Goal: Task Accomplishment & Management: Manage account settings

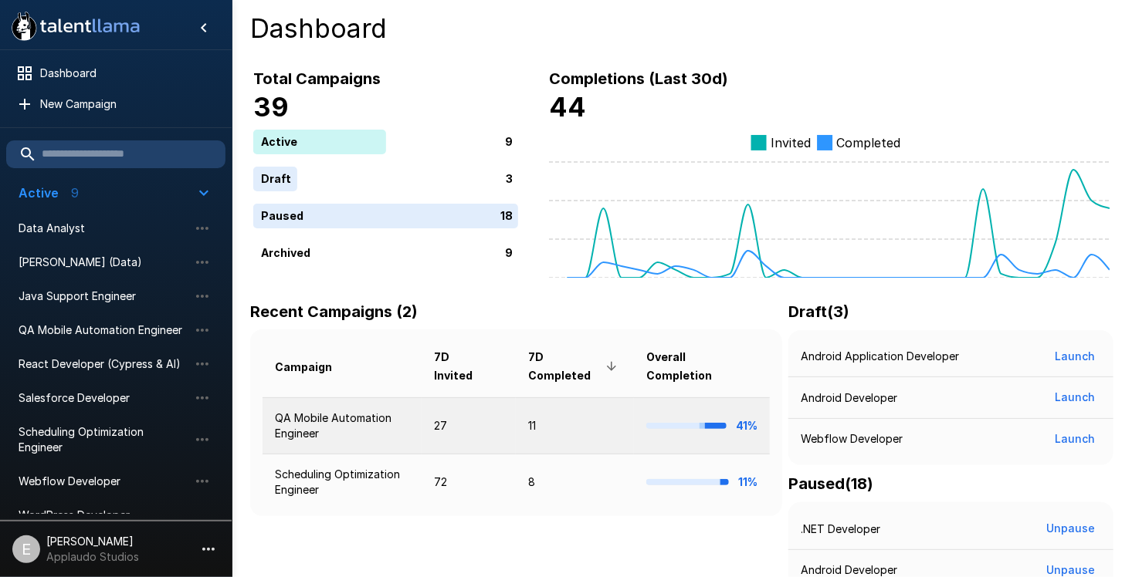
click at [550, 437] on td "11" at bounding box center [575, 426] width 118 height 56
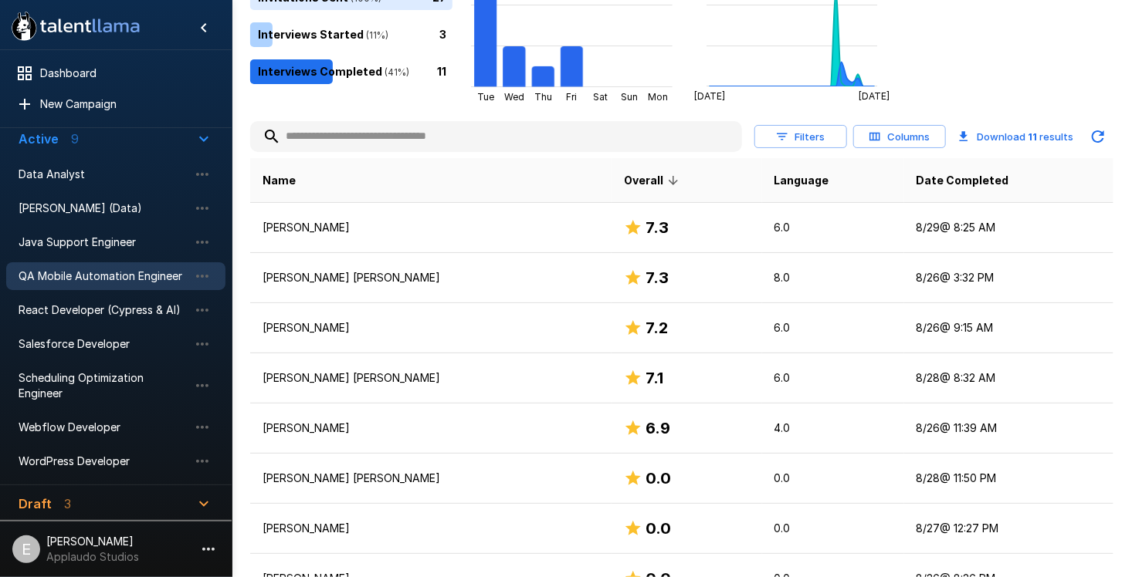
scroll to position [53, 0]
click at [139, 278] on span "QA Mobile Automation Engineer" at bounding box center [104, 276] width 170 height 15
click at [112, 371] on span "Scheduling Optimization Engineer" at bounding box center [104, 386] width 170 height 31
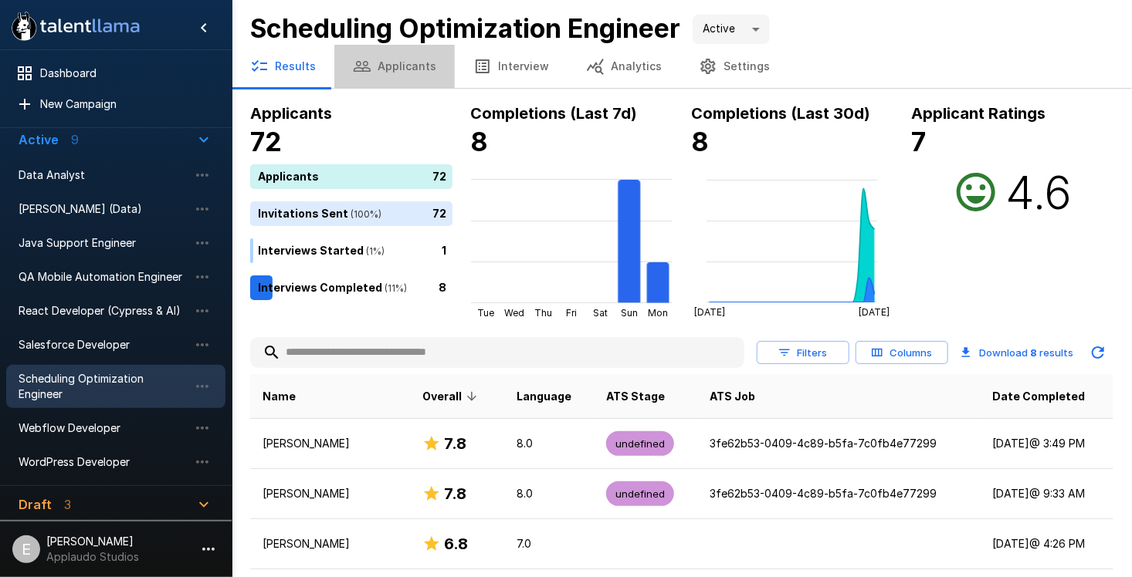
click at [414, 68] on button "Applicants" at bounding box center [394, 66] width 120 height 43
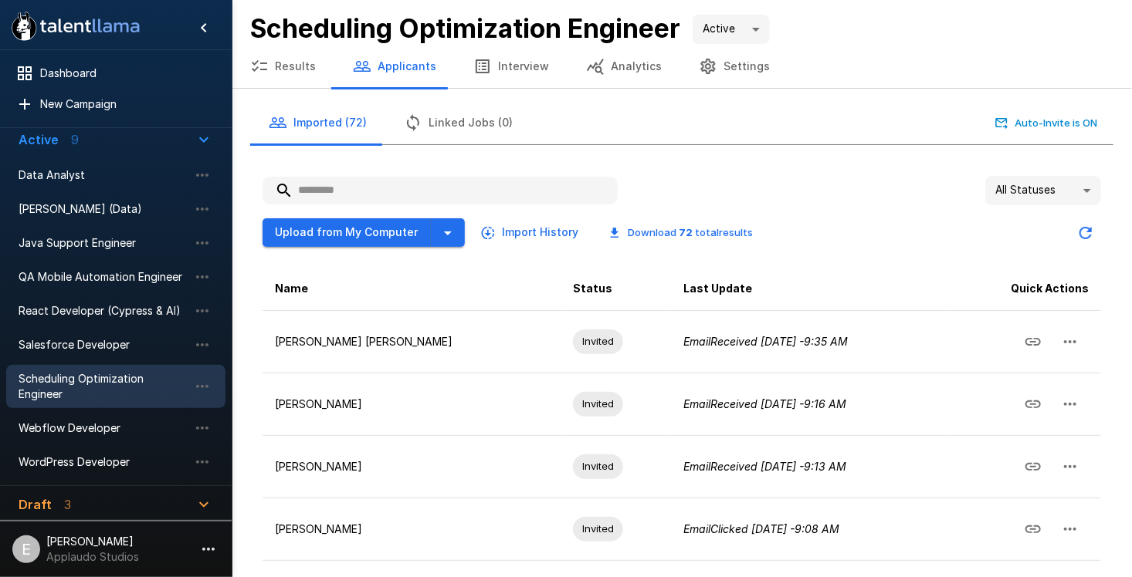
click at [496, 71] on button "Interview" at bounding box center [511, 66] width 113 height 43
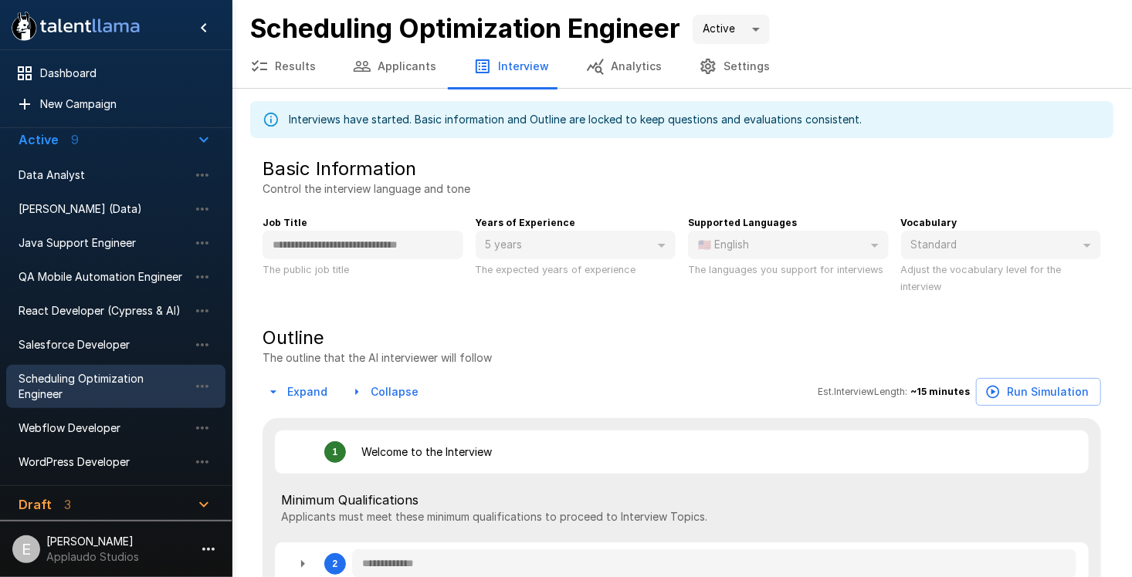
type textarea "*"
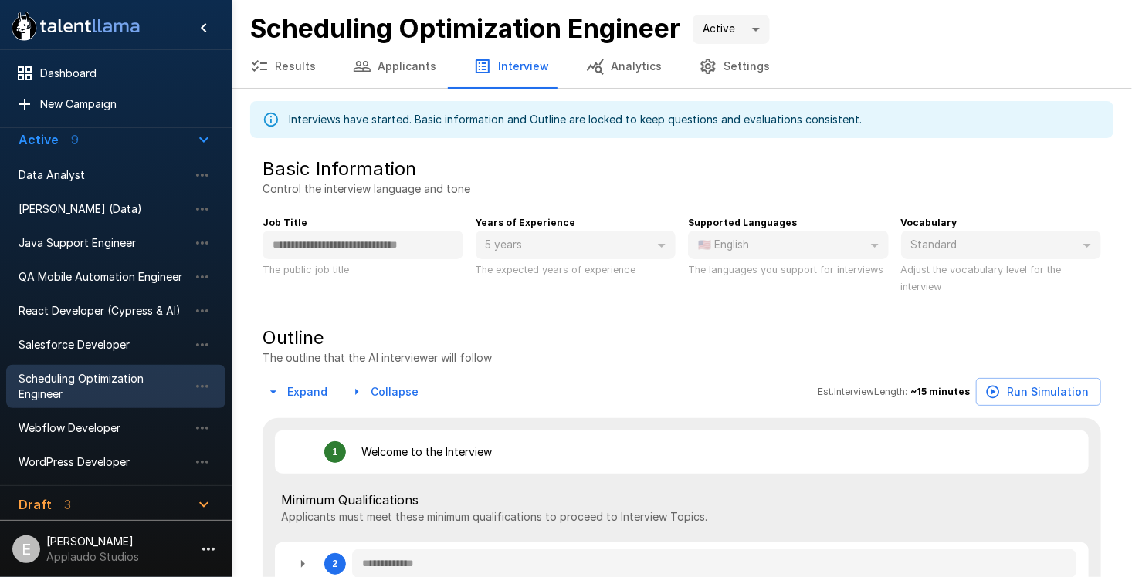
type textarea "*"
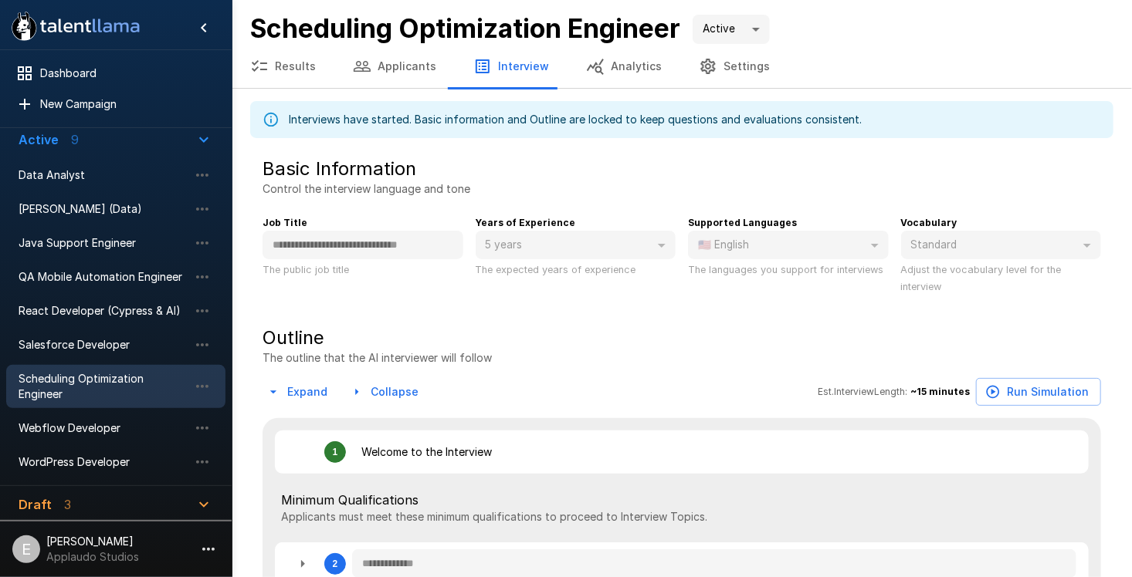
type textarea "*"
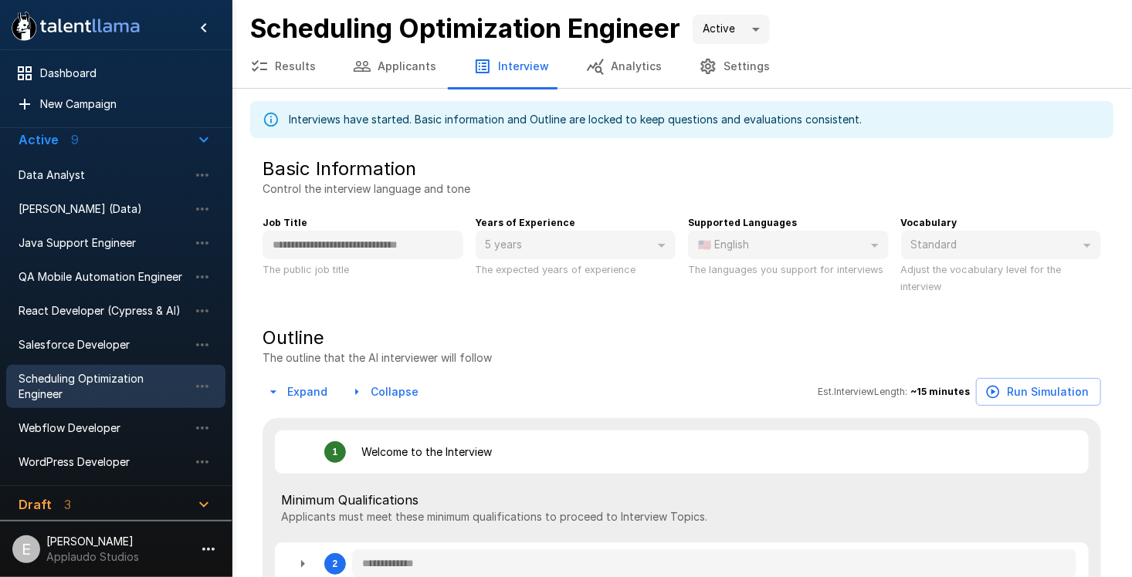
type textarea "*"
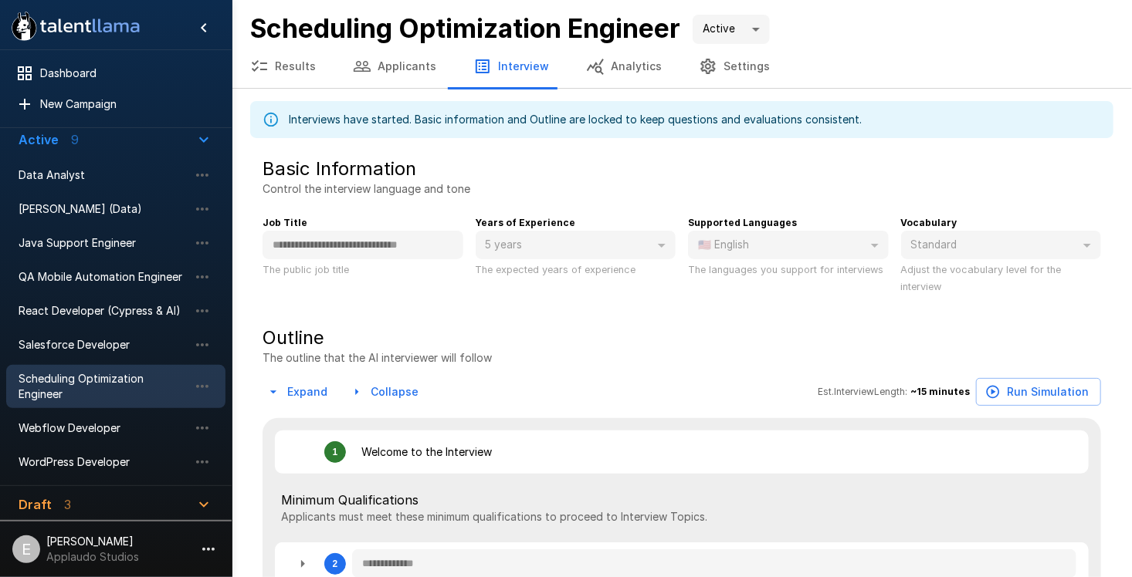
type textarea "*"
click at [606, 74] on button "Analytics" at bounding box center [623, 66] width 113 height 43
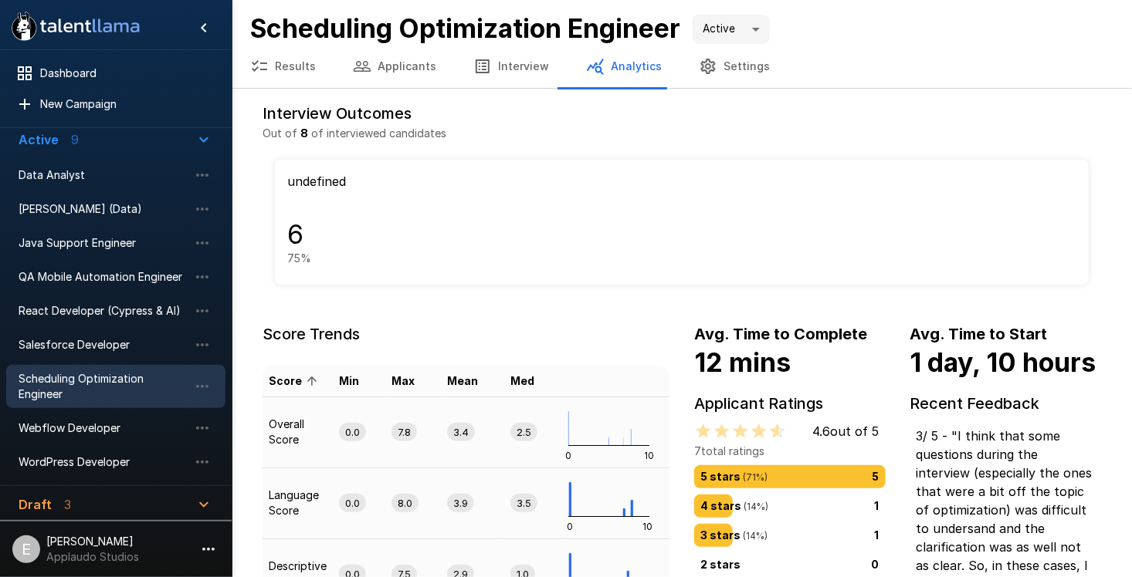
click at [715, 68] on button "Settings" at bounding box center [734, 66] width 108 height 43
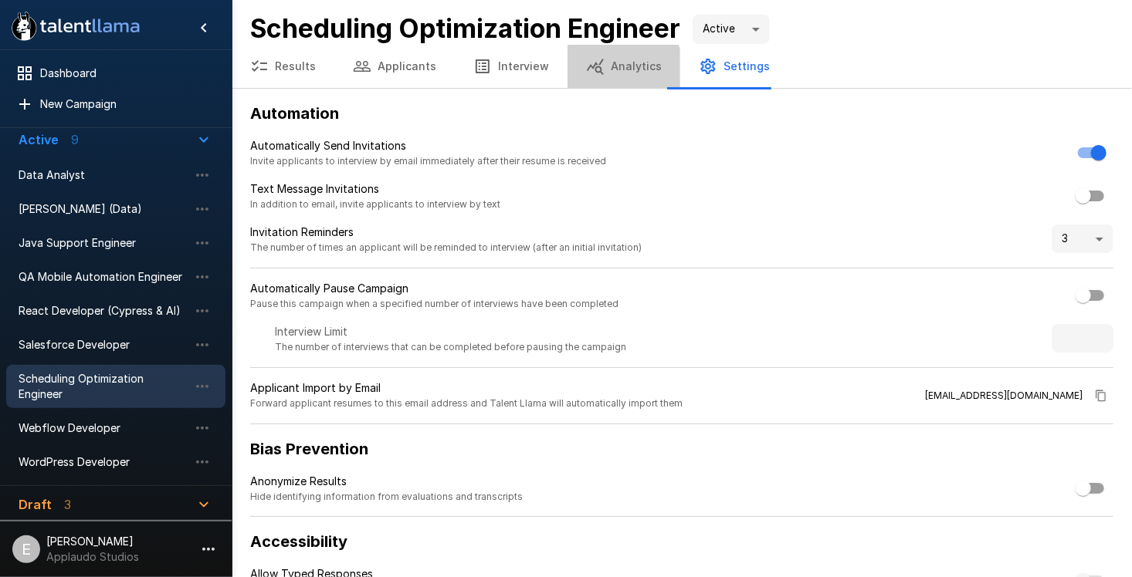
click at [589, 75] on icon "button" at bounding box center [595, 66] width 19 height 19
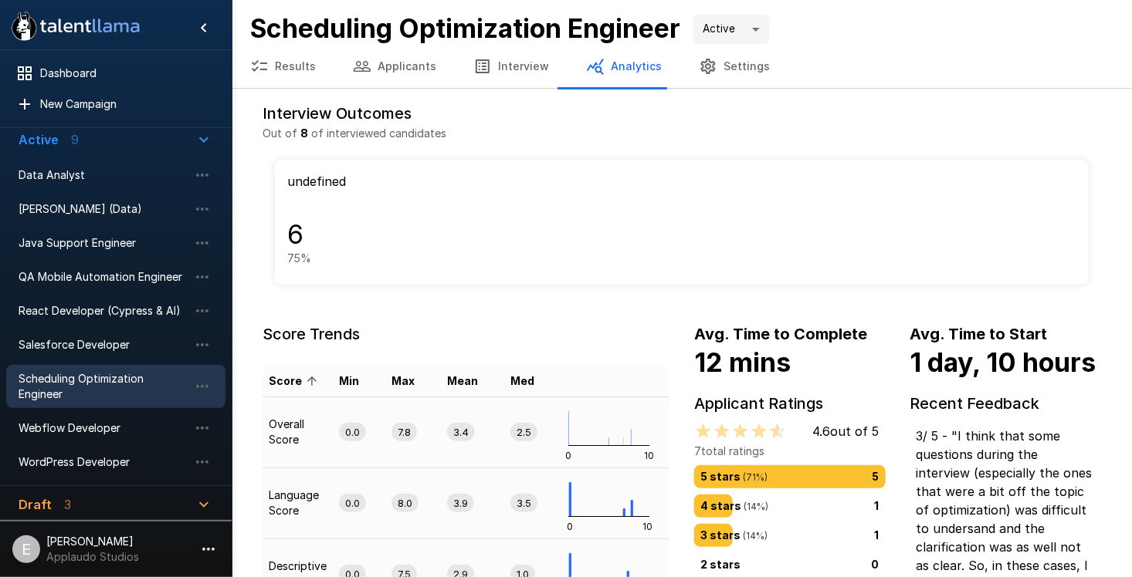
click at [482, 74] on icon "button" at bounding box center [482, 66] width 19 height 19
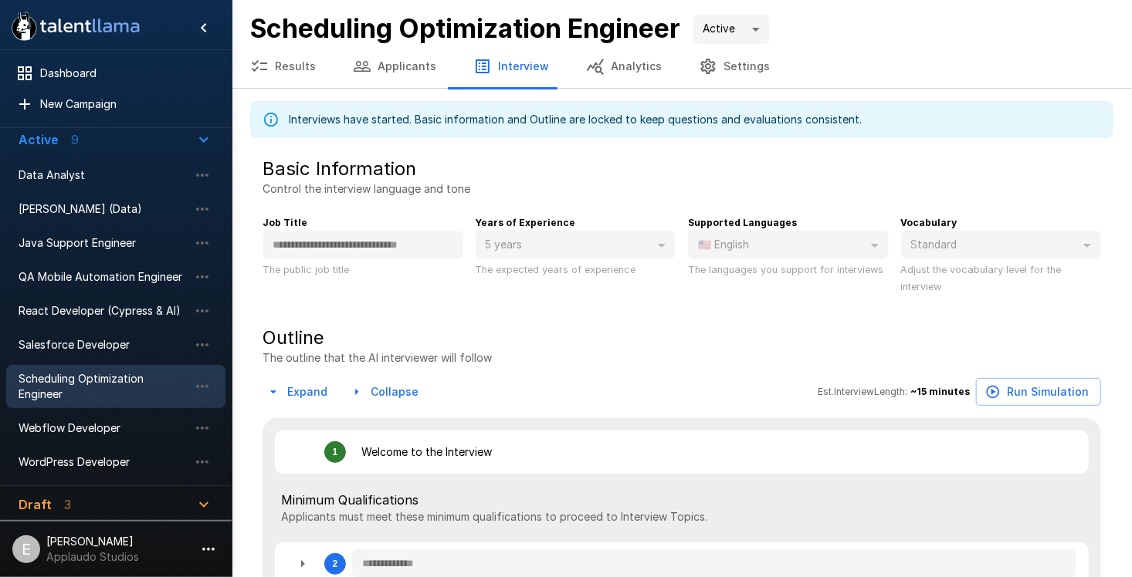
type textarea "*"
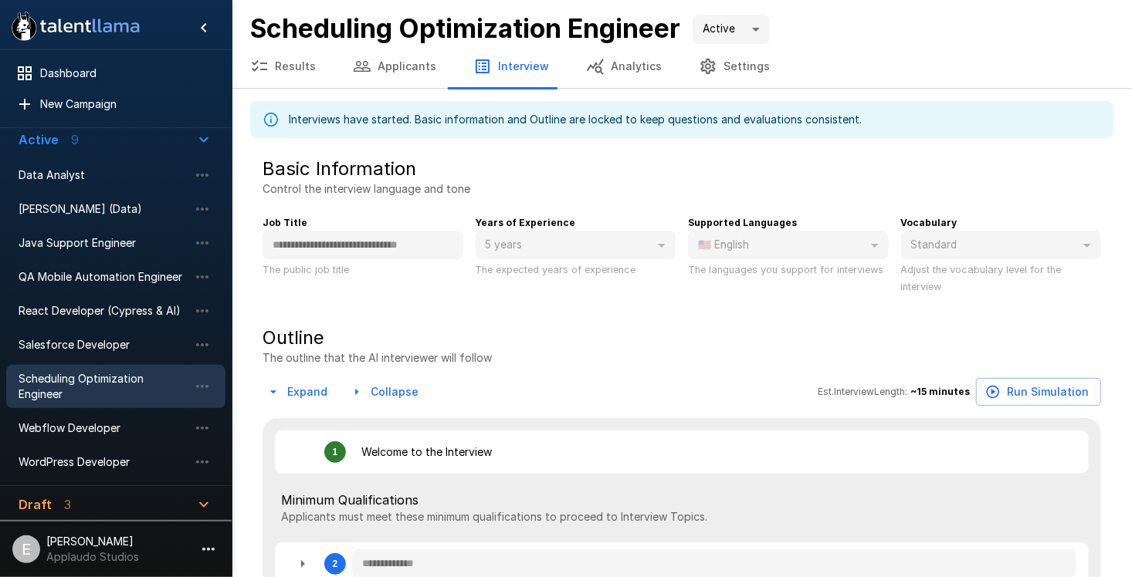
type textarea "*"
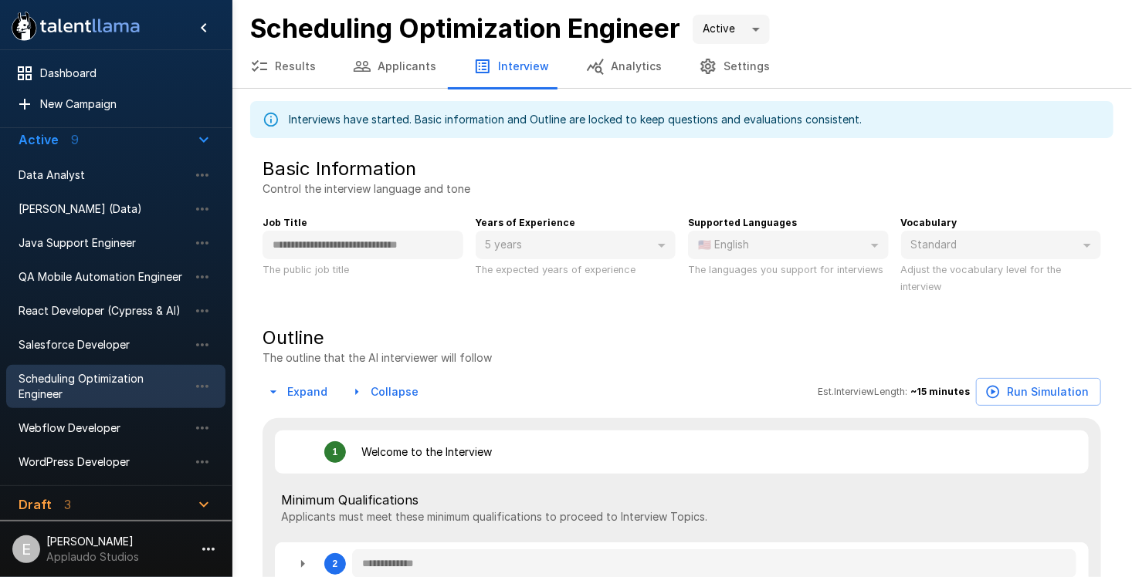
type textarea "*"
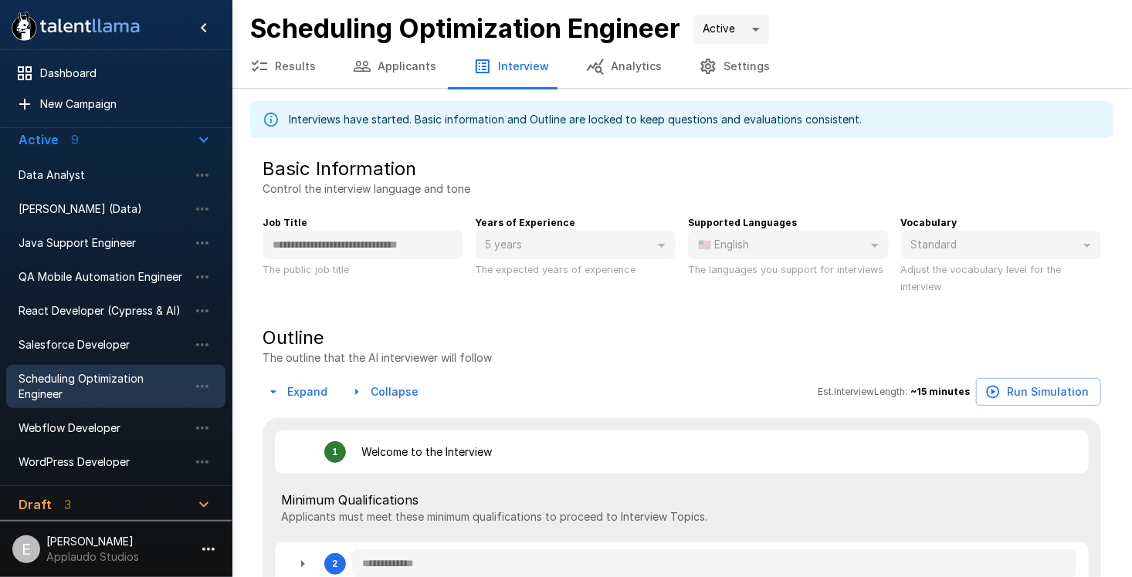
type textarea "*"
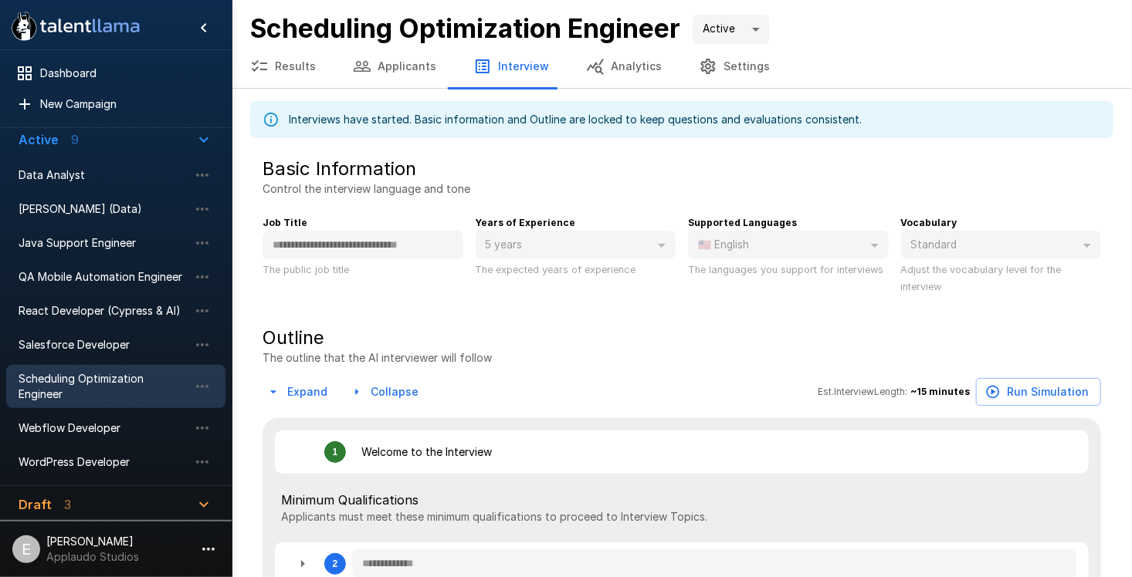
type textarea "*"
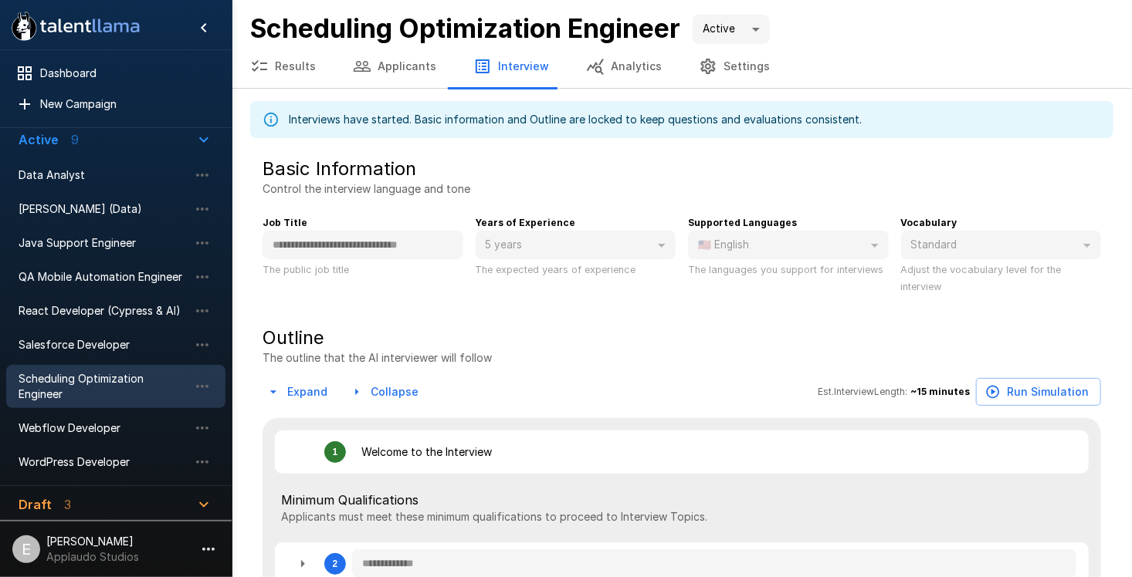
type textarea "*"
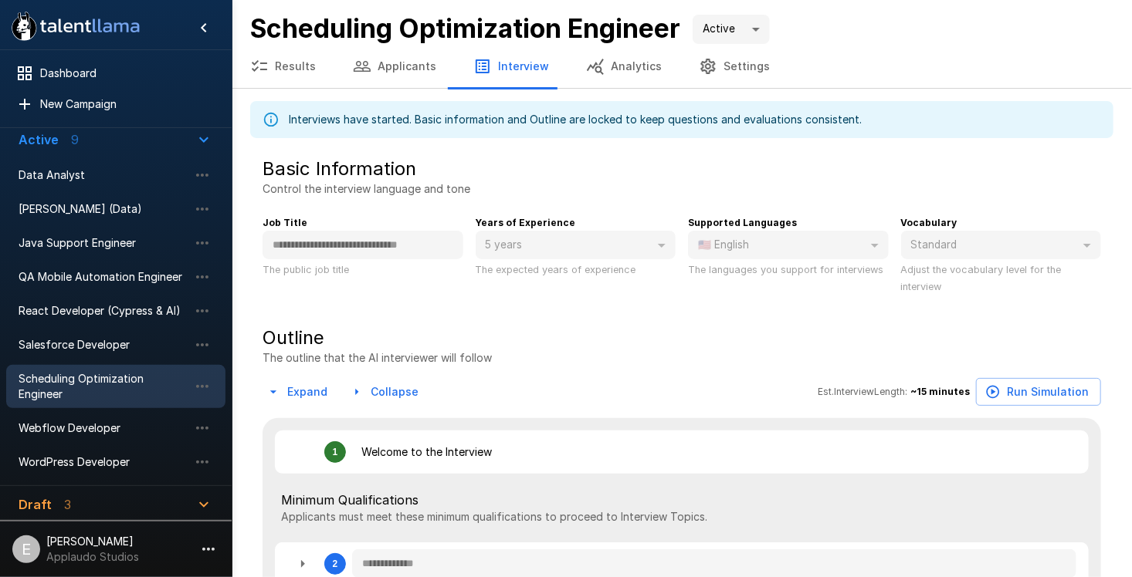
type textarea "*"
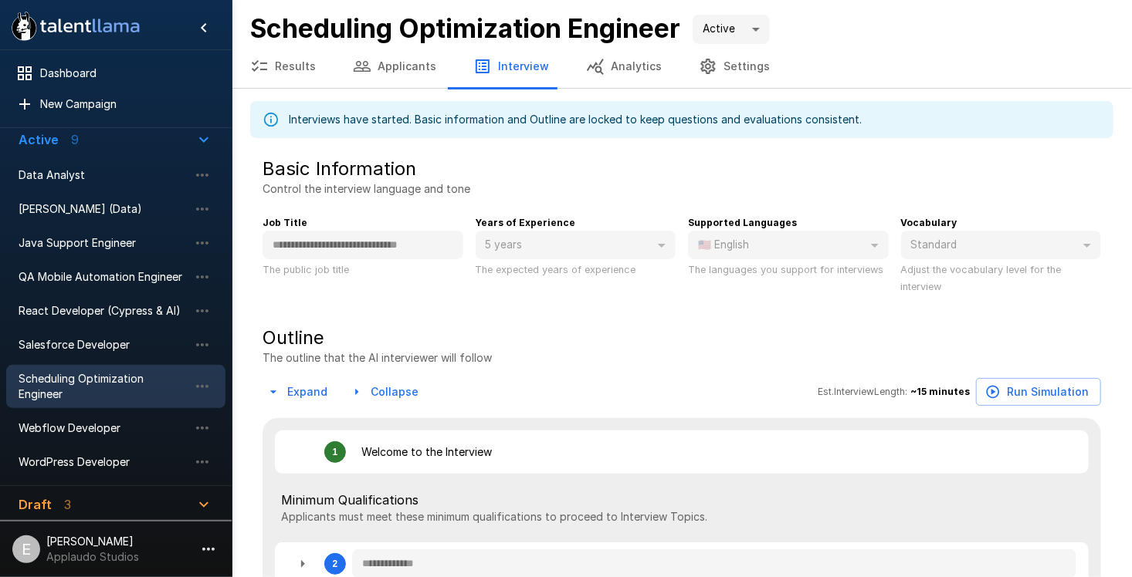
type textarea "*"
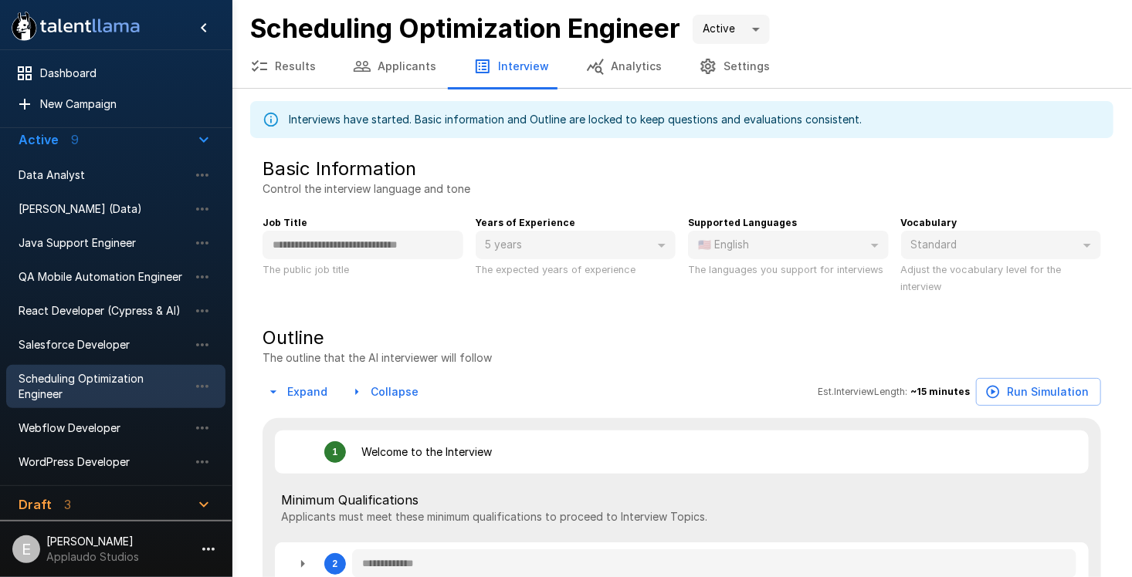
type textarea "*"
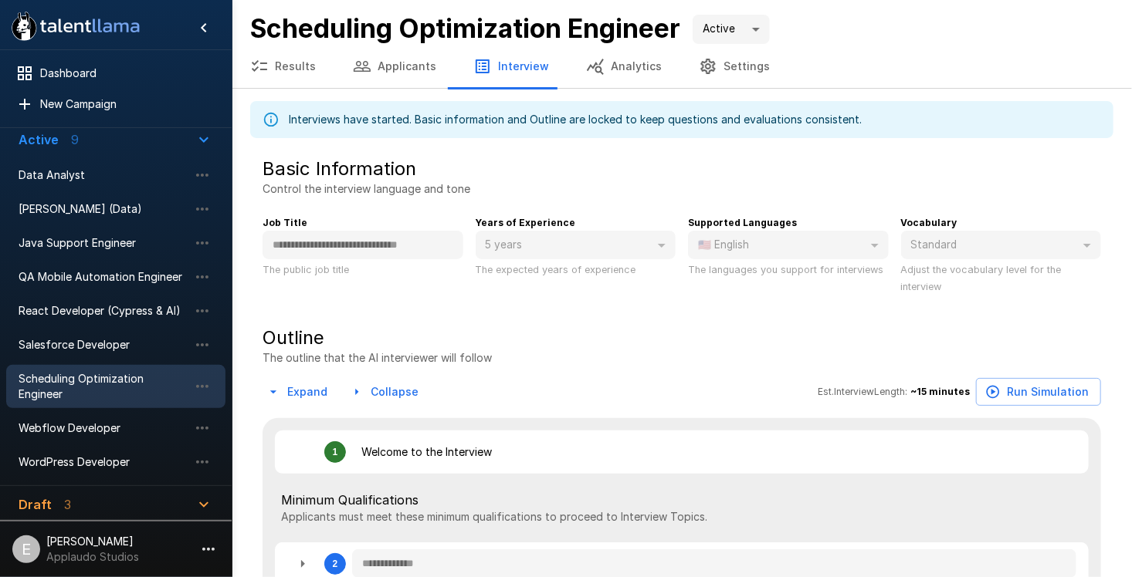
type textarea "*"
click at [373, 63] on button "Applicants" at bounding box center [394, 66] width 120 height 43
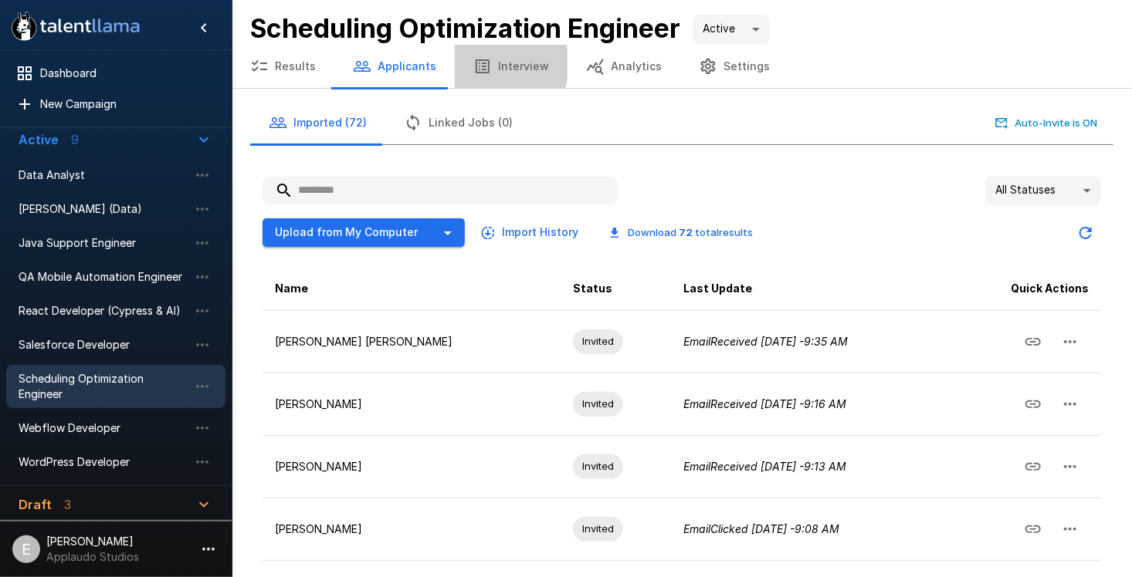
click at [503, 65] on button "Interview" at bounding box center [511, 66] width 113 height 43
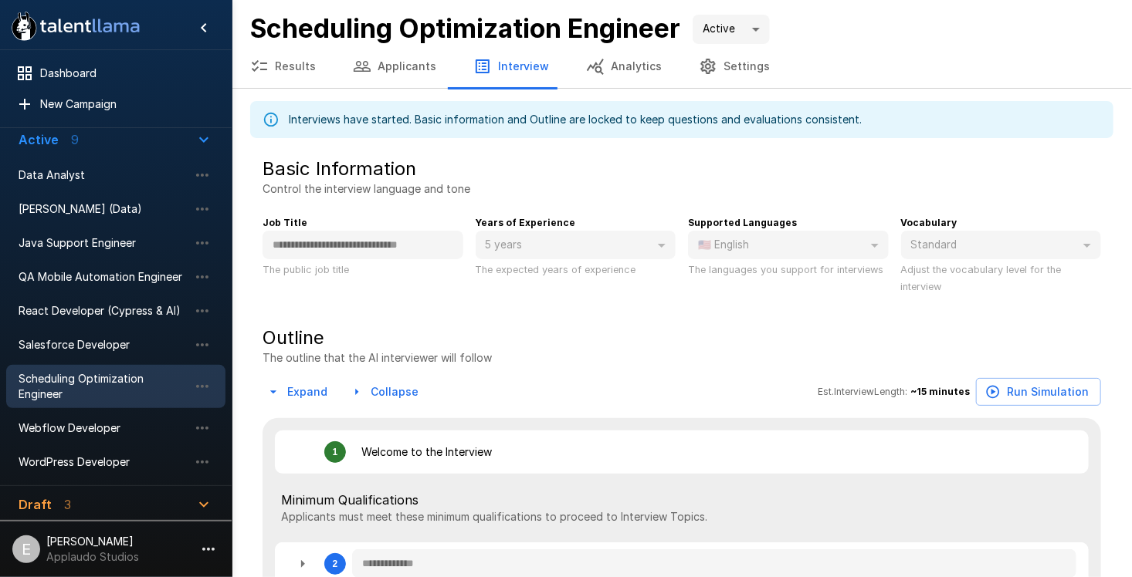
type textarea "*"
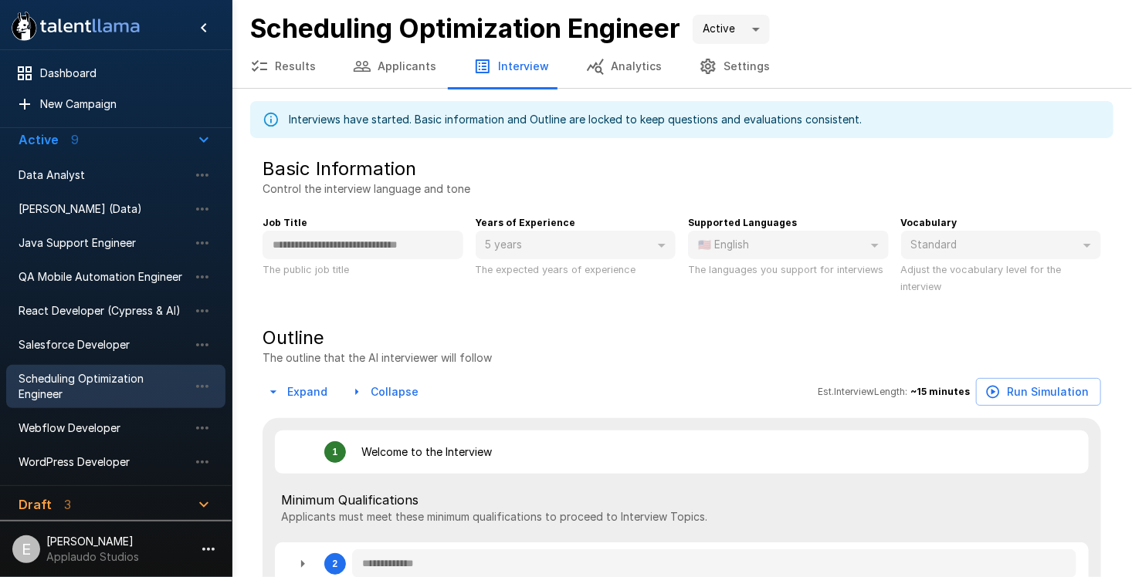
type textarea "*"
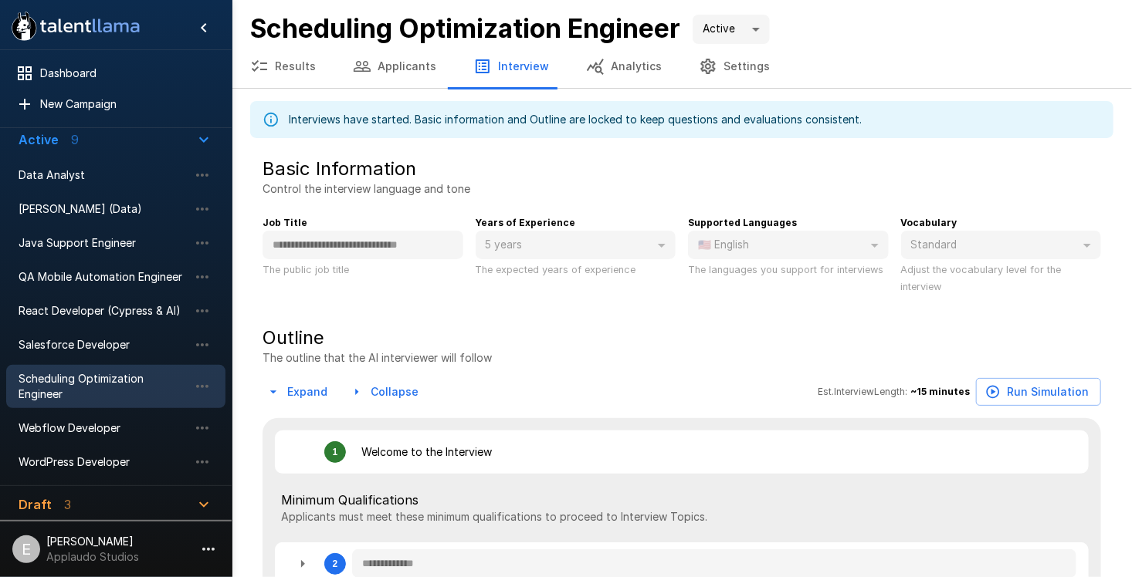
type textarea "*"
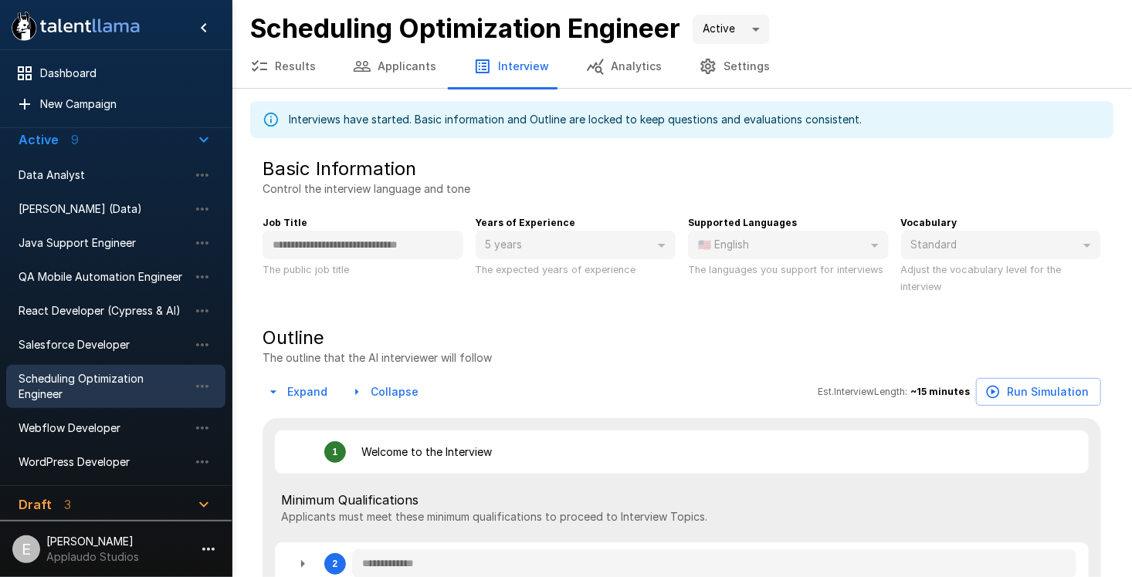
type textarea "*"
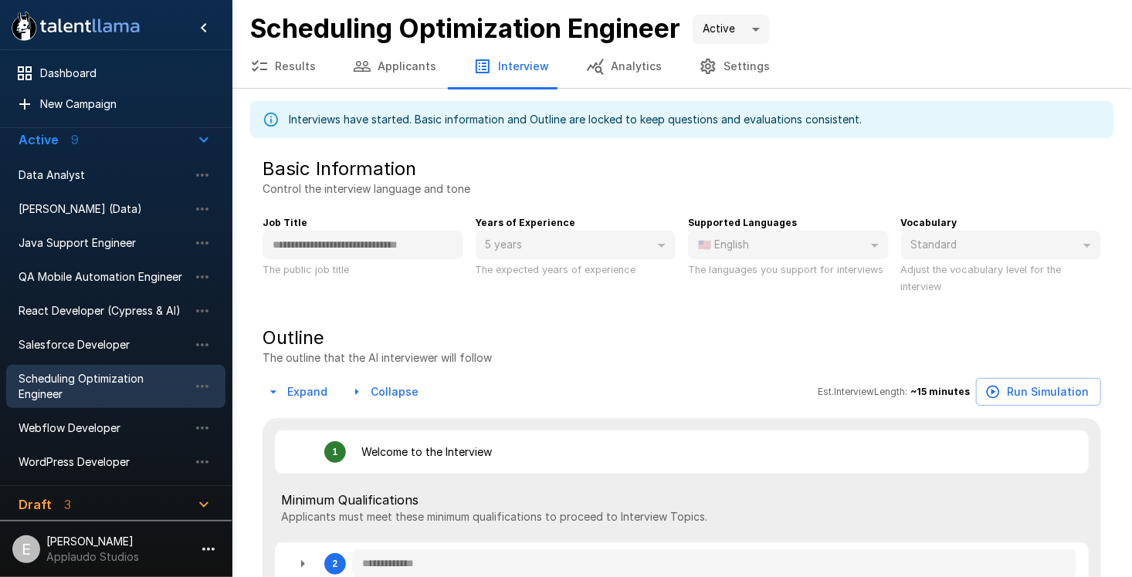
type textarea "*"
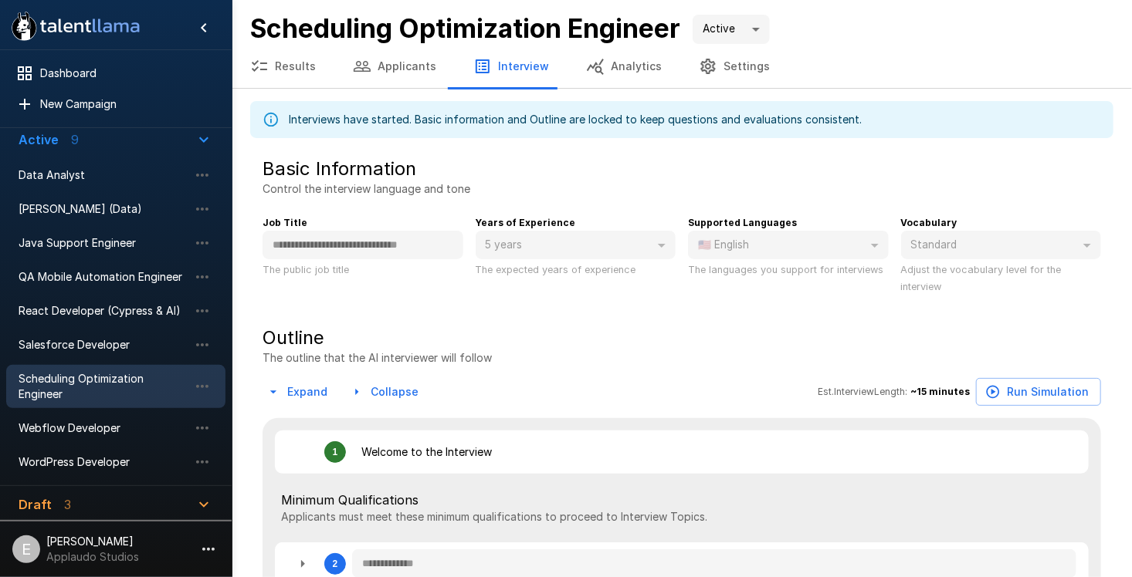
type textarea "*"
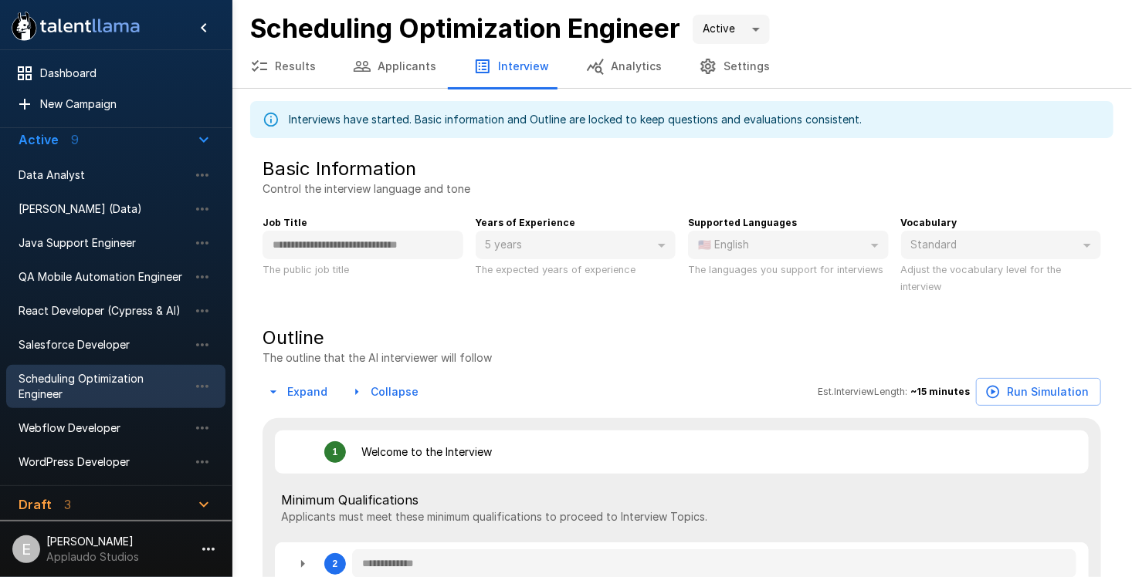
type textarea "*"
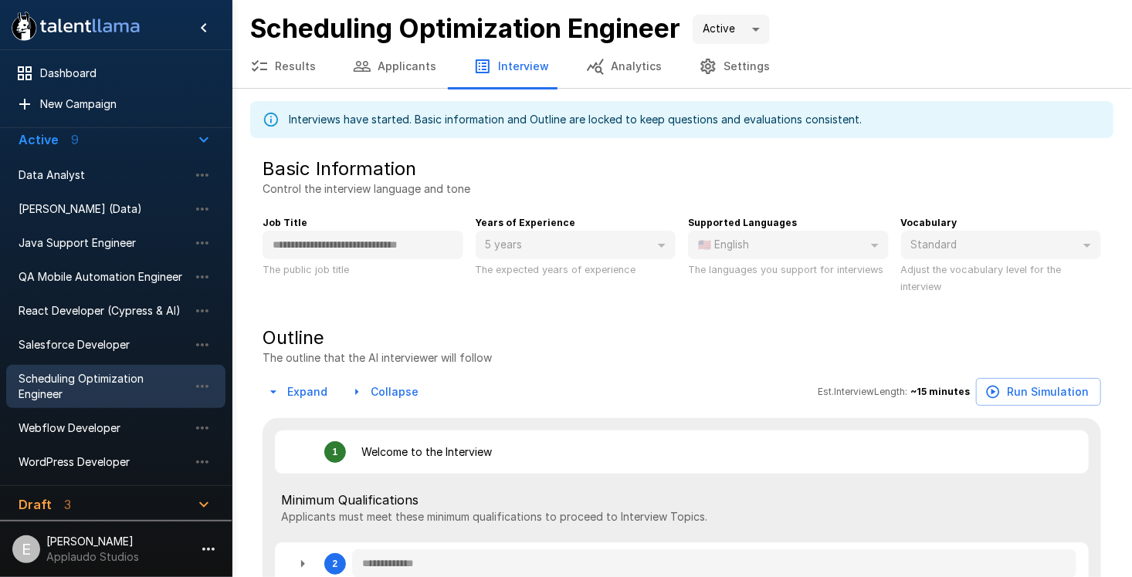
type textarea "*"
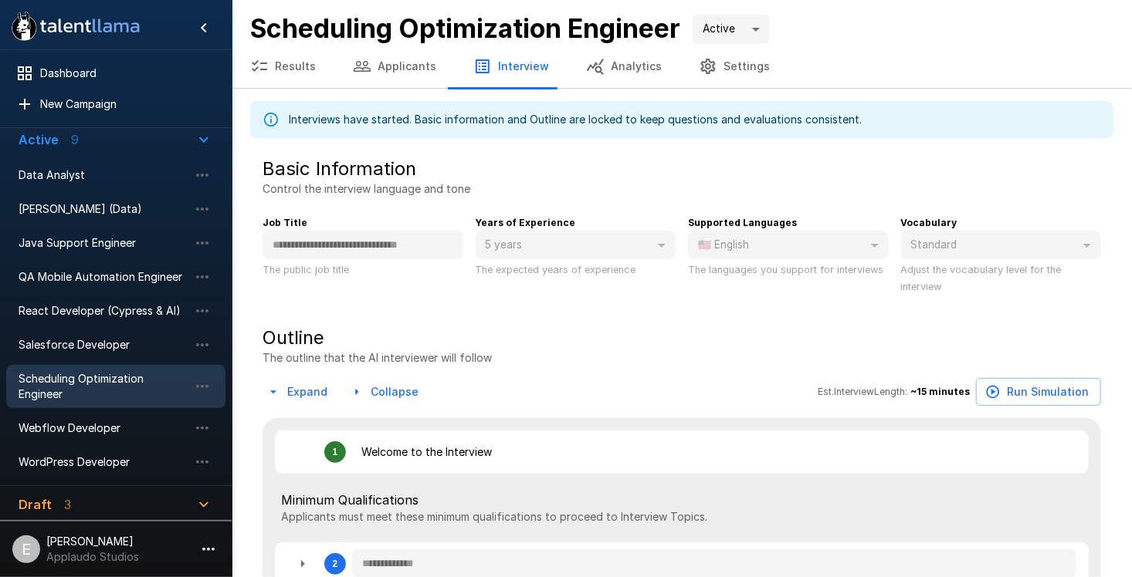
type textarea "*"
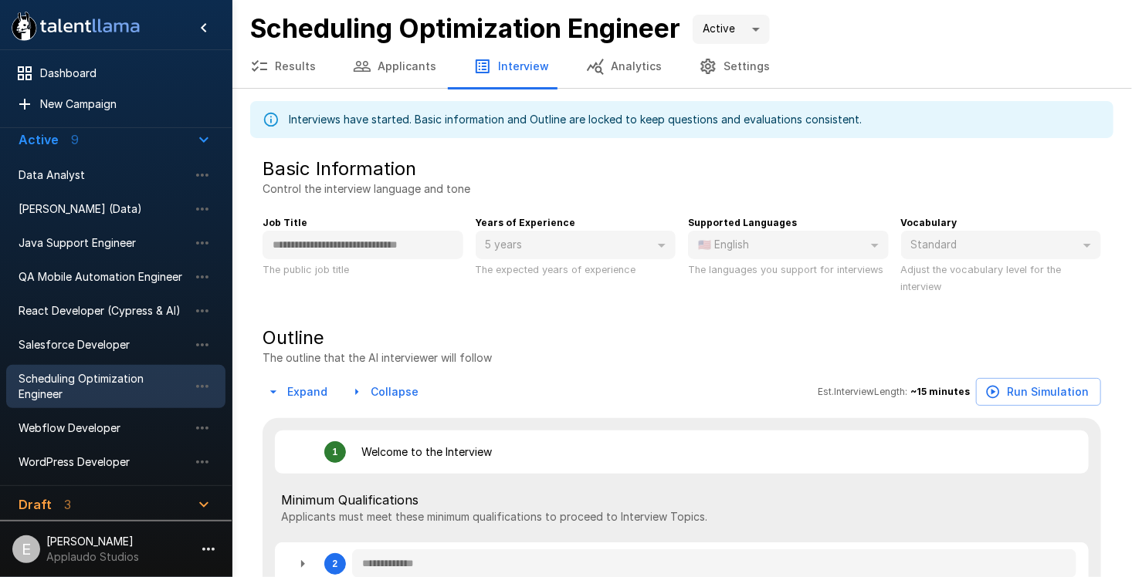
type textarea "*"
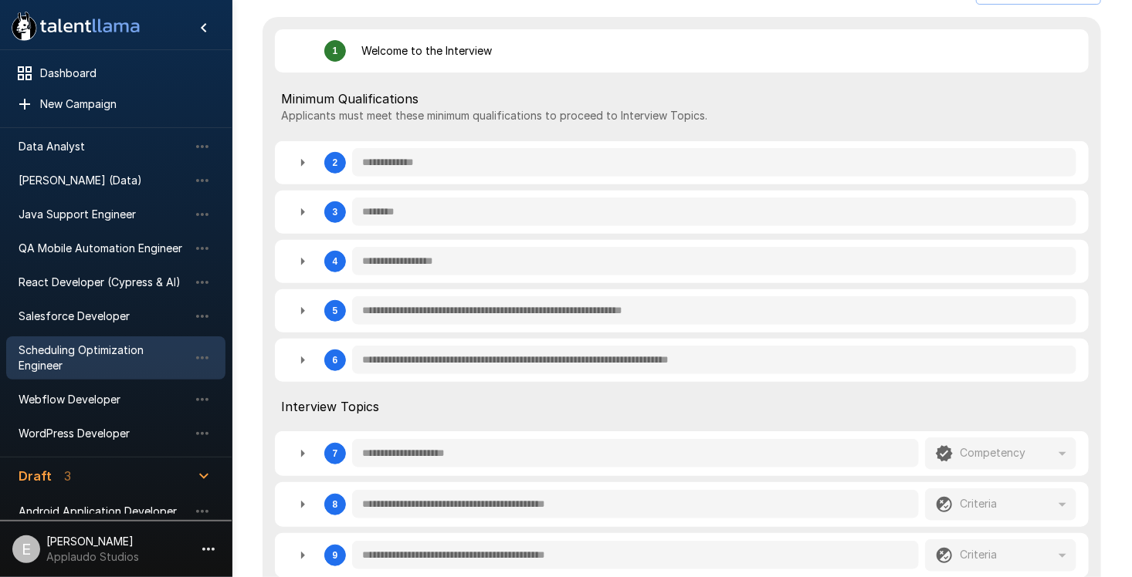
scroll to position [105, 0]
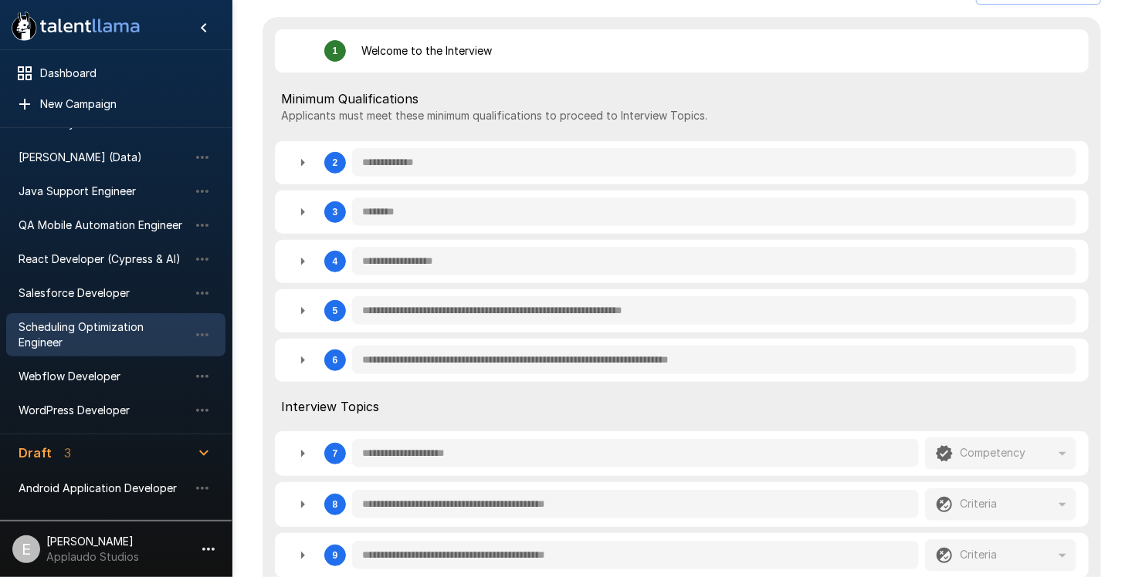
click at [297, 159] on icon "button" at bounding box center [302, 163] width 19 height 19
type textarea "*"
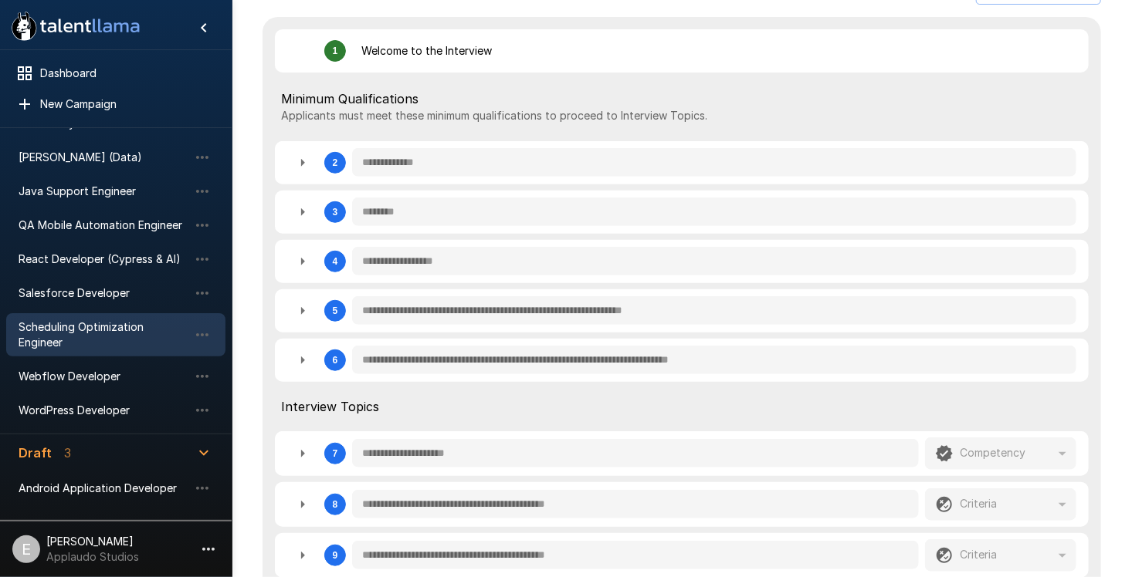
type textarea "*"
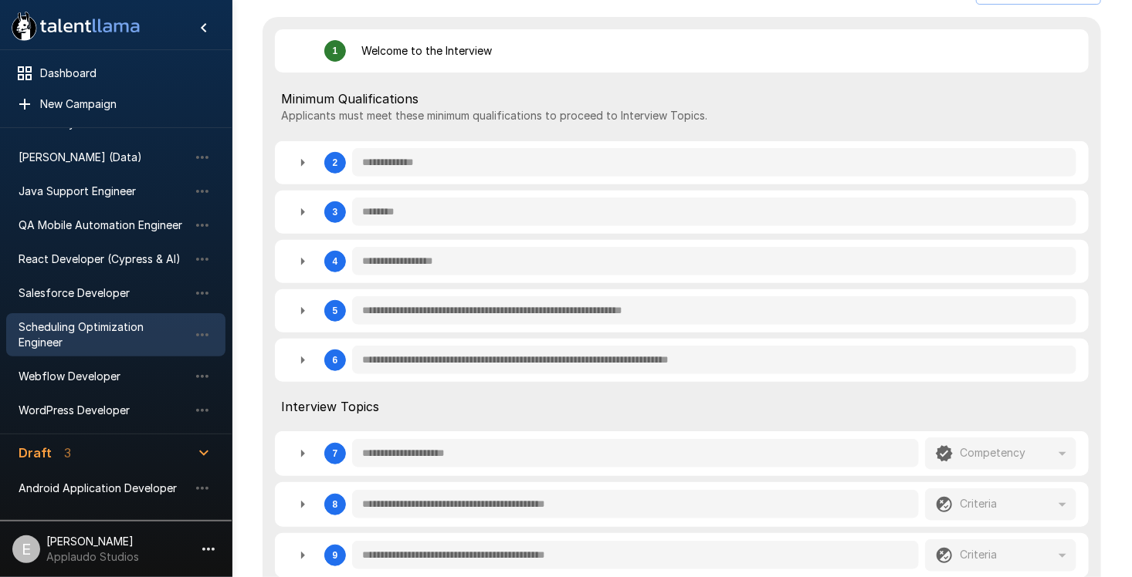
type textarea "*"
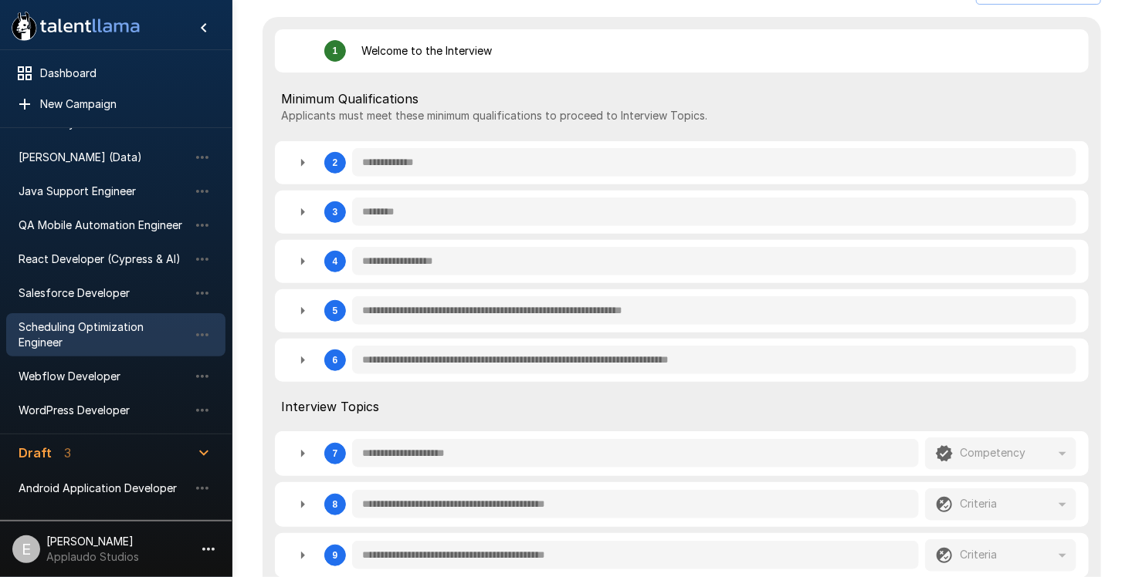
type textarea "*"
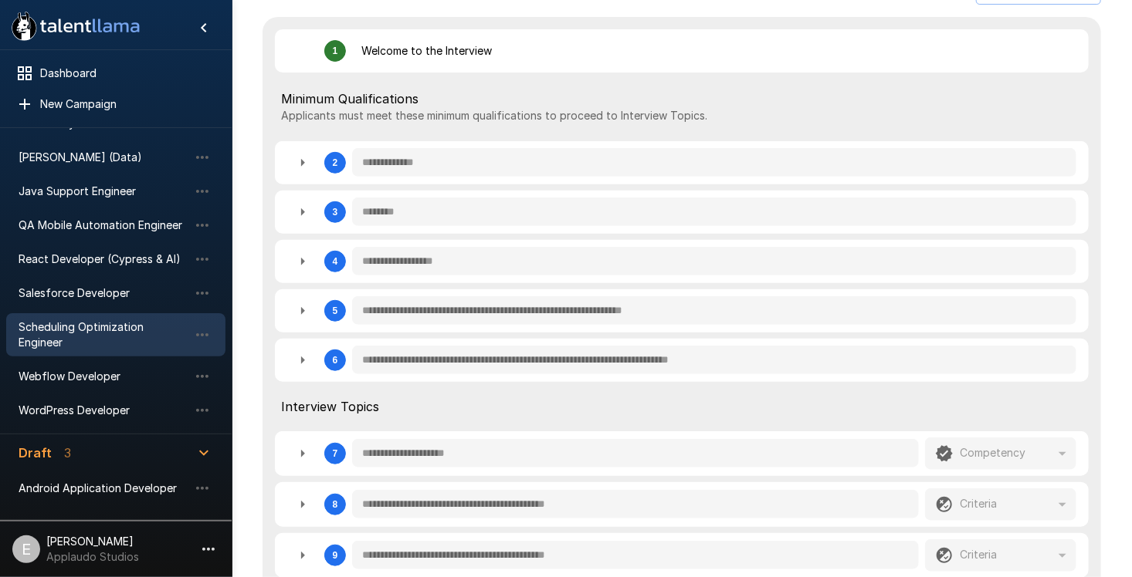
type textarea "*"
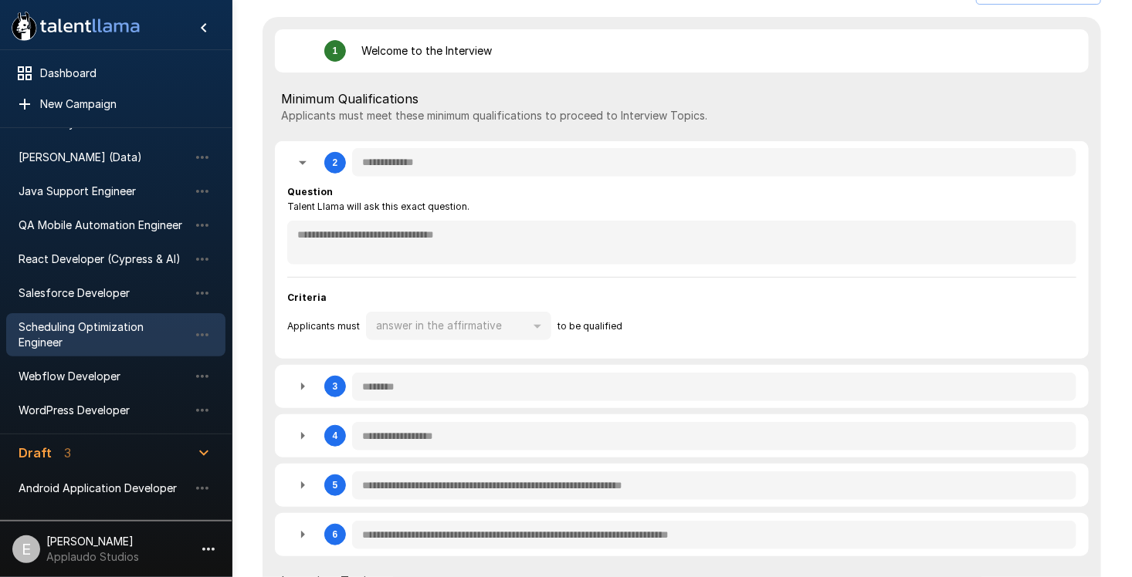
click at [297, 159] on icon "button" at bounding box center [302, 163] width 19 height 19
type textarea "*"
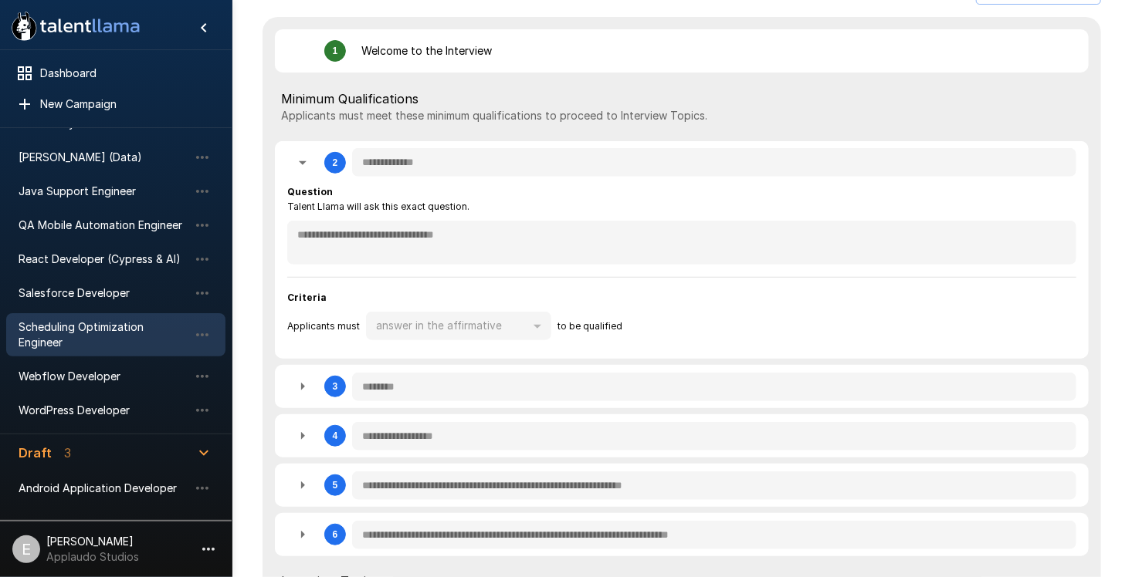
type textarea "*"
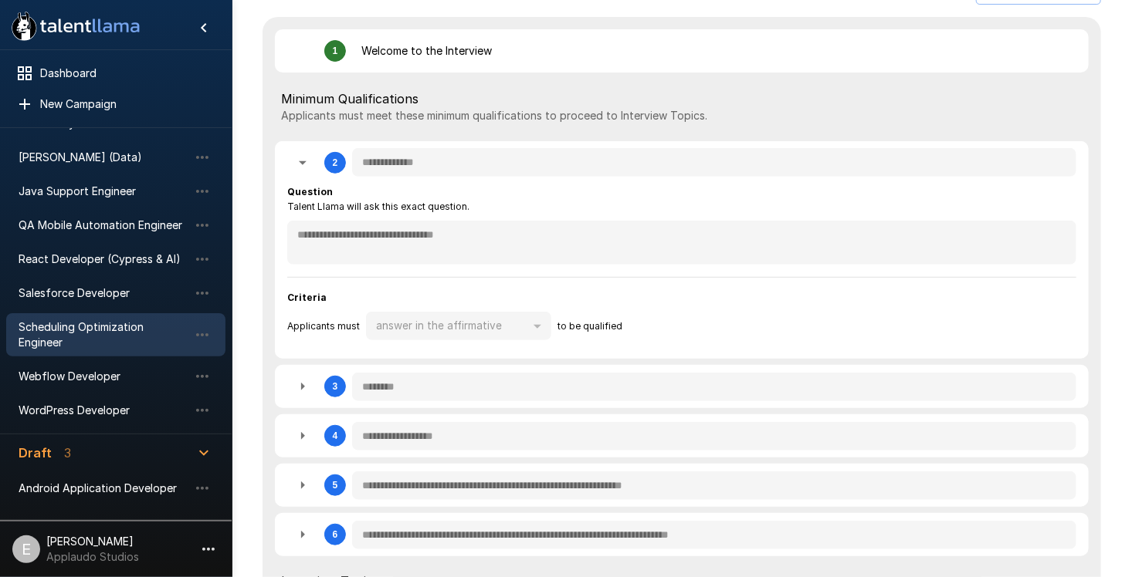
type textarea "*"
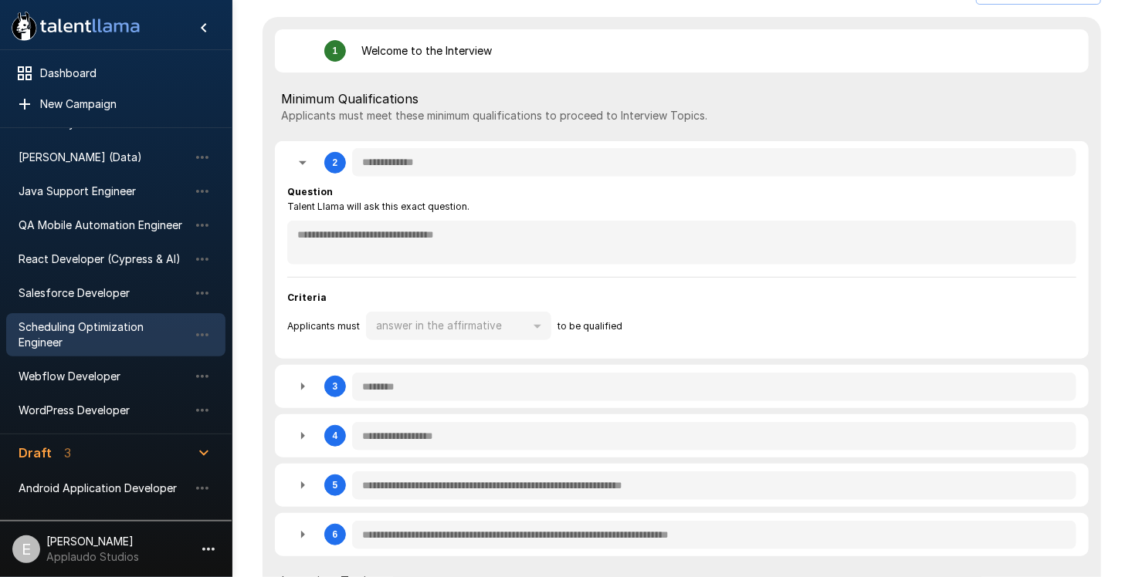
type textarea "*"
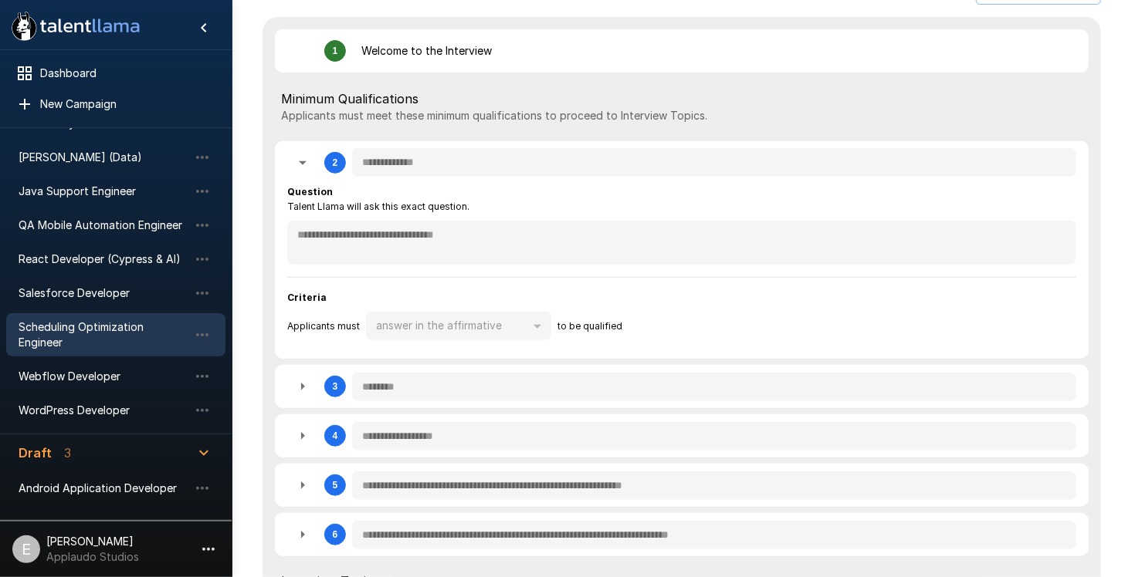
type textarea "*"
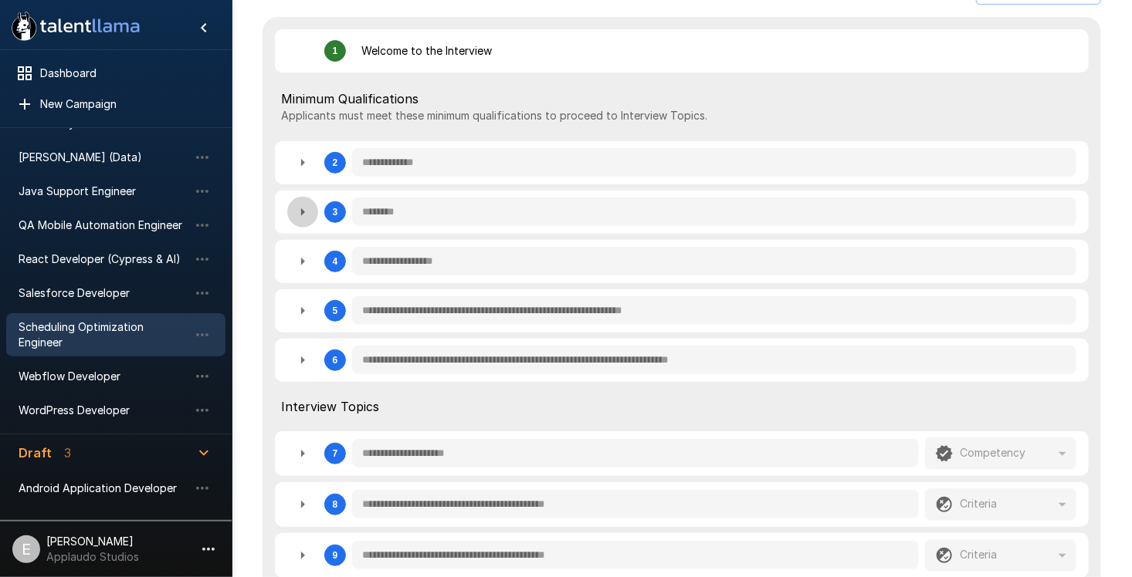
click at [297, 207] on icon "button" at bounding box center [302, 212] width 19 height 19
type textarea "*"
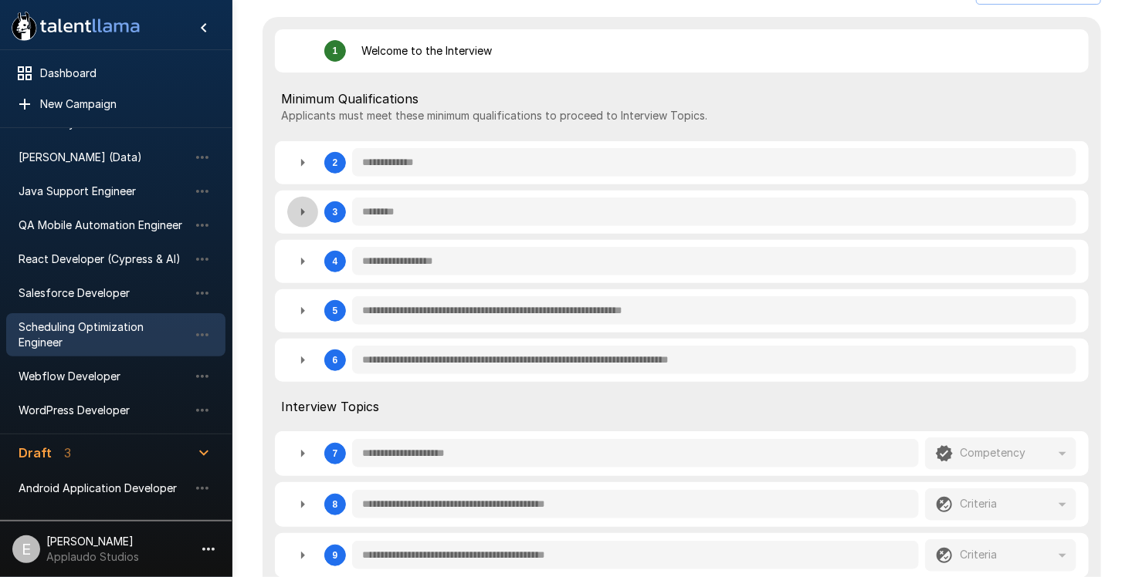
type textarea "*"
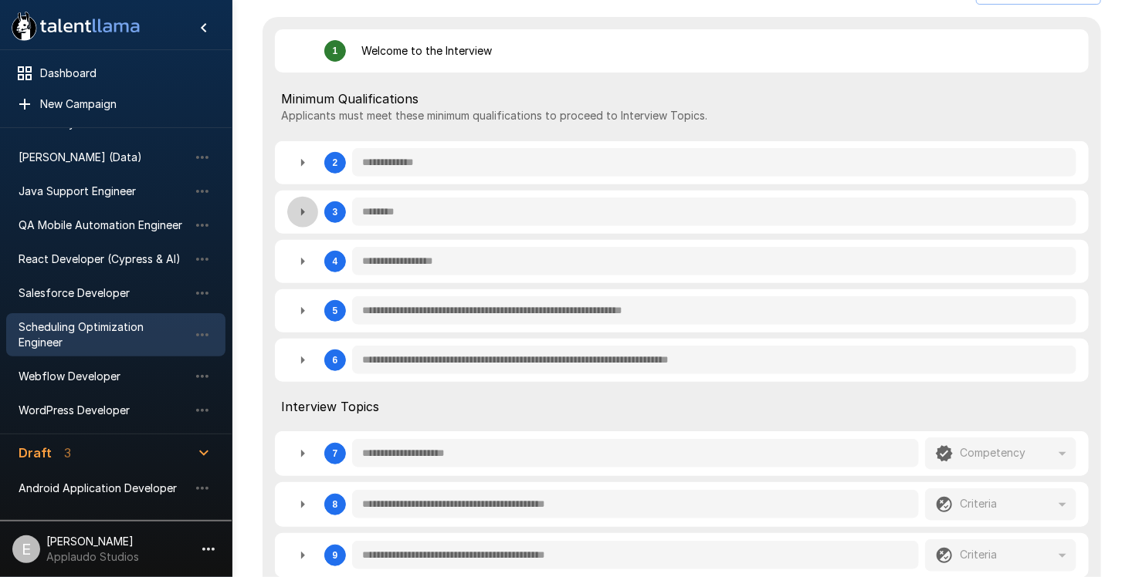
type textarea "*"
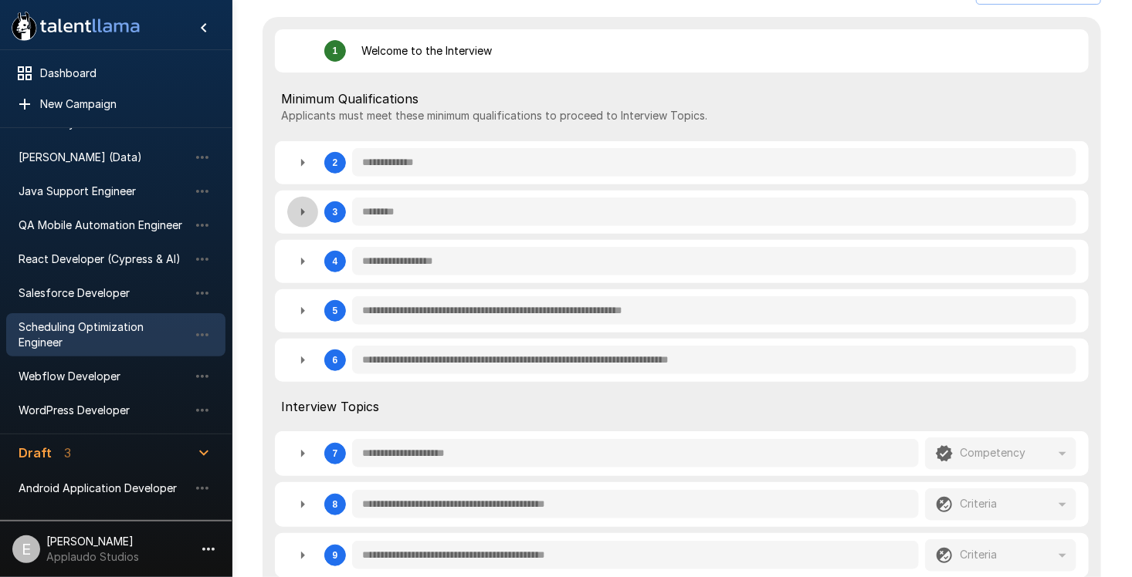
type textarea "*"
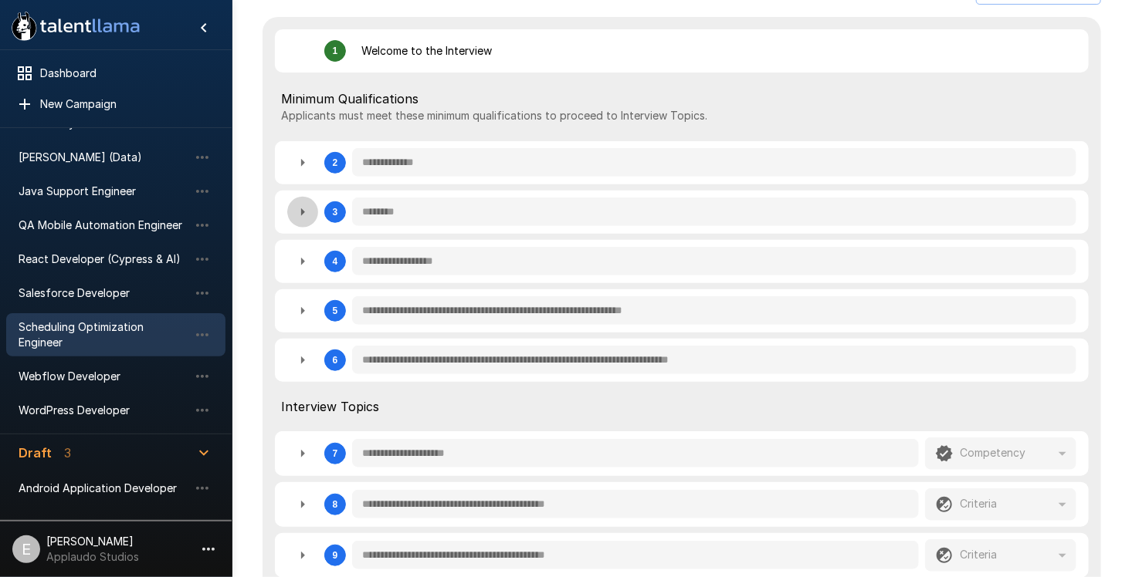
type textarea "*"
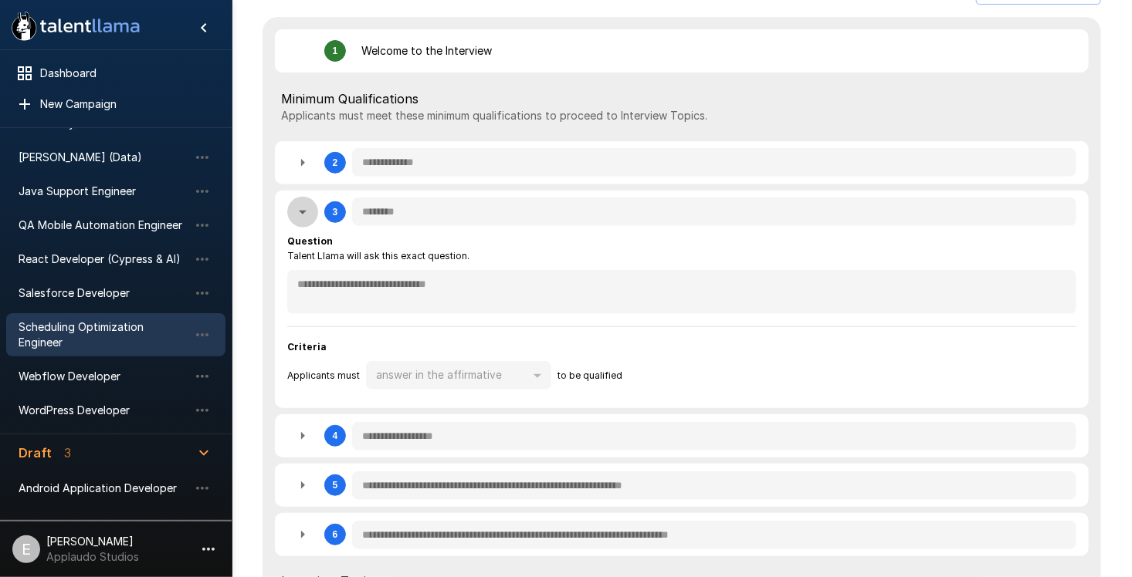
click at [297, 207] on icon "button" at bounding box center [302, 212] width 19 height 19
type textarea "*"
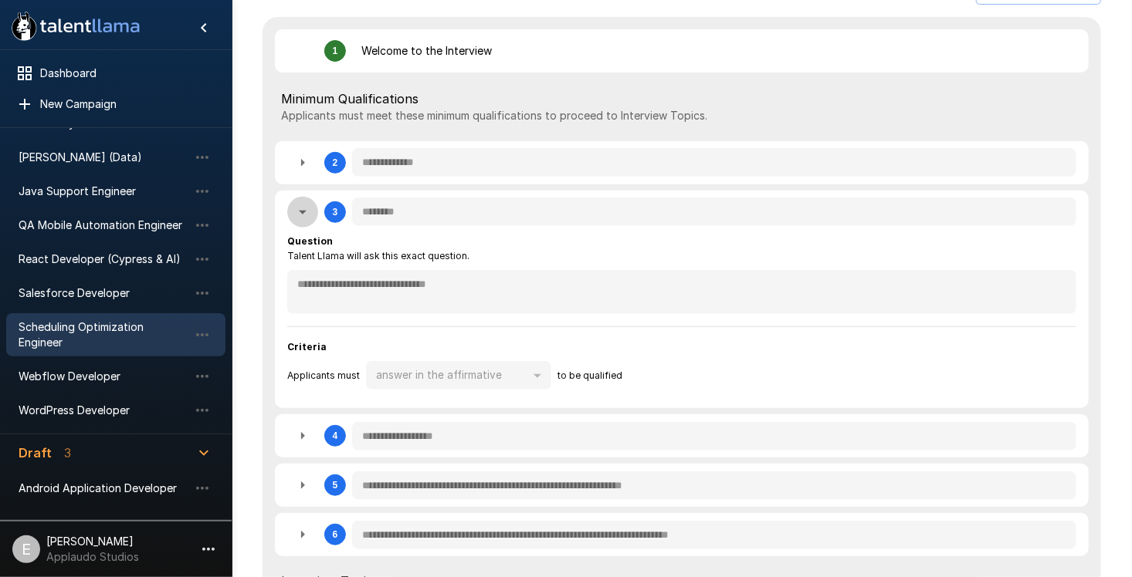
type textarea "*"
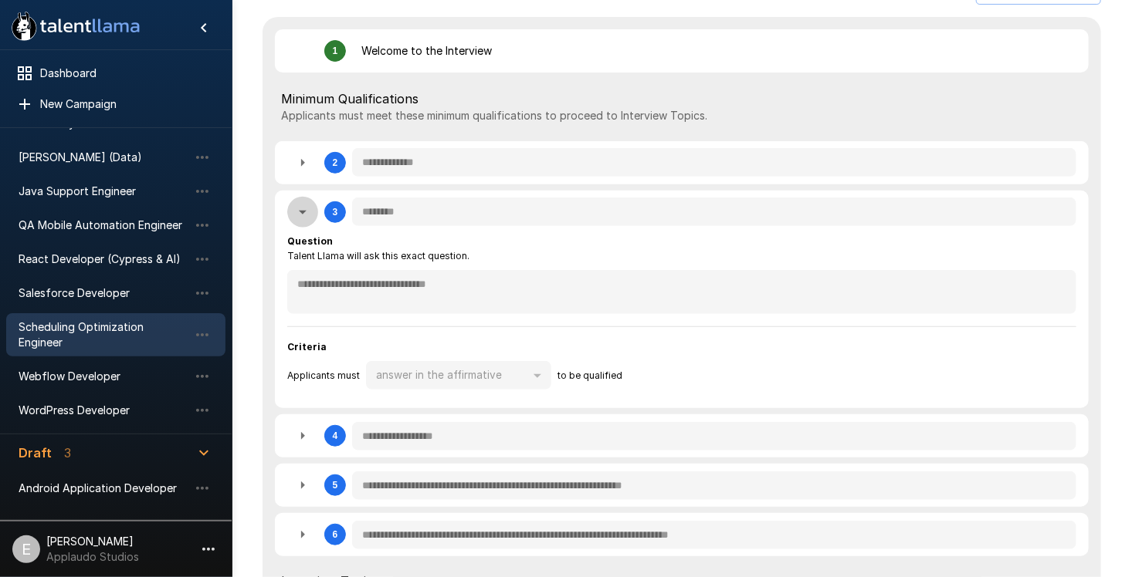
type textarea "*"
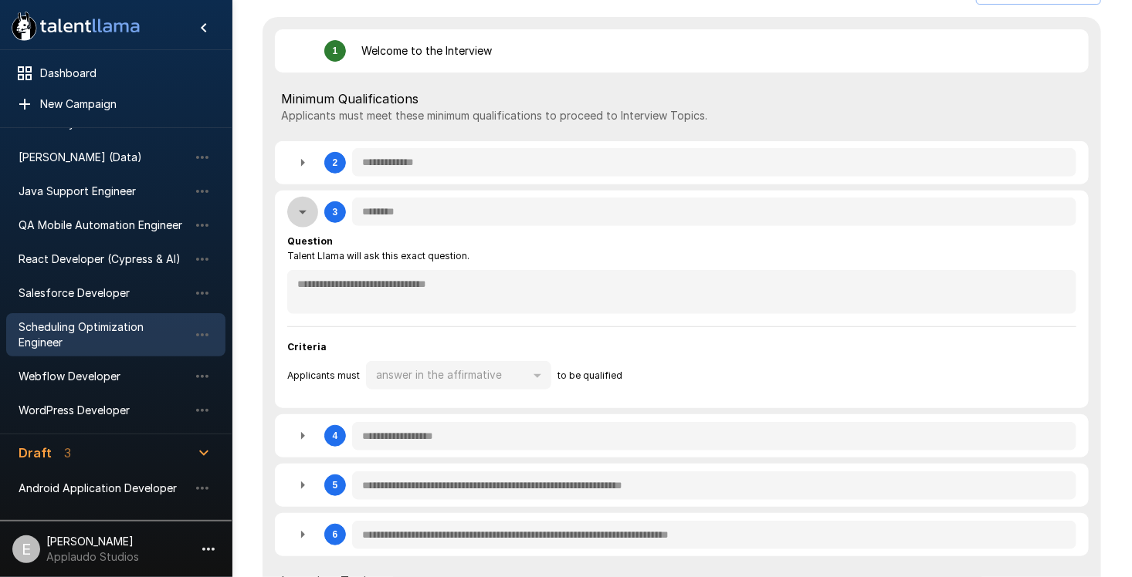
type textarea "*"
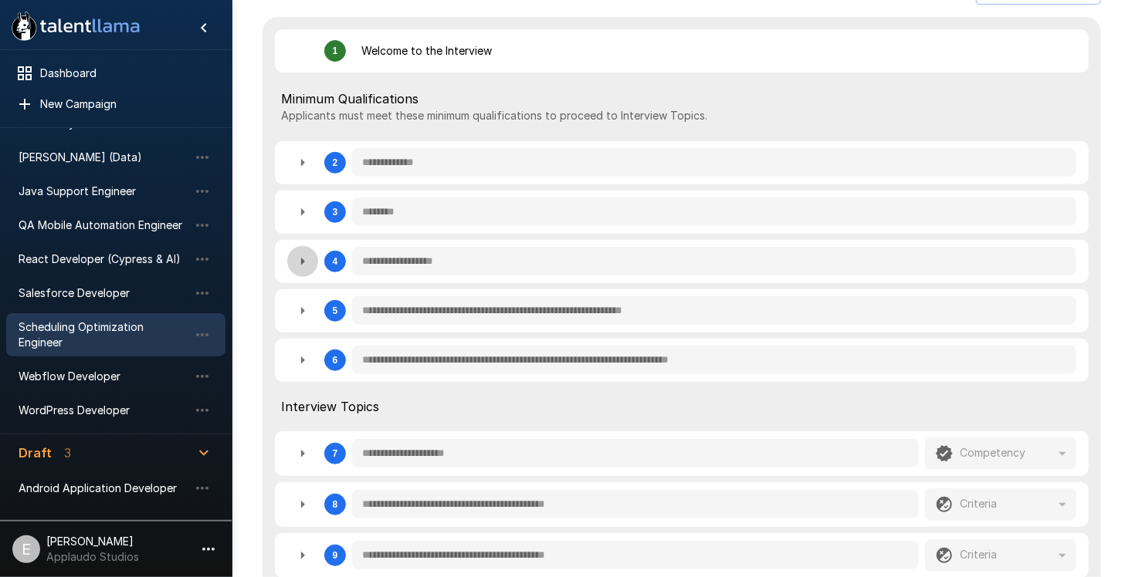
click at [301, 259] on icon "button" at bounding box center [302, 261] width 19 height 19
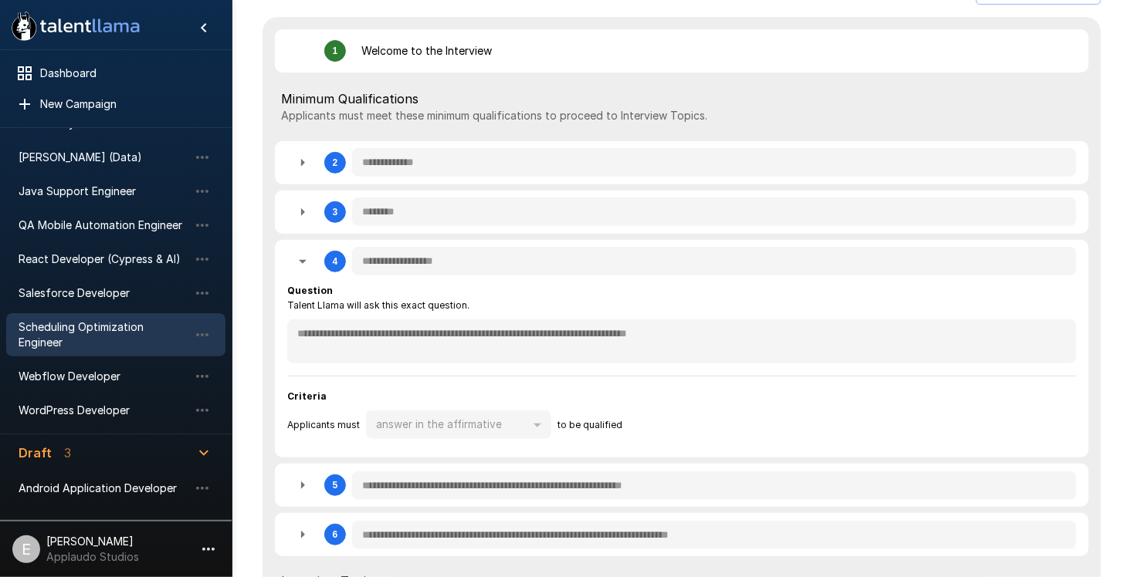
click at [301, 259] on icon "button" at bounding box center [302, 261] width 19 height 19
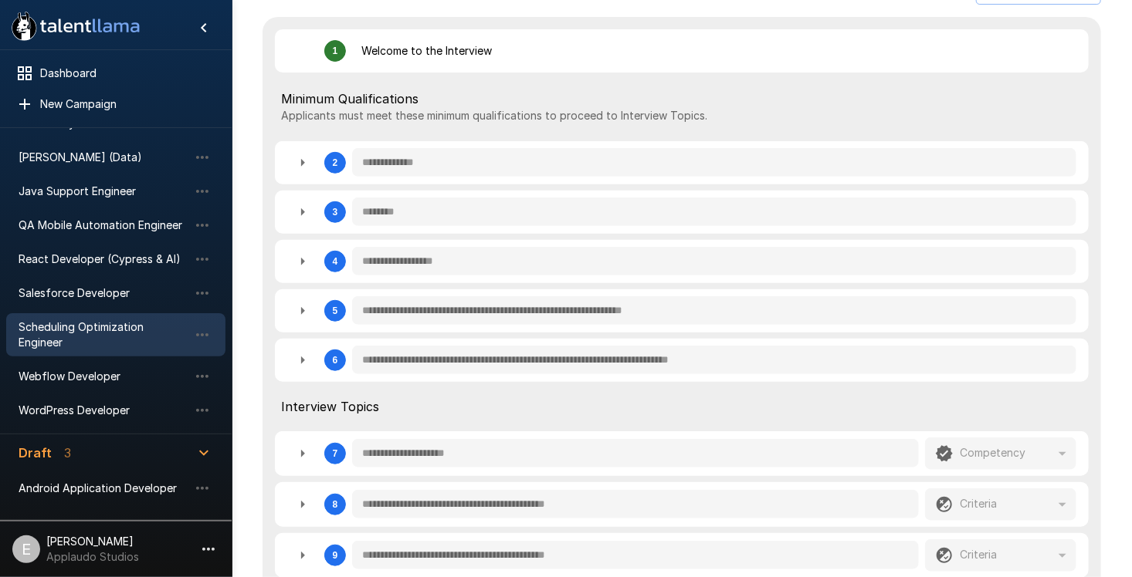
click at [303, 313] on icon "button" at bounding box center [303, 311] width 4 height 8
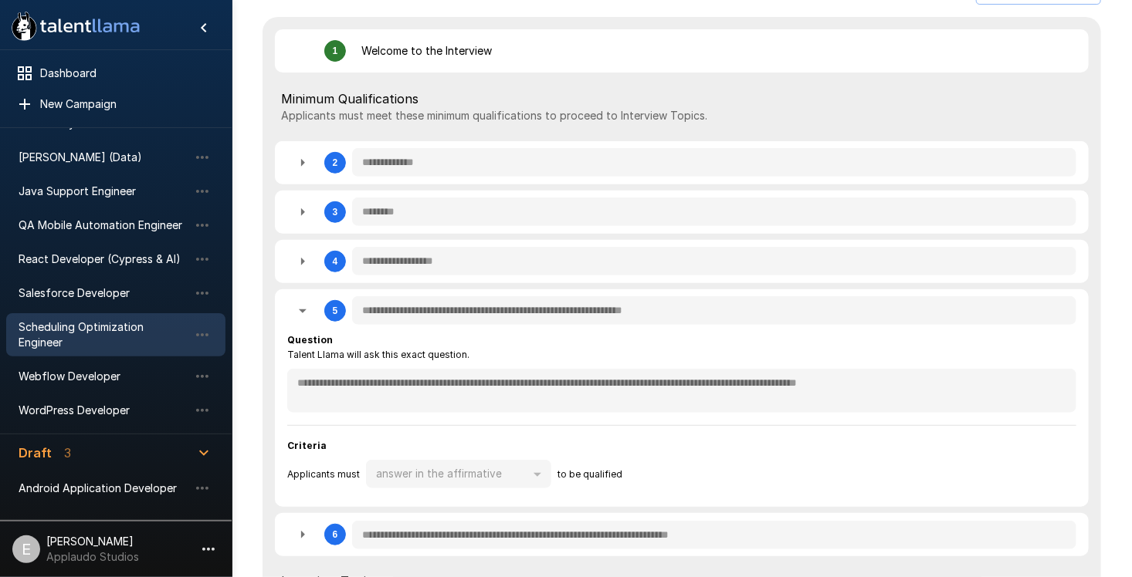
click at [303, 313] on icon "button" at bounding box center [303, 312] width 8 height 4
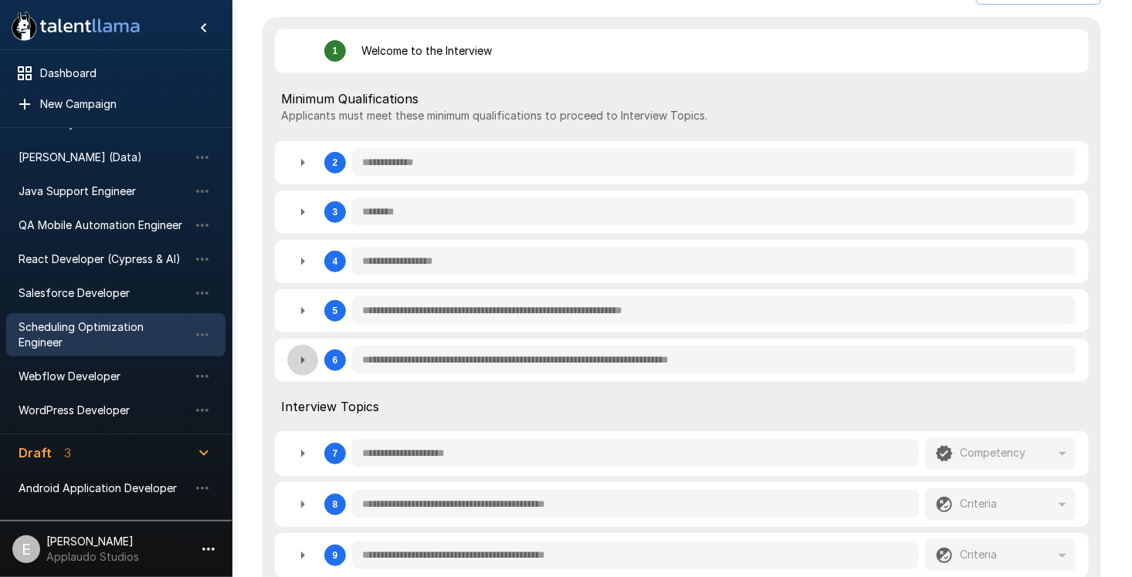
click at [297, 367] on icon "button" at bounding box center [302, 360] width 19 height 19
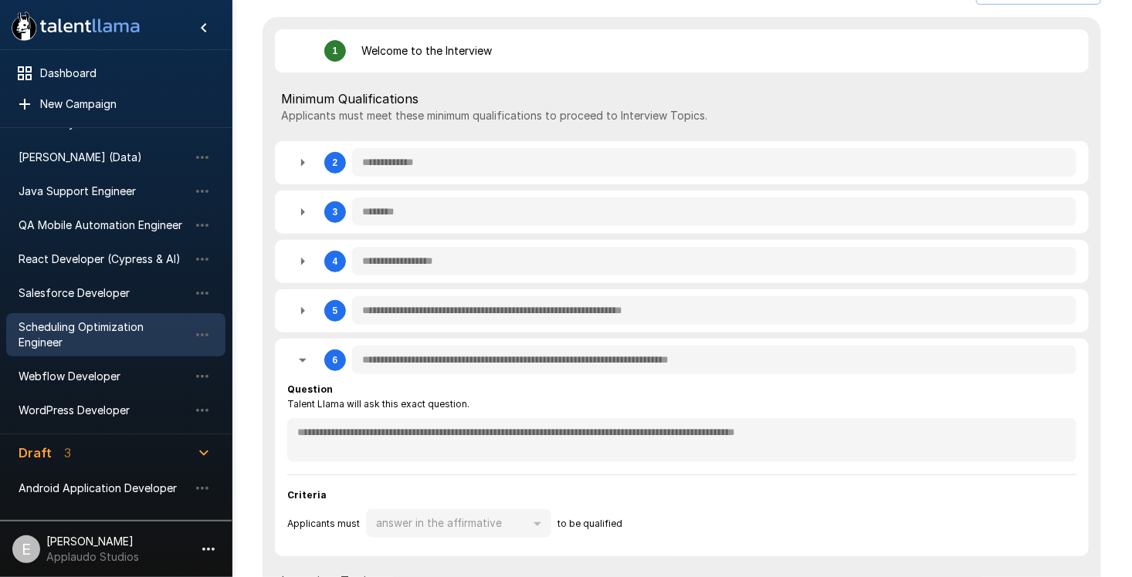
click at [297, 367] on icon "button" at bounding box center [302, 360] width 19 height 19
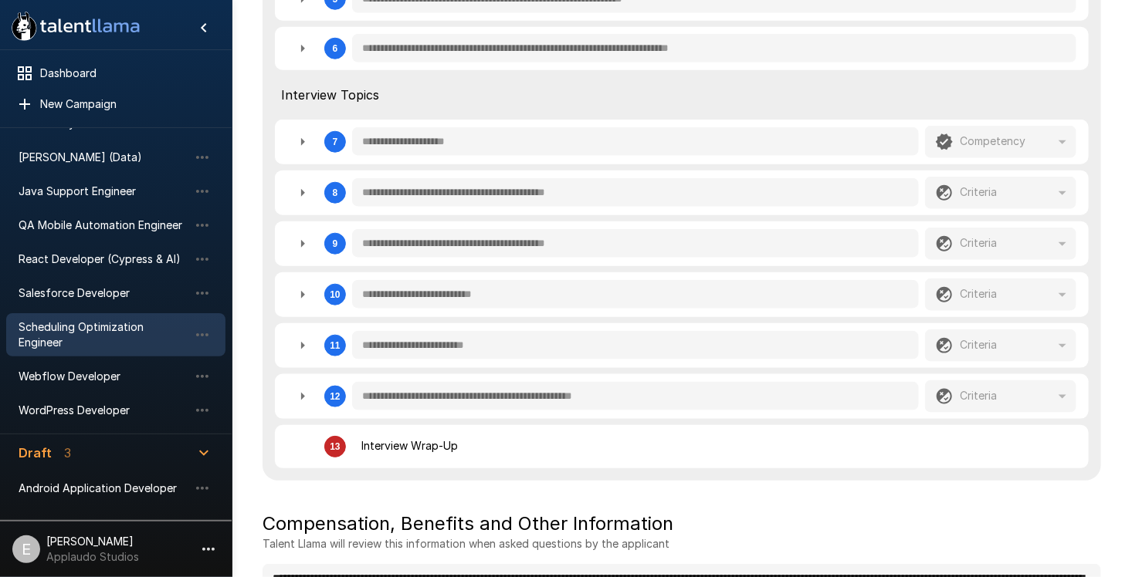
scroll to position [712, 0]
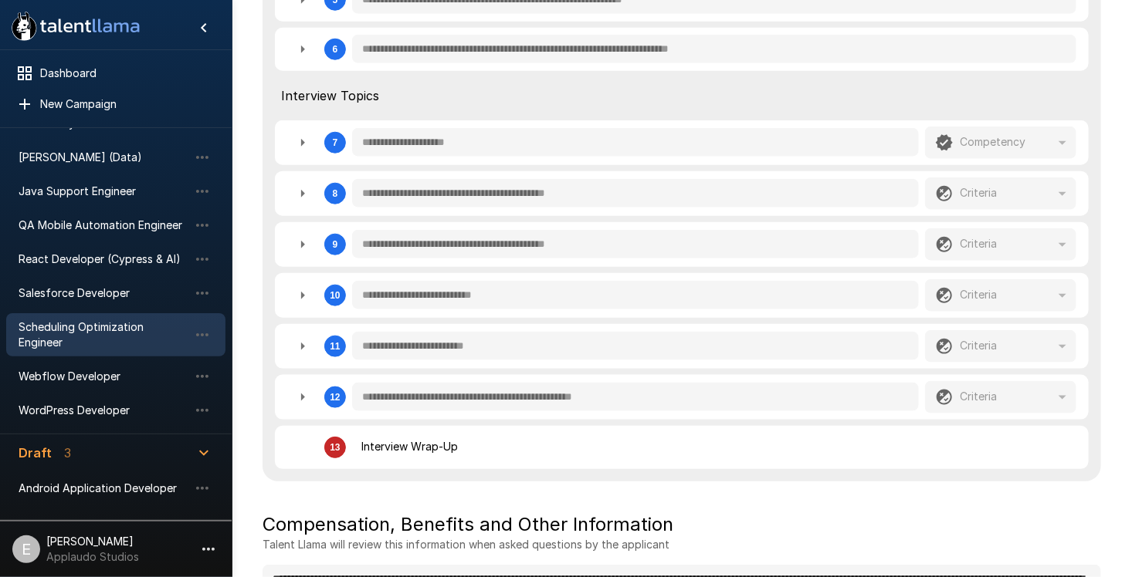
click at [297, 390] on icon "button" at bounding box center [302, 397] width 19 height 19
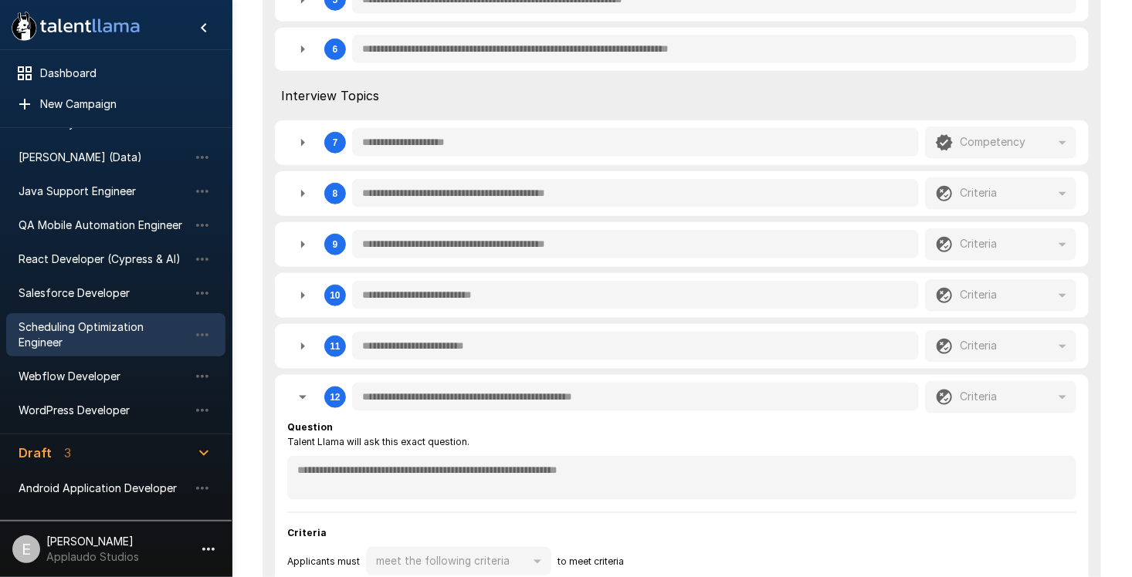
click at [297, 390] on icon "button" at bounding box center [302, 397] width 19 height 19
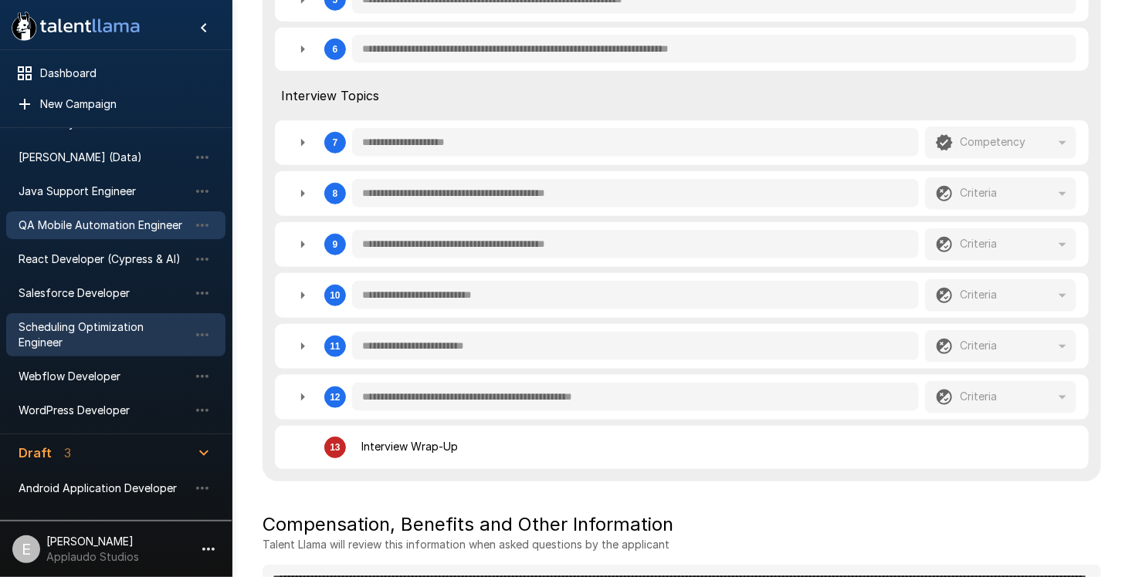
click at [93, 225] on span "QA Mobile Automation Engineer" at bounding box center [104, 225] width 170 height 15
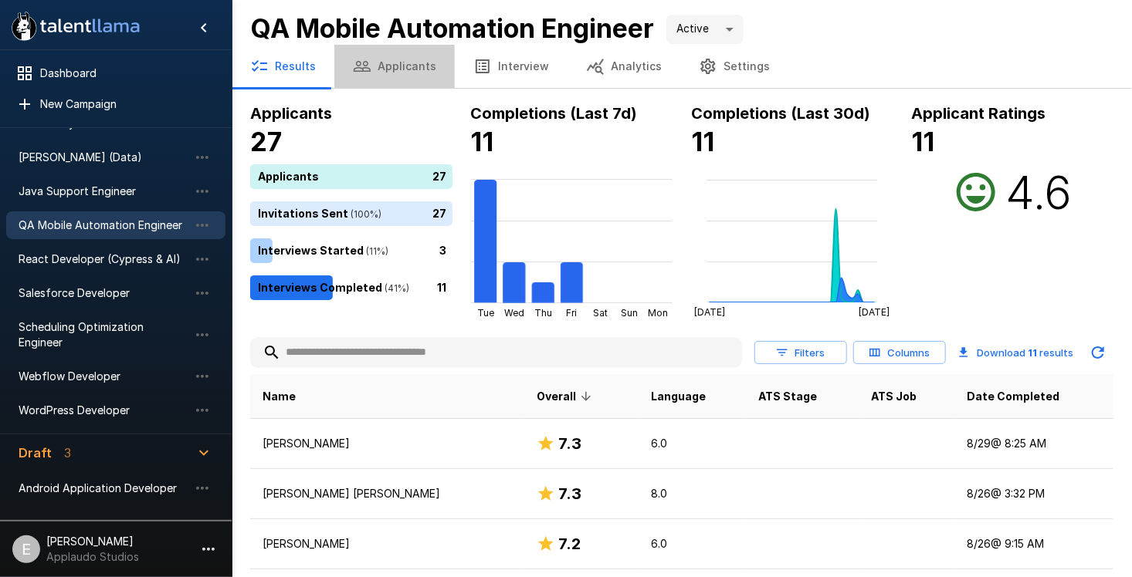
click at [420, 76] on button "Applicants" at bounding box center [394, 66] width 120 height 43
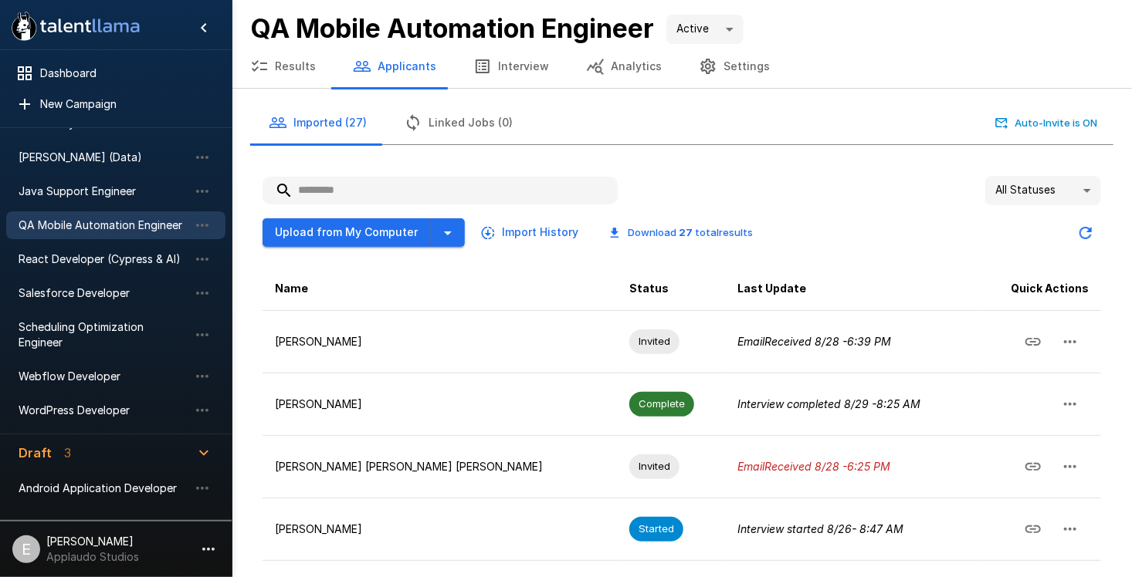
click at [496, 63] on button "Interview" at bounding box center [511, 66] width 113 height 43
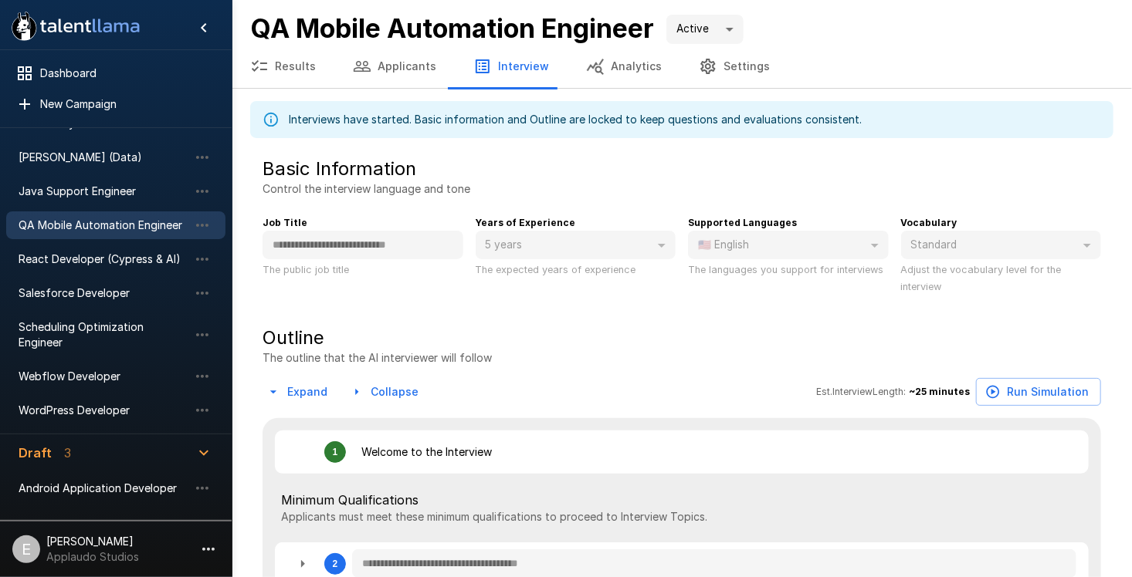
click at [641, 82] on button "Analytics" at bounding box center [623, 66] width 113 height 43
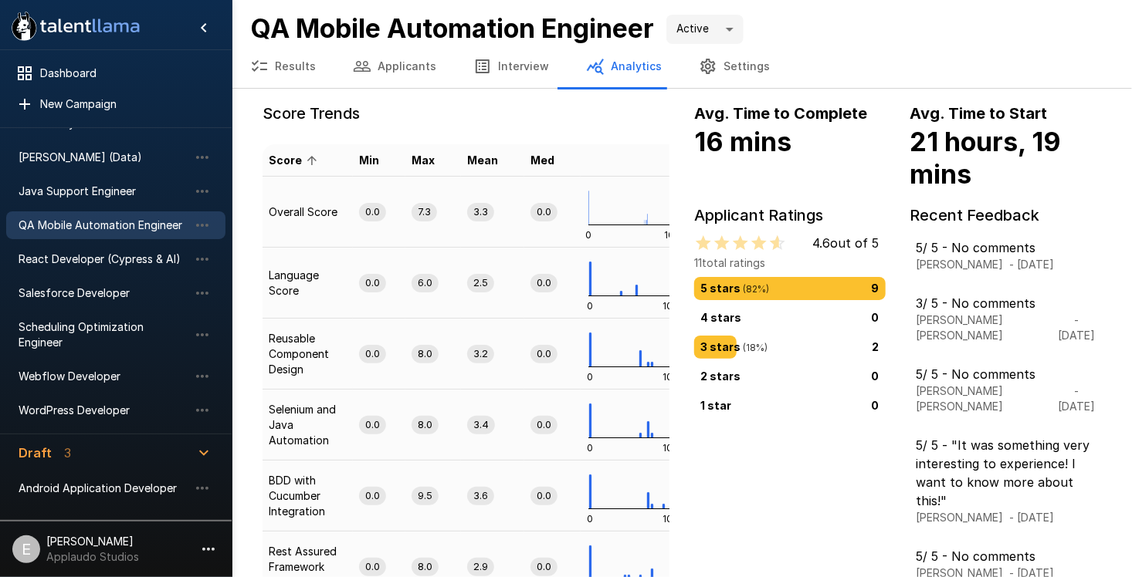
click at [699, 68] on icon "button" at bounding box center [708, 66] width 19 height 19
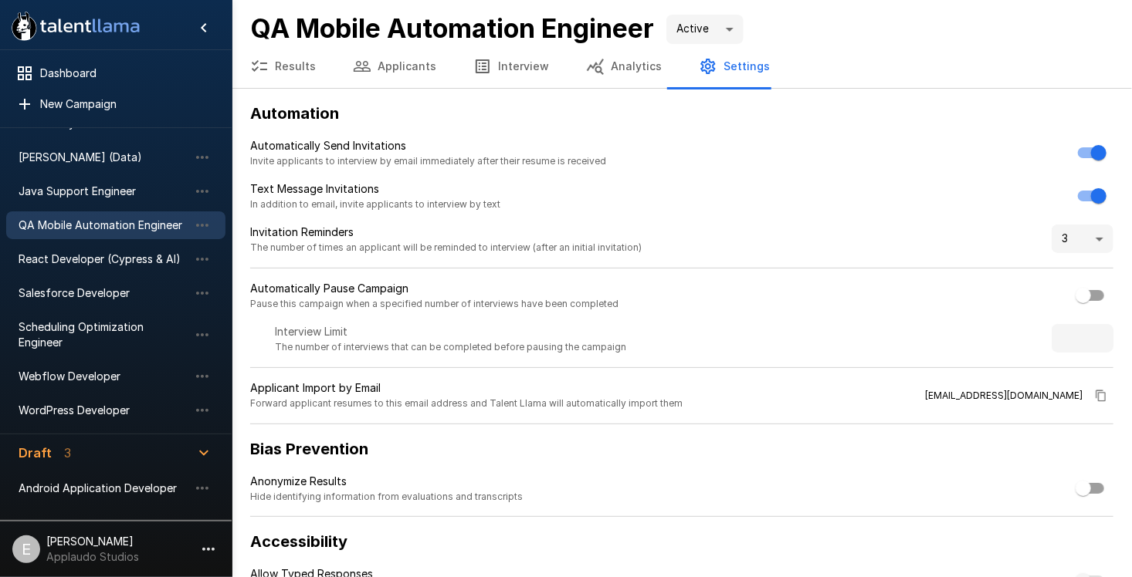
click at [578, 145] on p "Automatically Send Invitations" at bounding box center [428, 145] width 356 height 15
click at [269, 74] on button "Results" at bounding box center [283, 66] width 103 height 43
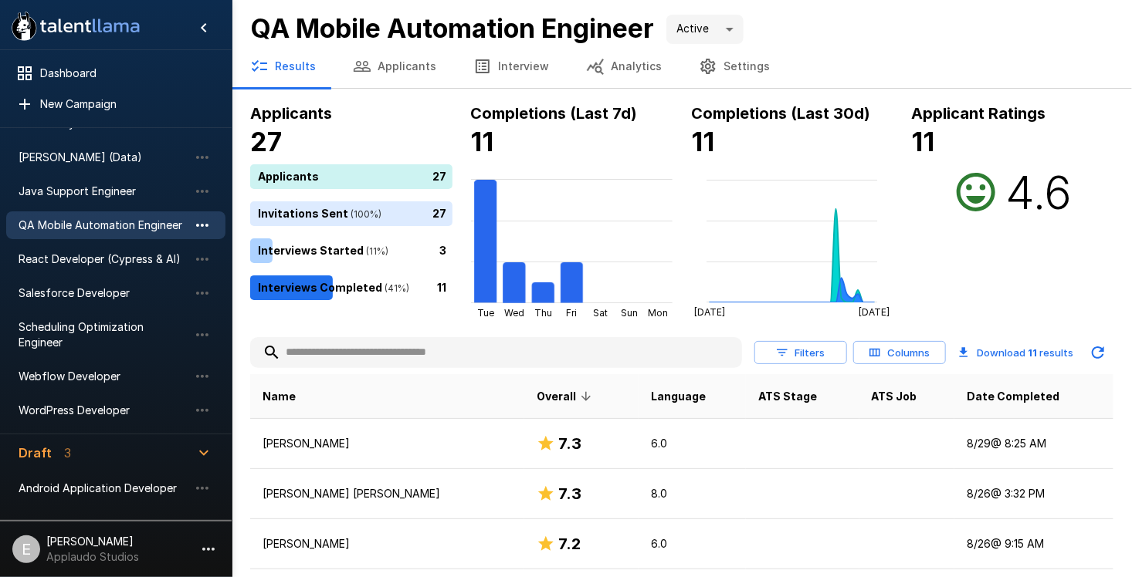
click at [197, 225] on icon "button" at bounding box center [202, 225] width 12 height 3
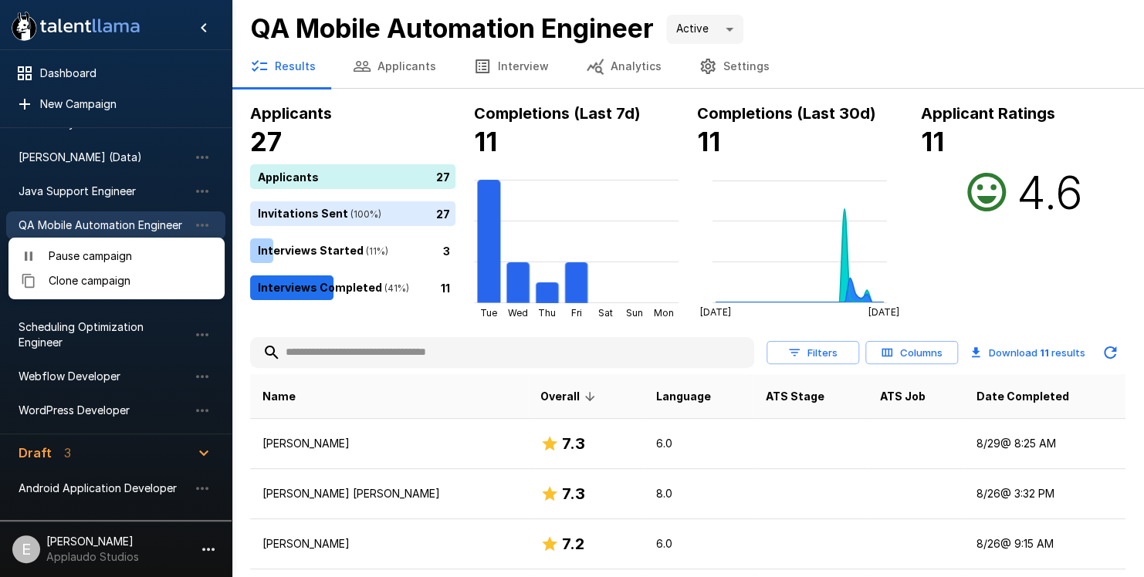
click at [151, 428] on div at bounding box center [572, 288] width 1144 height 577
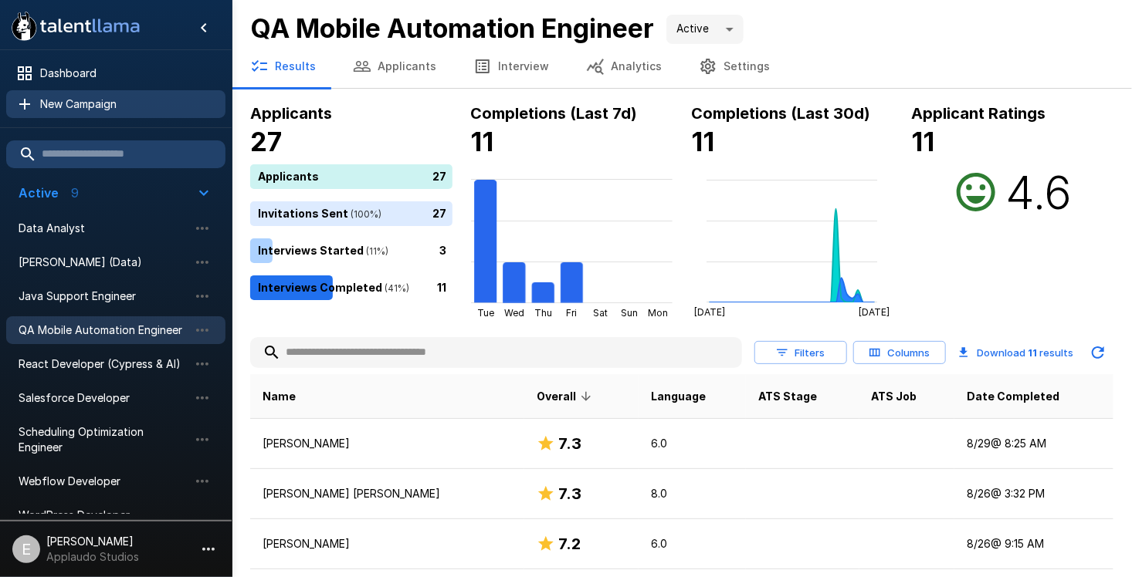
click at [102, 113] on div "New Campaign" at bounding box center [115, 104] width 219 height 28
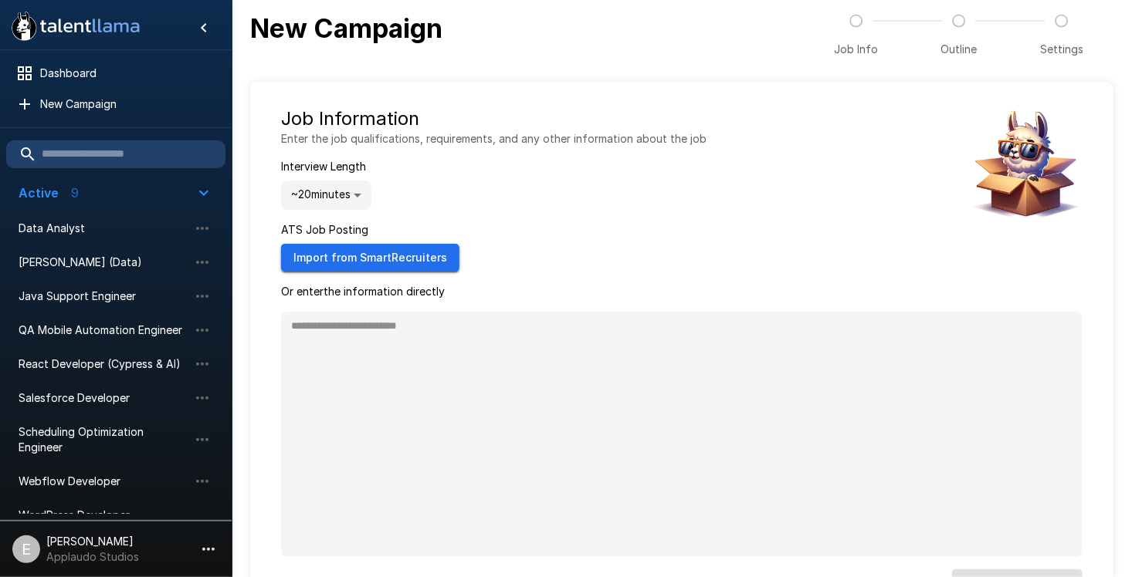
click at [403, 257] on button "Import from SmartRecruiters" at bounding box center [370, 258] width 178 height 29
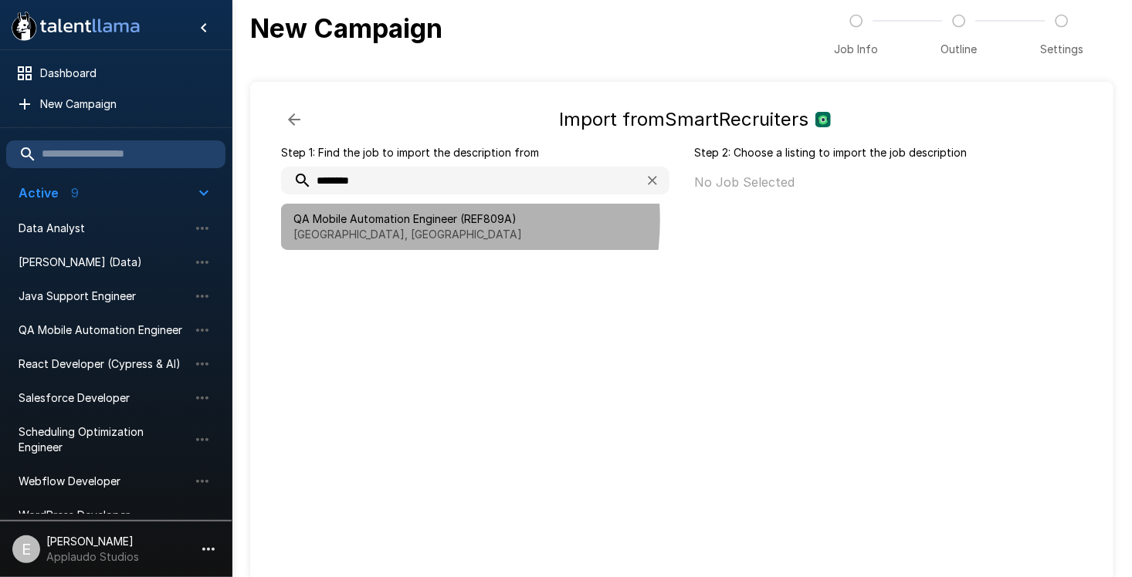
click at [389, 220] on span "QA Mobile Automation Engineer (REF809A)" at bounding box center [475, 219] width 364 height 15
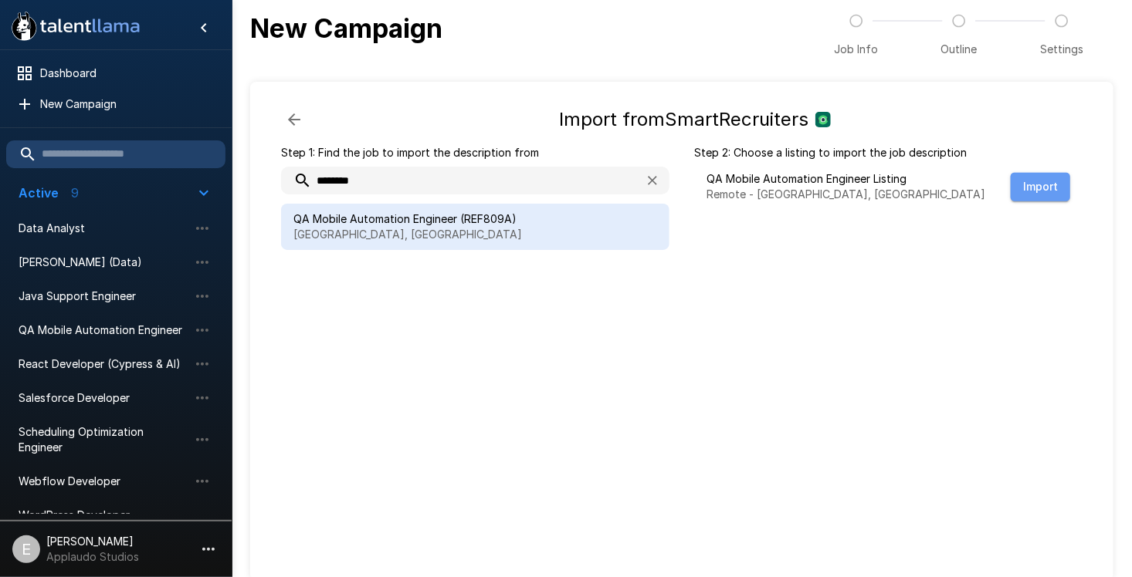
click at [1038, 192] on button "Import" at bounding box center [1039, 187] width 59 height 29
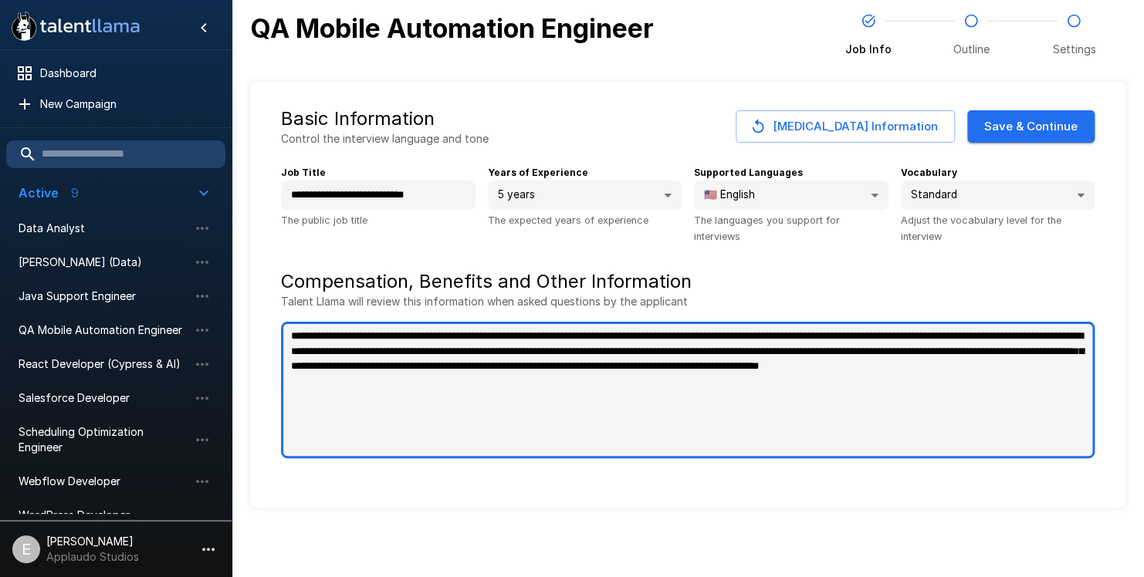
drag, startPoint x: 704, startPoint y: 430, endPoint x: 253, endPoint y: 327, distance: 462.5
click at [253, 327] on div "**********" at bounding box center [687, 295] width 875 height 426
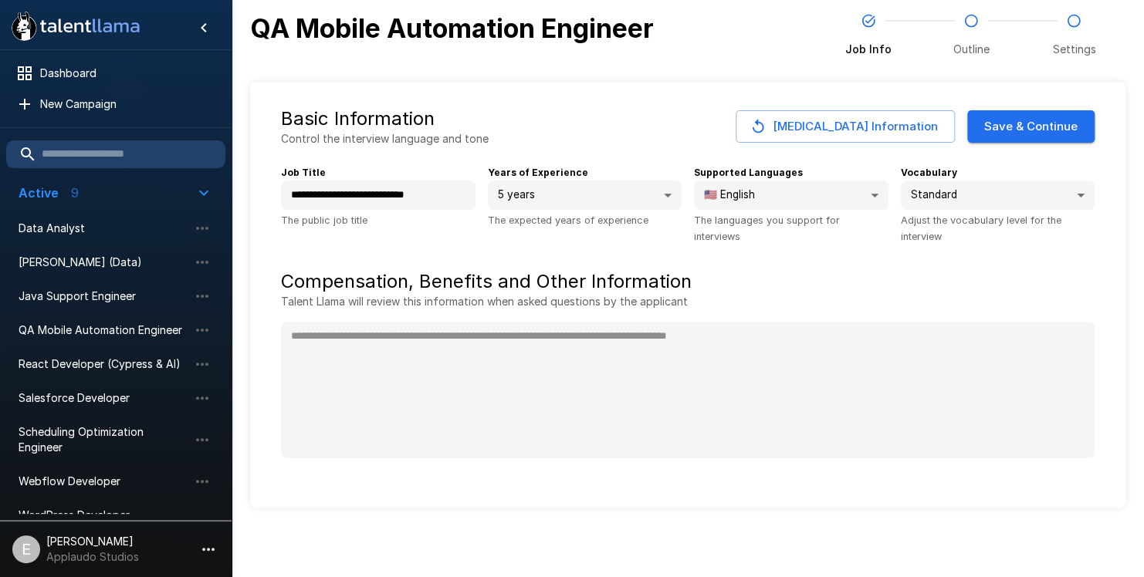
click at [991, 130] on button "Save & Continue" at bounding box center [1030, 126] width 127 height 32
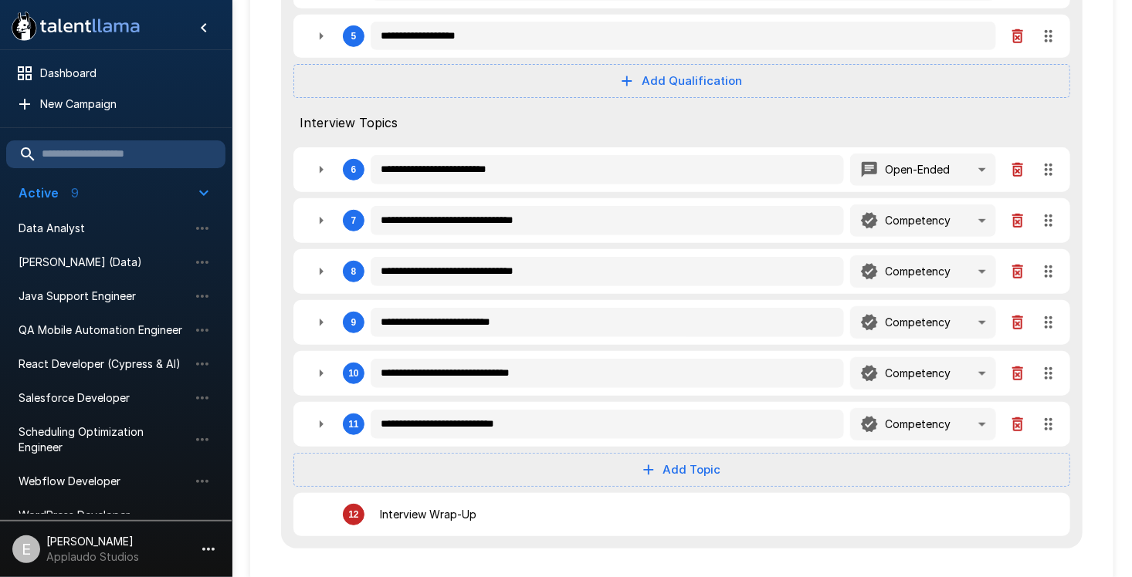
scroll to position [455, 0]
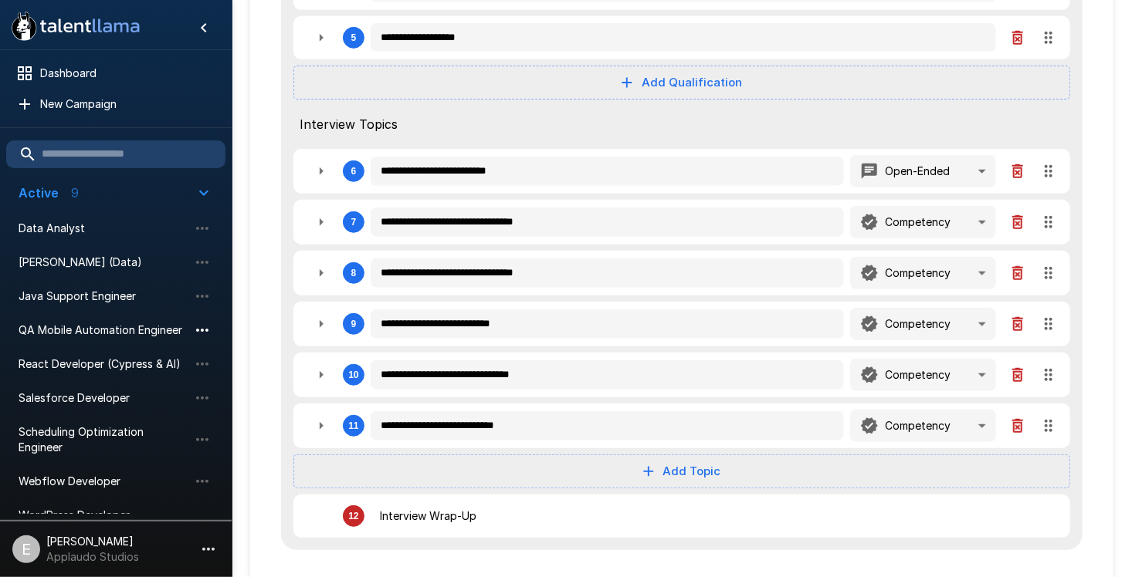
click at [192, 329] on button "button" at bounding box center [202, 330] width 26 height 26
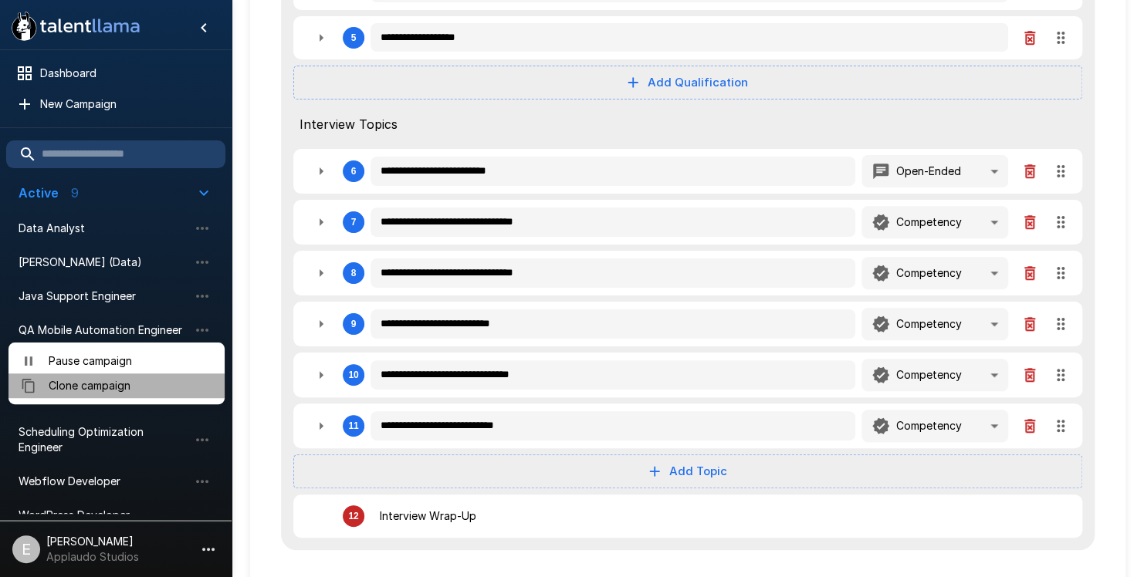
click at [179, 380] on span "Clone campaign" at bounding box center [131, 385] width 164 height 15
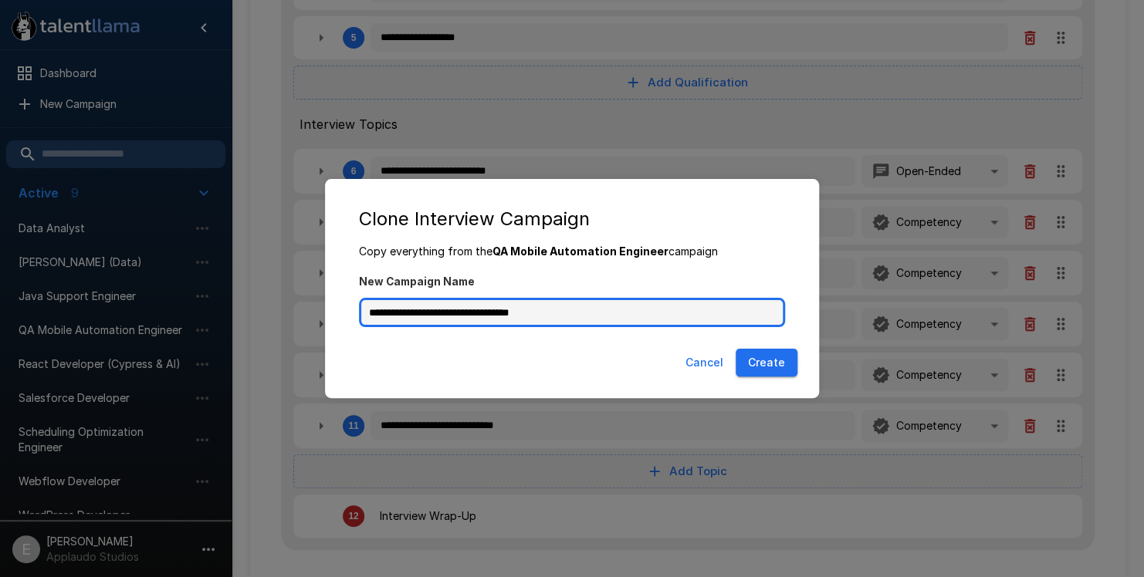
click at [635, 318] on input "**********" at bounding box center [572, 312] width 426 height 29
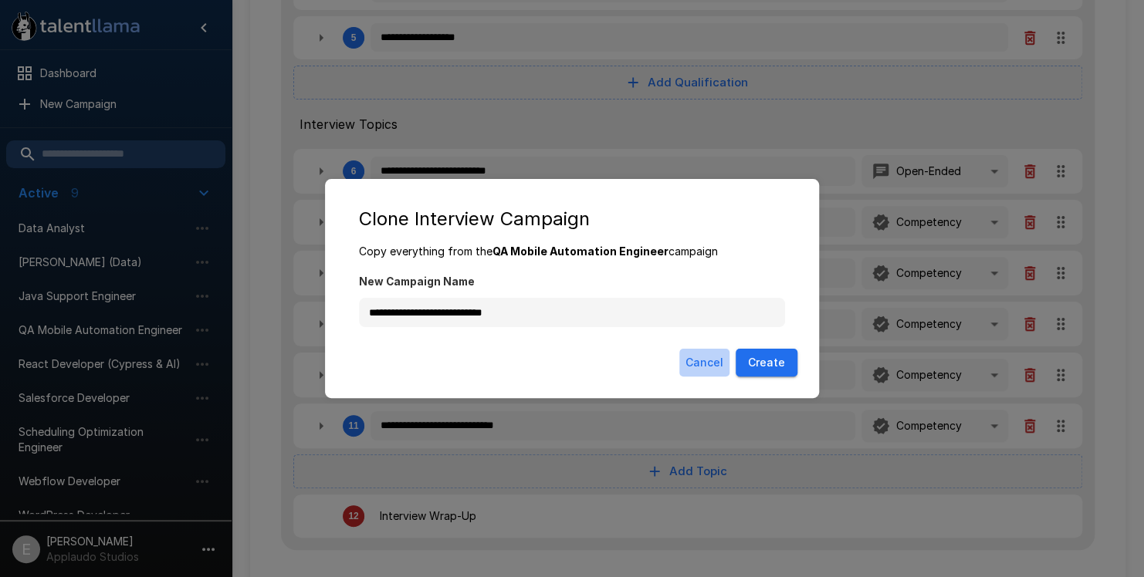
click at [712, 365] on button "Cancel" at bounding box center [704, 363] width 50 height 29
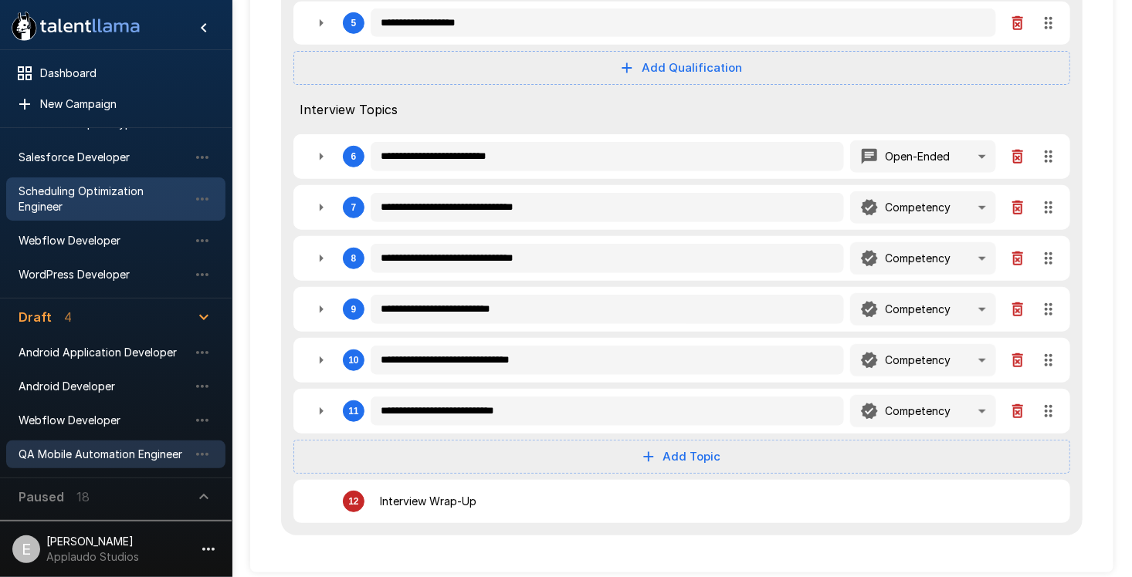
scroll to position [241, 0]
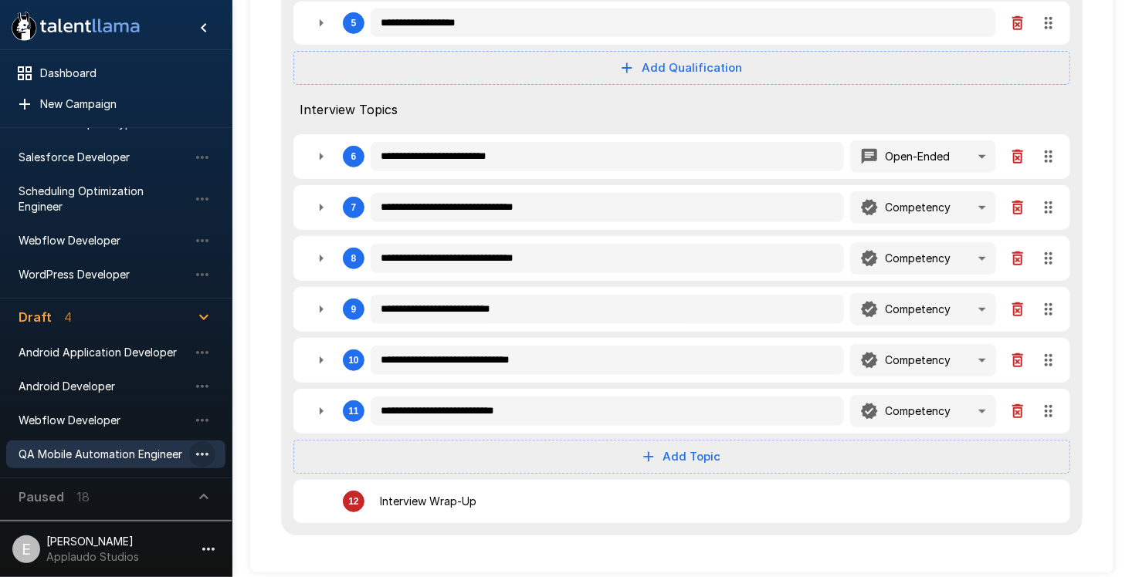
click at [200, 452] on icon "button" at bounding box center [202, 454] width 19 height 19
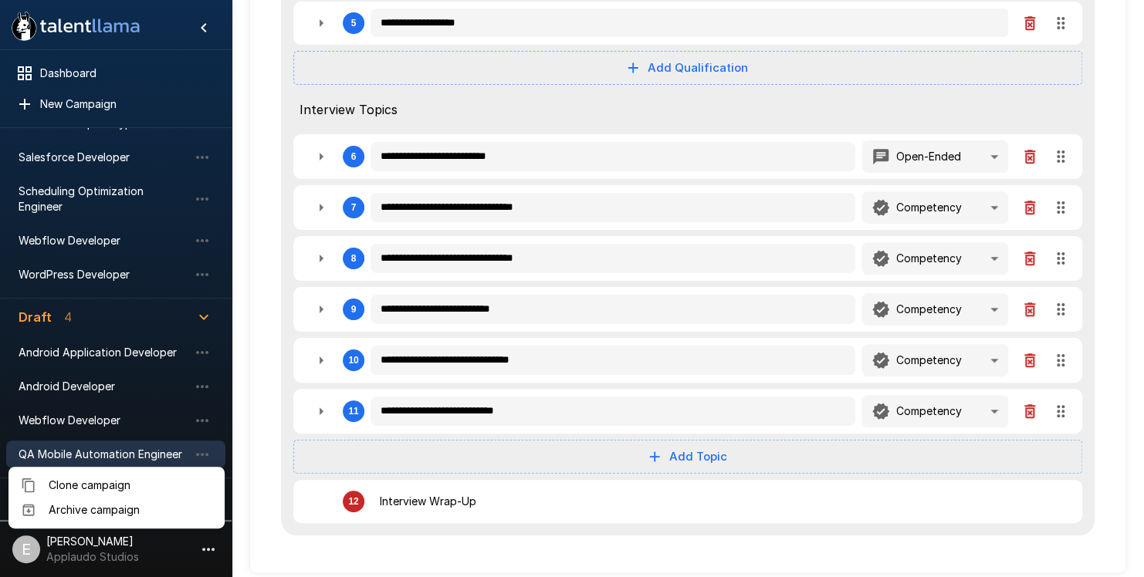
click at [180, 514] on span "Archive campaign" at bounding box center [131, 510] width 164 height 15
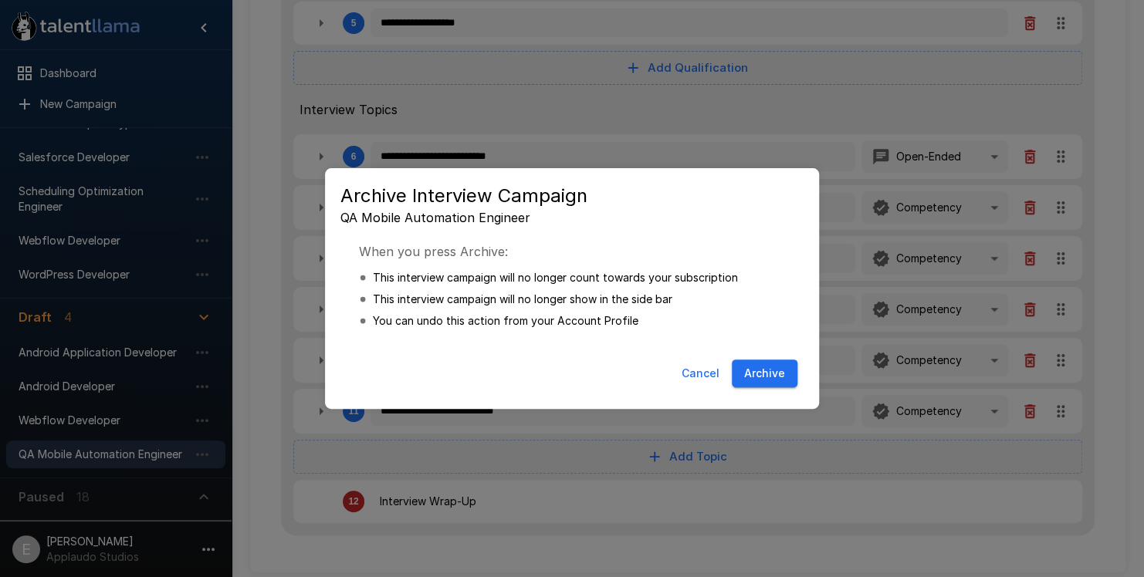
click at [708, 379] on button "Cancel" at bounding box center [700, 374] width 50 height 29
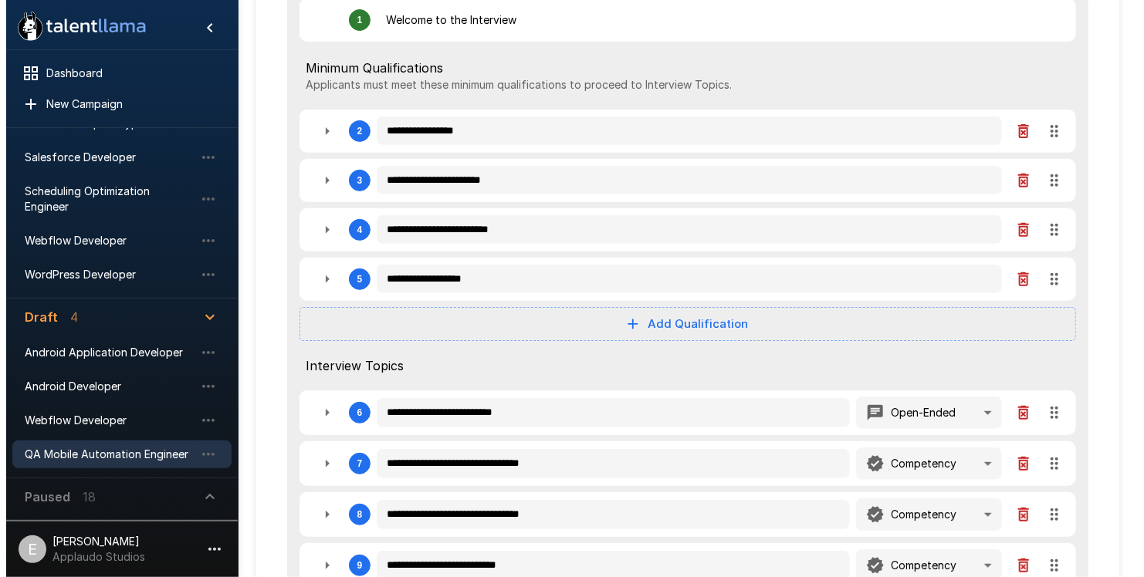
scroll to position [0, 0]
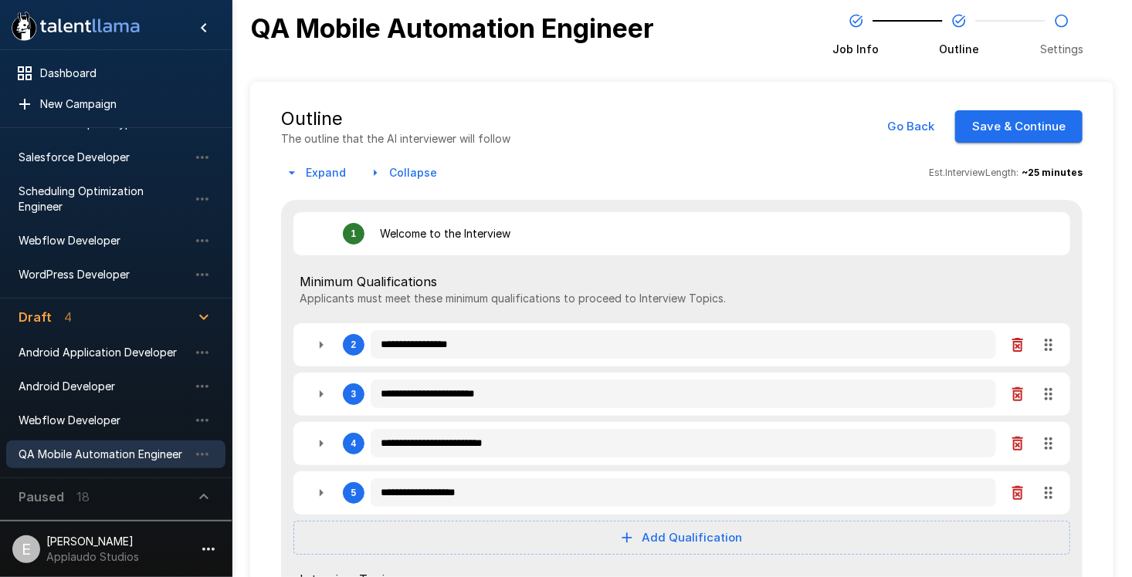
click at [912, 122] on button "Go Back" at bounding box center [910, 126] width 64 height 32
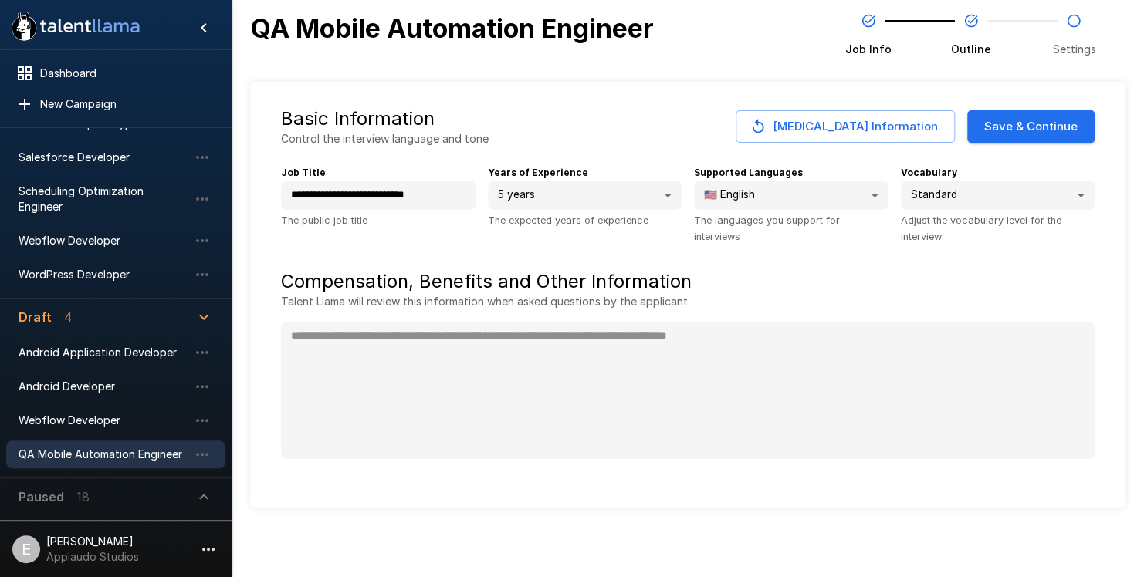
click at [865, 121] on button "Change Job Information" at bounding box center [845, 126] width 219 height 32
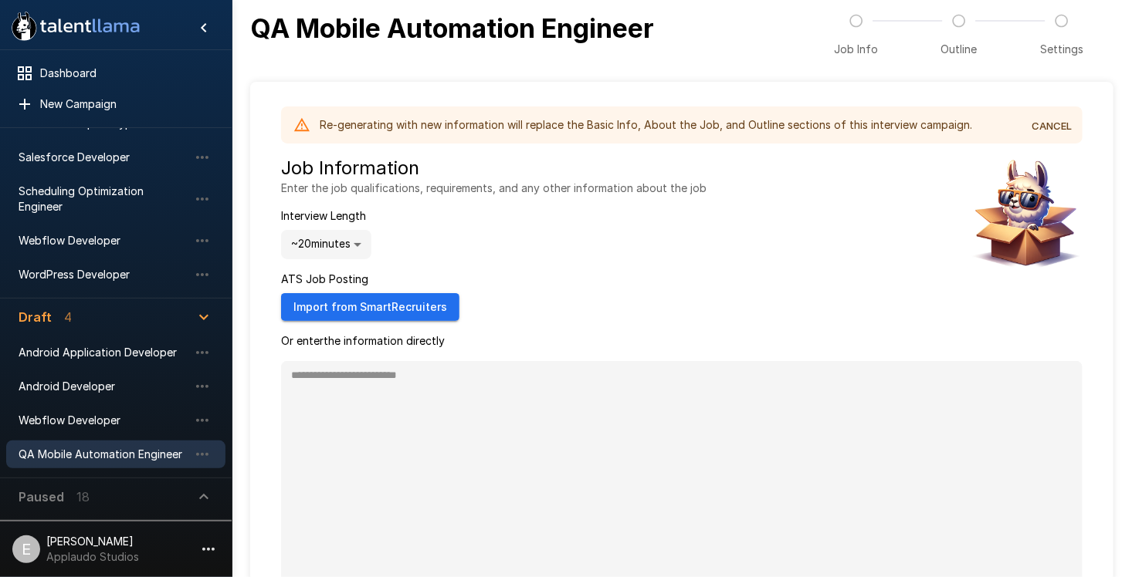
click at [1055, 133] on button "CANCEL" at bounding box center [1051, 126] width 49 height 24
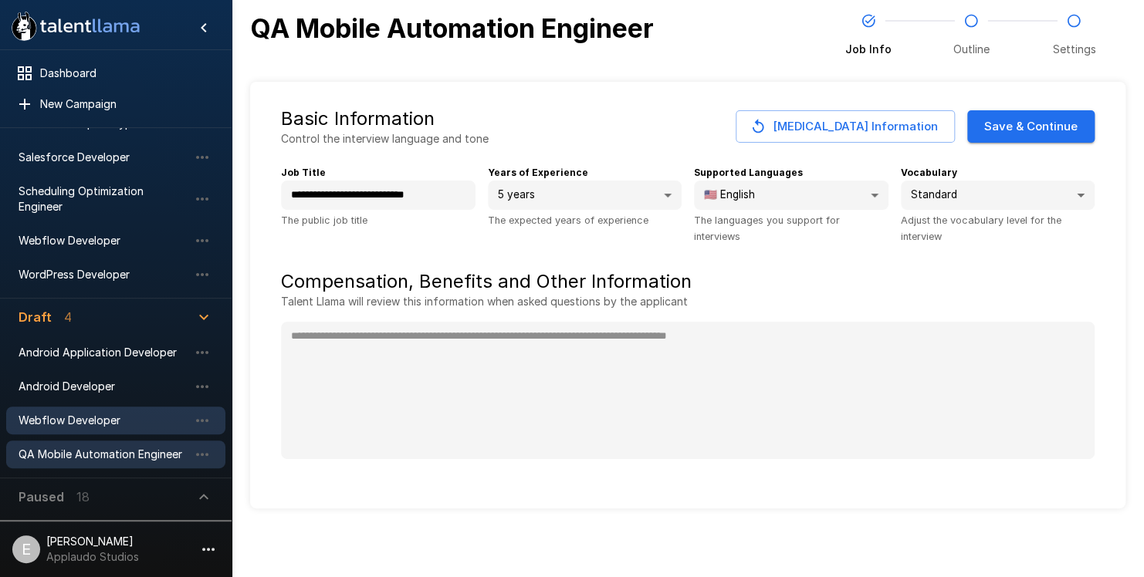
click at [137, 408] on div "Webflow Developer" at bounding box center [115, 421] width 219 height 28
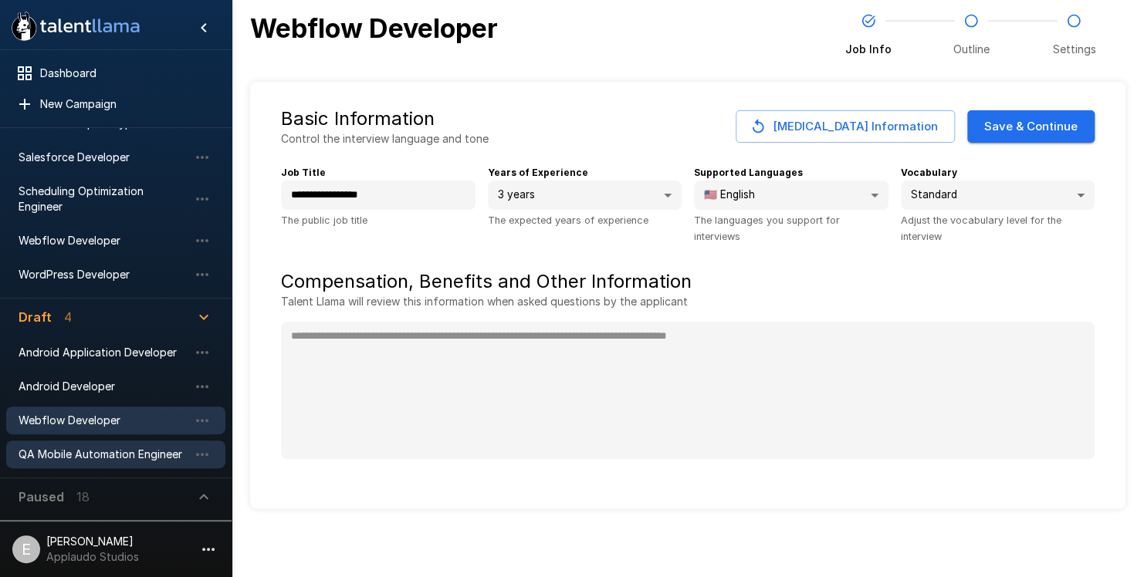
click at [124, 459] on span "QA Mobile Automation Engineer" at bounding box center [104, 454] width 170 height 15
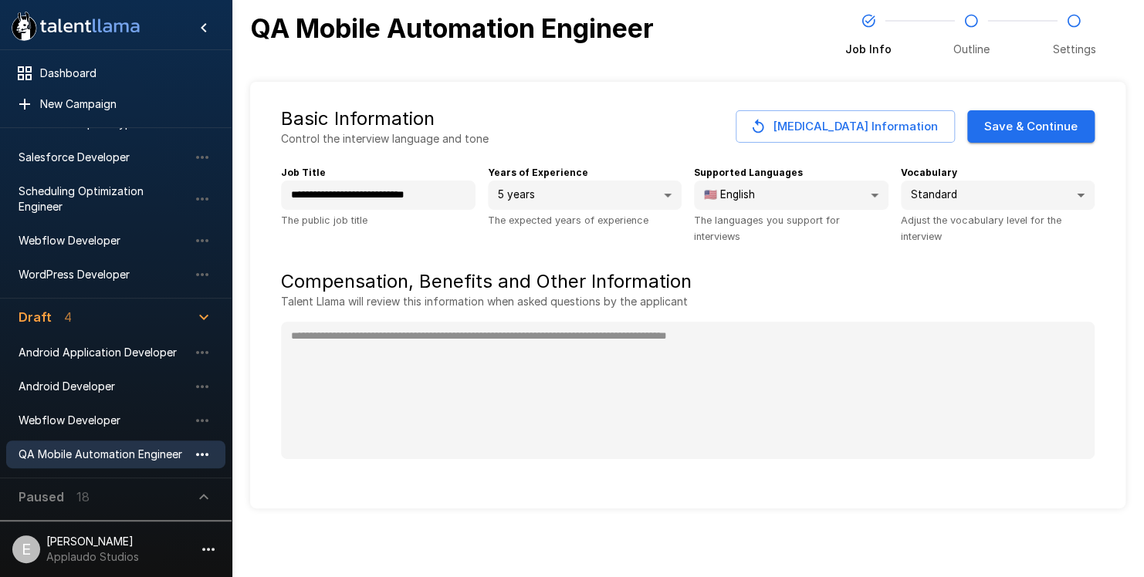
click at [200, 451] on icon "button" at bounding box center [202, 454] width 19 height 19
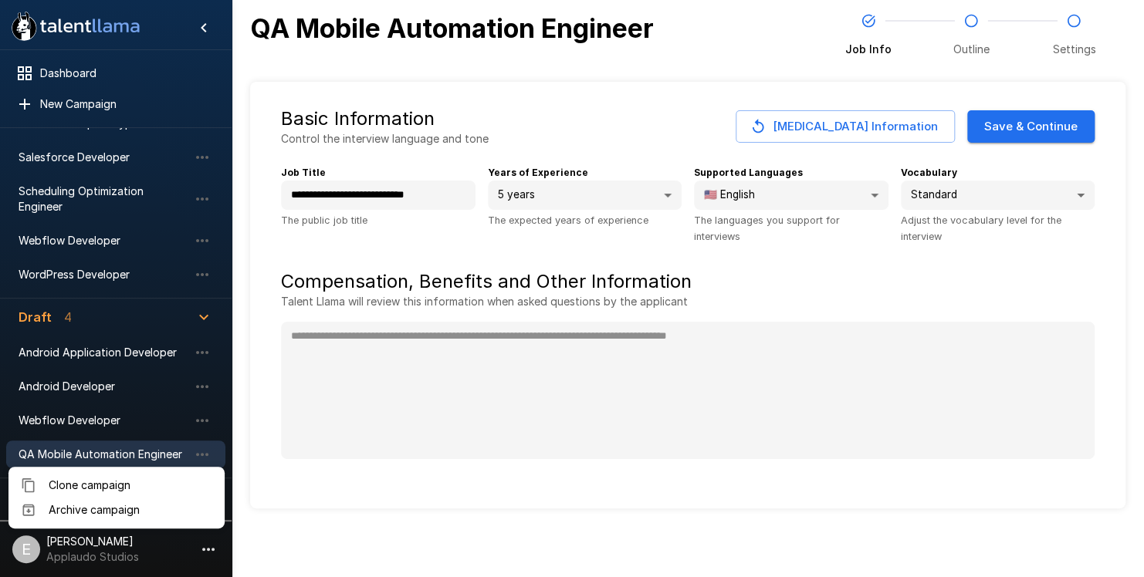
click at [163, 512] on span "Archive campaign" at bounding box center [131, 510] width 164 height 15
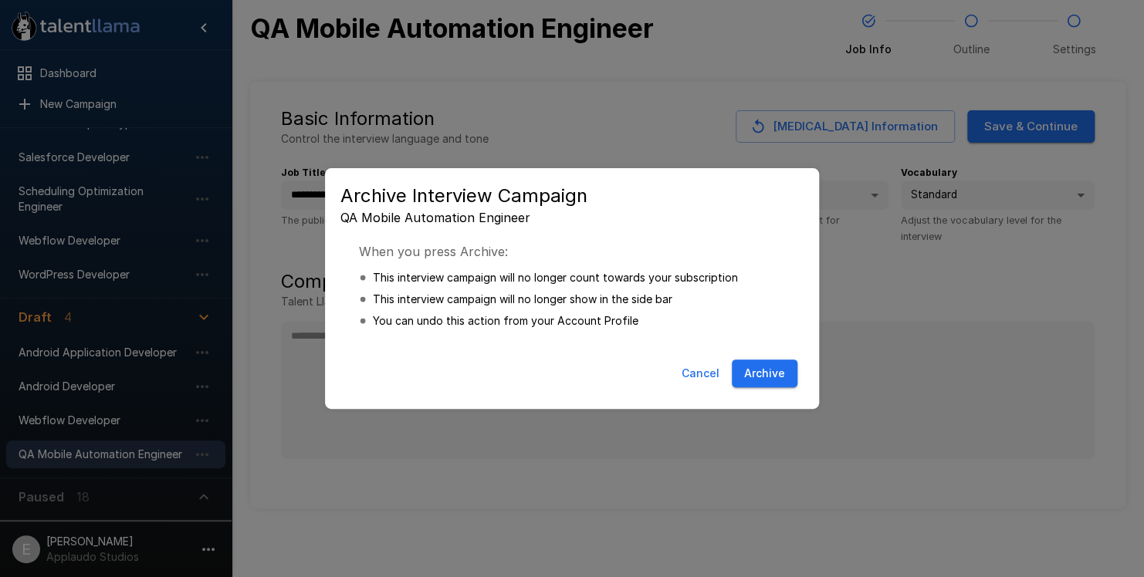
click at [777, 373] on button "Archive" at bounding box center [765, 374] width 66 height 29
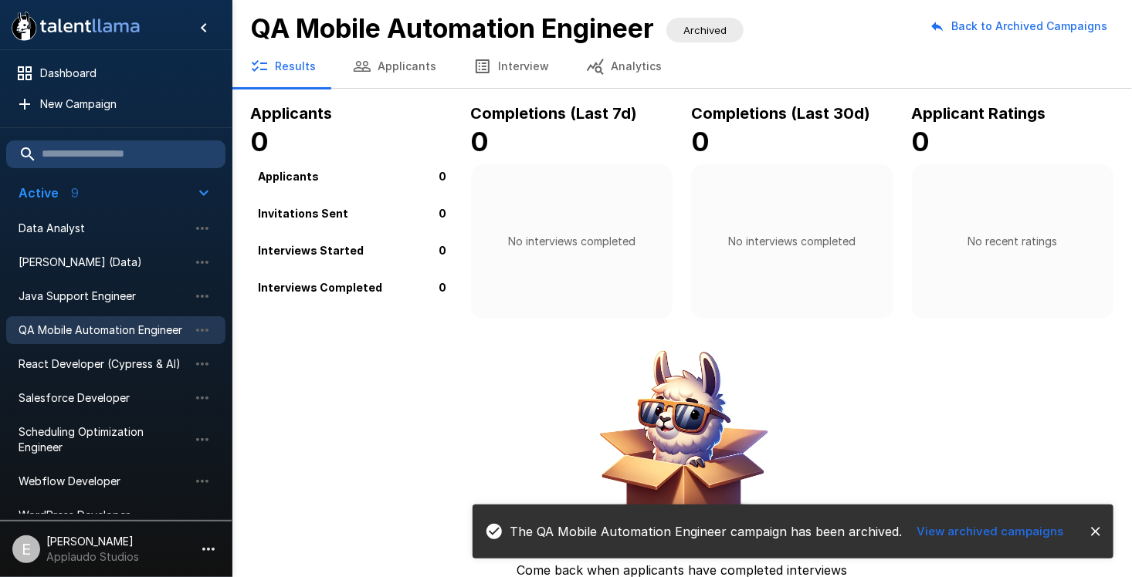
click at [168, 338] on div "QA Mobile Automation Engineer" at bounding box center [115, 330] width 219 height 28
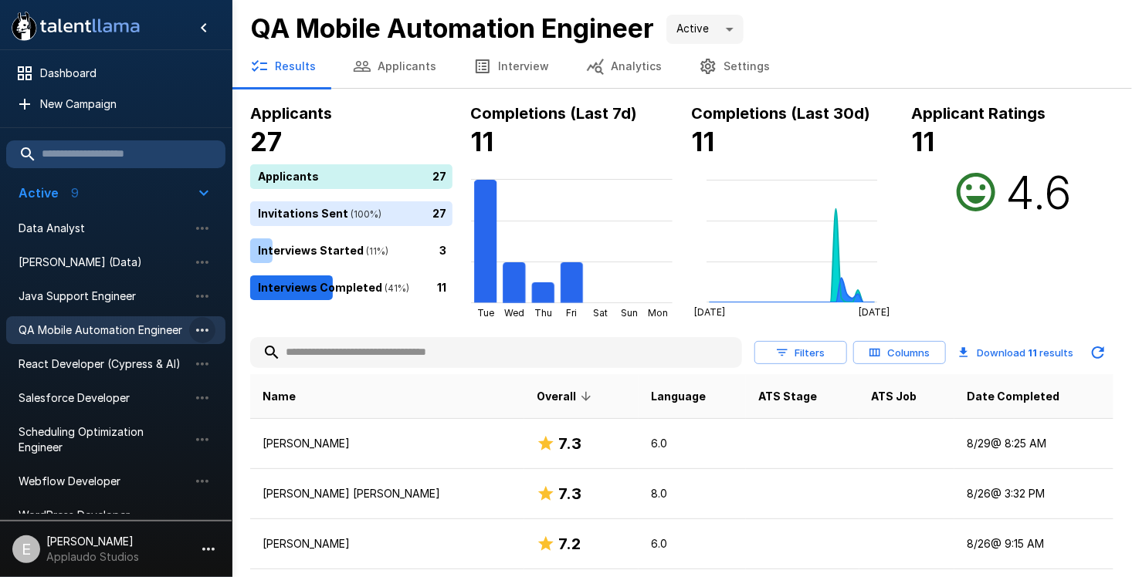
click at [198, 333] on icon "button" at bounding box center [202, 330] width 19 height 19
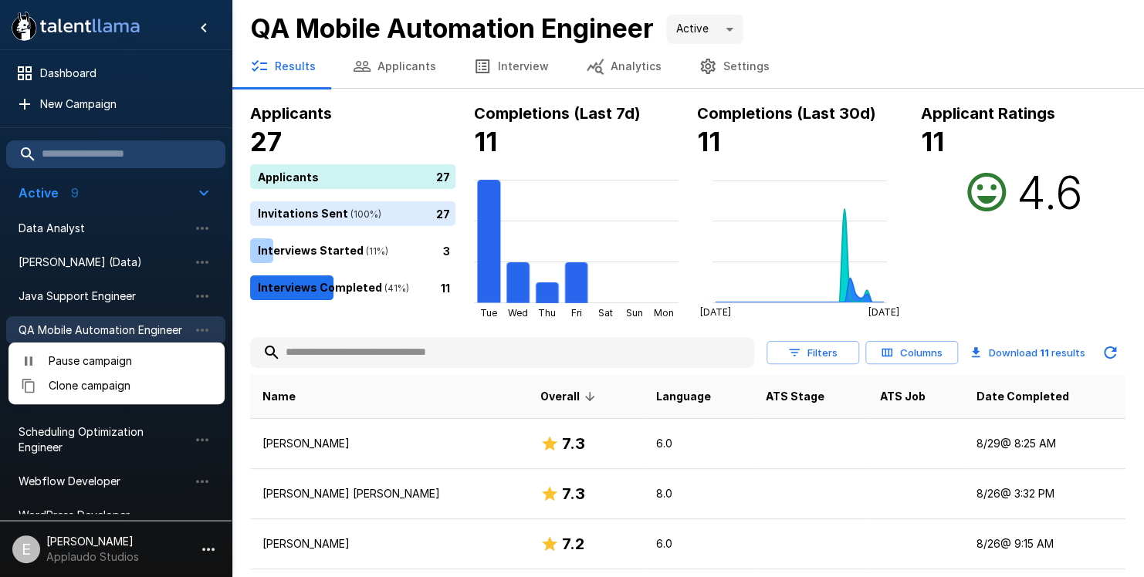
click at [708, 59] on div at bounding box center [572, 288] width 1144 height 577
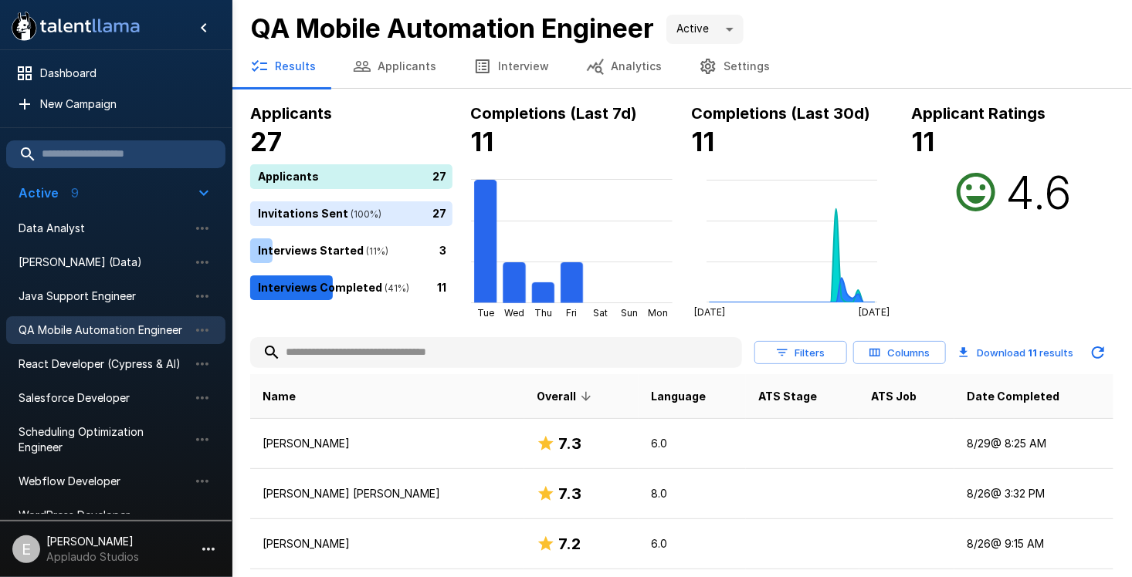
click at [708, 59] on button "Settings" at bounding box center [734, 66] width 108 height 43
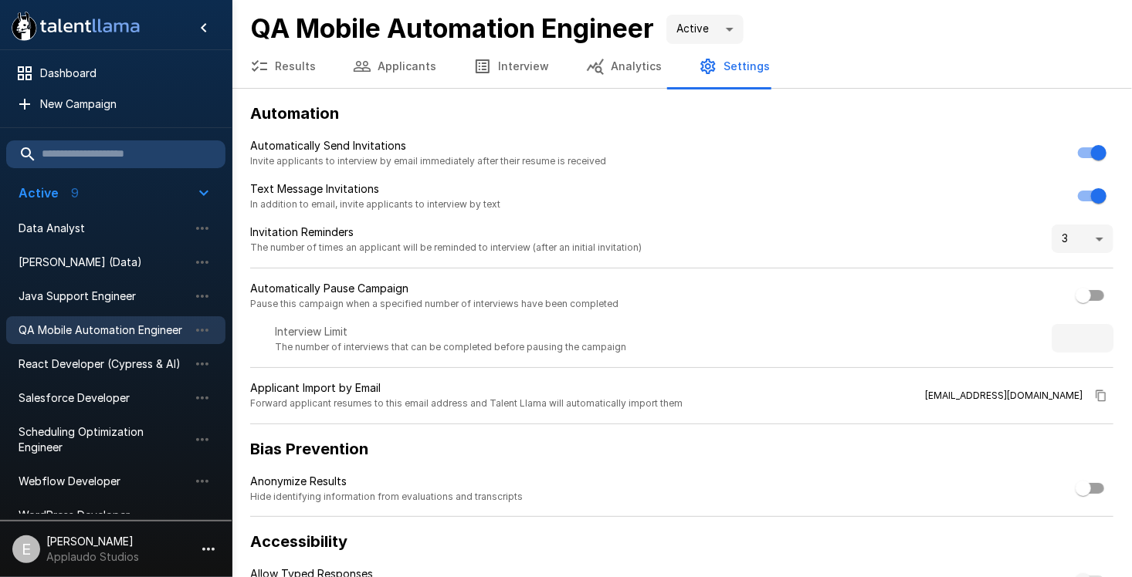
click at [134, 332] on span "QA Mobile Automation Engineer" at bounding box center [104, 330] width 170 height 15
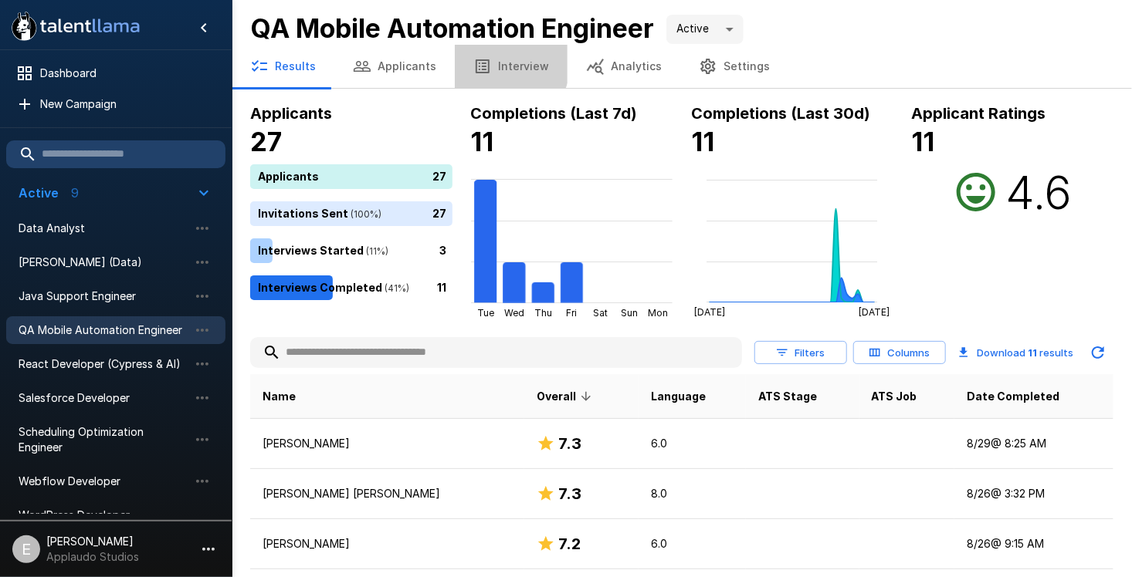
click at [492, 63] on button "Interview" at bounding box center [511, 66] width 113 height 43
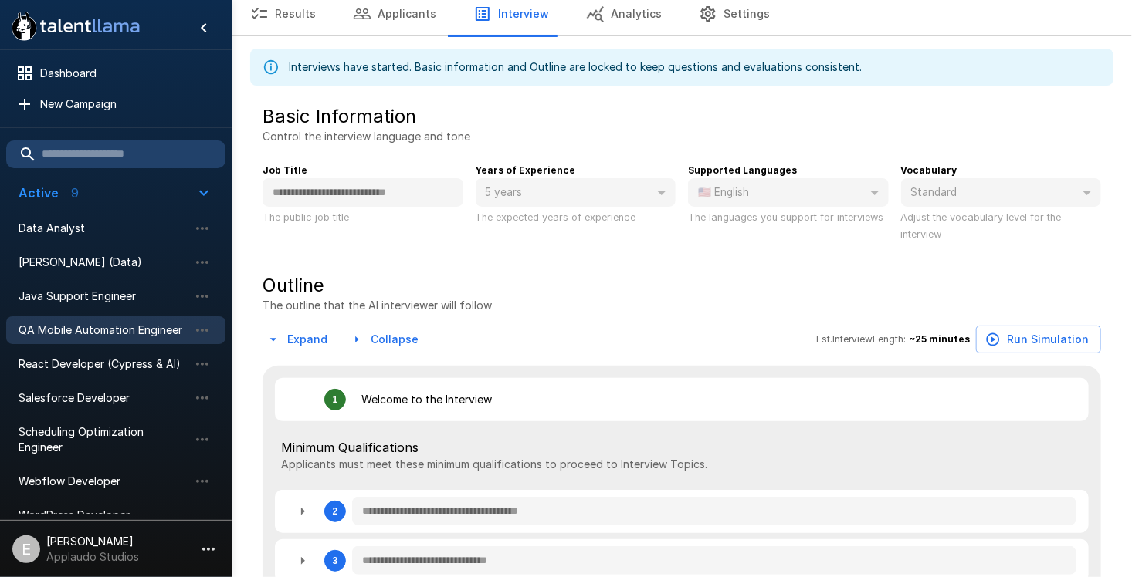
scroll to position [235, 0]
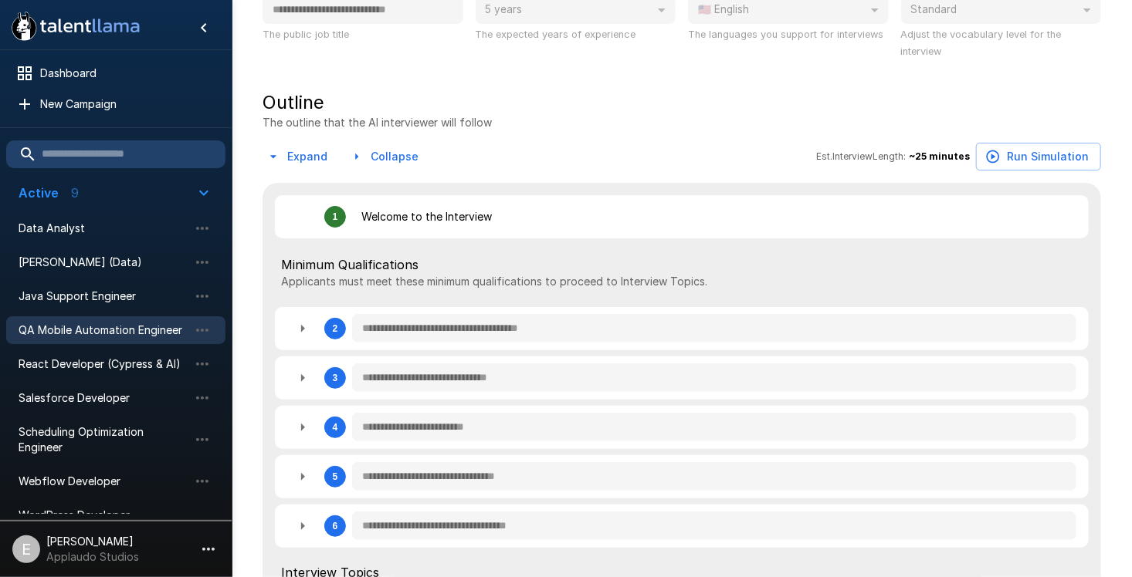
click at [306, 329] on icon "button" at bounding box center [302, 329] width 19 height 19
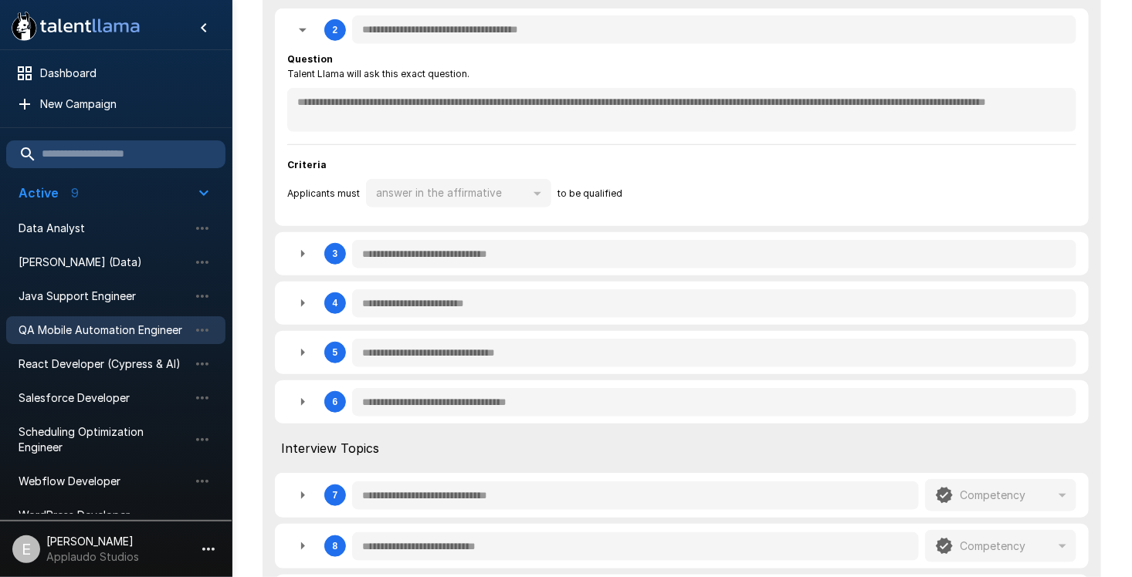
scroll to position [534, 0]
click at [313, 222] on div "**********" at bounding box center [682, 117] width 814 height 218
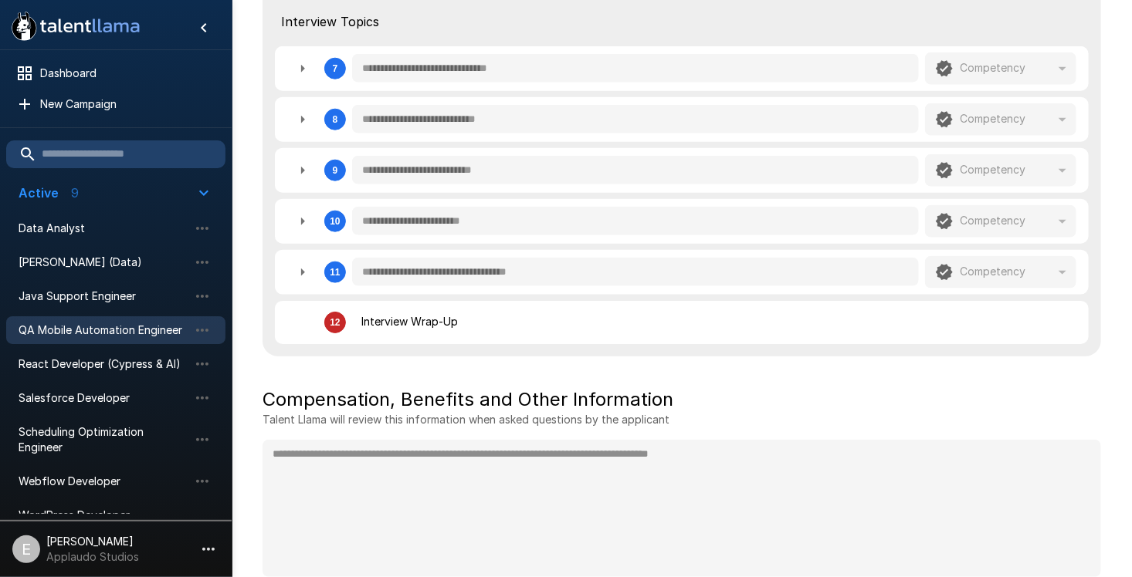
scroll to position [787, 0]
click at [299, 266] on icon "button" at bounding box center [302, 271] width 19 height 19
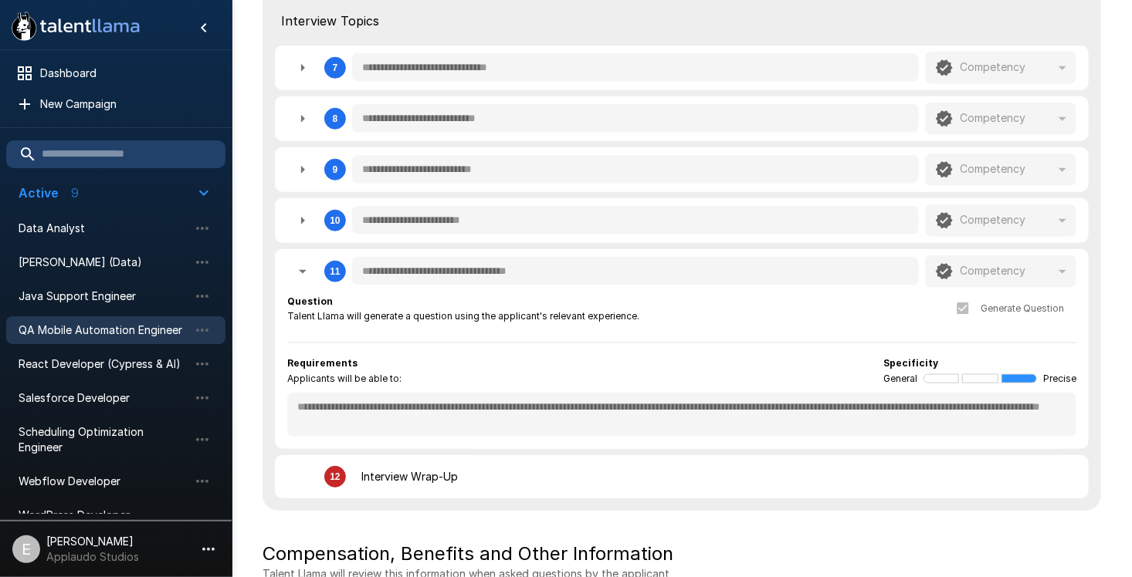
click at [299, 266] on icon "button" at bounding box center [302, 271] width 19 height 19
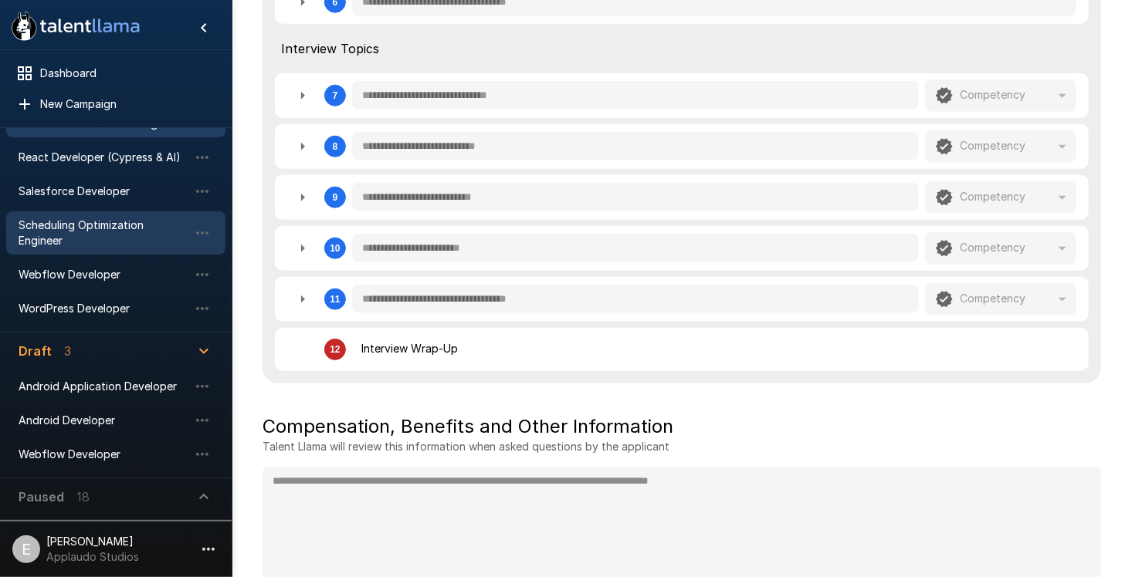
scroll to position [207, 0]
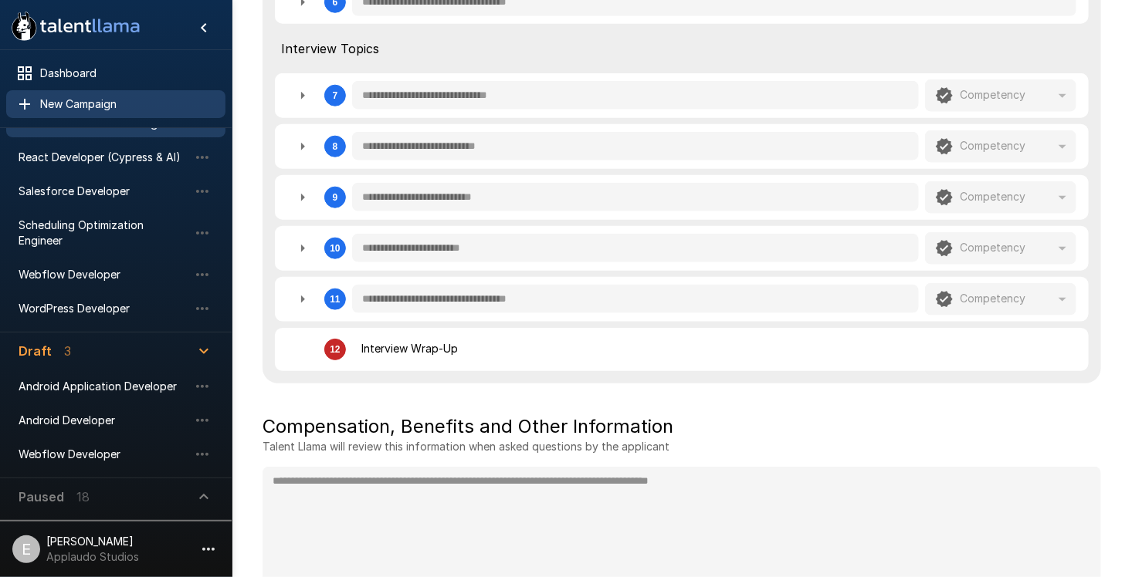
click at [112, 102] on span "New Campaign" at bounding box center [126, 103] width 173 height 15
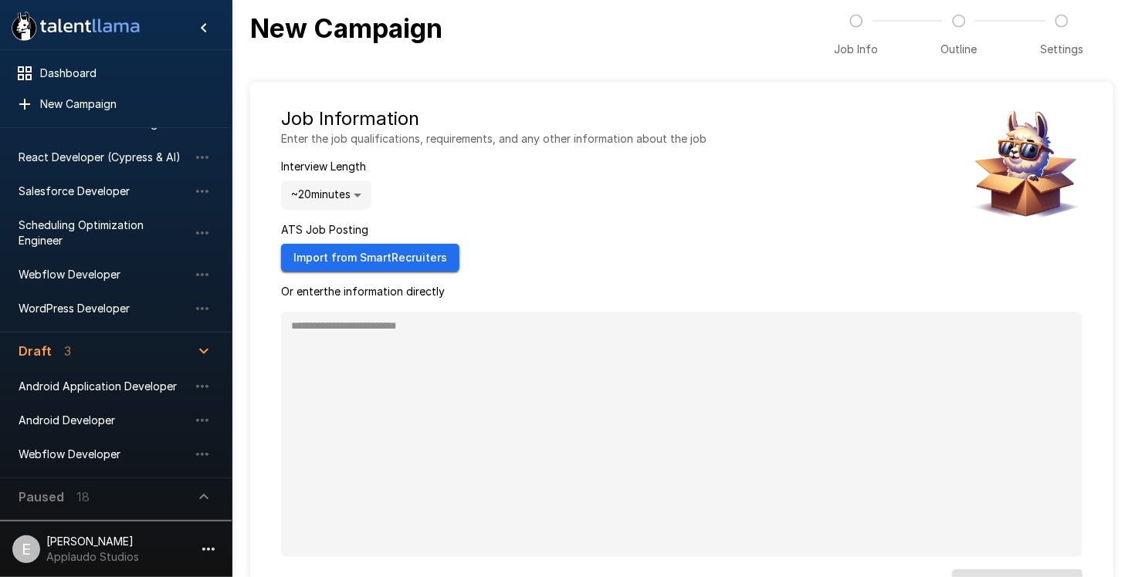
click at [406, 252] on button "Import from SmartRecruiters" at bounding box center [370, 258] width 178 height 29
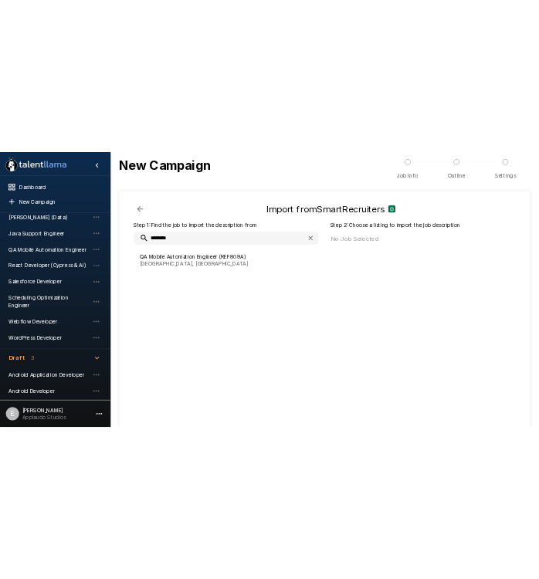
scroll to position [102, 0]
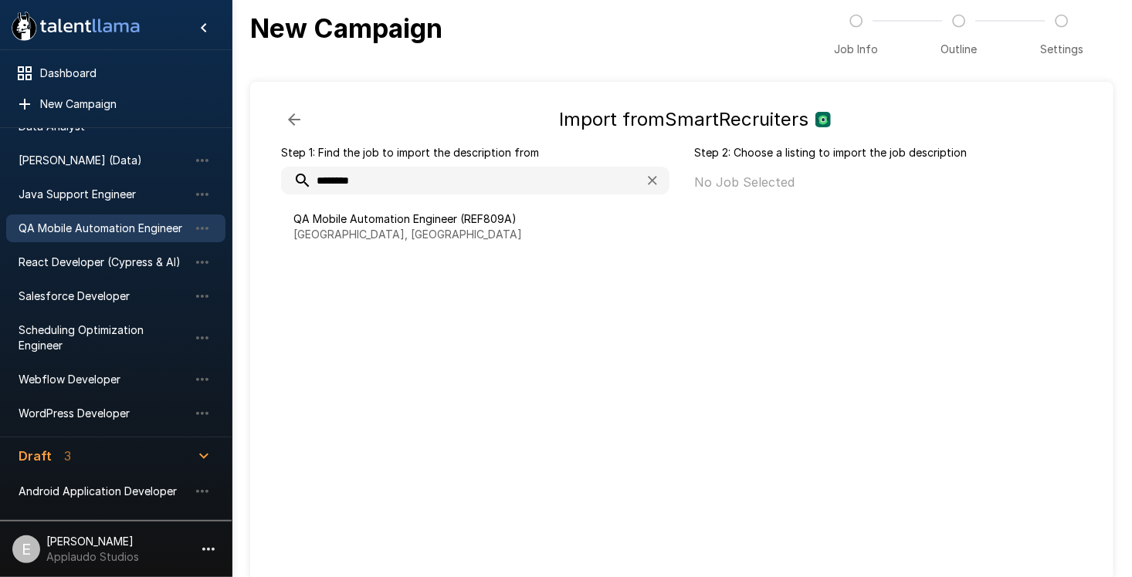
click at [113, 228] on span "QA Mobile Automation Engineer" at bounding box center [104, 228] width 170 height 15
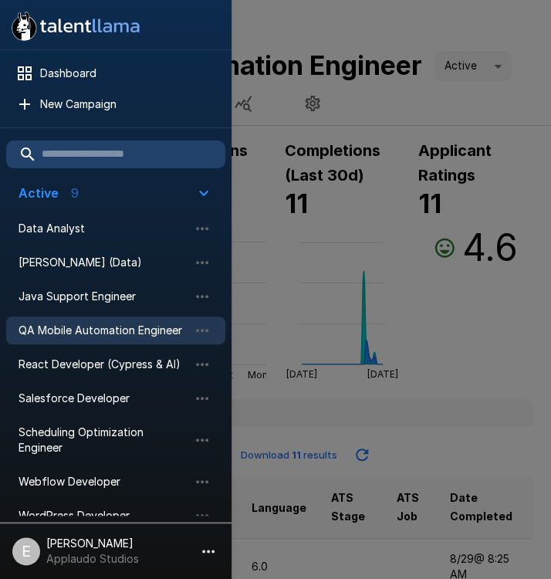
click at [507, 334] on div at bounding box center [275, 289] width 551 height 579
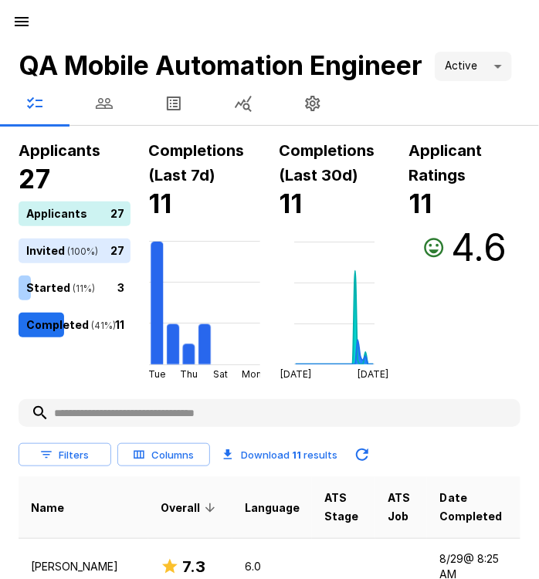
click at [161, 97] on button "button" at bounding box center [173, 103] width 69 height 43
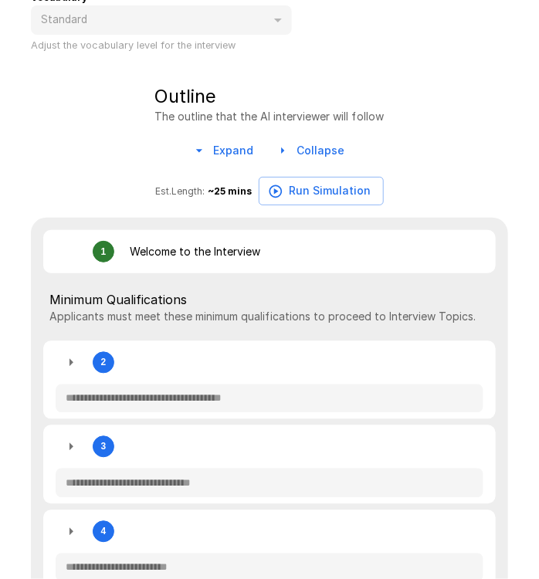
scroll to position [509, 0]
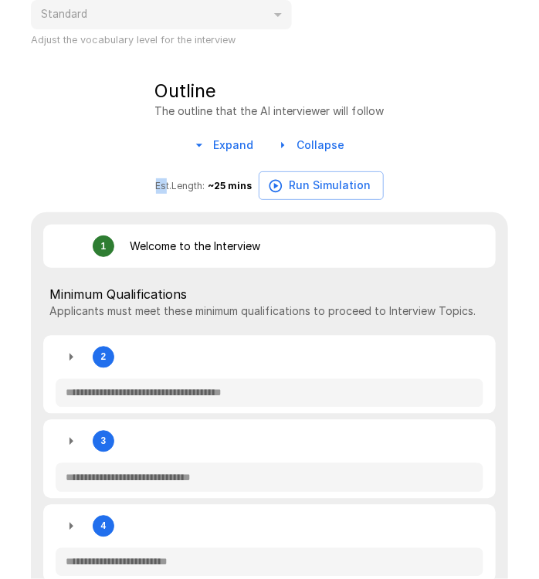
click at [155, 158] on div "Expand Collapse Est. Length: ~ 25 mins Run Simulation" at bounding box center [269, 165] width 477 height 69
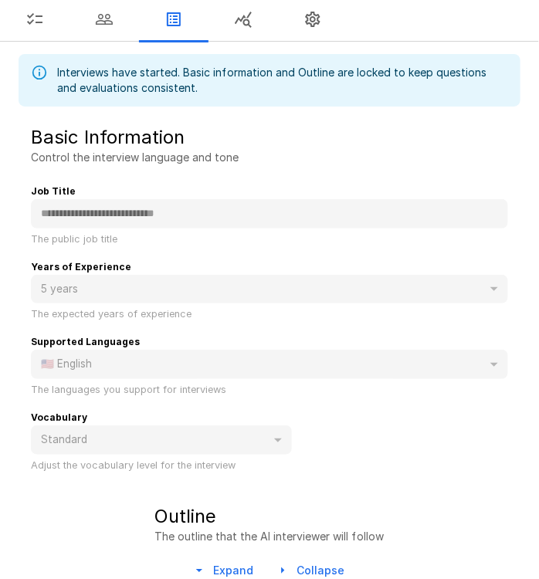
scroll to position [0, 0]
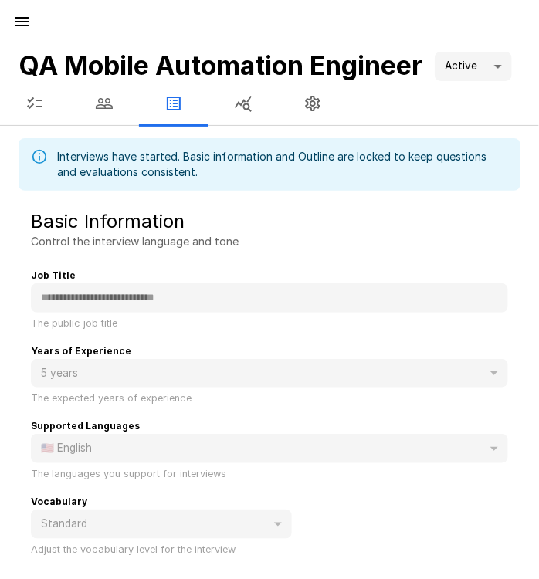
click at [27, 19] on icon "button" at bounding box center [21, 21] width 19 height 19
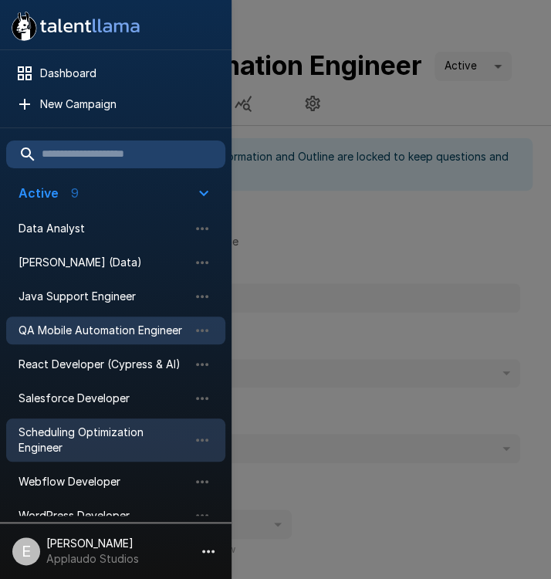
click at [78, 428] on span "Scheduling Optimization Engineer" at bounding box center [104, 440] width 170 height 31
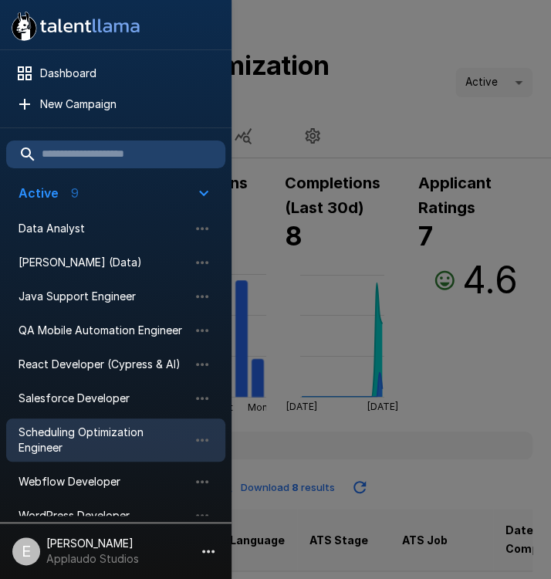
click at [283, 138] on div at bounding box center [275, 289] width 551 height 579
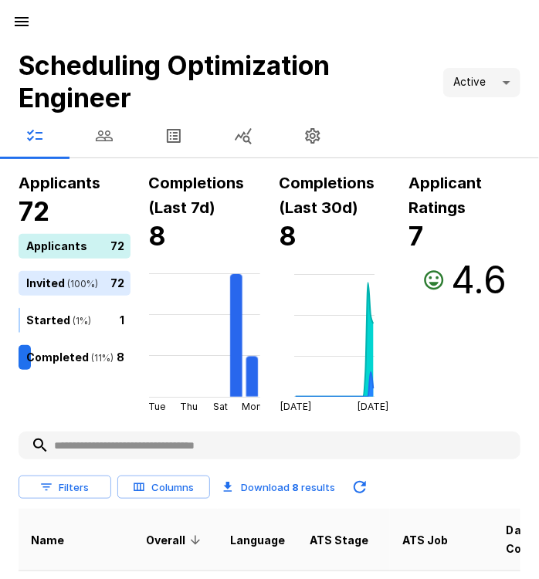
click at [171, 130] on icon "button" at bounding box center [173, 136] width 19 height 19
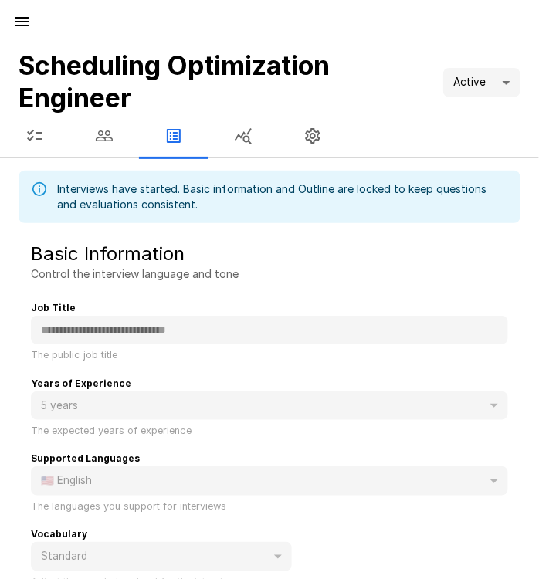
click at [49, 134] on button "button" at bounding box center [34, 135] width 69 height 43
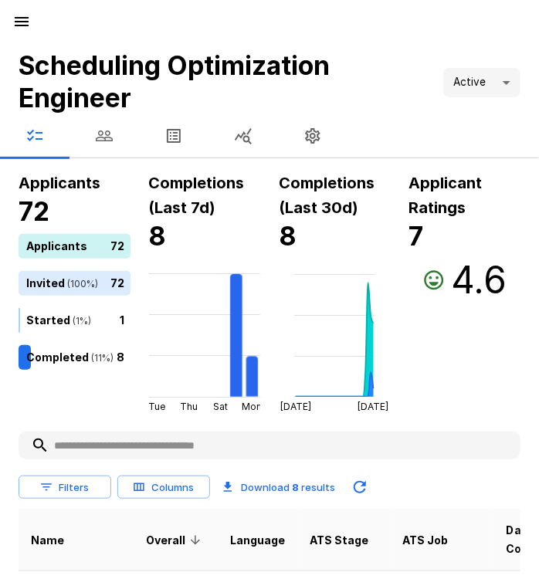
click at [179, 146] on button "button" at bounding box center [173, 135] width 69 height 43
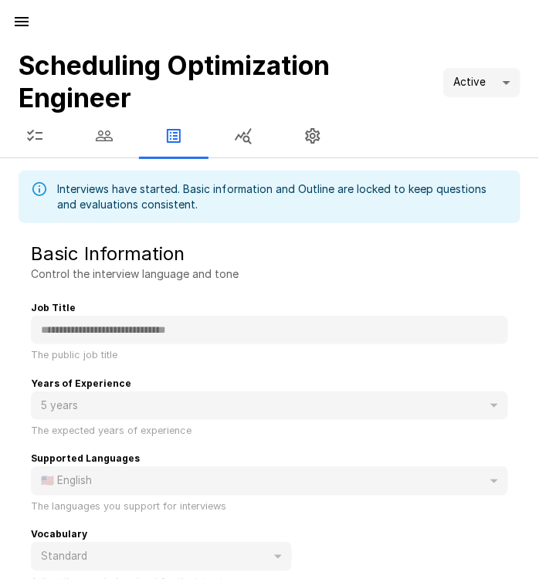
click at [46, 142] on button "button" at bounding box center [34, 135] width 69 height 43
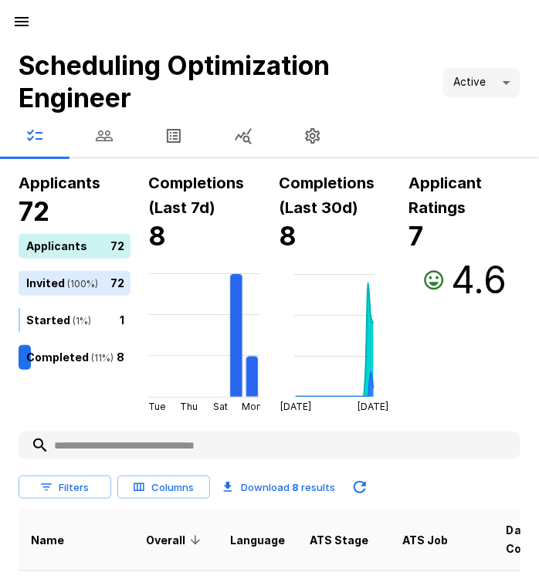
click at [174, 127] on icon "button" at bounding box center [173, 136] width 19 height 19
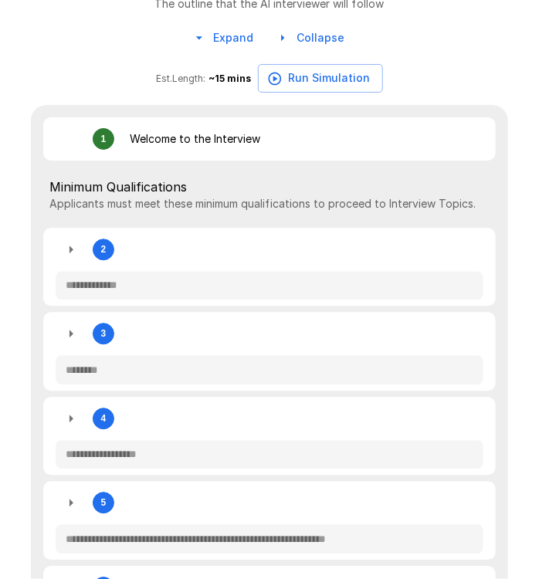
scroll to position [648, 0]
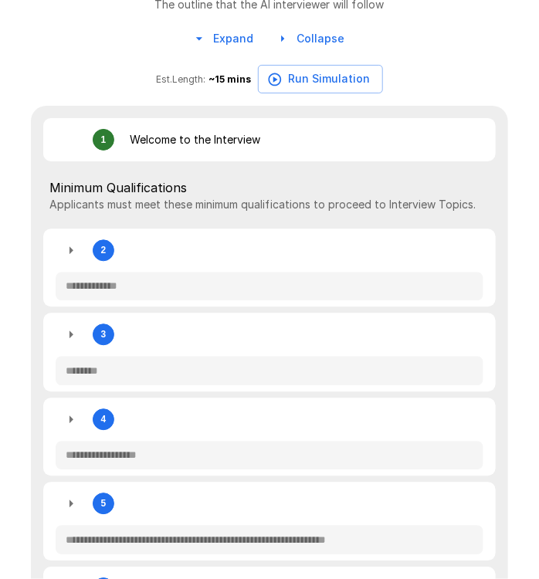
click at [66, 257] on icon "button" at bounding box center [71, 251] width 19 height 19
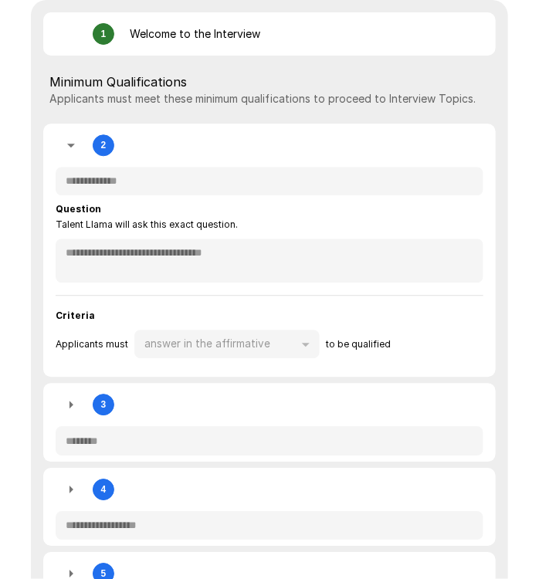
scroll to position [776, 0]
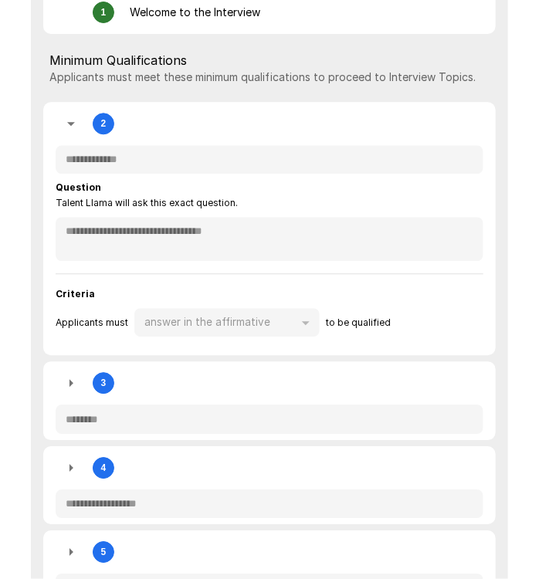
click at [80, 387] on icon "button" at bounding box center [71, 383] width 19 height 19
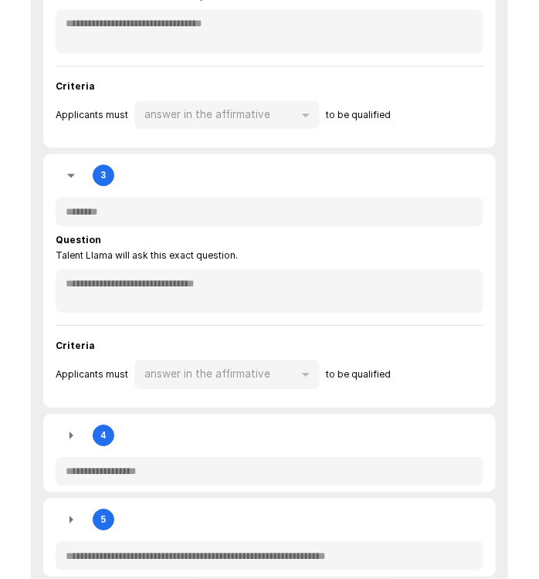
scroll to position [1057, 0]
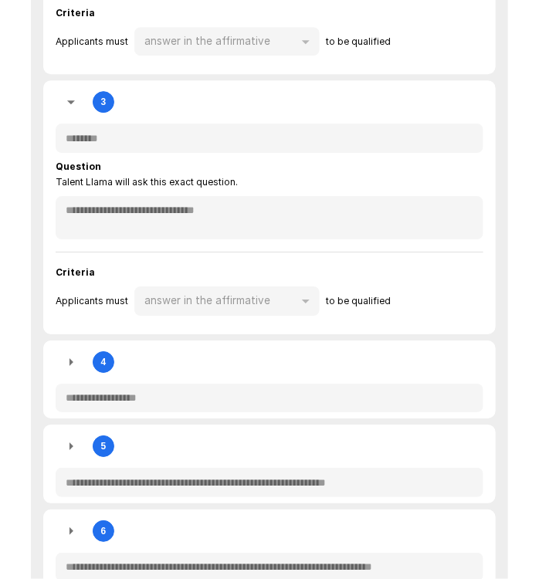
click at [74, 367] on icon "button" at bounding box center [71, 362] width 19 height 19
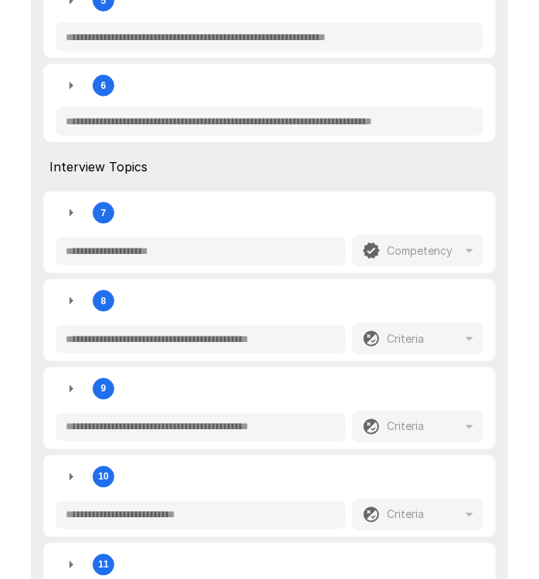
scroll to position [1689, 0]
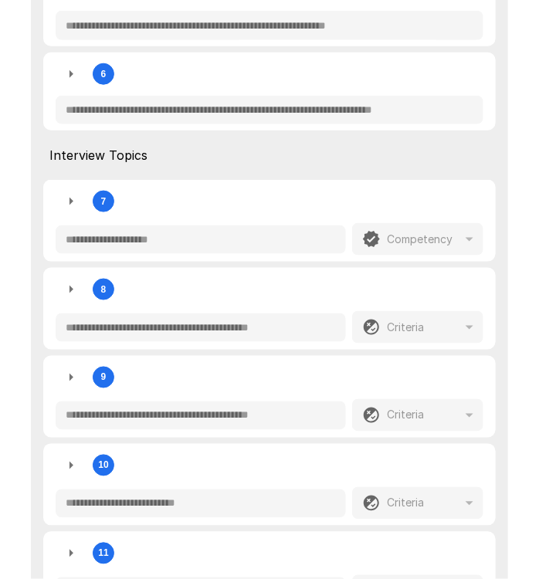
click at [69, 205] on icon "button" at bounding box center [71, 201] width 19 height 19
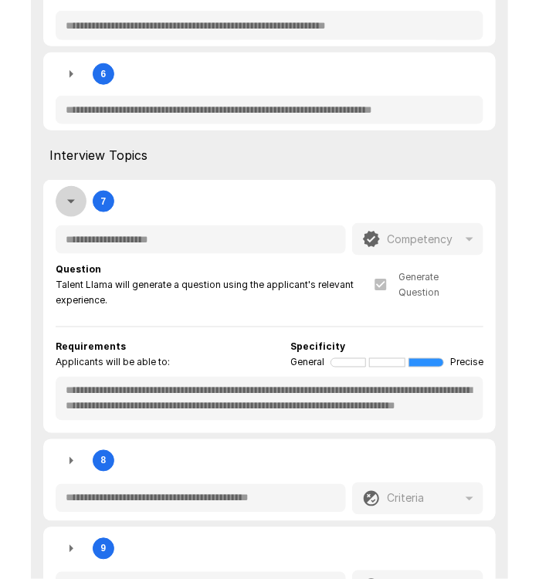
click at [69, 205] on icon "button" at bounding box center [71, 201] width 19 height 19
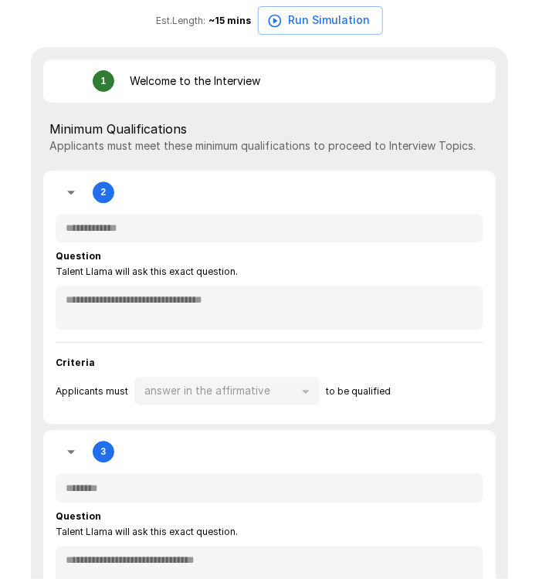
scroll to position [0, 0]
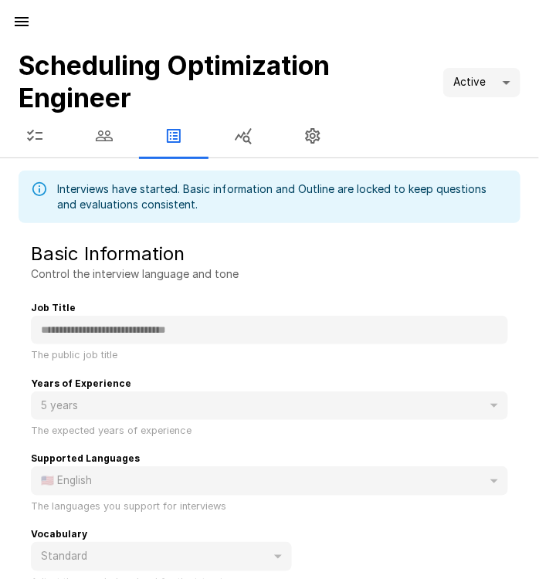
click at [32, 19] on button "button" at bounding box center [21, 21] width 31 height 31
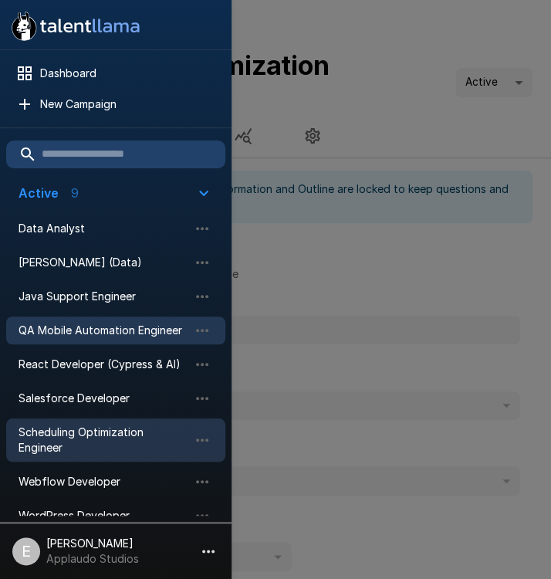
click at [122, 335] on span "QA Mobile Automation Engineer" at bounding box center [104, 330] width 170 height 15
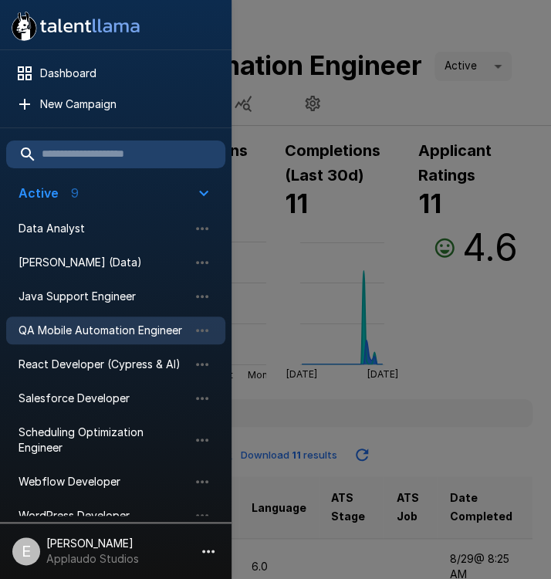
click at [432, 378] on div at bounding box center [275, 289] width 551 height 579
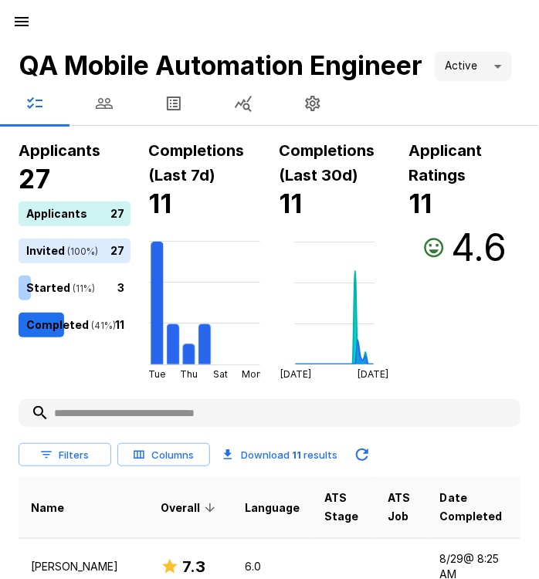
click at [168, 109] on icon "button" at bounding box center [174, 103] width 14 height 14
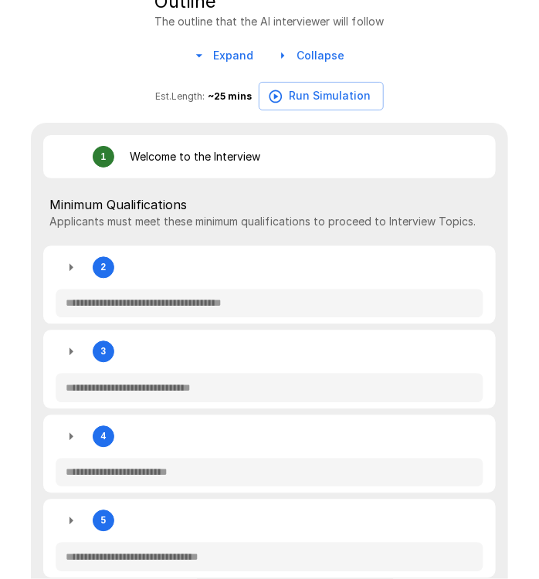
scroll to position [598, 0]
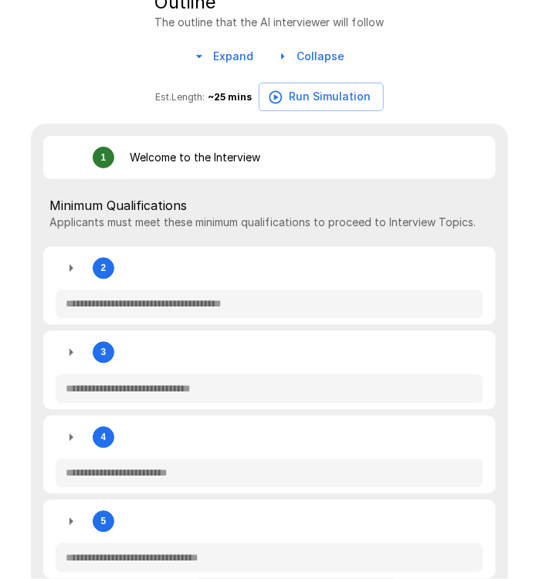
click at [70, 272] on icon "button" at bounding box center [71, 269] width 4 height 8
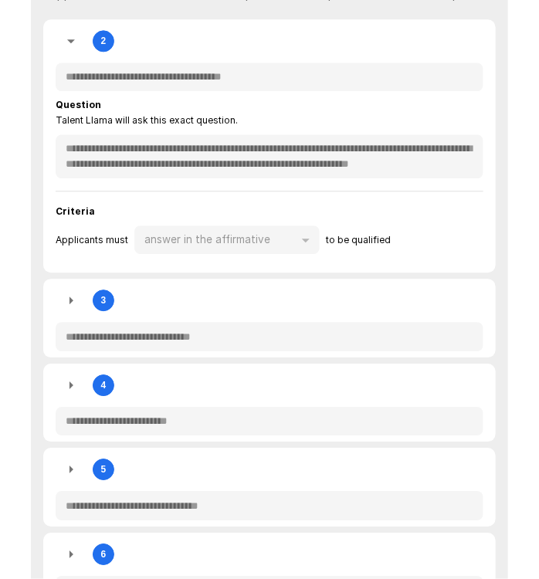
scroll to position [885, 0]
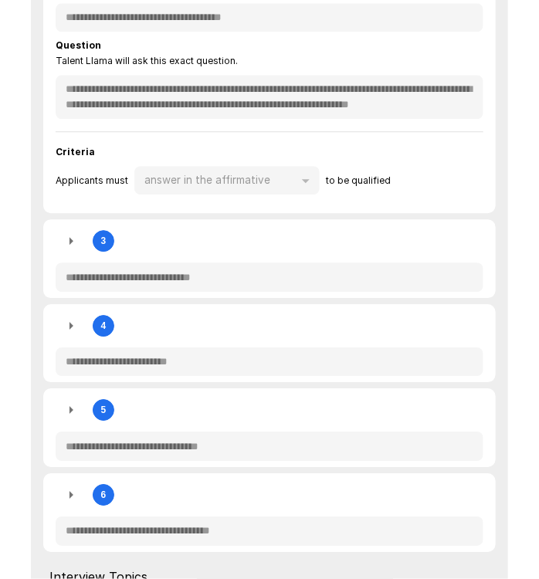
click at [69, 245] on icon "button" at bounding box center [71, 241] width 4 height 8
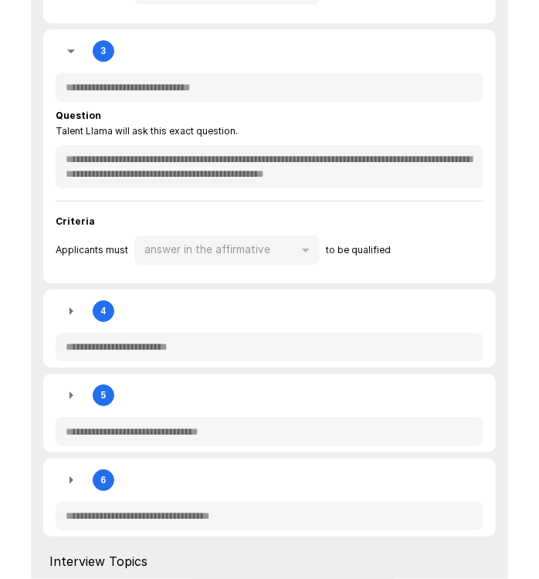
scroll to position [1078, 0]
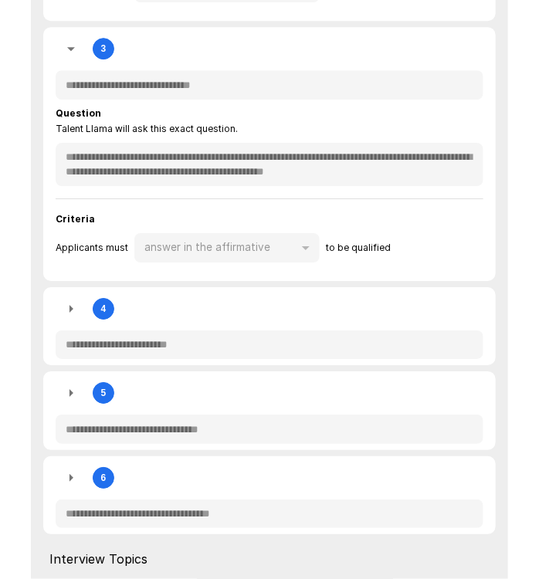
click at [67, 318] on icon "button" at bounding box center [71, 309] width 19 height 19
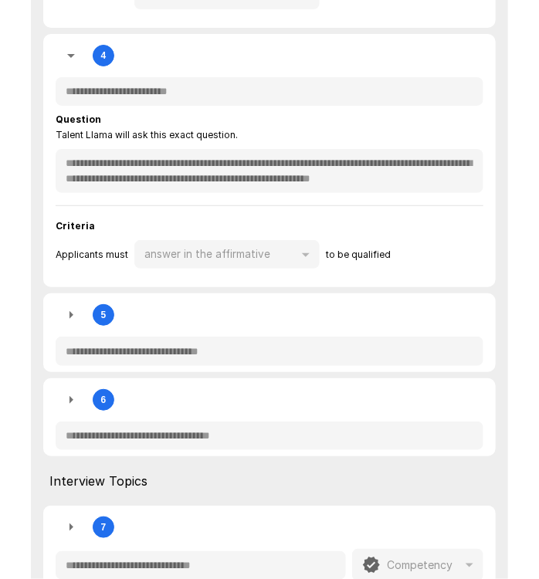
scroll to position [1332, 0]
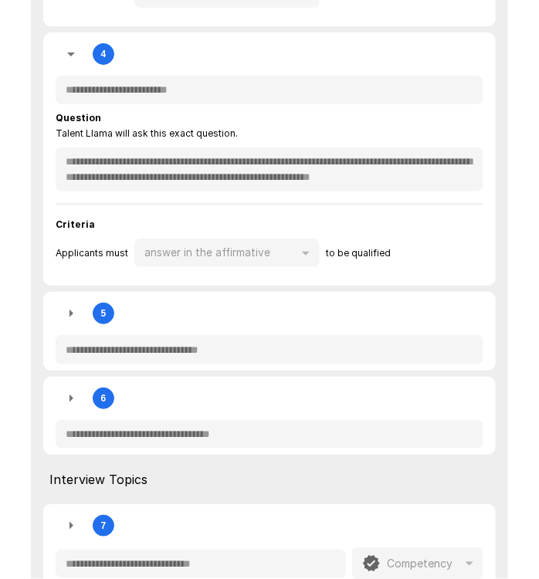
click at [73, 322] on icon "button" at bounding box center [71, 313] width 19 height 19
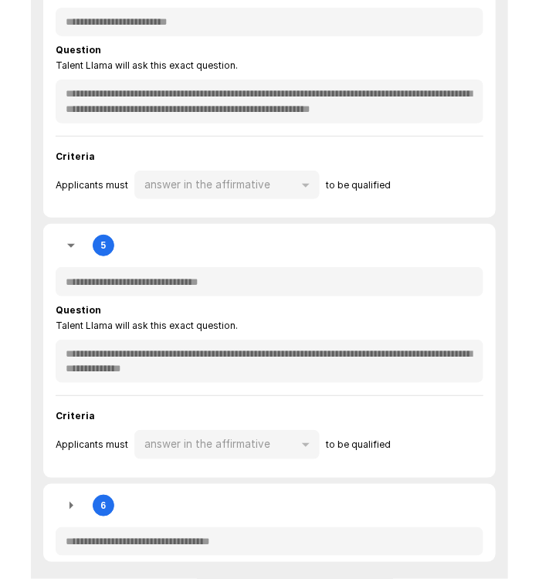
scroll to position [1411, 0]
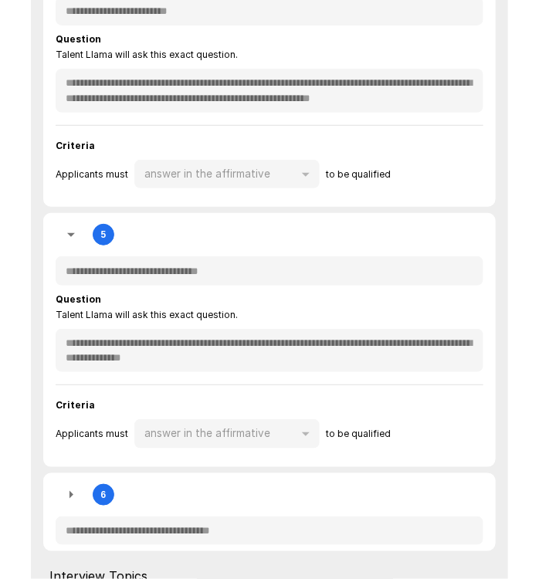
click at [56, 327] on div "**********" at bounding box center [270, 332] width 428 height 81
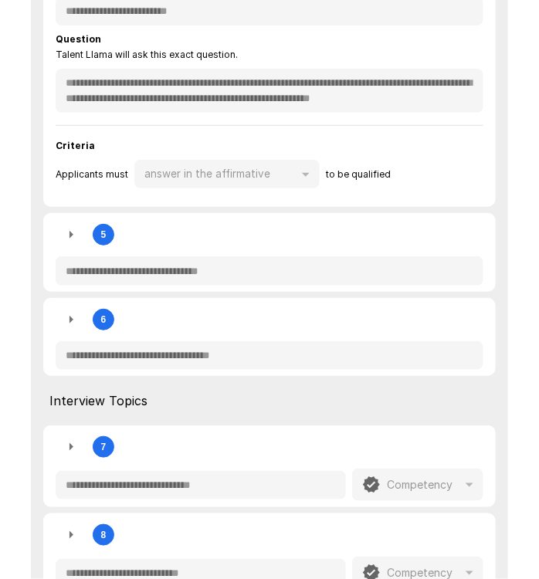
drag, startPoint x: 56, startPoint y: 327, endPoint x: 62, endPoint y: 242, distance: 85.1
click at [62, 242] on button "button" at bounding box center [71, 234] width 31 height 31
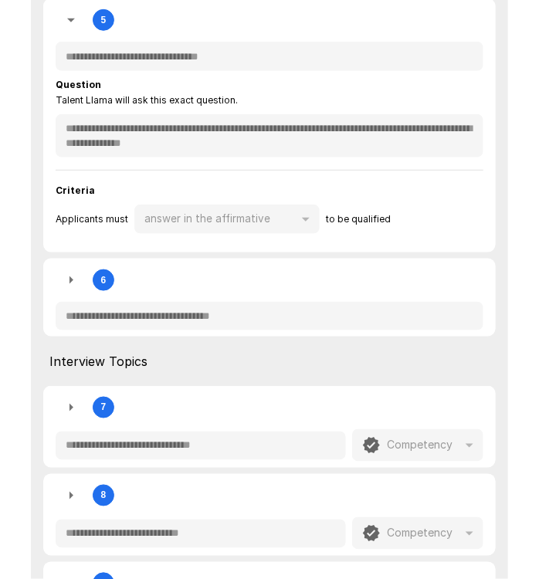
scroll to position [1667, 0]
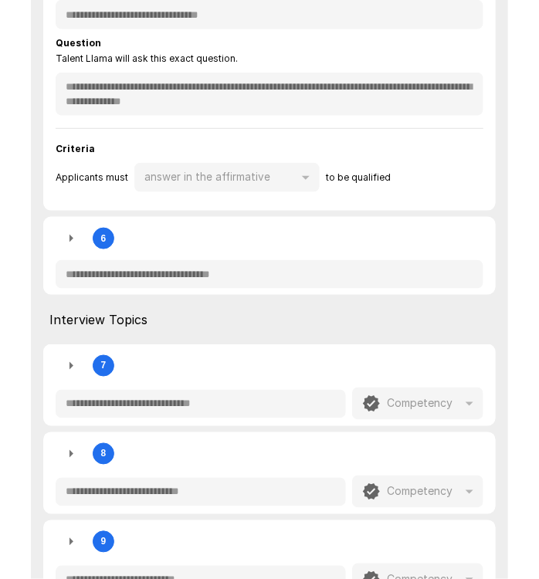
click at [68, 242] on icon "button" at bounding box center [71, 238] width 19 height 19
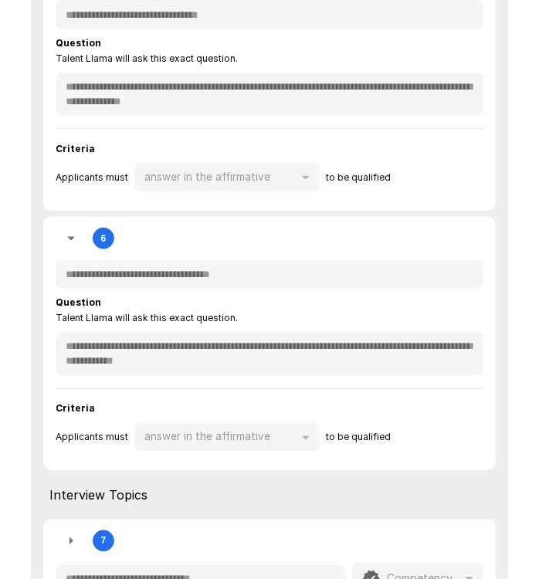
click at [60, 316] on div "**********" at bounding box center [270, 335] width 428 height 81
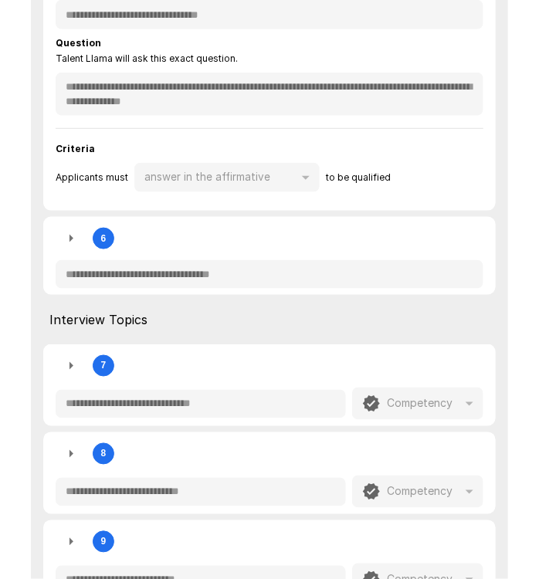
drag, startPoint x: 60, startPoint y: 316, endPoint x: 65, endPoint y: 242, distance: 73.5
click at [65, 242] on icon "button" at bounding box center [71, 238] width 19 height 19
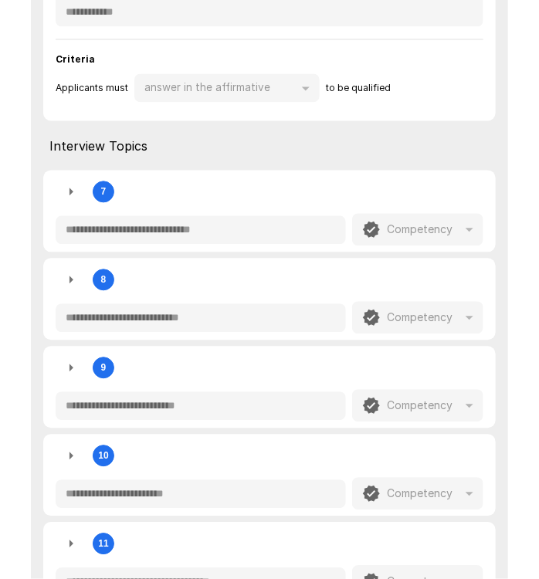
scroll to position [2015, 0]
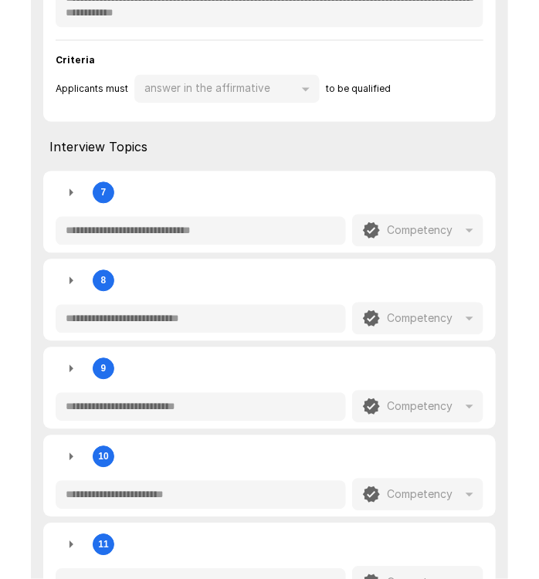
click at [66, 195] on icon "button" at bounding box center [71, 193] width 19 height 19
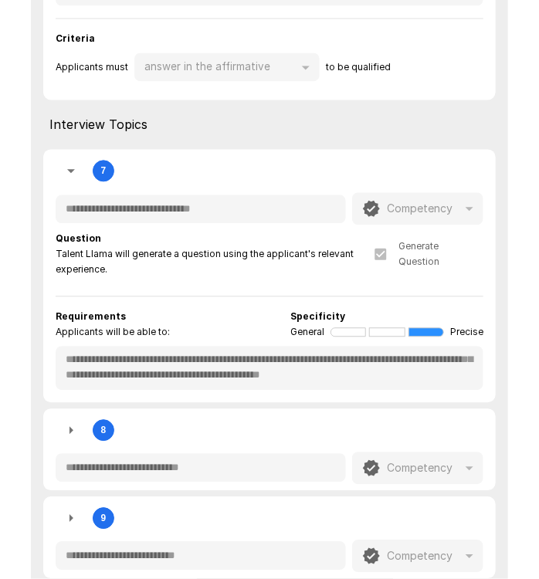
scroll to position [0, 0]
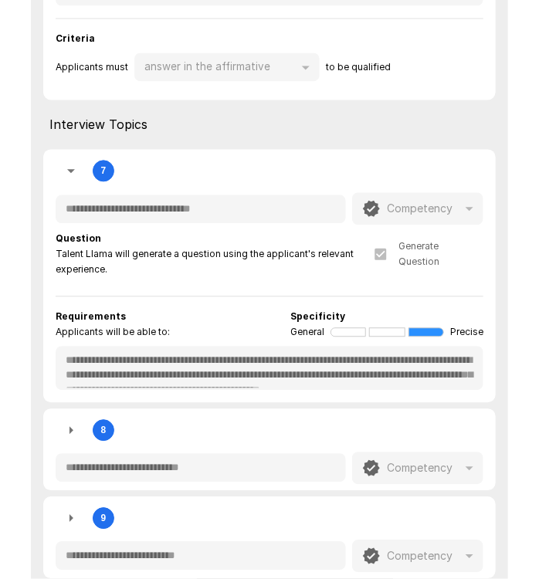
click at [57, 332] on div "**********" at bounding box center [270, 349] width 428 height 81
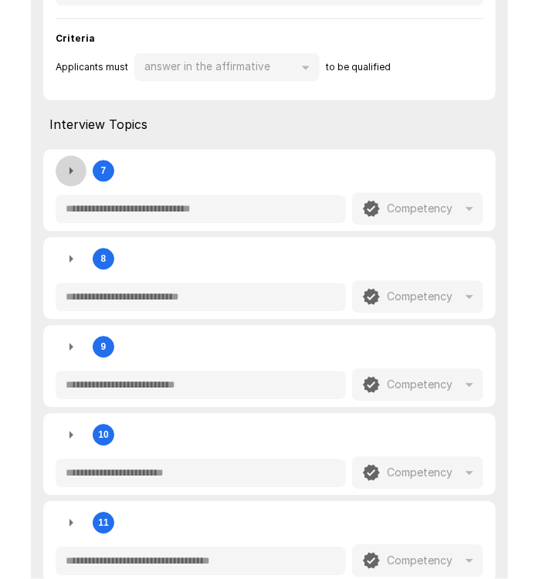
drag, startPoint x: 57, startPoint y: 332, endPoint x: 71, endPoint y: 161, distance: 171.2
click at [71, 161] on icon "button" at bounding box center [71, 170] width 19 height 19
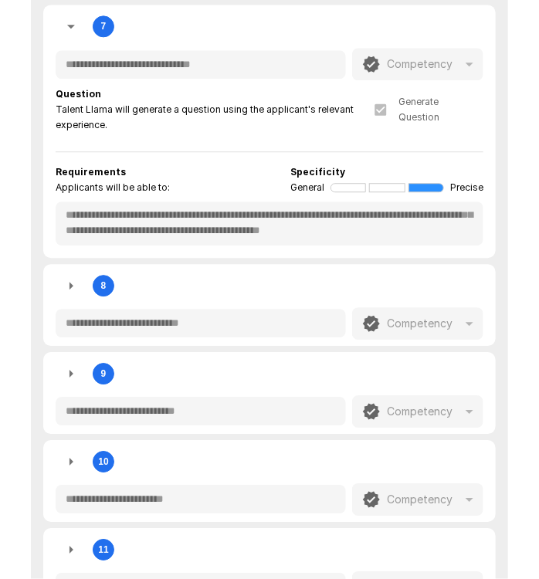
scroll to position [2192, 0]
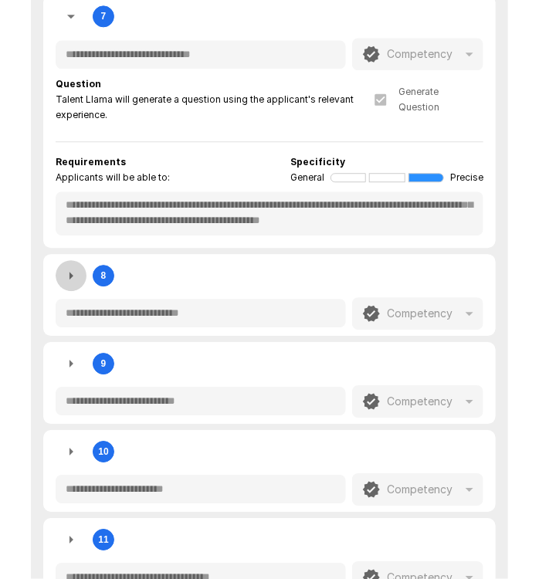
click at [67, 279] on icon "button" at bounding box center [71, 275] width 19 height 19
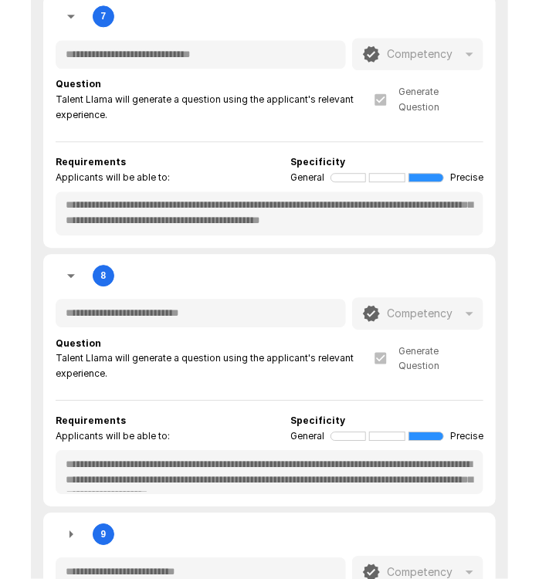
click at [235, 327] on div "**********" at bounding box center [269, 380] width 452 height 252
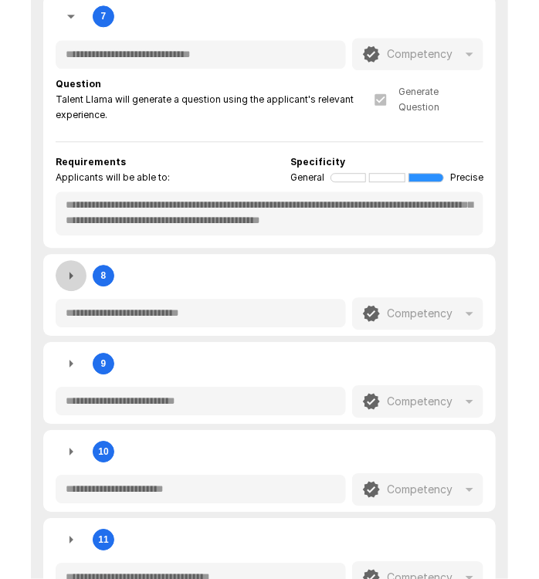
click at [64, 269] on icon "button" at bounding box center [71, 275] width 19 height 19
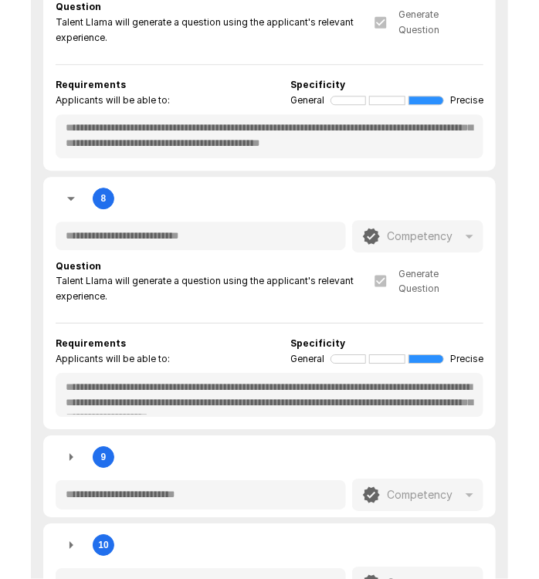
scroll to position [29, 0]
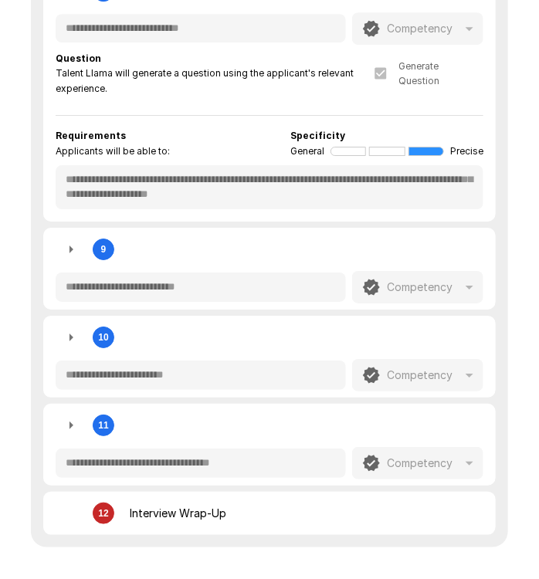
scroll to position [2501, 0]
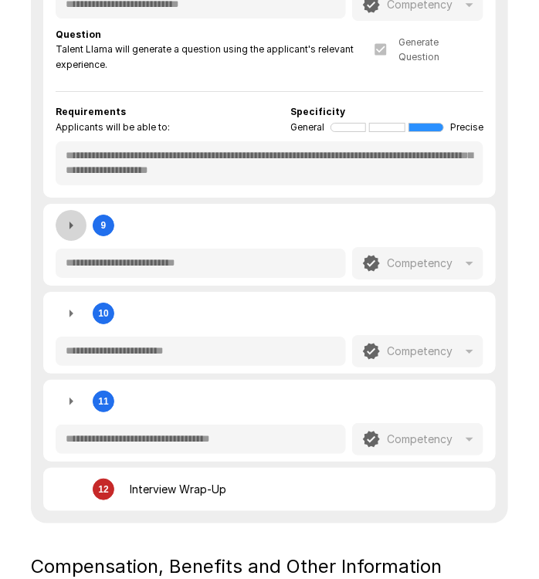
click at [67, 224] on icon "button" at bounding box center [71, 225] width 19 height 19
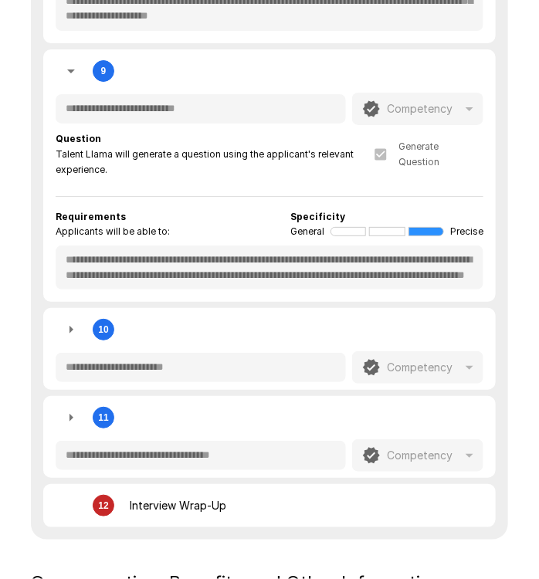
scroll to position [14, 0]
click at [69, 323] on icon "button" at bounding box center [71, 329] width 19 height 19
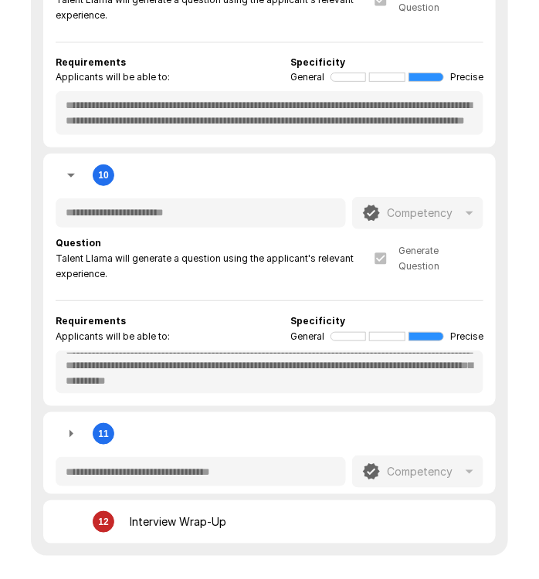
click at [413, 400] on div "**********" at bounding box center [269, 280] width 452 height 252
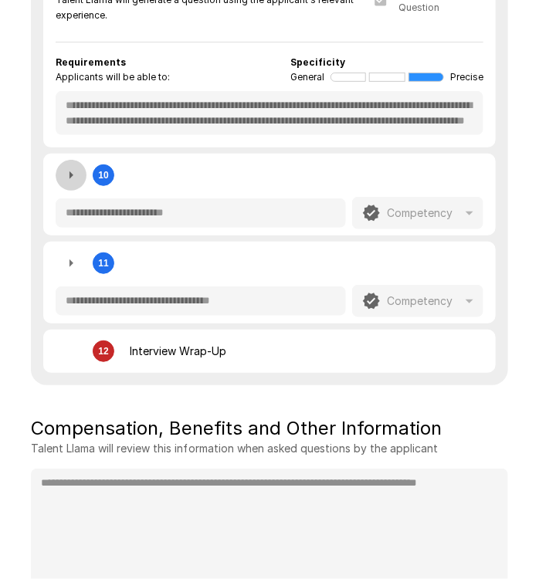
click at [66, 172] on icon "button" at bounding box center [71, 175] width 19 height 19
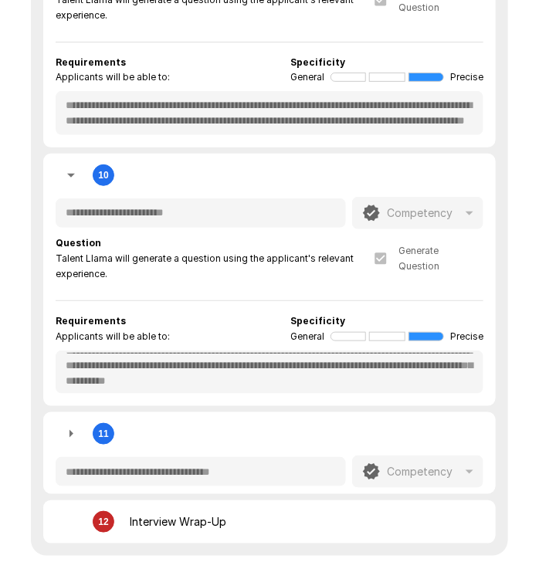
click at [74, 429] on icon "button" at bounding box center [71, 434] width 19 height 19
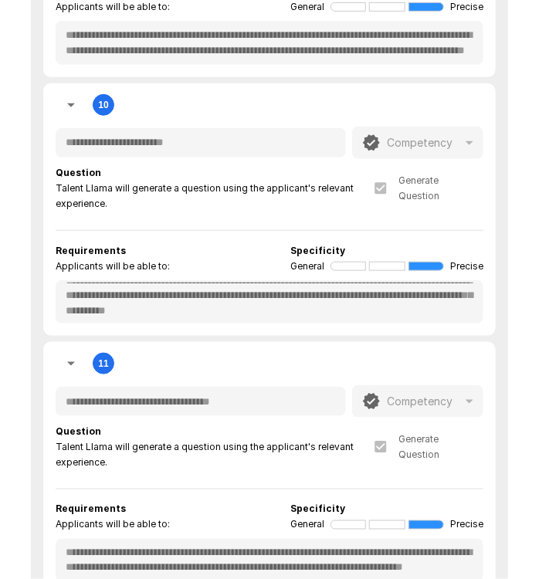
scroll to position [2964, 0]
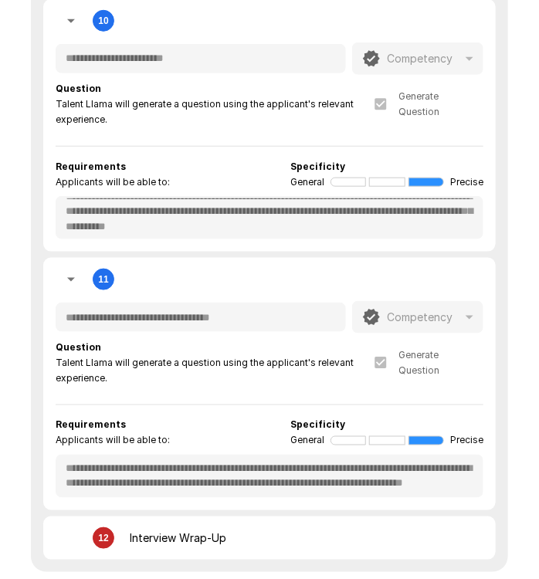
click at [408, 333] on div "**********" at bounding box center [269, 384] width 452 height 252
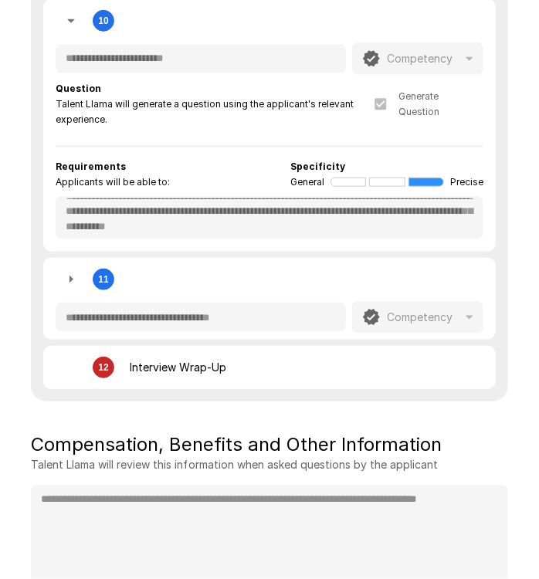
click at [74, 281] on icon "button" at bounding box center [71, 279] width 19 height 19
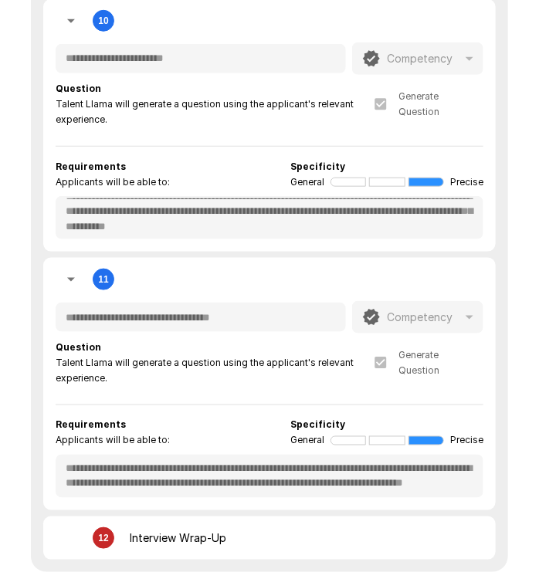
scroll to position [14, 0]
click at [366, 501] on div "**********" at bounding box center [269, 384] width 452 height 252
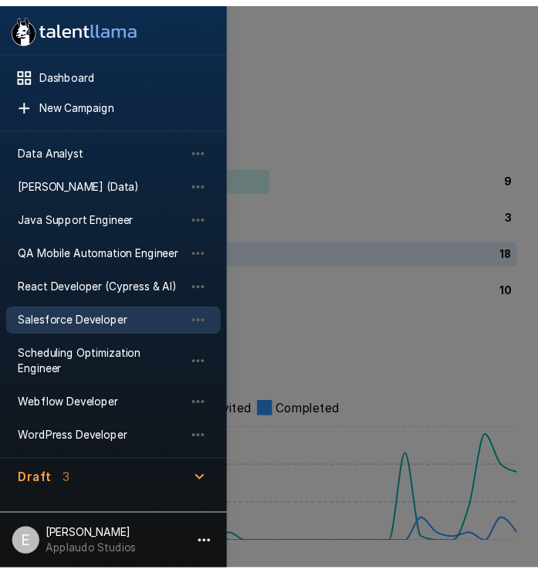
scroll to position [212, 0]
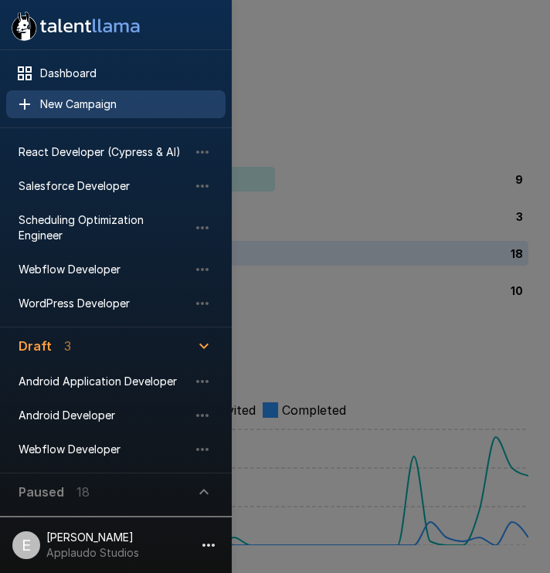
click at [140, 100] on span "New Campaign" at bounding box center [126, 103] width 173 height 15
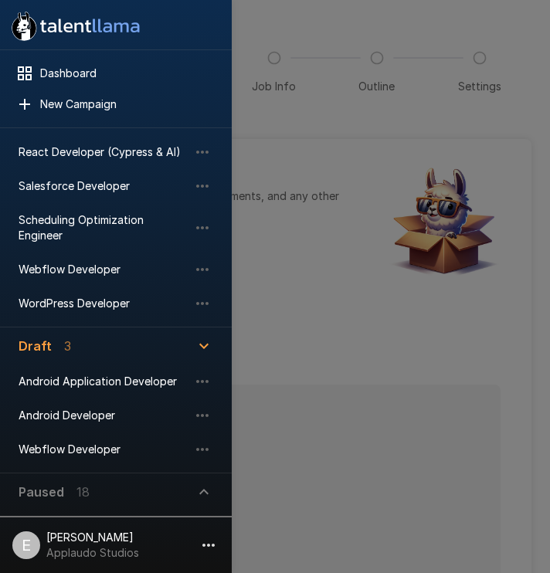
drag, startPoint x: 351, startPoint y: 332, endPoint x: 456, endPoint y: 298, distance: 110.3
click at [456, 298] on div at bounding box center [275, 286] width 550 height 573
type textarea "*"
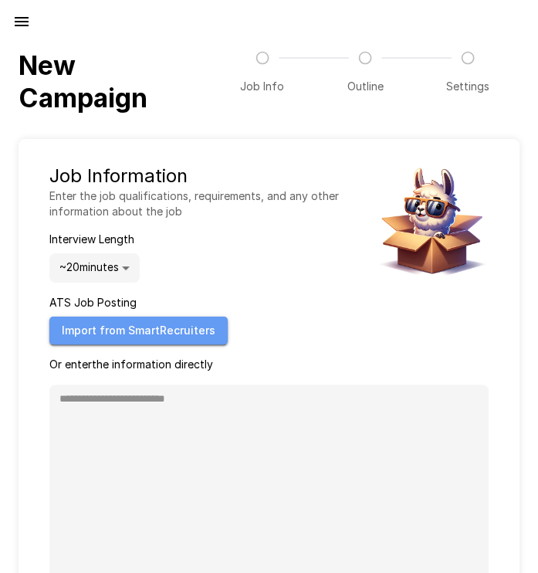
click at [176, 341] on button "Import from SmartRecruiters" at bounding box center [138, 330] width 178 height 29
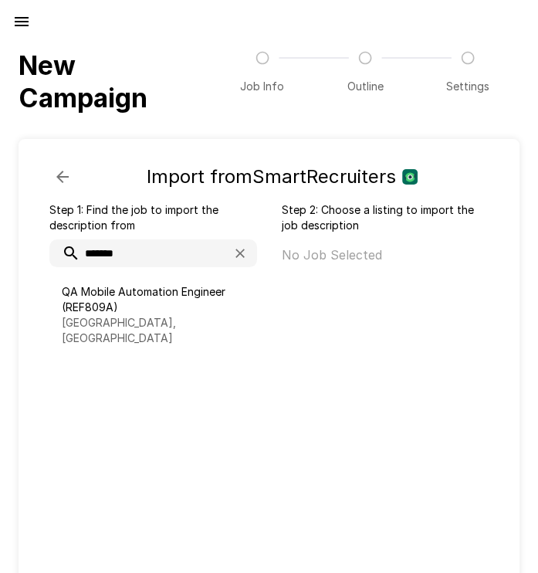
type input "*******"
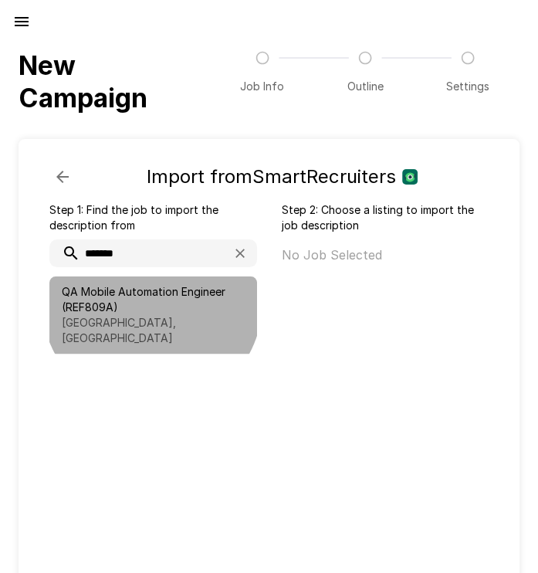
click at [152, 301] on span "QA Mobile Automation Engineer (REF809A)" at bounding box center [153, 299] width 183 height 31
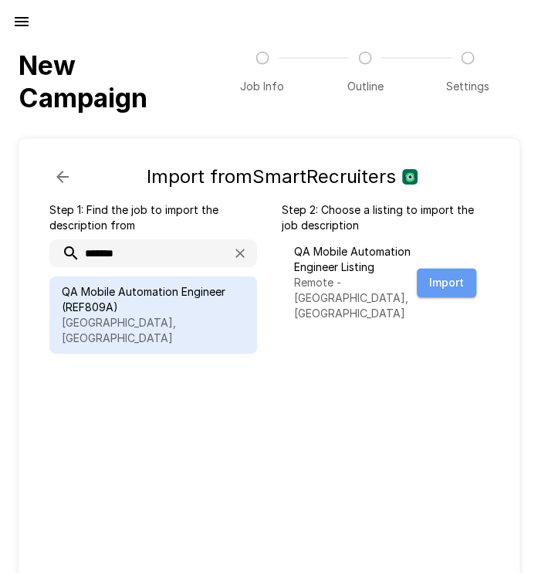
click at [445, 269] on button "Import" at bounding box center [446, 283] width 59 height 29
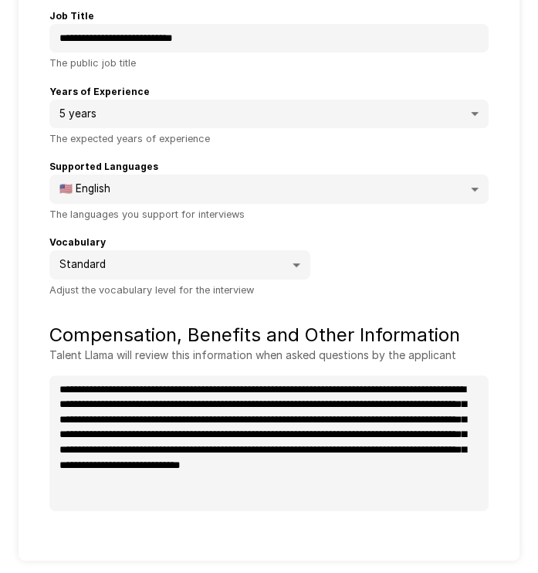
scroll to position [270, 0]
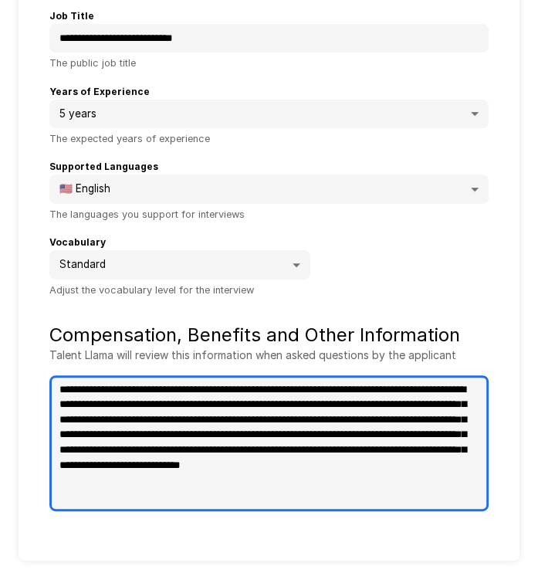
type textarea "*"
drag, startPoint x: 465, startPoint y: 491, endPoint x: -98, endPoint y: 337, distance: 583.5
click at [0, 311] on html "**********" at bounding box center [269, 24] width 538 height 573
type textarea "*"
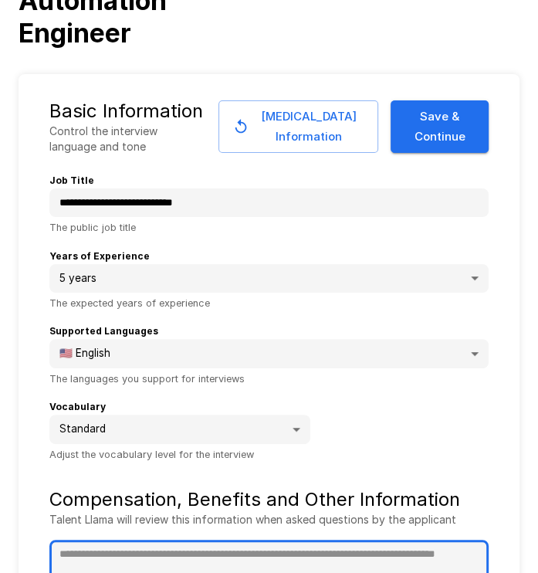
scroll to position [111, 0]
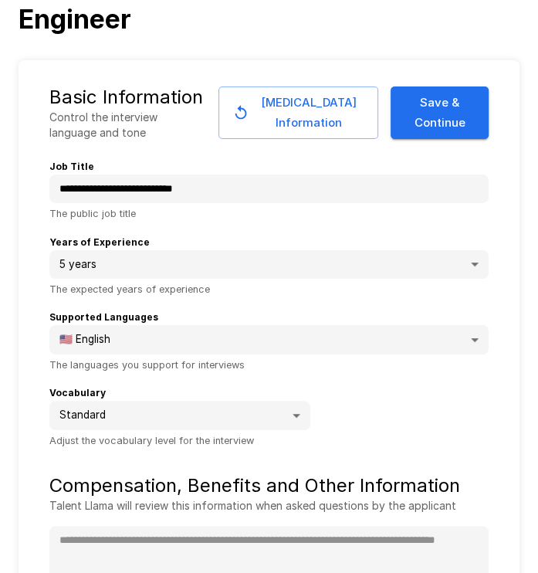
click at [262, 428] on body "**********" at bounding box center [269, 175] width 538 height 573
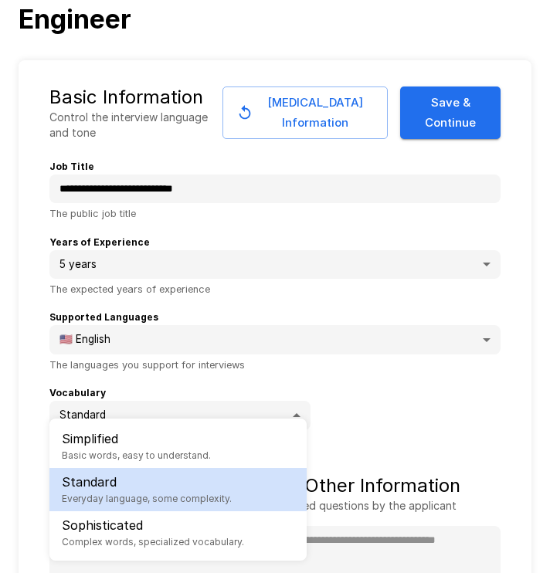
click at [427, 439] on div at bounding box center [275, 286] width 550 height 573
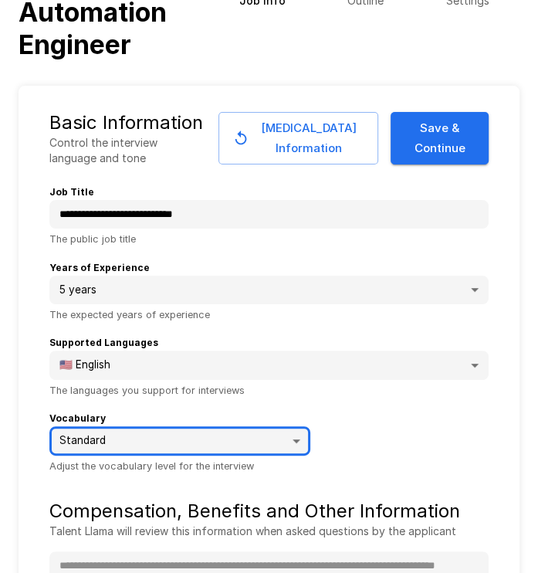
scroll to position [73, 0]
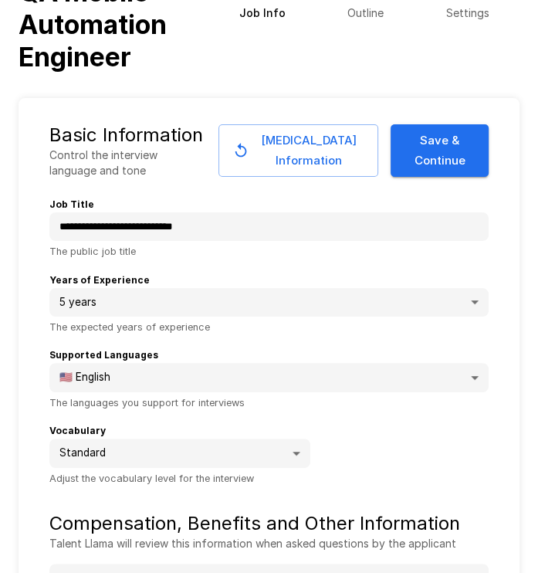
type textarea "*"
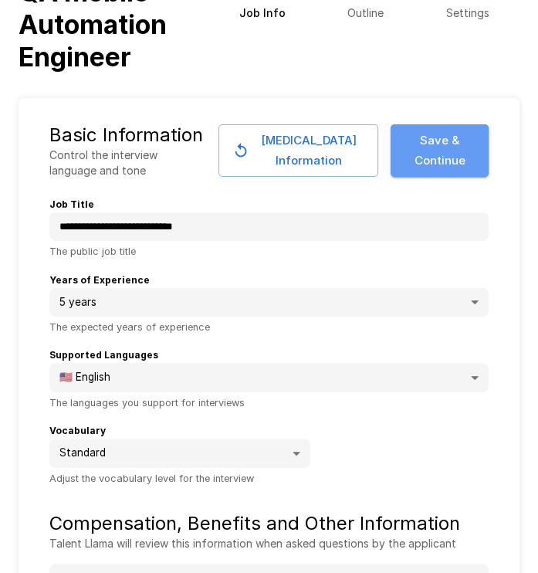
click at [452, 158] on button "Save & Continue" at bounding box center [440, 150] width 98 height 53
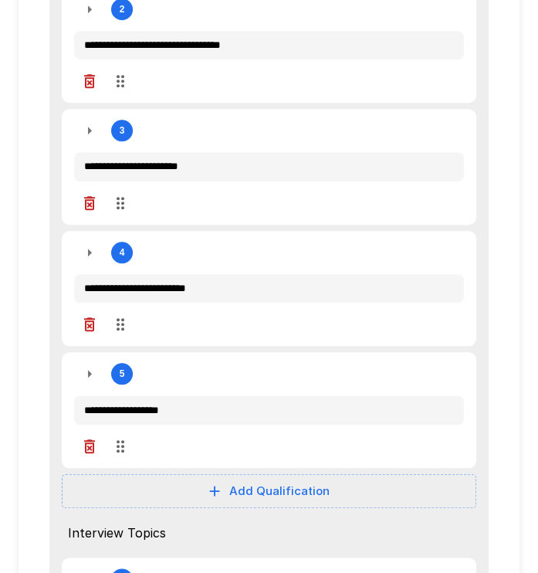
scroll to position [516, 0]
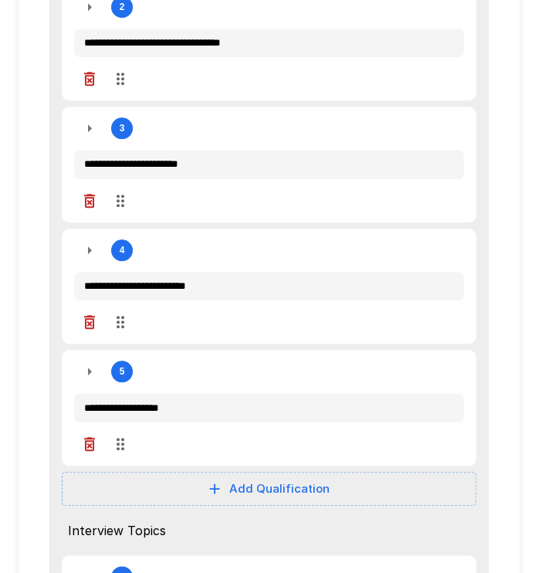
click at [83, 442] on icon "button" at bounding box center [89, 444] width 19 height 19
type textarea "*"
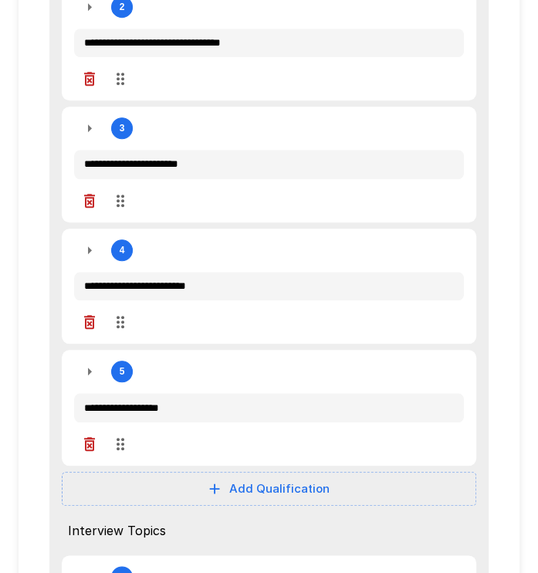
type textarea "*"
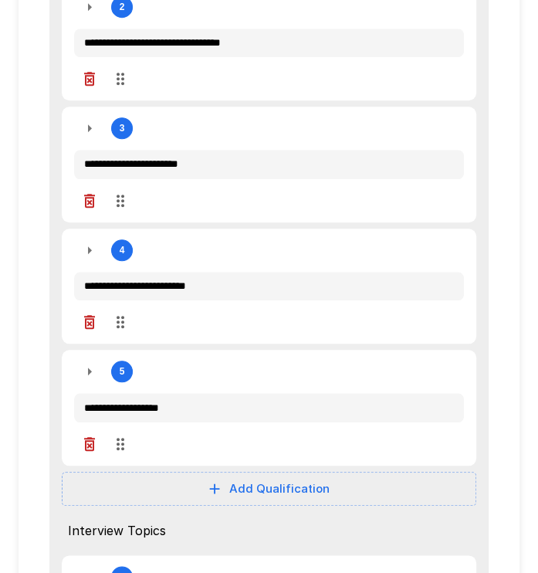
type textarea "*"
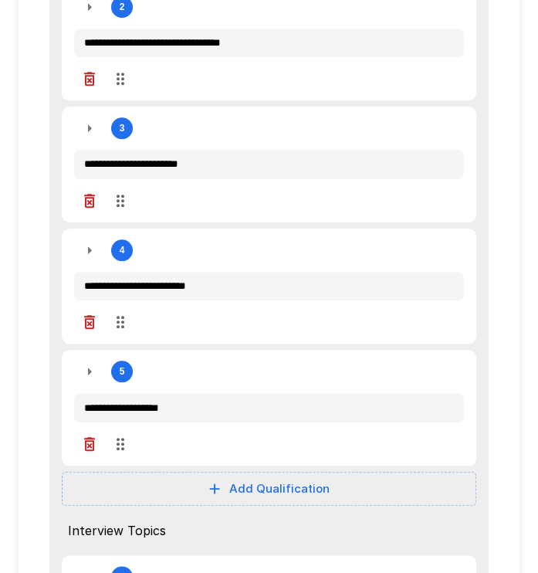
type textarea "*"
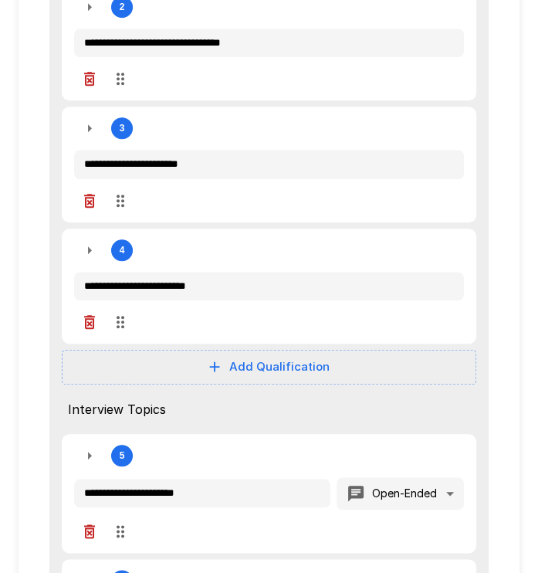
click at [92, 320] on icon "button" at bounding box center [89, 322] width 19 height 19
type textarea "*"
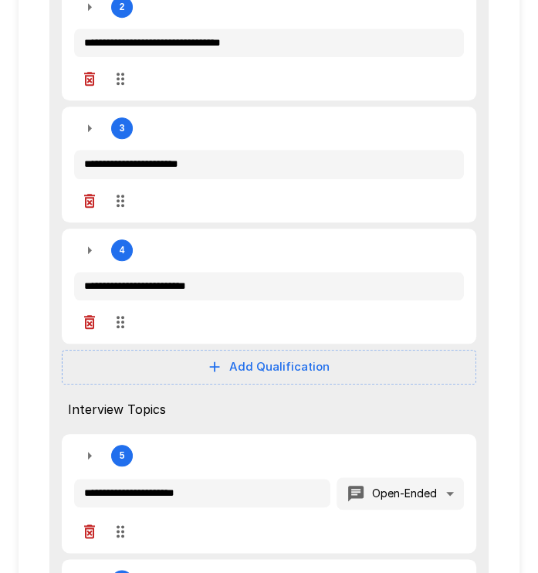
type textarea "*"
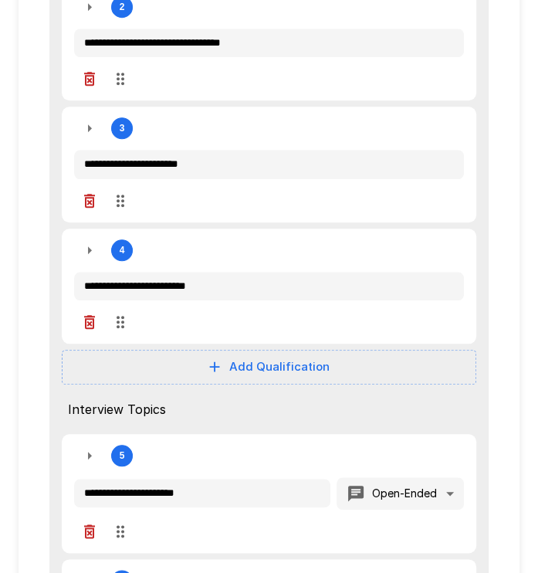
type textarea "*"
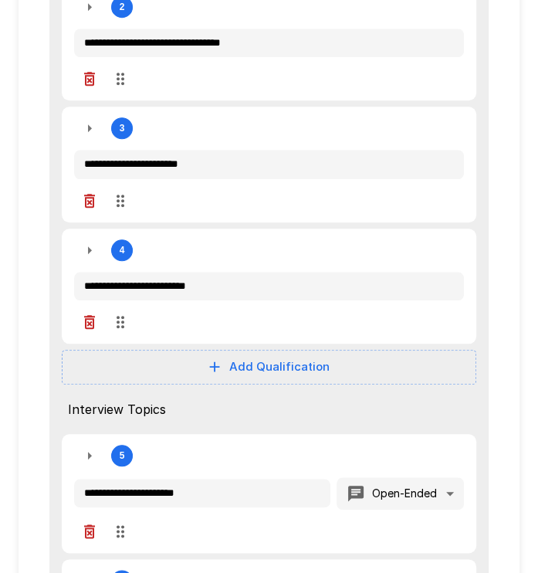
type textarea "*"
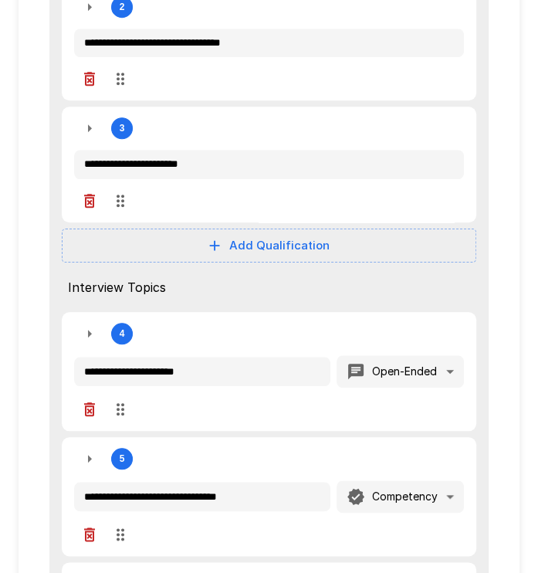
click at [88, 195] on icon "button" at bounding box center [89, 201] width 11 height 14
type textarea "*"
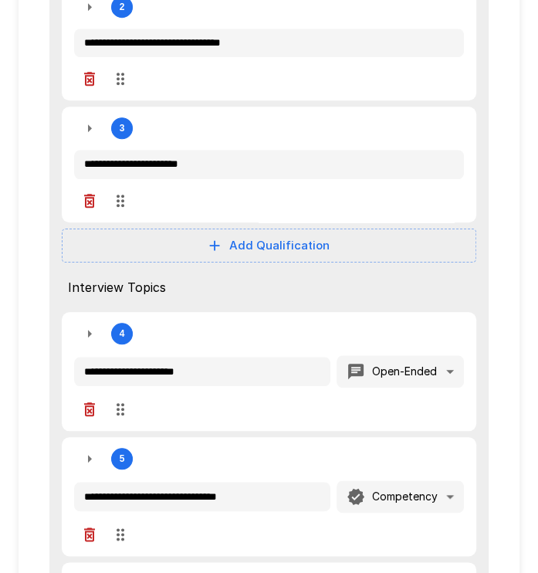
type textarea "*"
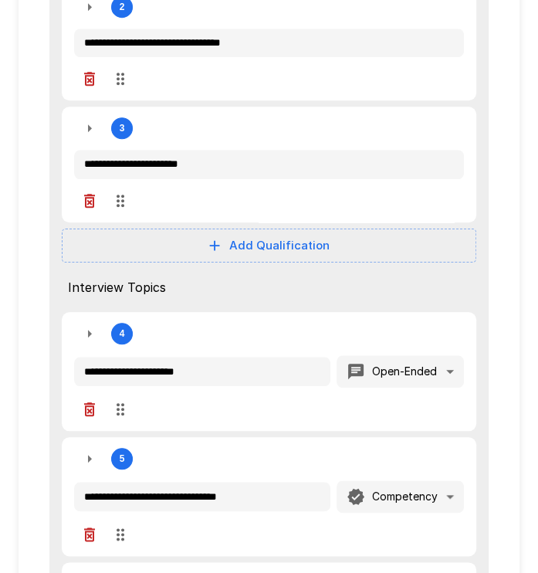
type textarea "*"
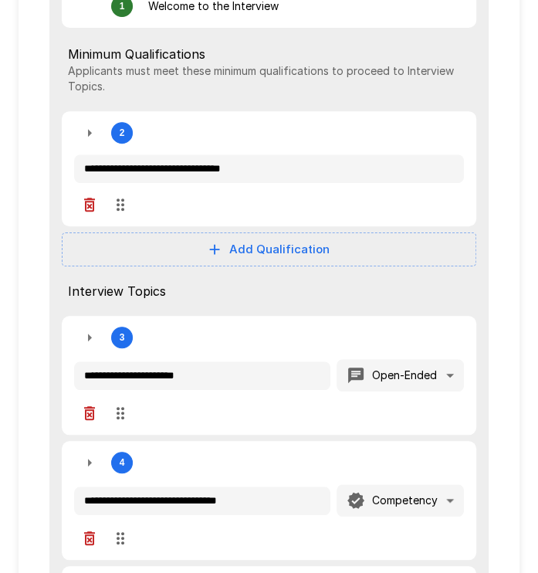
scroll to position [383, 0]
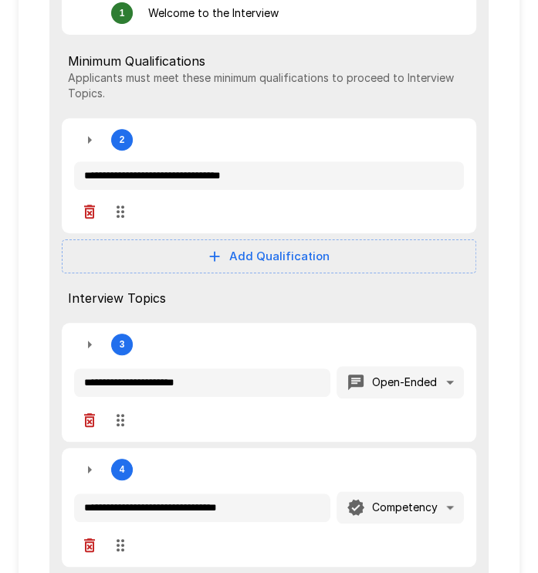
click at [86, 208] on icon "button" at bounding box center [89, 212] width 11 height 14
type textarea "*"
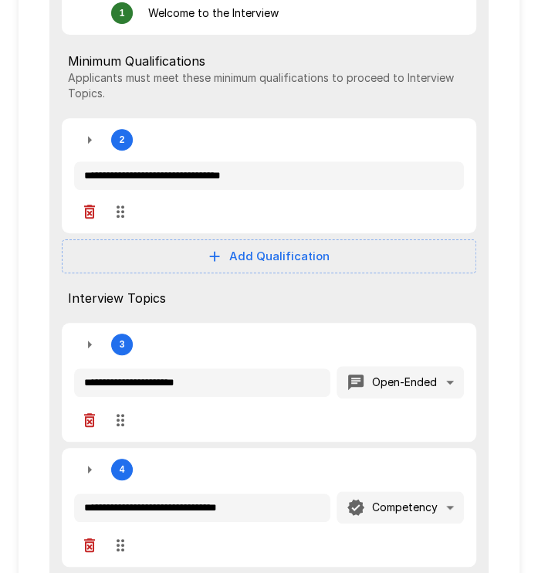
type textarea "*"
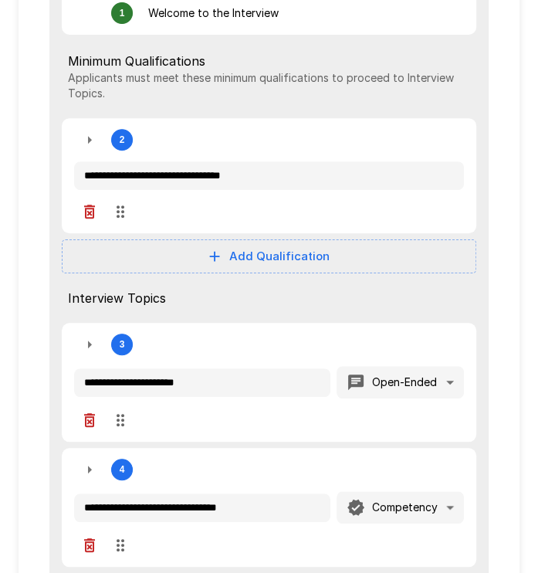
type textarea "*"
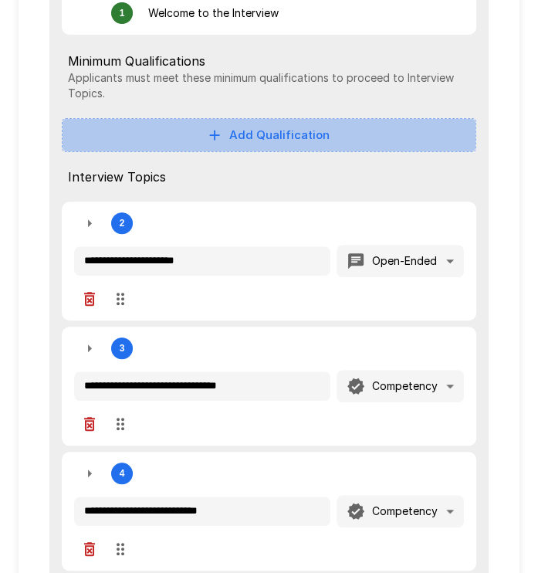
click at [248, 142] on button "Add Qualification" at bounding box center [269, 135] width 415 height 34
type textarea "*"
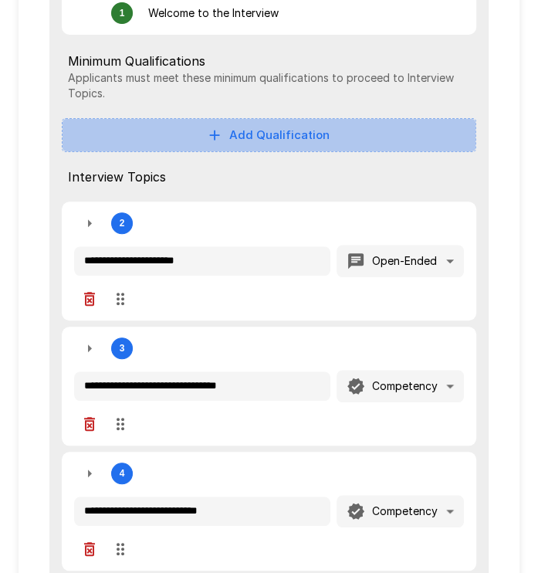
type textarea "*"
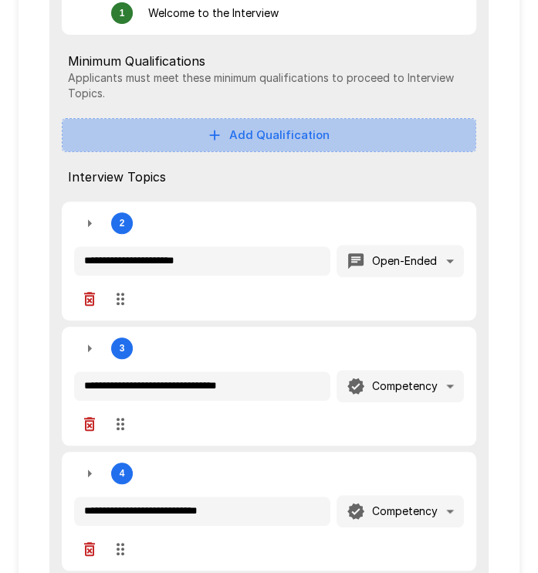
type textarea "*"
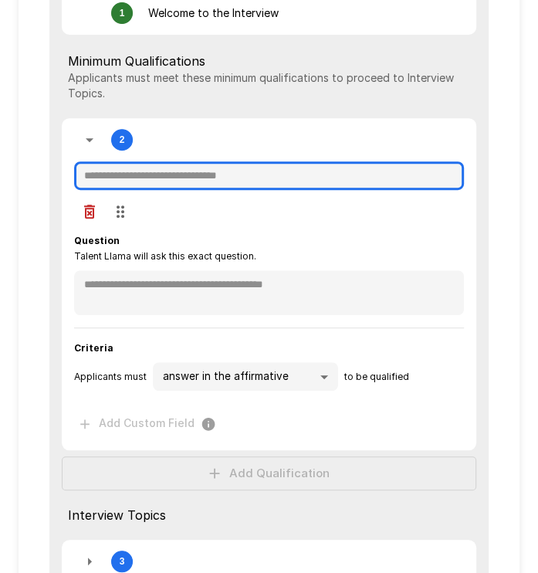
type textarea "*"
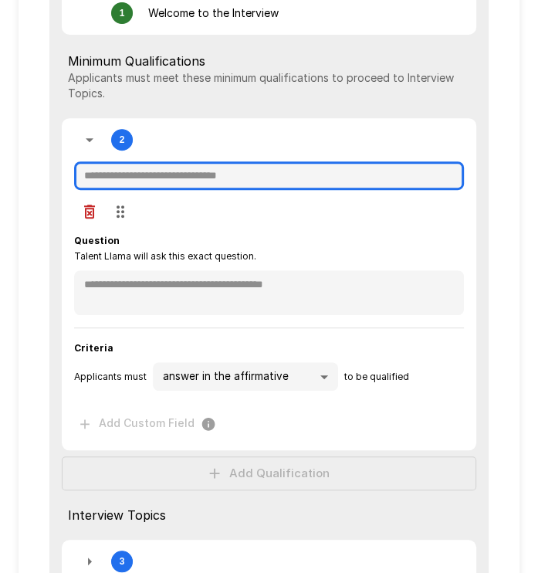
type textarea "*"
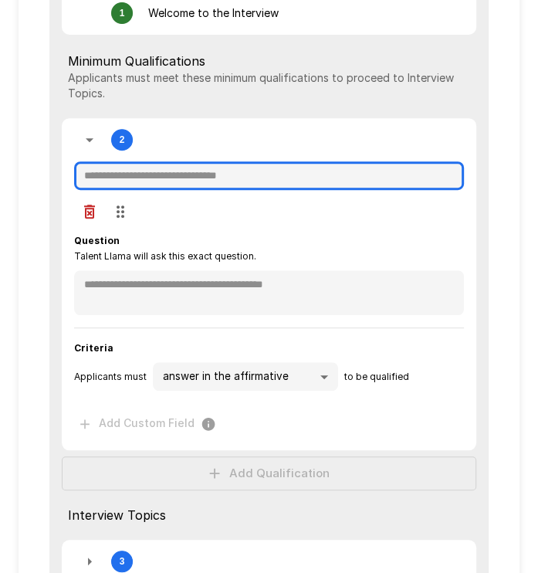
type textarea "*"
click at [199, 171] on input "text" at bounding box center [269, 175] width 390 height 29
type textarea "*"
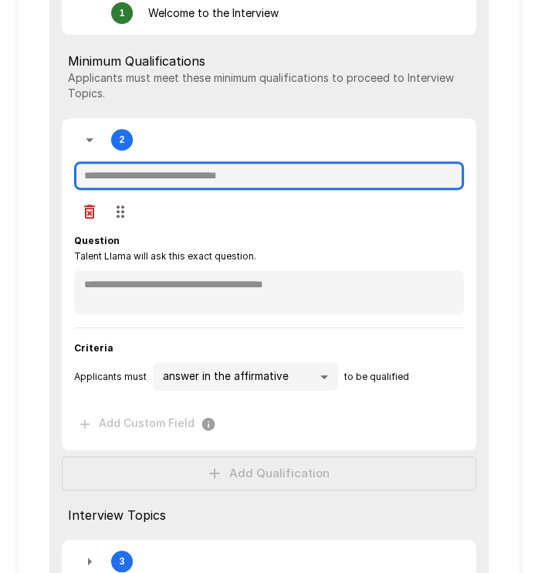
type textarea "*"
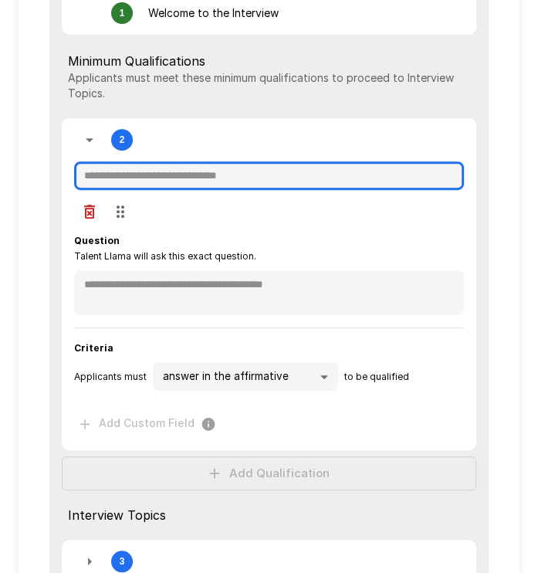
type textarea "*"
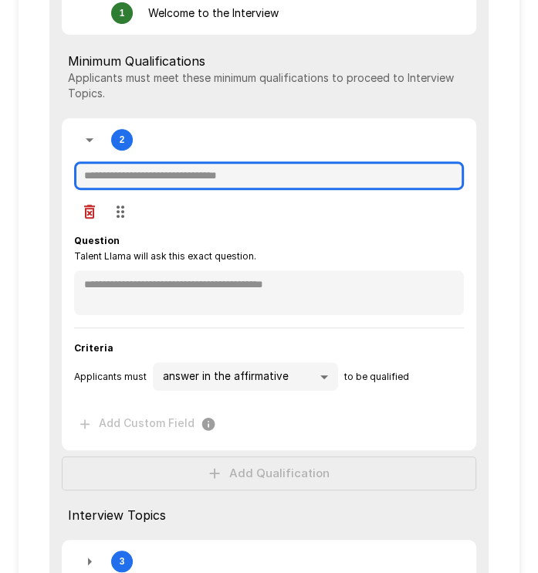
type textarea "*"
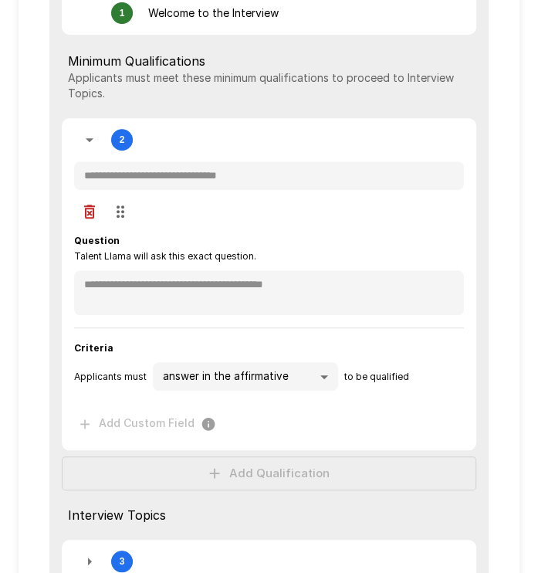
type textarea "*"
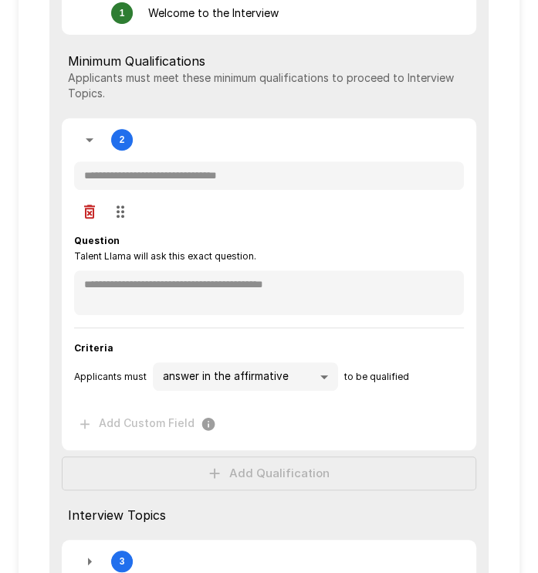
type textarea "*"
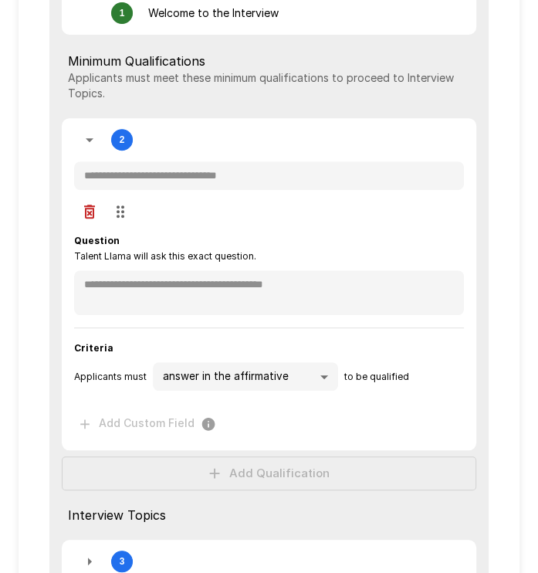
type textarea "*"
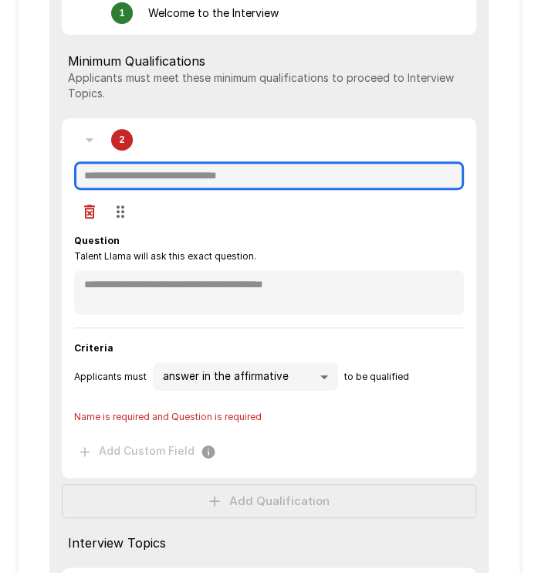
click at [134, 178] on input "text" at bounding box center [269, 175] width 390 height 29
type textarea "*"
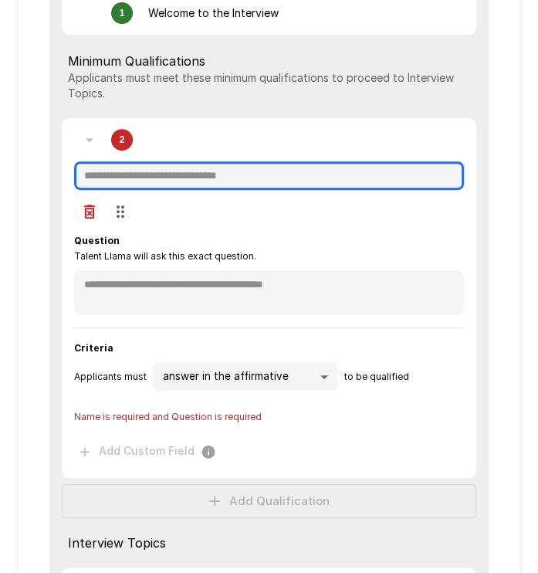
type textarea "*"
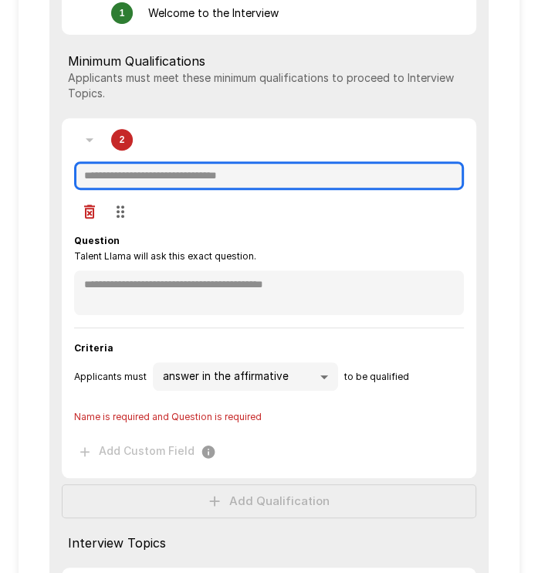
type textarea "*"
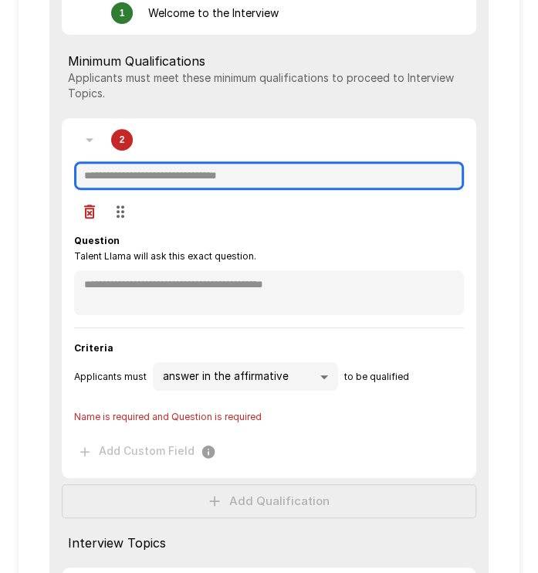
type textarea "*"
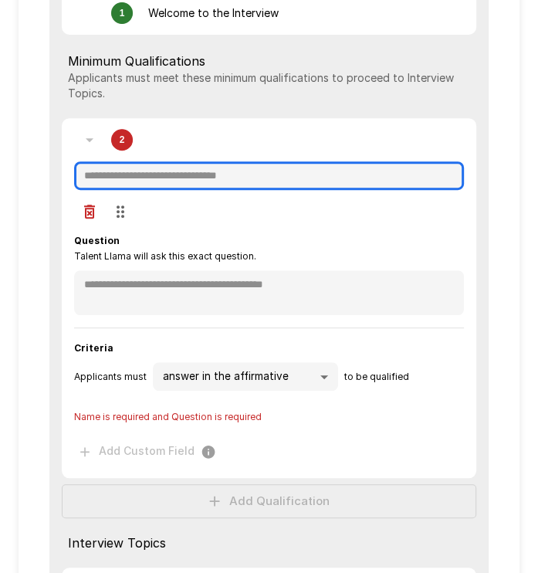
type textarea "*"
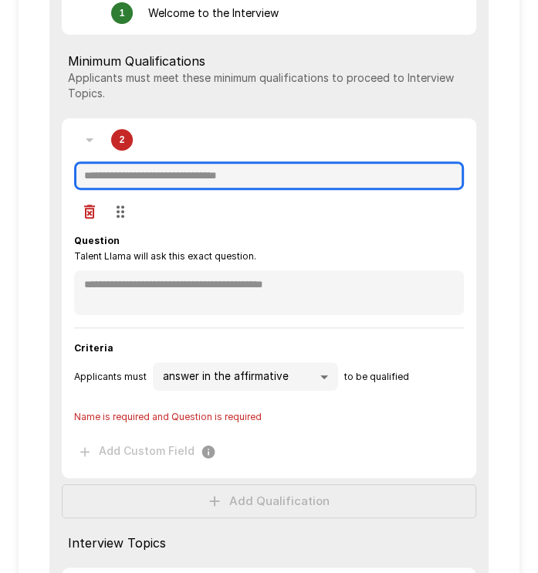
type input "*"
type textarea "*"
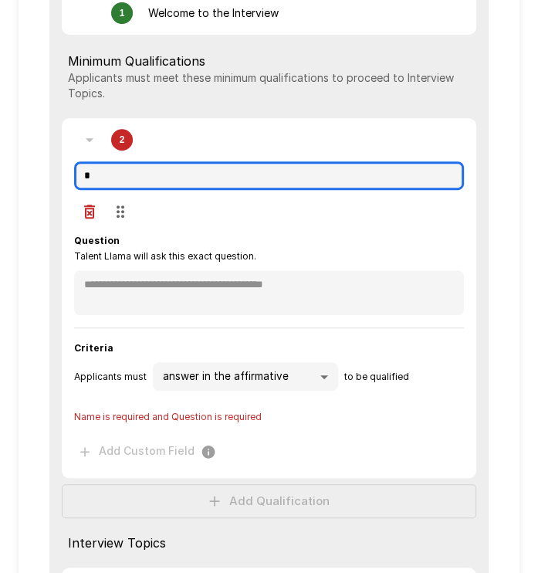
type textarea "*"
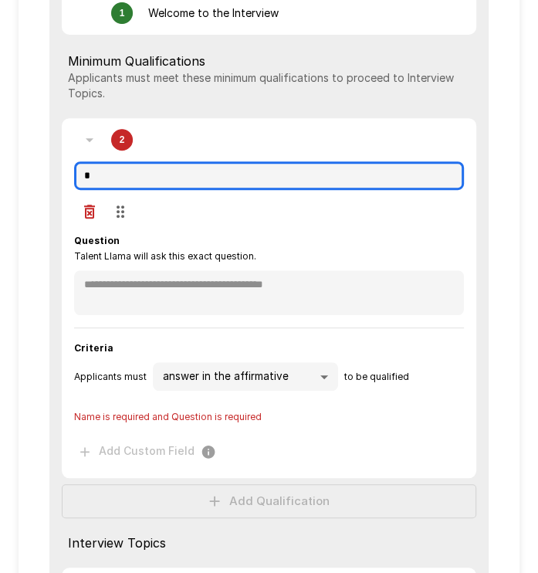
type textarea "*"
type input "**"
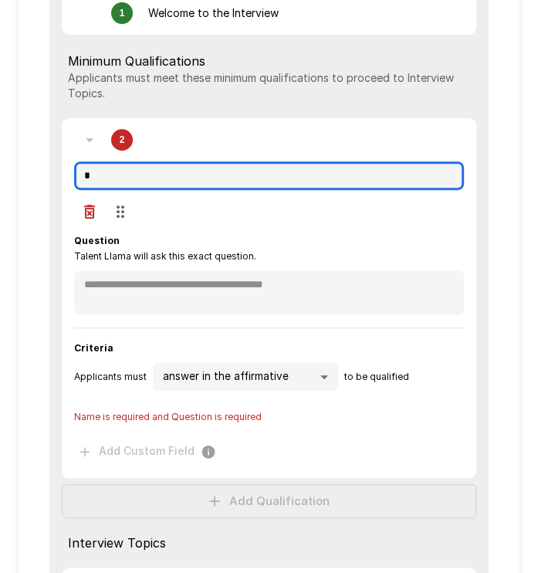
type textarea "*"
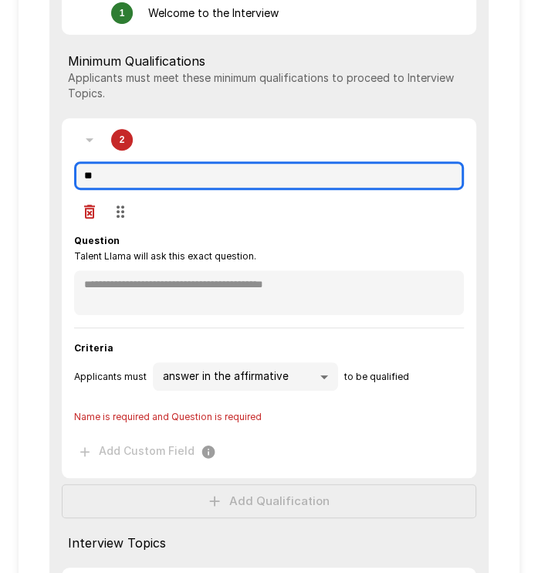
type textarea "*"
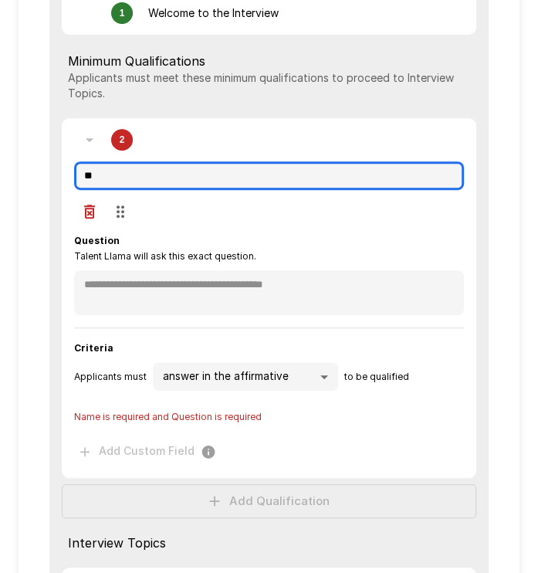
type textarea "*"
type input "***"
type textarea "*"
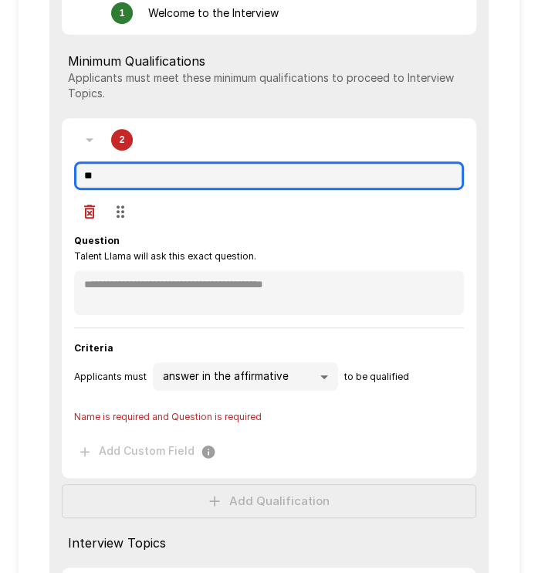
type textarea "*"
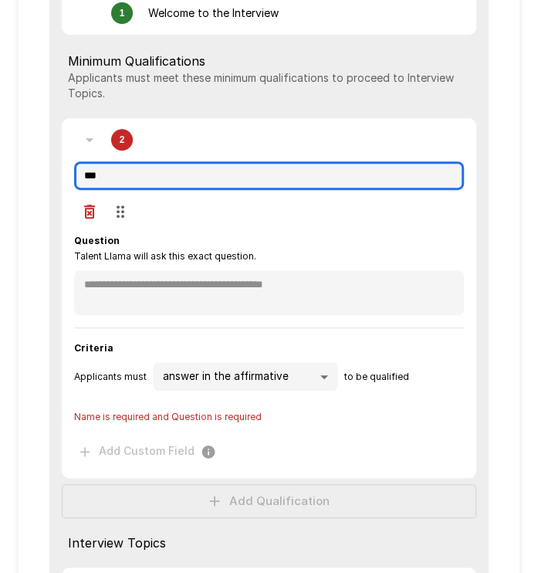
type textarea "*"
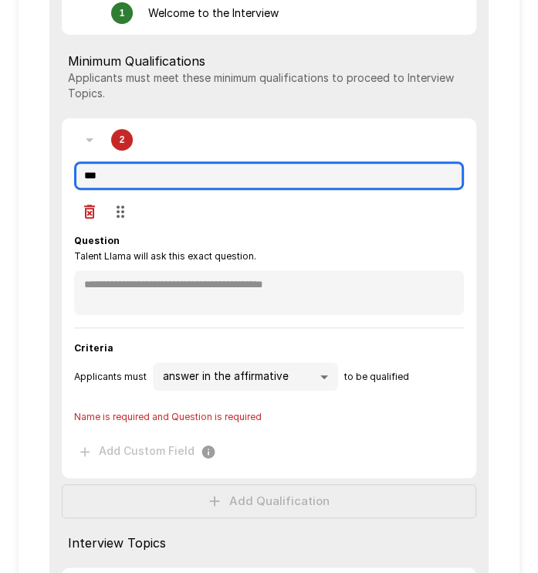
type textarea "*"
type input "****"
type textarea "*"
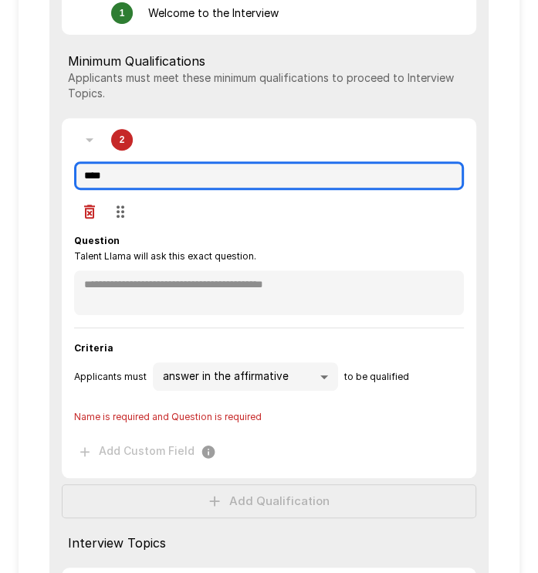
type textarea "*"
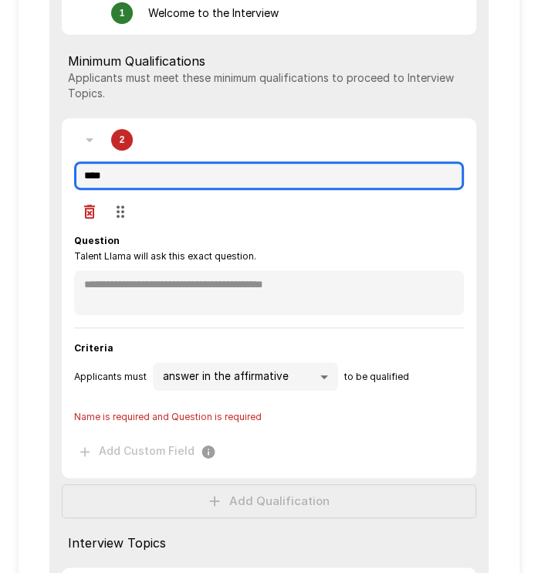
type textarea "*"
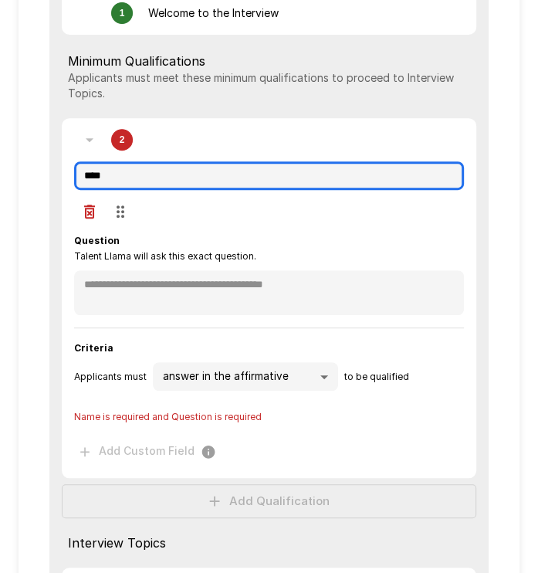
type textarea "*"
type input "*****"
type textarea "*"
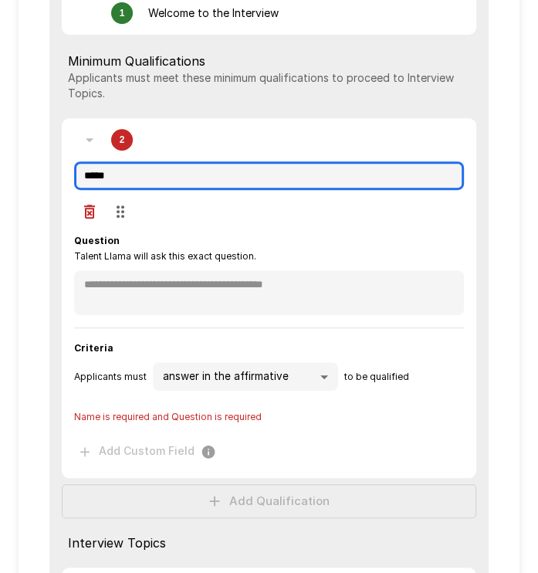
type textarea "*"
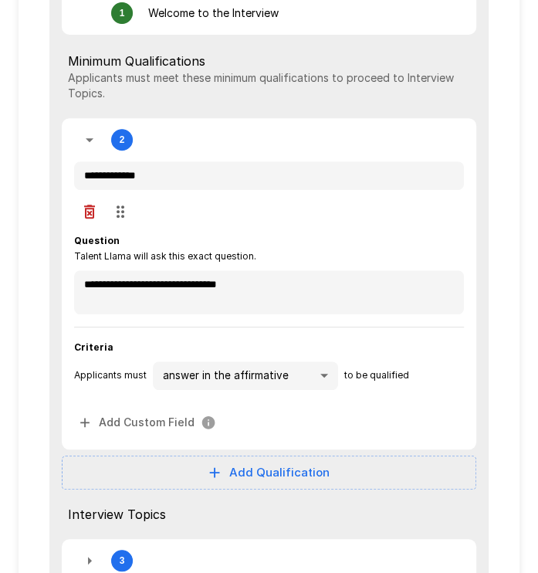
click at [280, 461] on button "Add Qualification" at bounding box center [269, 472] width 415 height 34
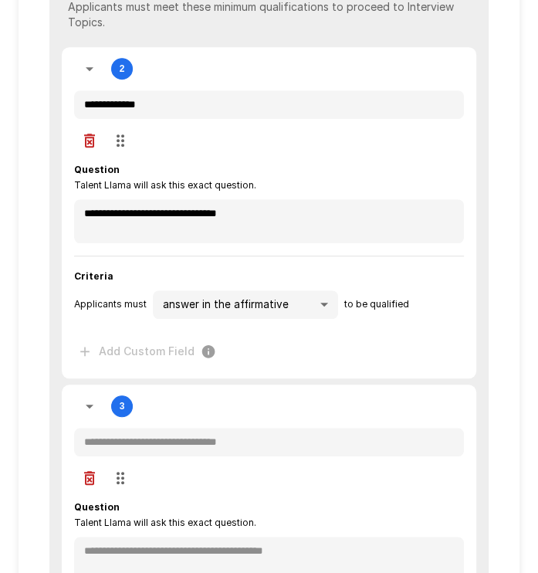
scroll to position [482, 0]
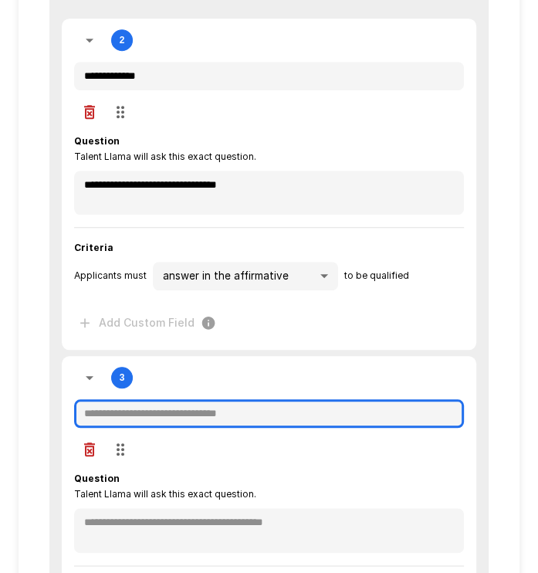
click at [212, 414] on input "text" at bounding box center [269, 413] width 390 height 29
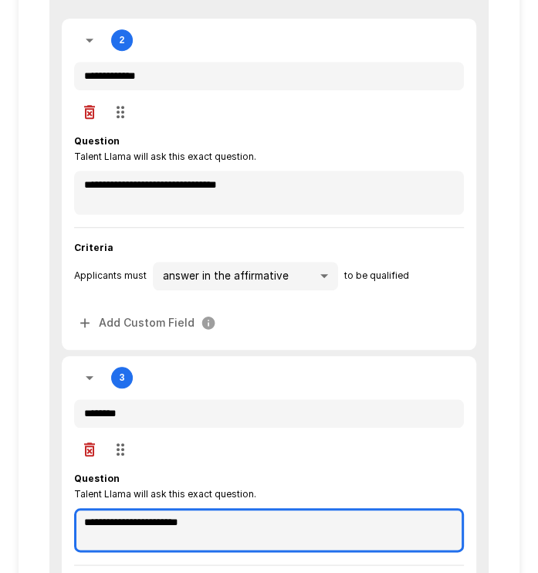
click at [259, 529] on textarea "**********" at bounding box center [269, 530] width 390 height 44
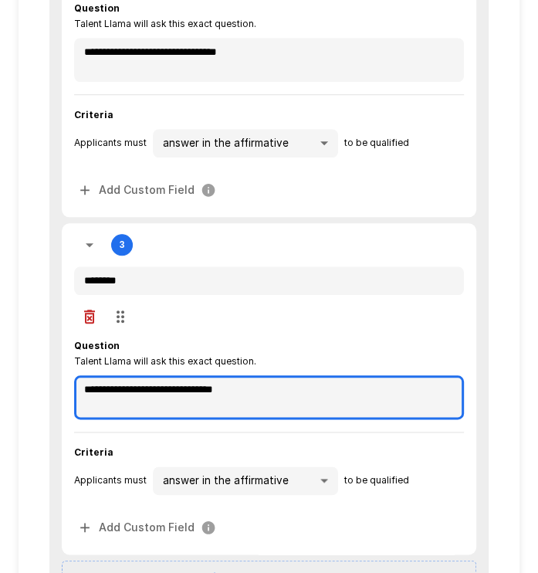
scroll to position [617, 0]
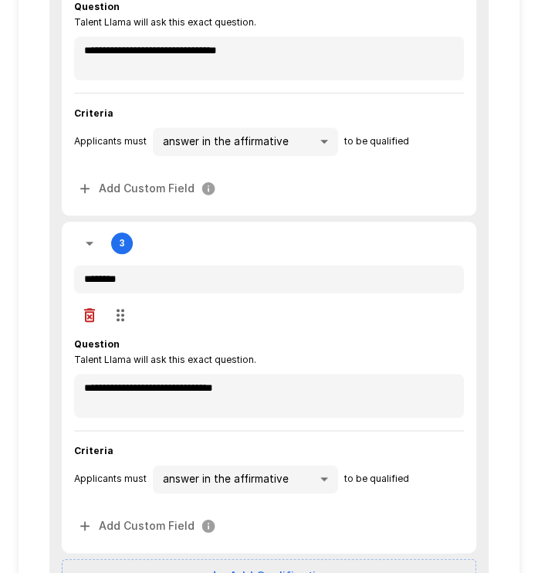
click at [85, 242] on icon "button" at bounding box center [89, 243] width 19 height 19
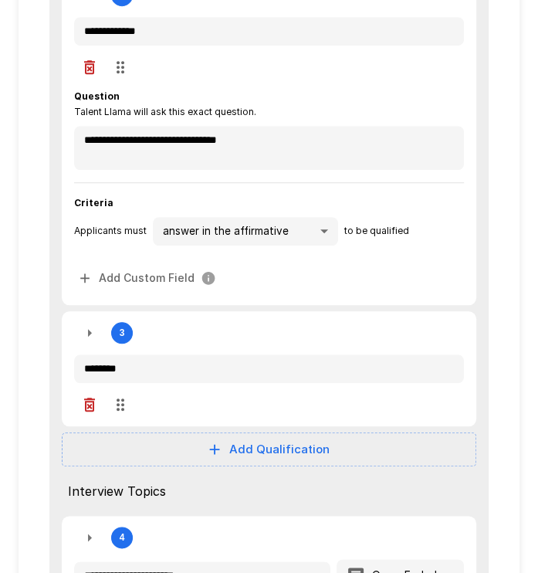
scroll to position [485, 0]
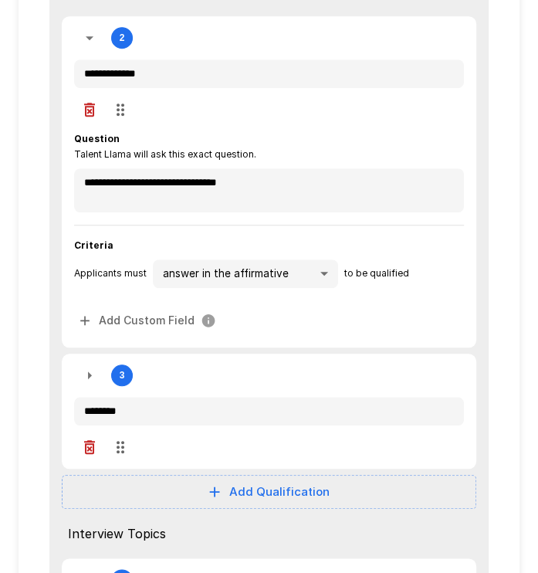
click at [86, 46] on icon "button" at bounding box center [89, 38] width 19 height 19
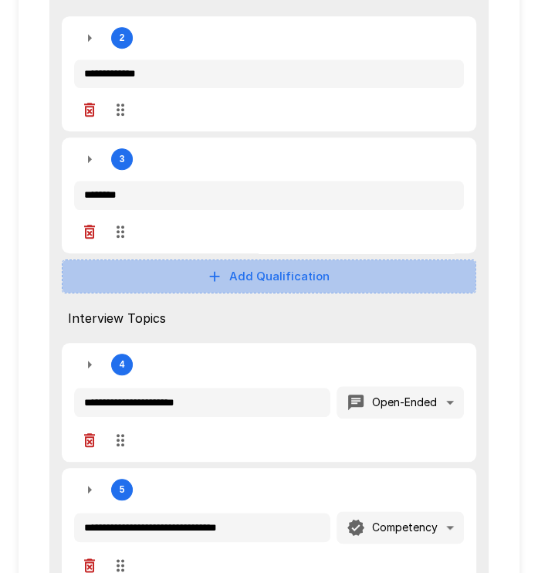
click at [230, 284] on button "Add Qualification" at bounding box center [269, 276] width 415 height 34
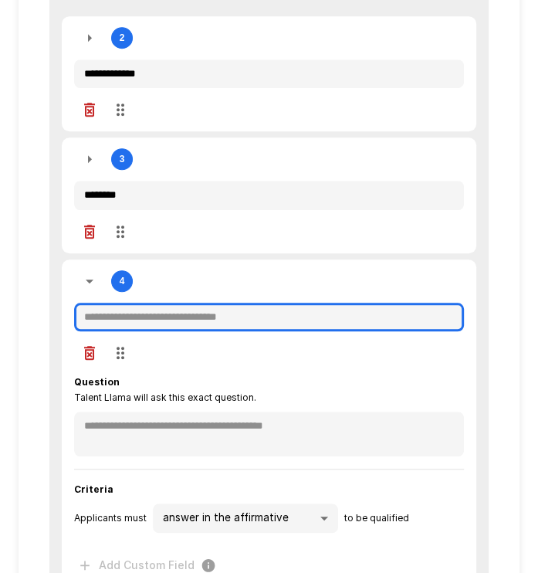
click at [172, 313] on input "text" at bounding box center [269, 317] width 390 height 29
paste input "**********"
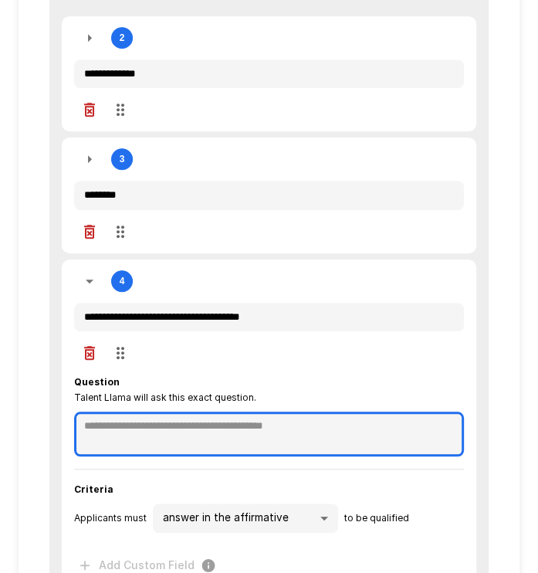
click at [153, 431] on textarea at bounding box center [269, 433] width 390 height 45
paste textarea "**********"
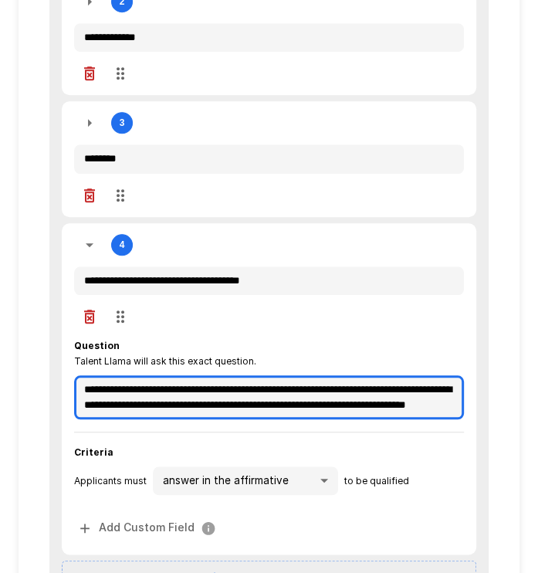
scroll to position [528, 0]
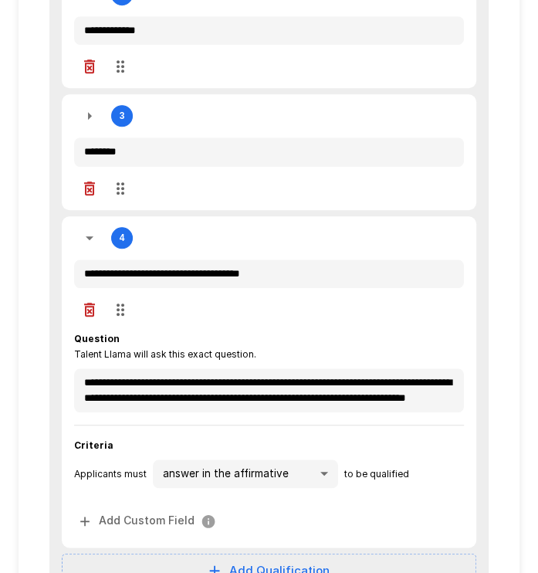
click at [89, 236] on icon "button" at bounding box center [90, 238] width 8 height 4
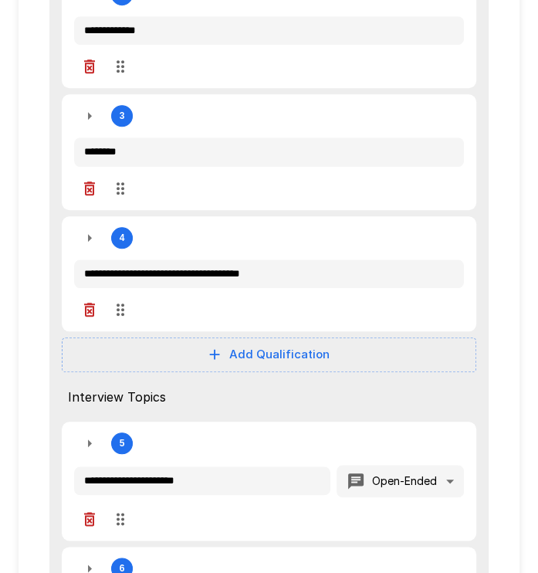
click at [279, 356] on button "Add Qualification" at bounding box center [269, 354] width 415 height 34
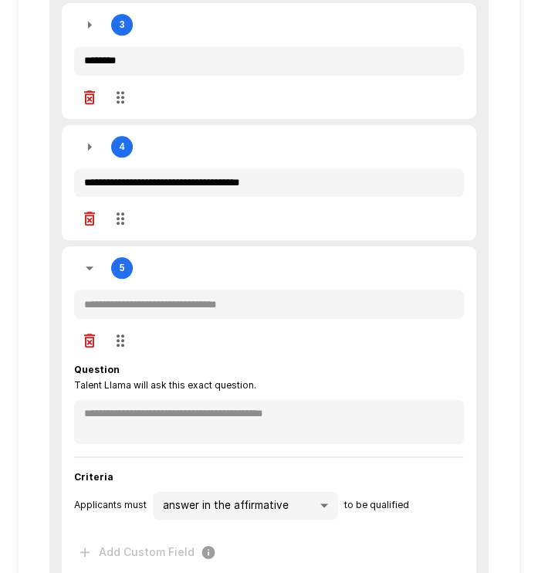
scroll to position [635, 0]
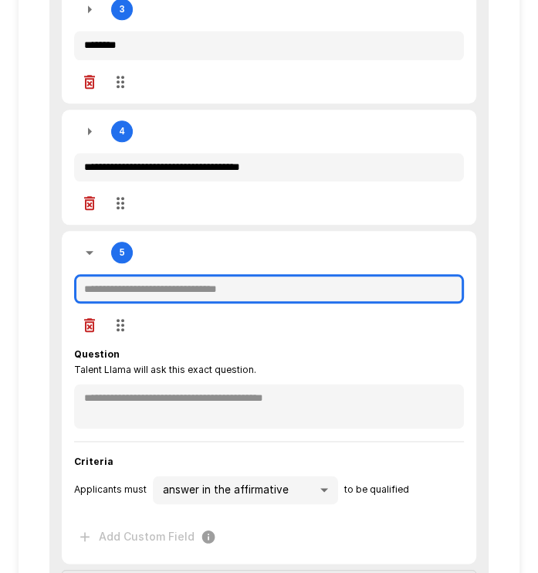
click at [150, 291] on input "text" at bounding box center [269, 288] width 390 height 29
paste input "**********"
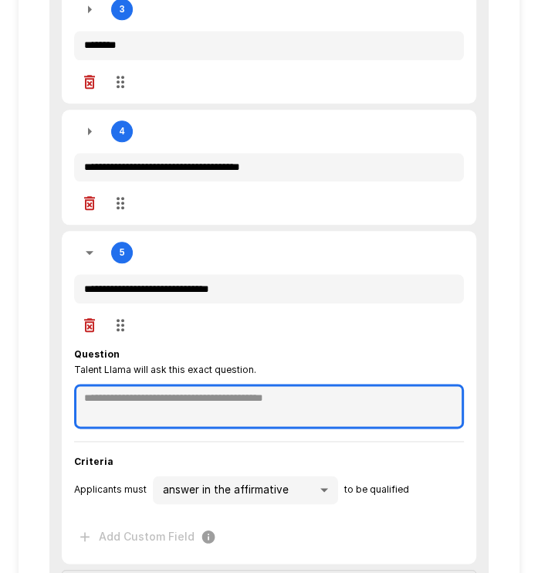
click at [244, 399] on textarea at bounding box center [269, 406] width 390 height 45
paste textarea "**********"
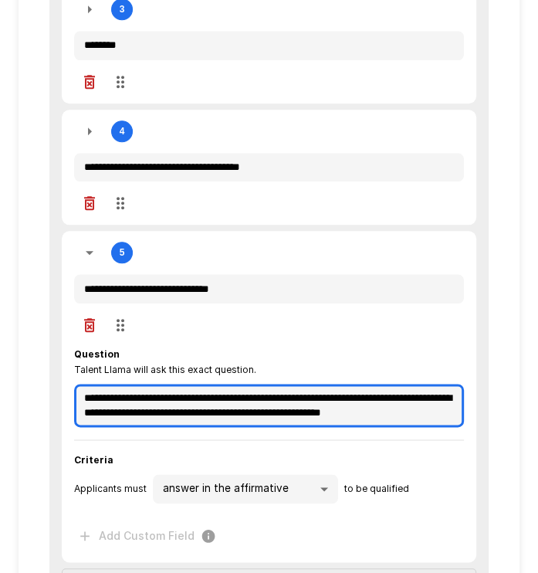
scroll to position [8, 0]
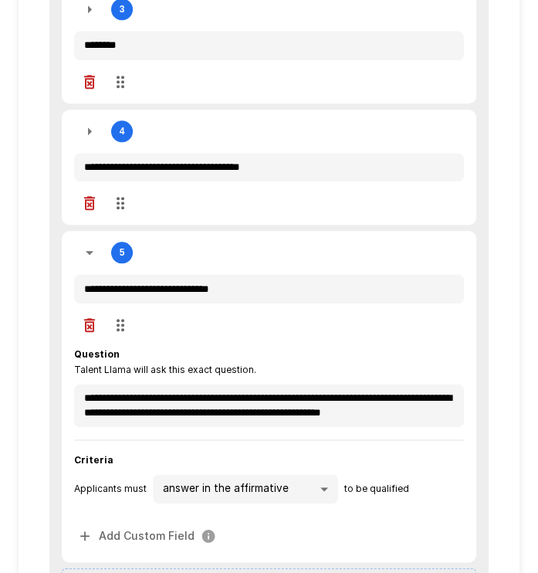
click at [96, 255] on icon "button" at bounding box center [89, 252] width 19 height 19
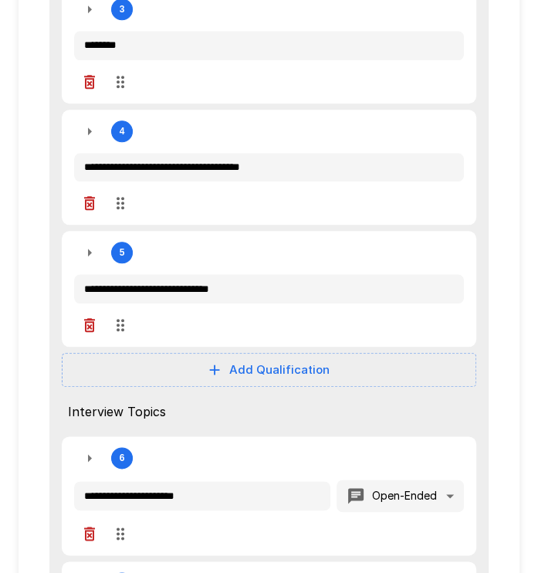
click at [88, 128] on icon "button" at bounding box center [90, 131] width 4 height 8
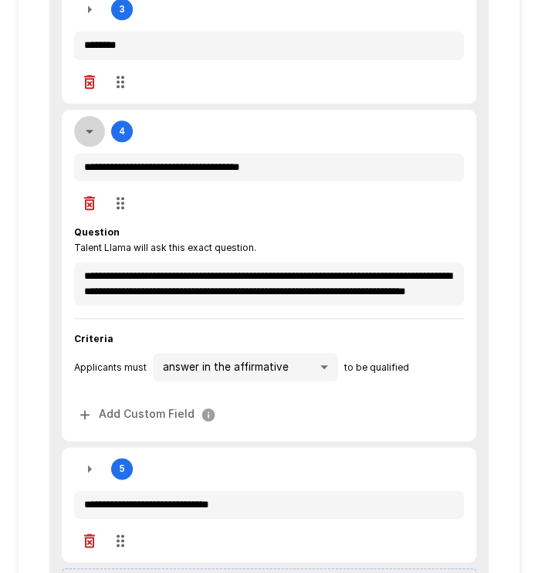
click at [88, 130] on icon "button" at bounding box center [90, 132] width 8 height 4
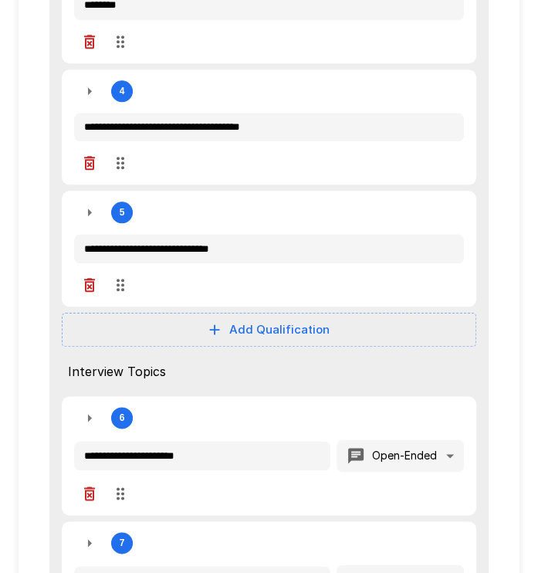
scroll to position [700, 0]
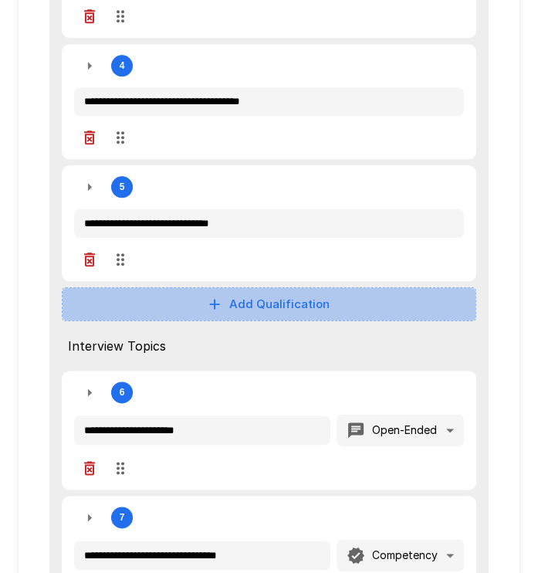
click at [229, 307] on button "Add Qualification" at bounding box center [269, 304] width 415 height 34
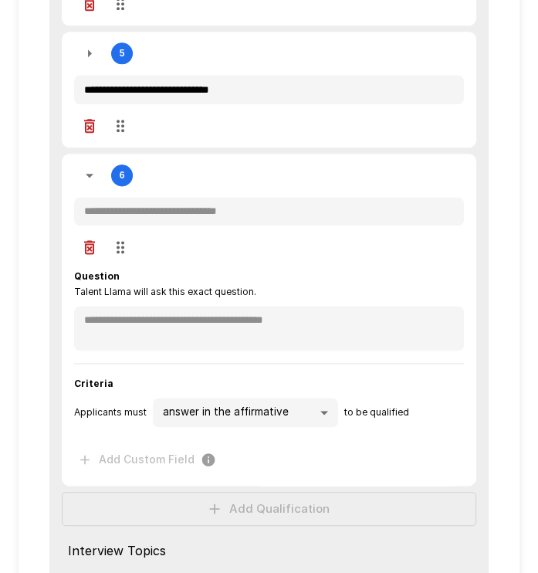
scroll to position [886, 0]
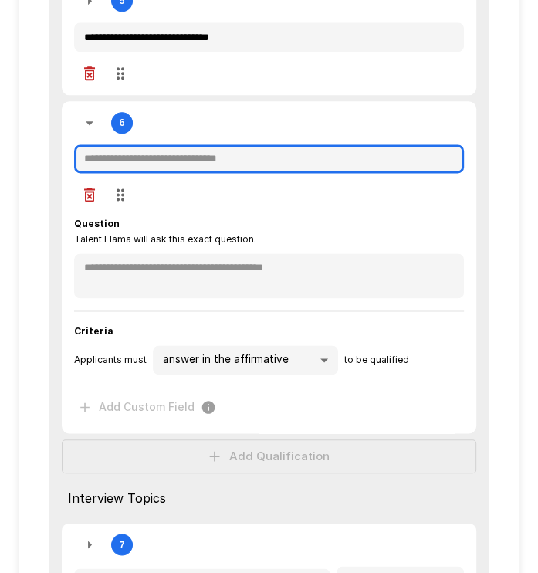
click at [154, 163] on input "text" at bounding box center [269, 158] width 390 height 29
paste input "**********"
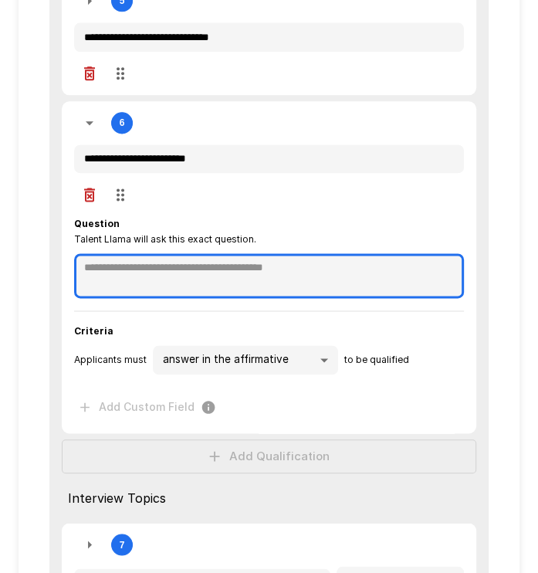
click at [199, 265] on textarea at bounding box center [269, 275] width 390 height 45
paste textarea "**********"
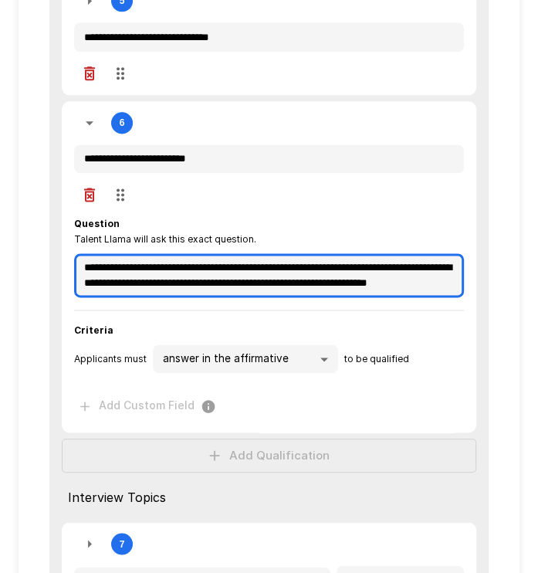
scroll to position [14, 0]
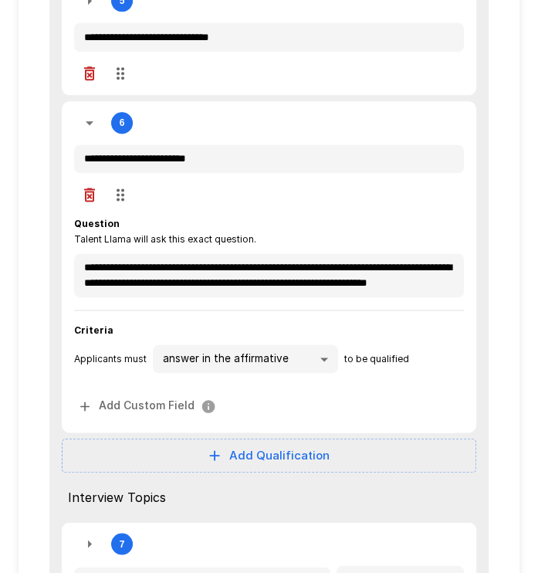
click at [188, 441] on button "Add Qualification" at bounding box center [269, 455] width 415 height 34
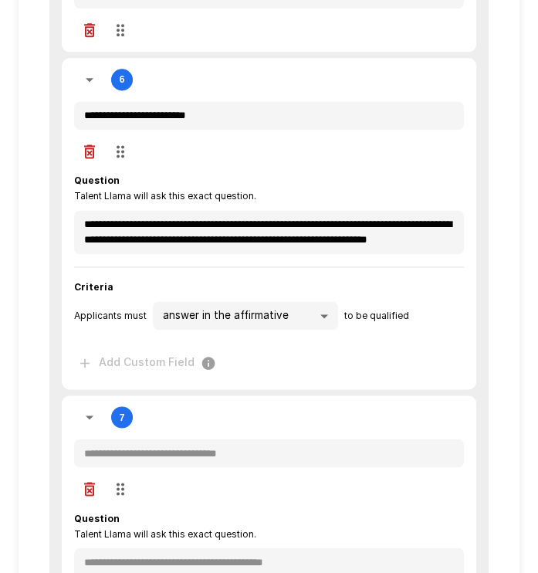
scroll to position [1070, 0]
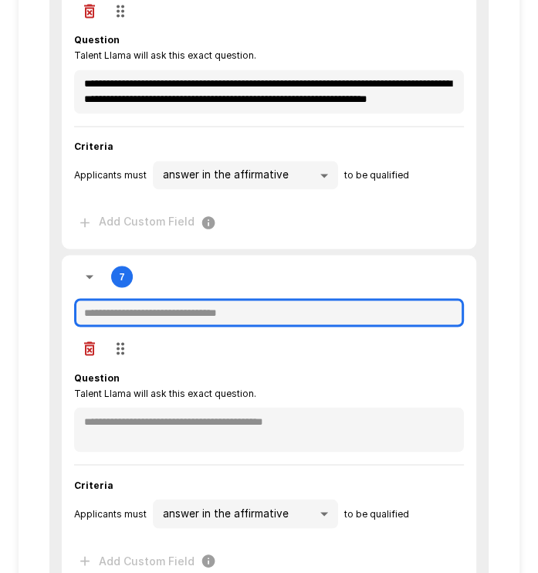
click at [135, 302] on input "text" at bounding box center [269, 312] width 390 height 29
paste input "**********"
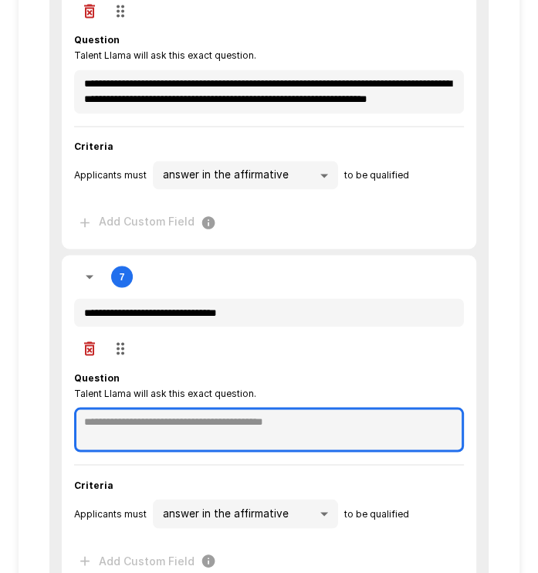
click at [119, 407] on textarea at bounding box center [269, 429] width 390 height 45
paste textarea "**********"
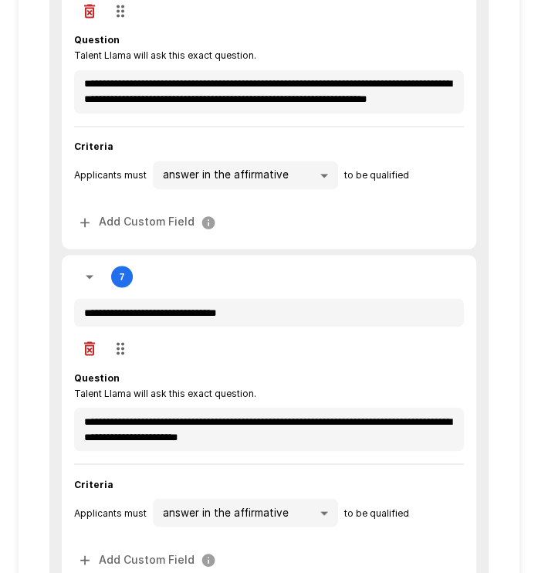
click at [90, 275] on icon "button" at bounding box center [90, 277] width 8 height 4
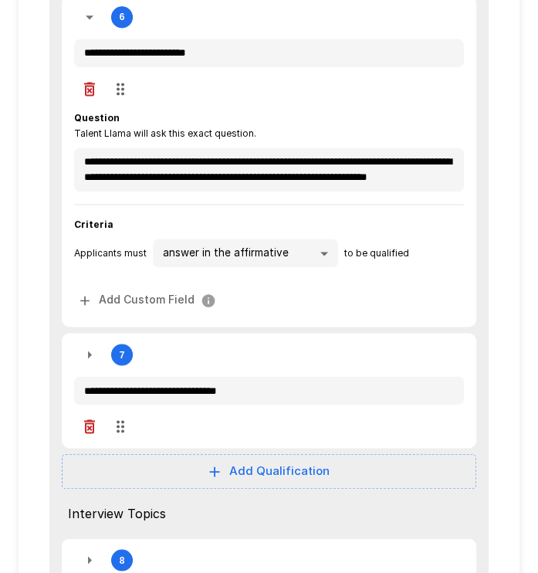
scroll to position [972, 0]
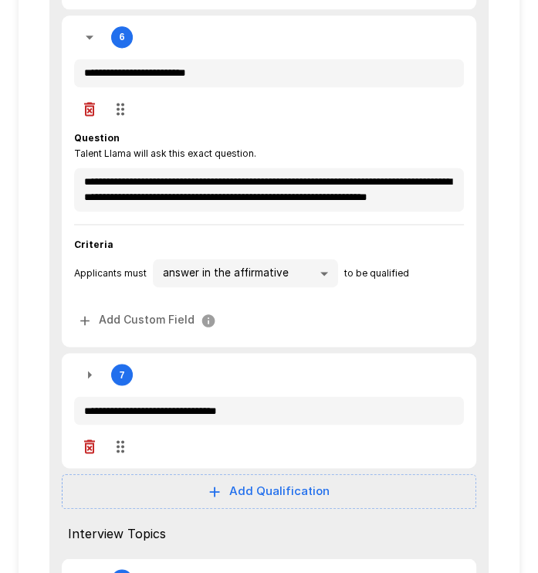
click at [91, 39] on icon "button" at bounding box center [89, 37] width 19 height 19
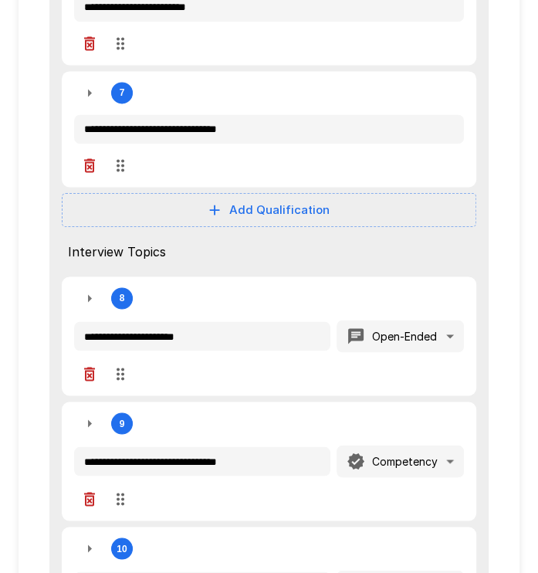
scroll to position [1017, 0]
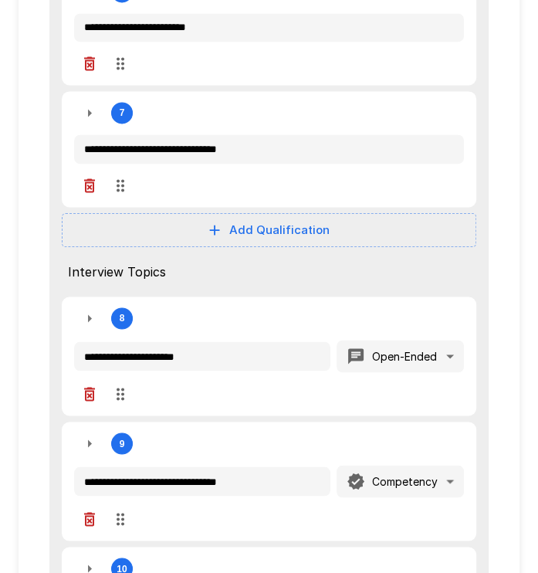
click at [191, 229] on button "Add Qualification" at bounding box center [269, 230] width 415 height 34
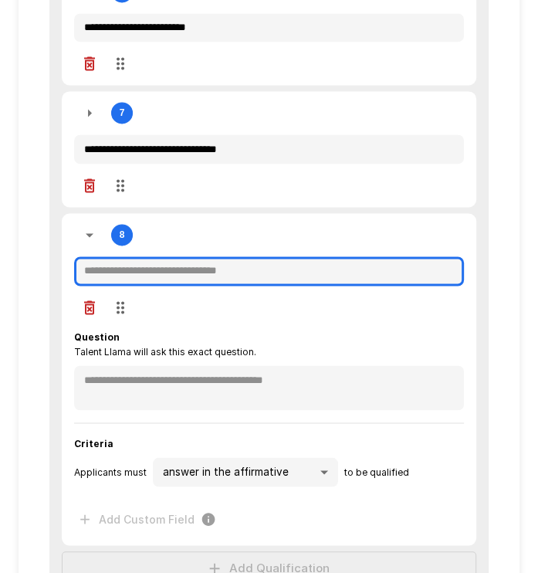
click at [168, 266] on input "text" at bounding box center [269, 270] width 390 height 29
paste input "**********"
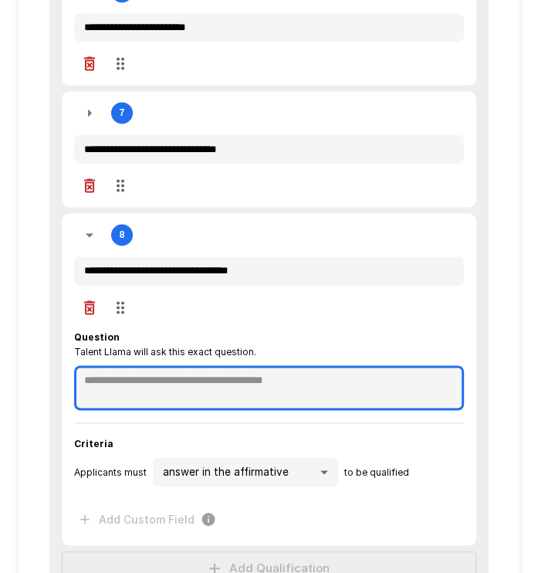
click at [109, 368] on textarea at bounding box center [269, 387] width 390 height 45
paste textarea "**********"
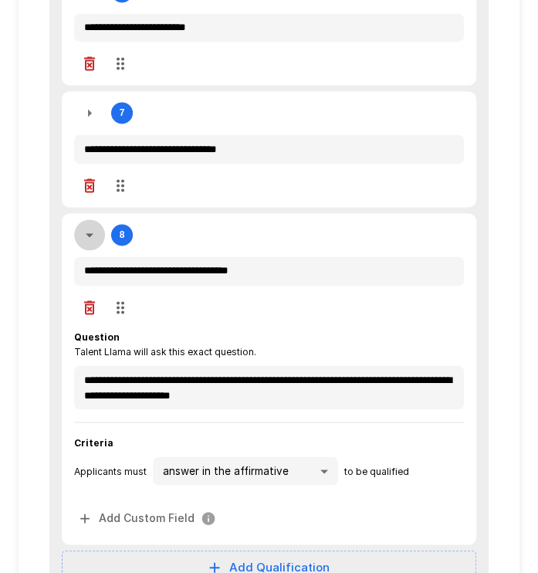
click at [84, 237] on icon "button" at bounding box center [89, 234] width 19 height 19
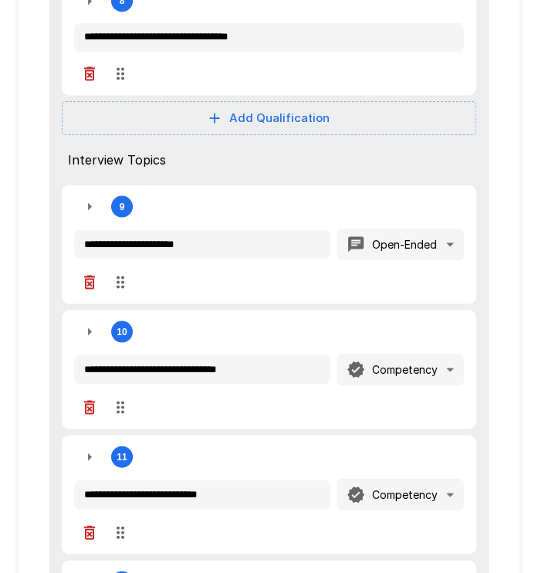
scroll to position [1267, 0]
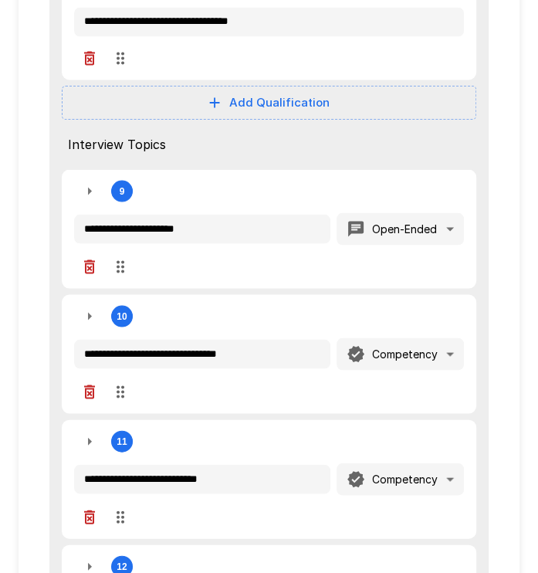
click at [83, 259] on icon "button" at bounding box center [89, 266] width 19 height 19
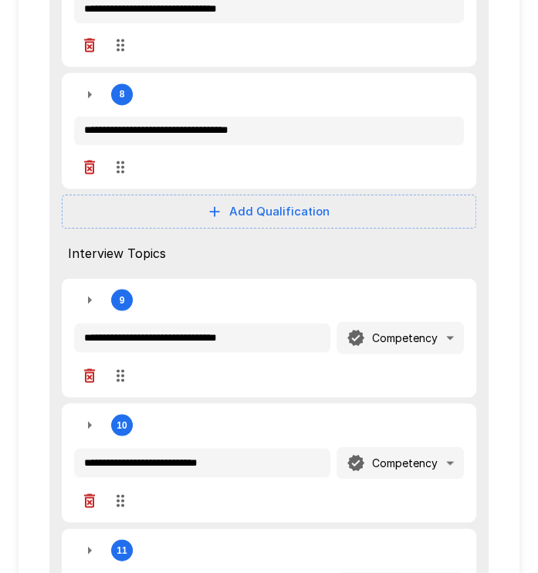
scroll to position [1091, 0]
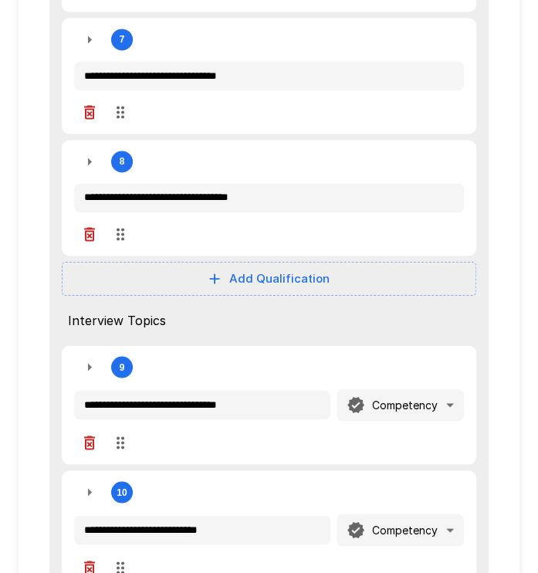
click at [89, 357] on icon "button" at bounding box center [89, 366] width 19 height 19
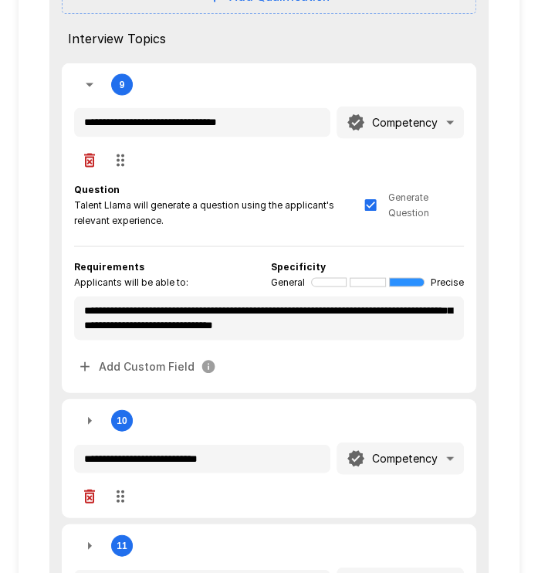
scroll to position [1399, 0]
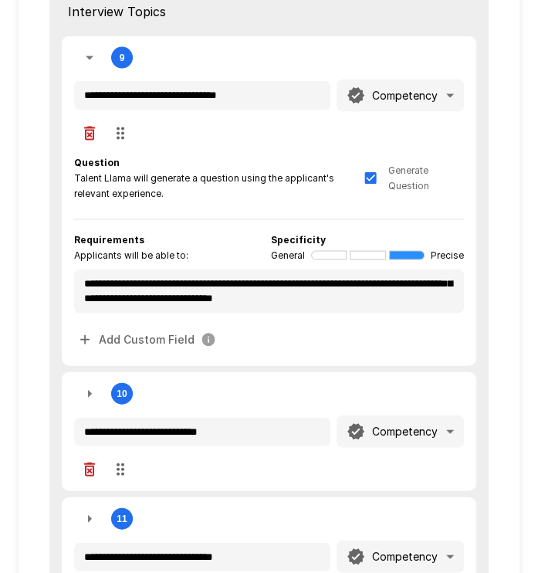
click at [95, 53] on icon "button" at bounding box center [89, 58] width 19 height 19
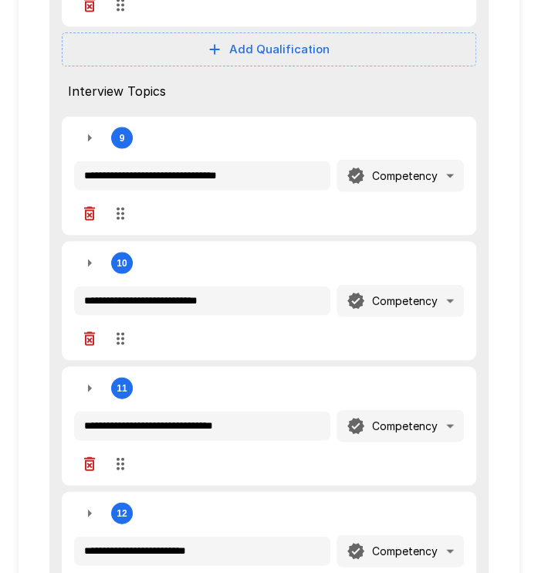
scroll to position [1168, 0]
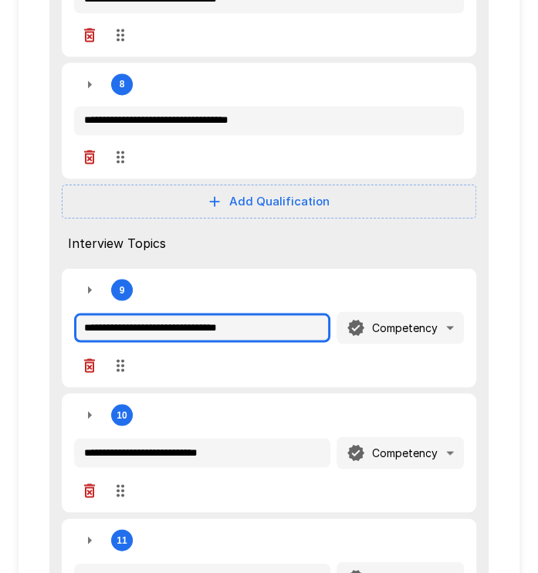
click at [200, 327] on input "**********" at bounding box center [202, 327] width 256 height 29
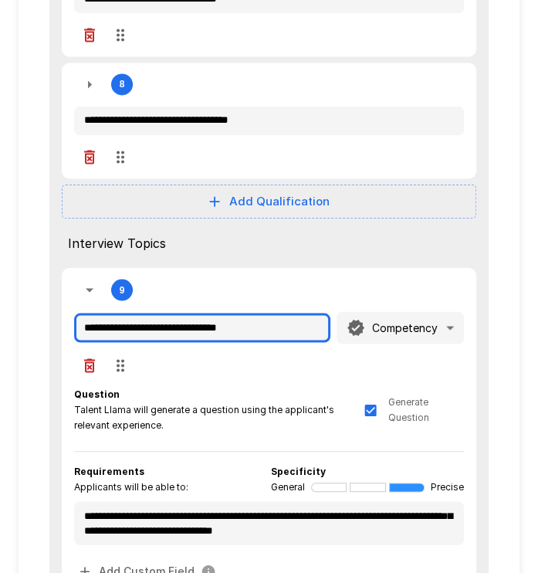
click at [200, 327] on input "**********" at bounding box center [202, 327] width 256 height 29
paste input "text"
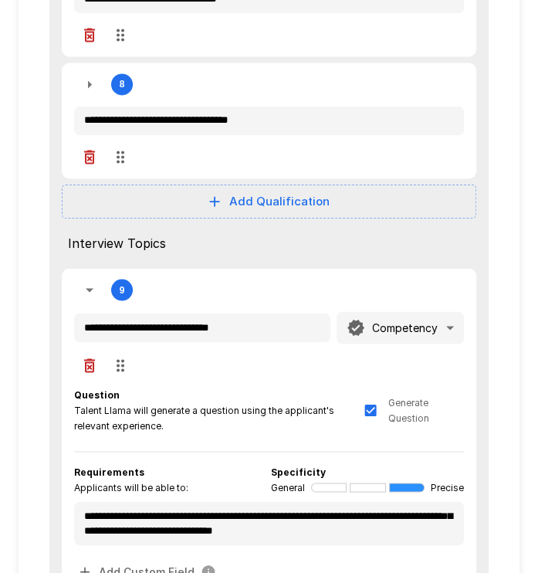
click at [215, 387] on span "Question" at bounding box center [219, 394] width 290 height 15
click at [405, 482] on div at bounding box center [407, 486] width 36 height 9
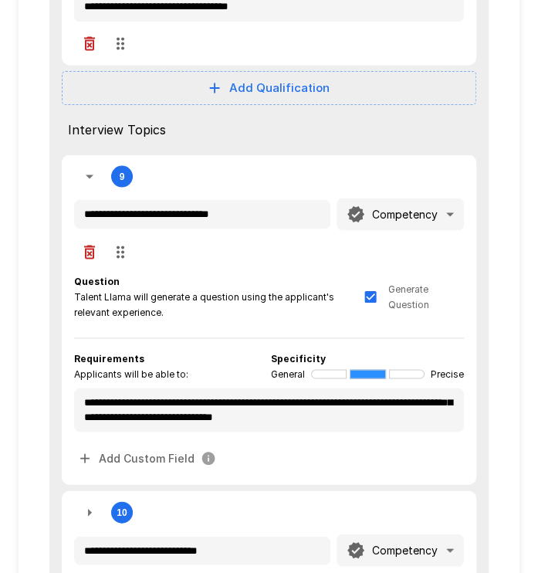
scroll to position [1245, 0]
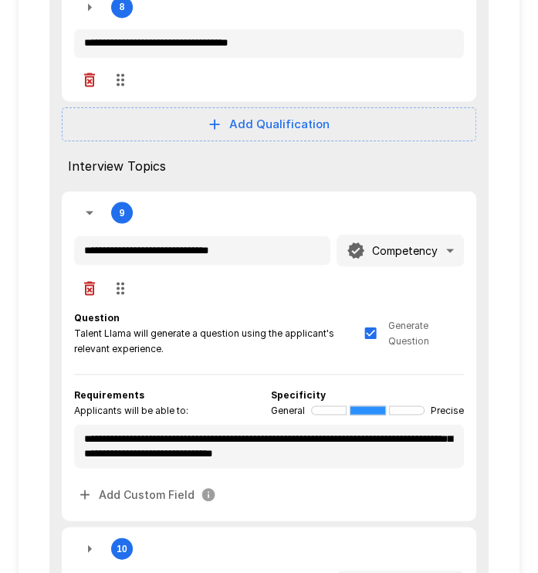
click at [87, 285] on icon "button" at bounding box center [89, 288] width 11 height 14
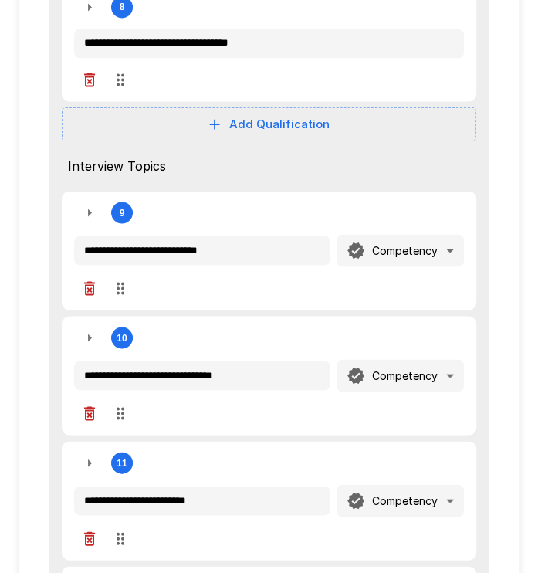
click at [87, 285] on icon "button" at bounding box center [89, 288] width 11 height 14
click at [87, 406] on icon "button" at bounding box center [89, 413] width 11 height 14
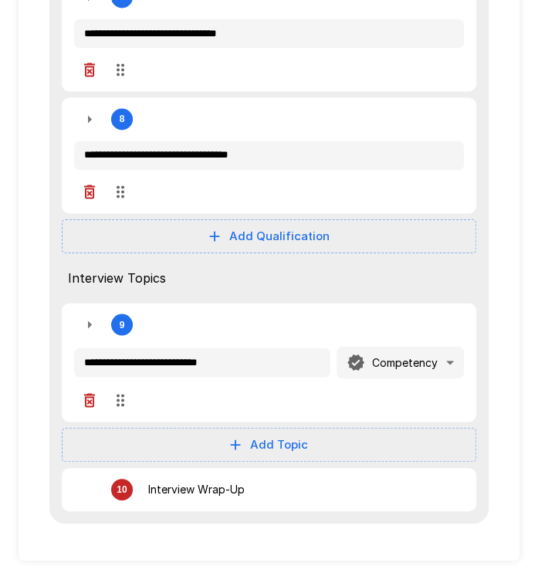
click at [87, 285] on span "Interview Topics" at bounding box center [269, 278] width 402 height 19
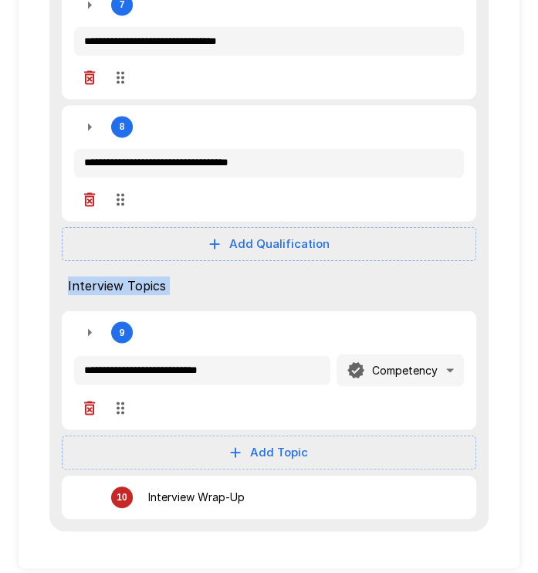
drag, startPoint x: 87, startPoint y: 285, endPoint x: 93, endPoint y: 402, distance: 117.5
click at [93, 402] on icon "button" at bounding box center [89, 408] width 11 height 14
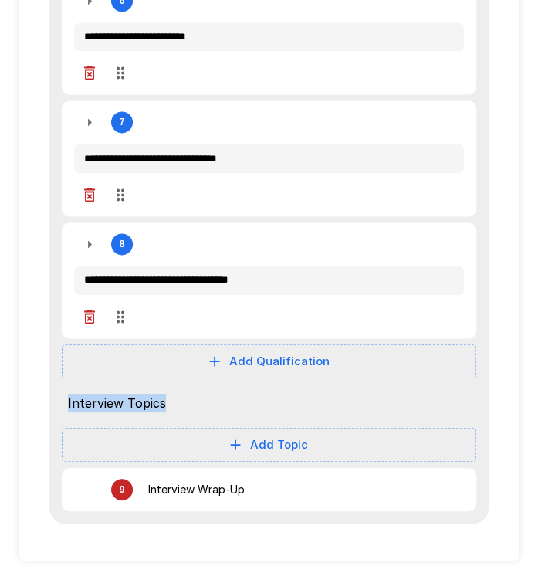
scroll to position [1001, 0]
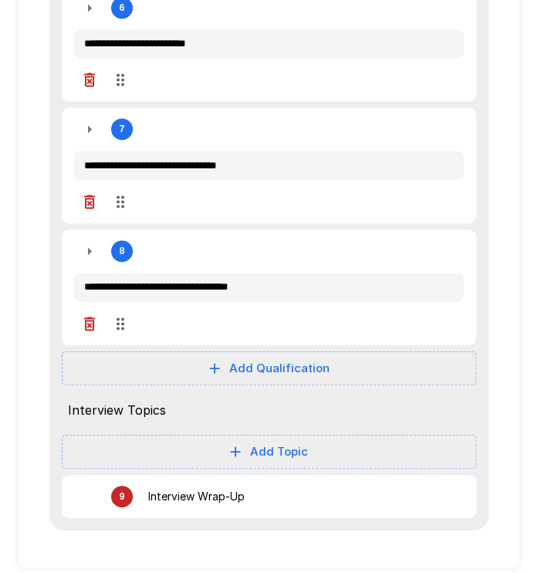
click at [290, 408] on span "Interview Topics" at bounding box center [269, 410] width 402 height 19
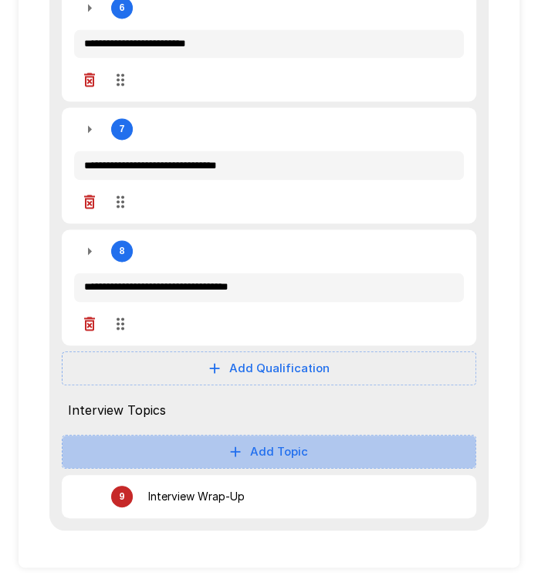
click at [241, 443] on icon "button" at bounding box center [235, 451] width 17 height 17
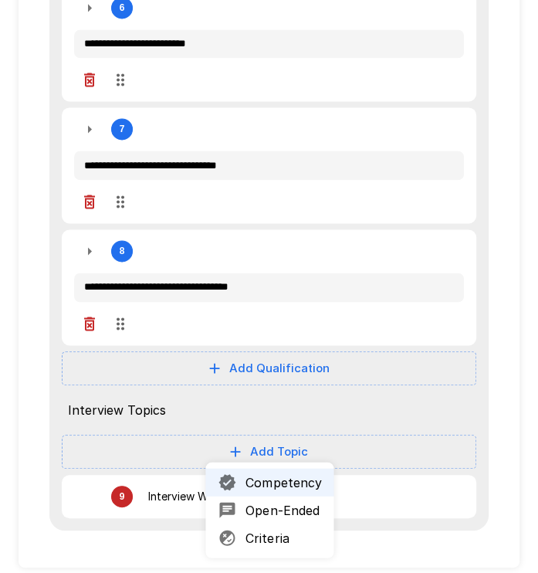
click at [258, 474] on span "Competency" at bounding box center [283, 481] width 76 height 19
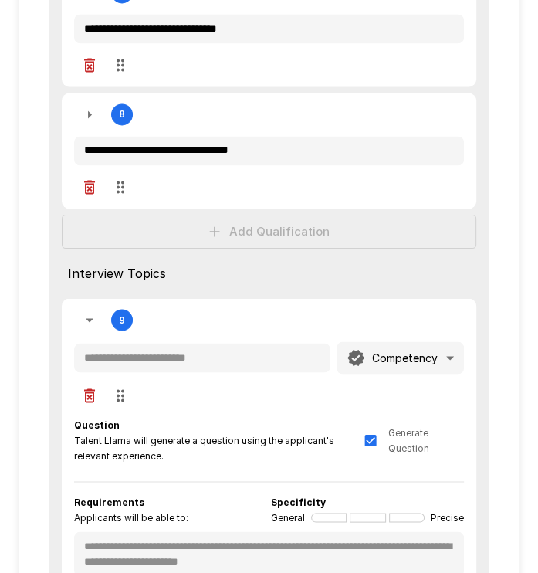
scroll to position [1156, 0]
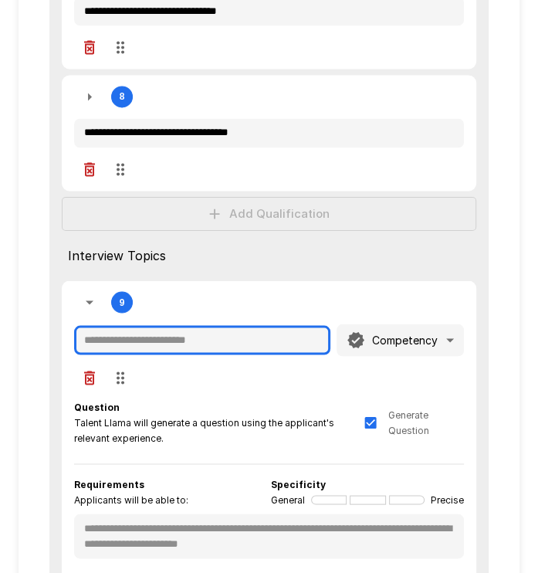
click at [187, 343] on input "text" at bounding box center [202, 339] width 256 height 29
paste input "**********"
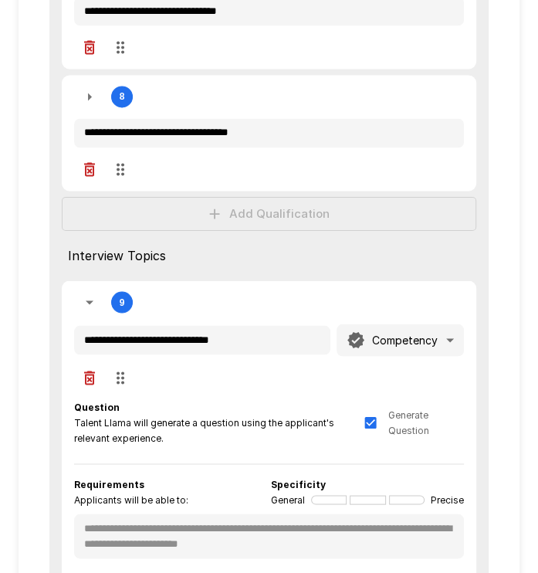
click at [242, 374] on div "**********" at bounding box center [269, 339] width 390 height 107
click at [79, 306] on button "button" at bounding box center [89, 301] width 31 height 31
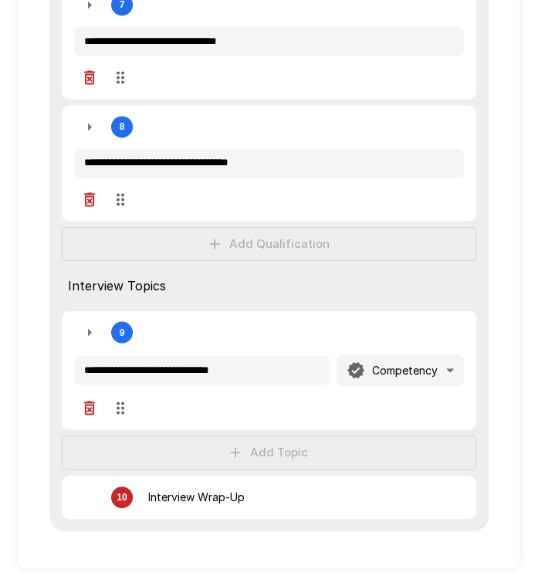
click at [93, 323] on icon "button" at bounding box center [89, 332] width 19 height 19
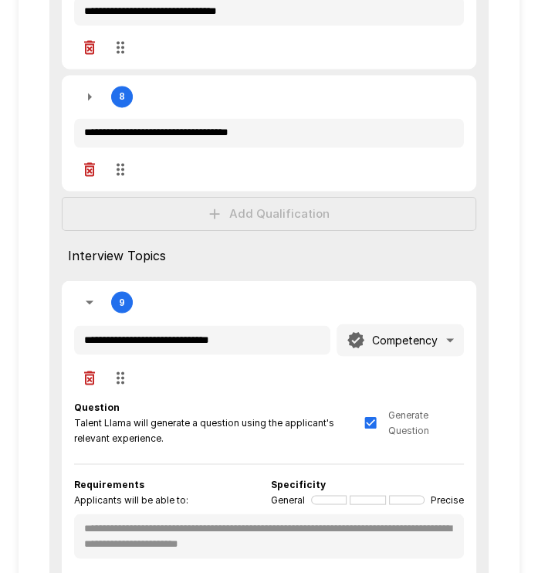
click at [415, 495] on div at bounding box center [407, 499] width 36 height 9
click at [411, 495] on div at bounding box center [407, 499] width 36 height 9
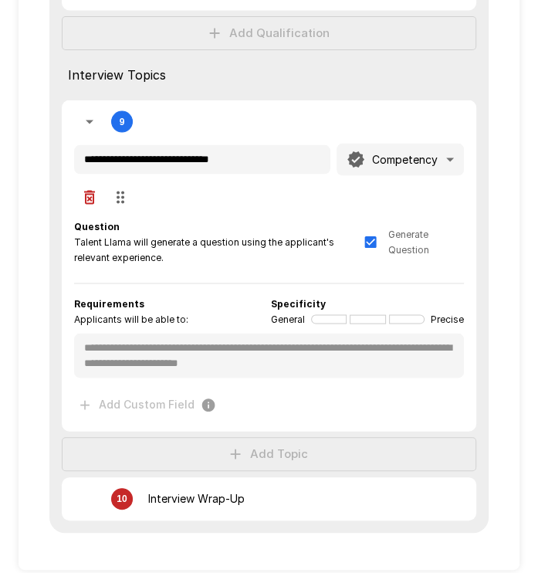
scroll to position [1337, 0]
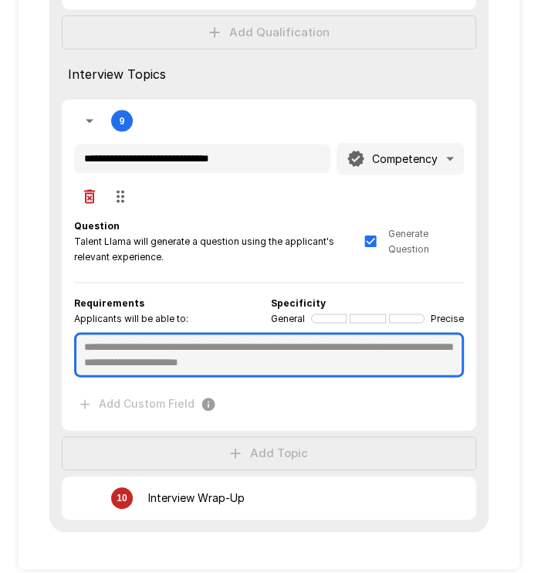
click at [288, 353] on textarea at bounding box center [269, 354] width 390 height 45
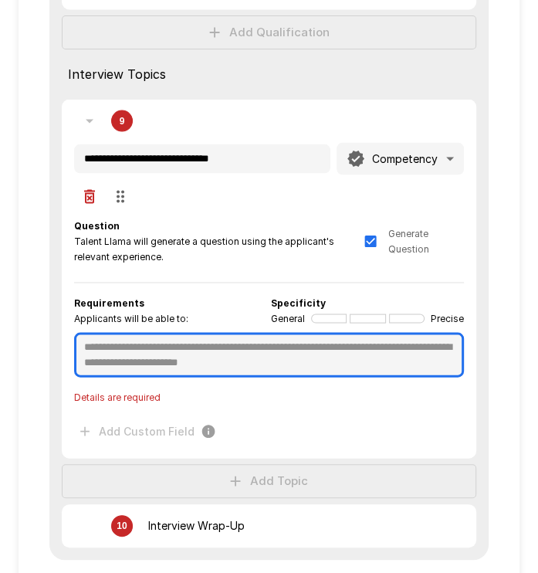
click at [148, 353] on textarea at bounding box center [269, 354] width 390 height 45
paste textarea "**********"
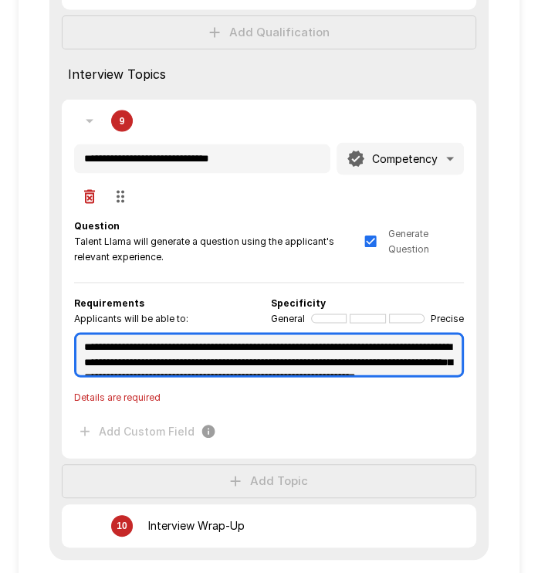
scroll to position [23, 0]
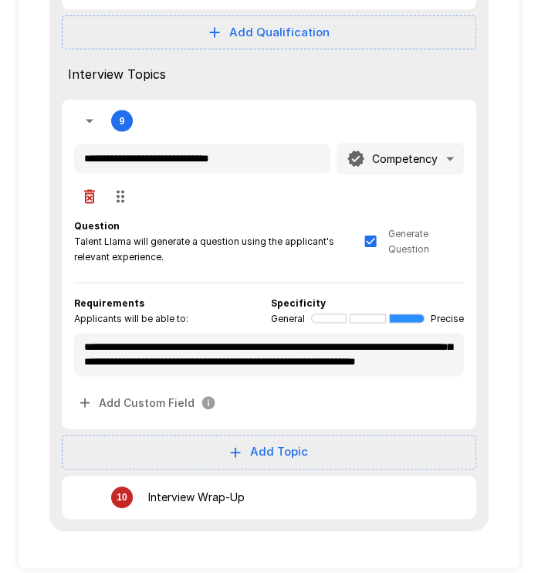
click at [86, 112] on icon "button" at bounding box center [89, 120] width 19 height 19
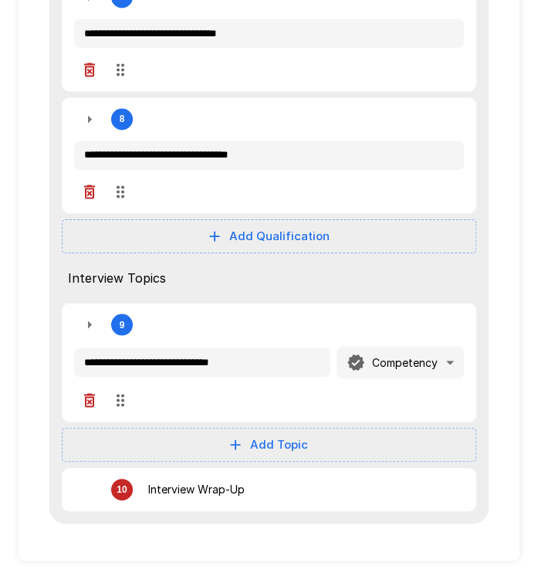
scroll to position [1125, 0]
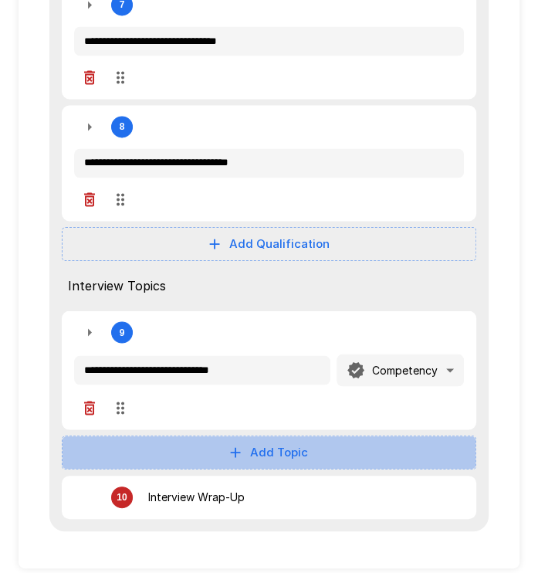
click at [214, 446] on button "Add Topic" at bounding box center [269, 452] width 415 height 34
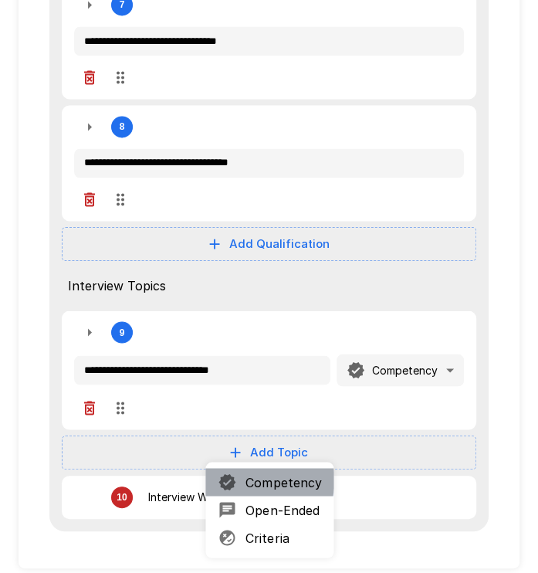
click at [252, 479] on span "Competency" at bounding box center [283, 481] width 76 height 19
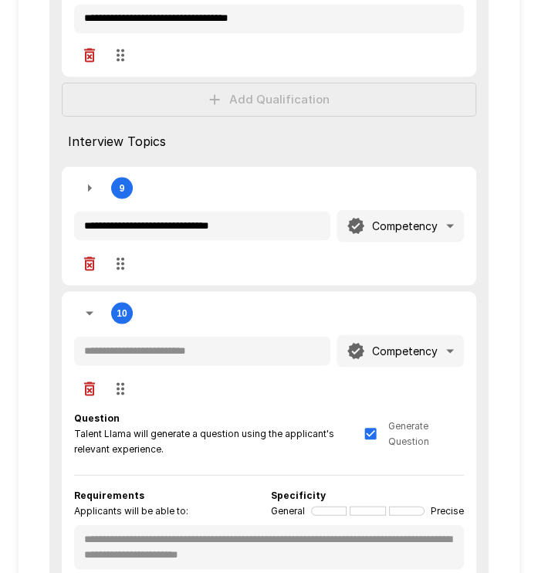
scroll to position [1280, 0]
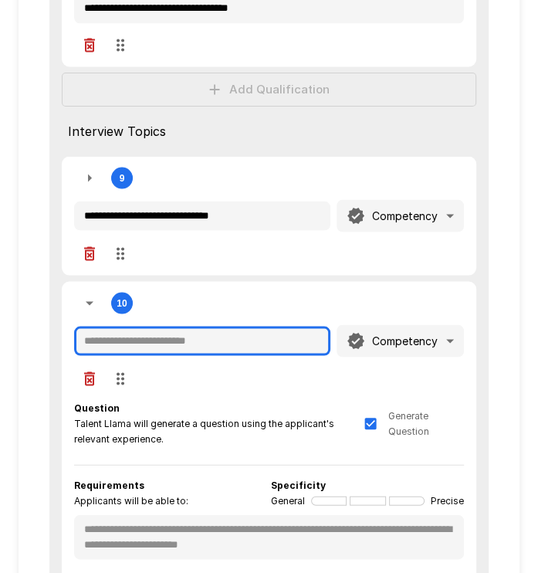
click at [150, 334] on input "text" at bounding box center [202, 340] width 256 height 29
paste input "**********"
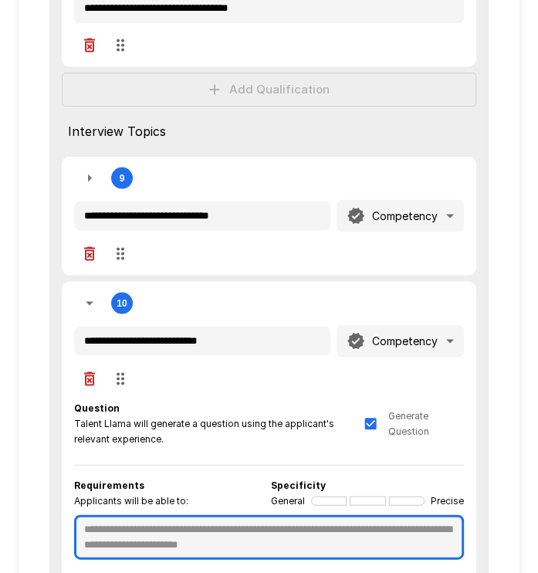
click at [170, 518] on textarea at bounding box center [269, 536] width 390 height 45
paste textarea "**********"
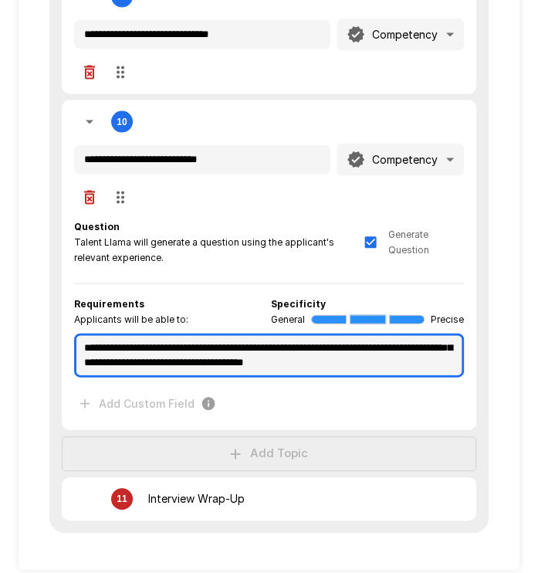
scroll to position [1460, 0]
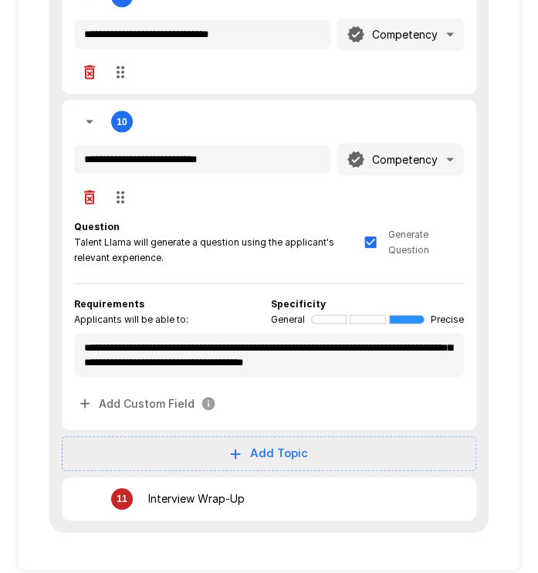
click at [80, 113] on icon "button" at bounding box center [89, 122] width 19 height 19
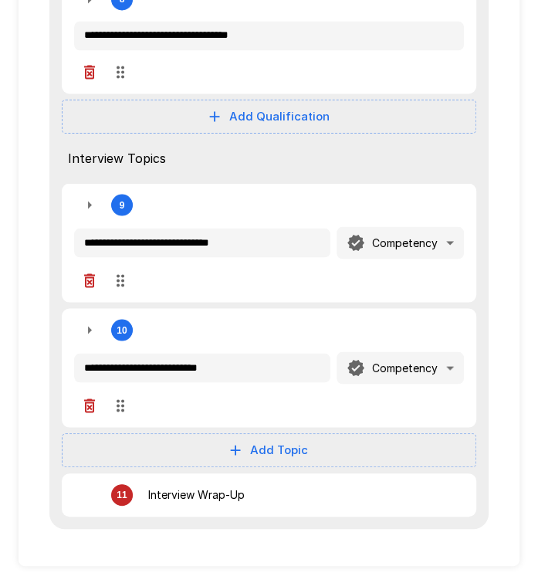
scroll to position [1250, 0]
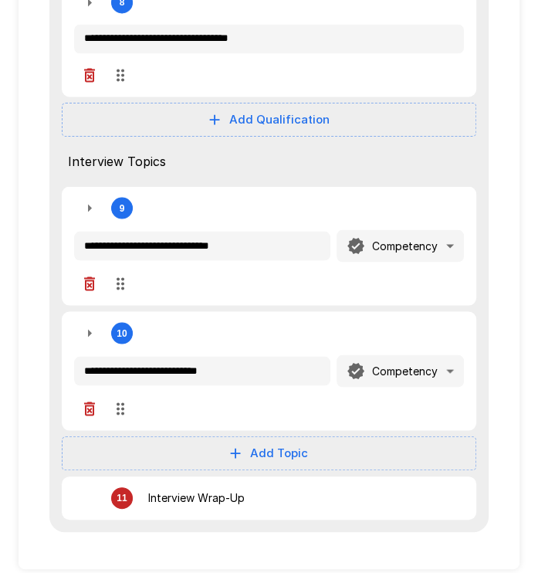
click at [249, 445] on button "Add Topic" at bounding box center [269, 453] width 415 height 34
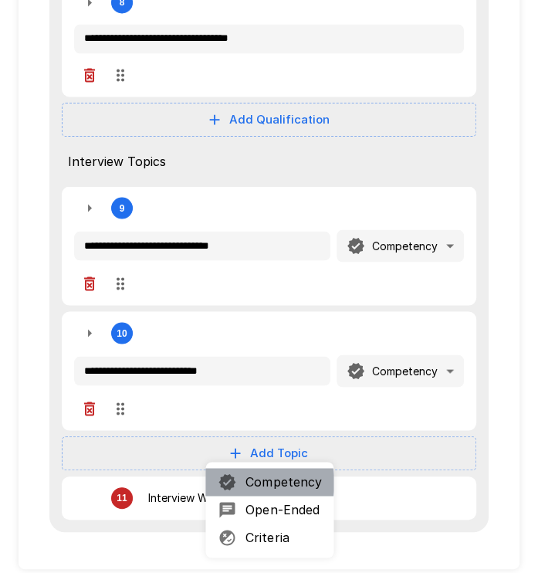
click at [258, 482] on span "Competency" at bounding box center [283, 481] width 76 height 19
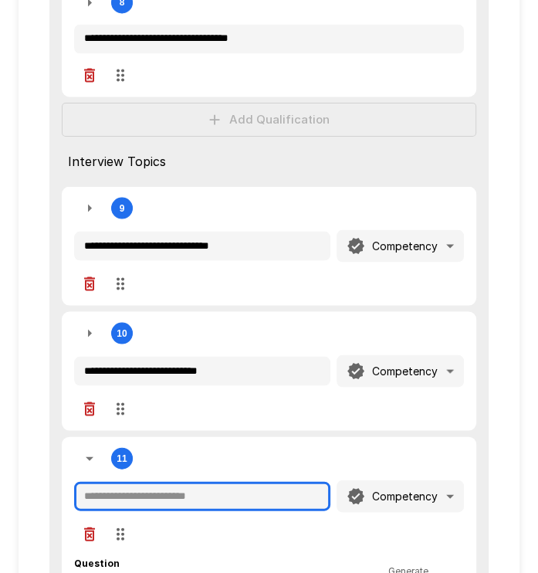
click at [161, 481] on input "text" at bounding box center [202, 495] width 256 height 29
paste input "**********"
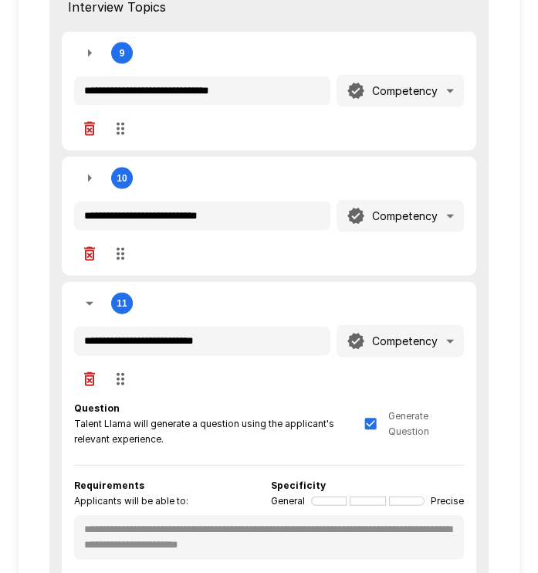
scroll to position [1559, 0]
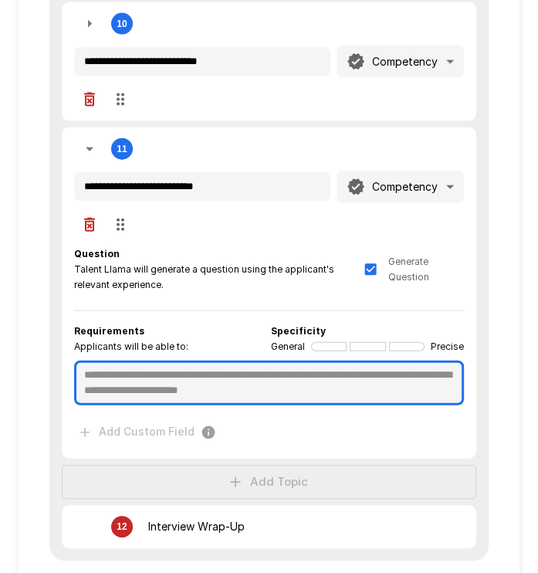
click at [134, 360] on textarea at bounding box center [269, 382] width 390 height 45
paste textarea "**********"
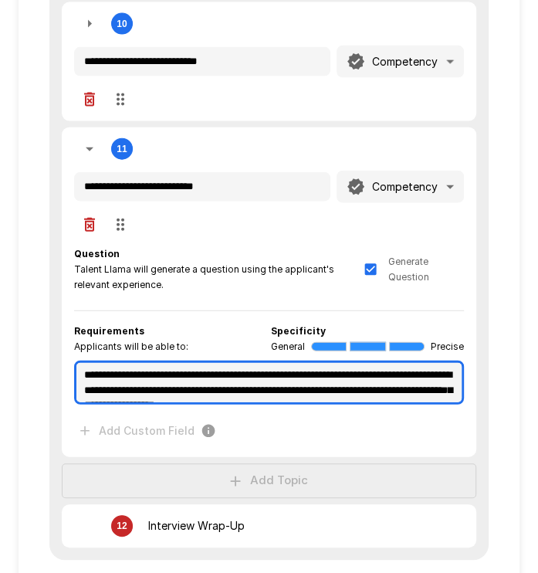
scroll to position [23, 0]
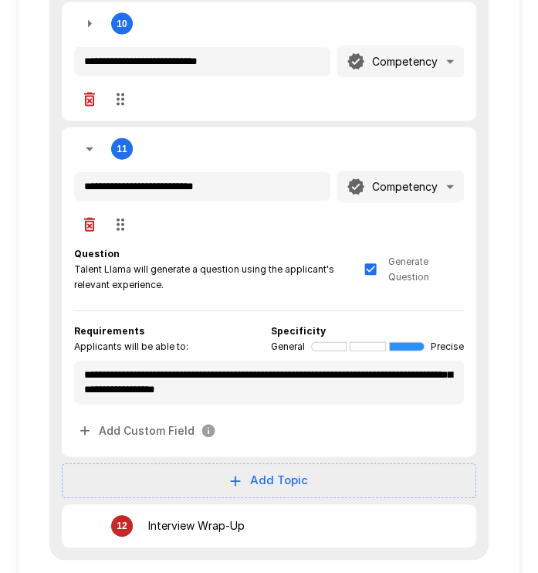
click at [85, 140] on icon "button" at bounding box center [89, 149] width 19 height 19
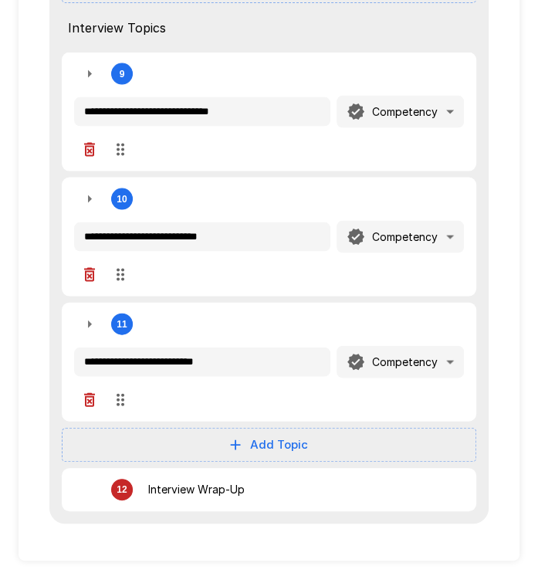
scroll to position [1374, 0]
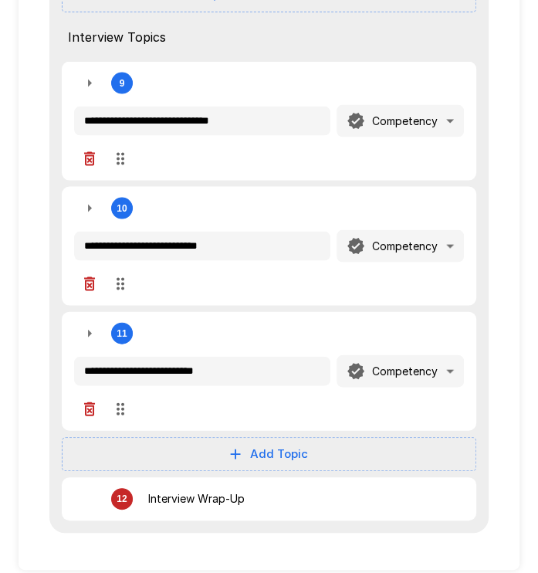
click at [199, 437] on button "Add Topic" at bounding box center [269, 454] width 415 height 34
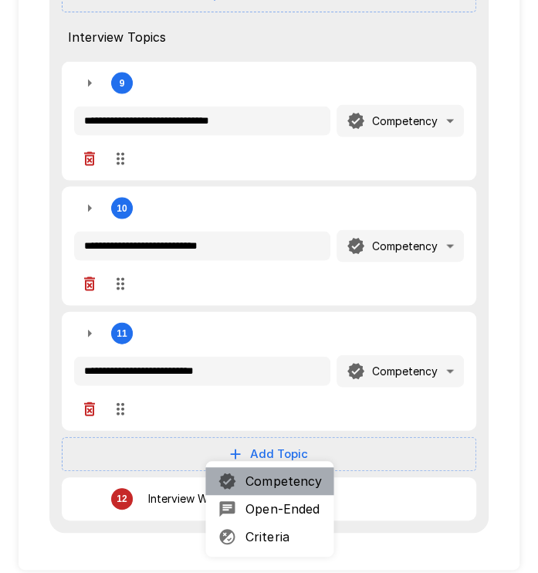
click at [291, 473] on span "Competency" at bounding box center [283, 481] width 76 height 19
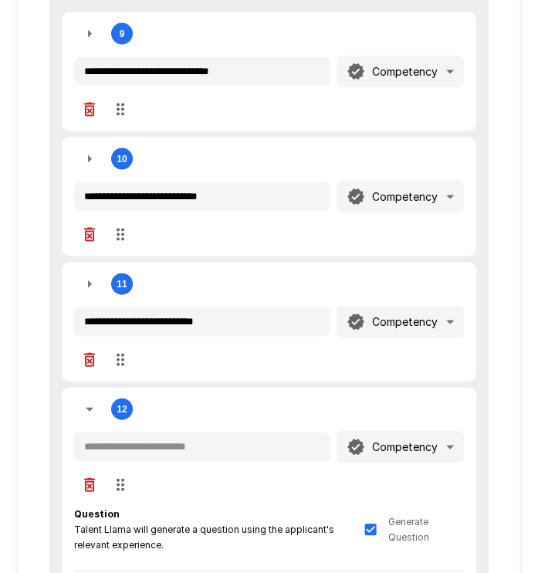
scroll to position [1451, 0]
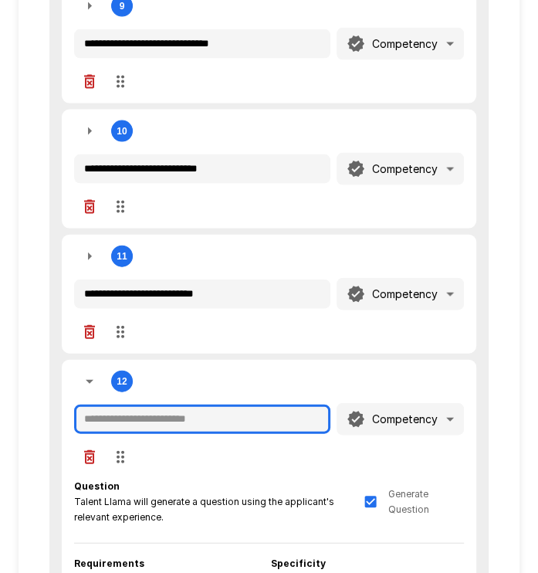
click at [130, 408] on input "text" at bounding box center [202, 418] width 256 height 29
paste input "**********"
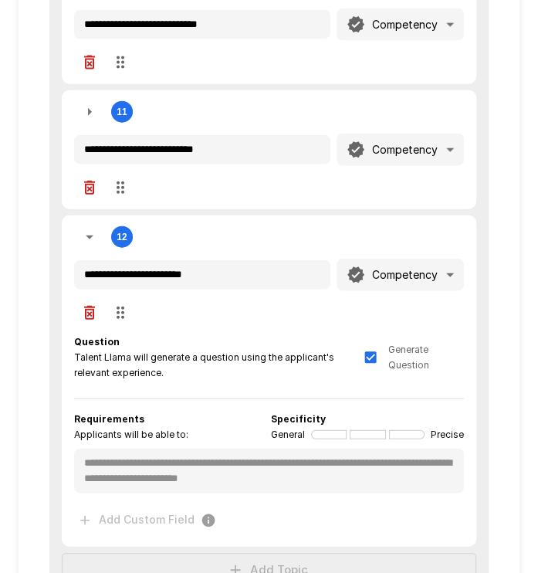
scroll to position [1606, 0]
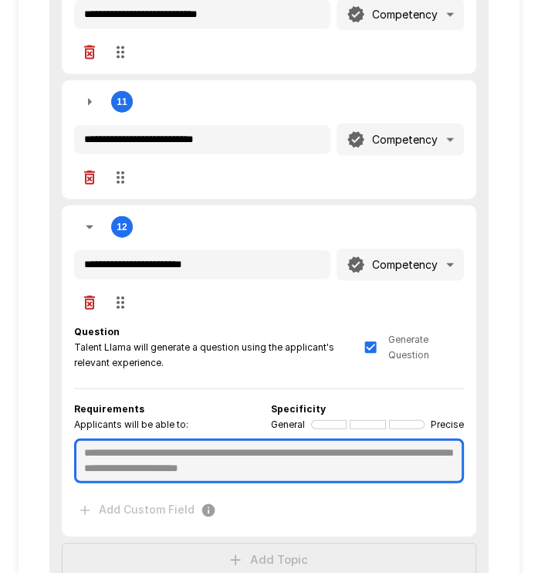
click at [155, 442] on textarea at bounding box center [269, 460] width 390 height 45
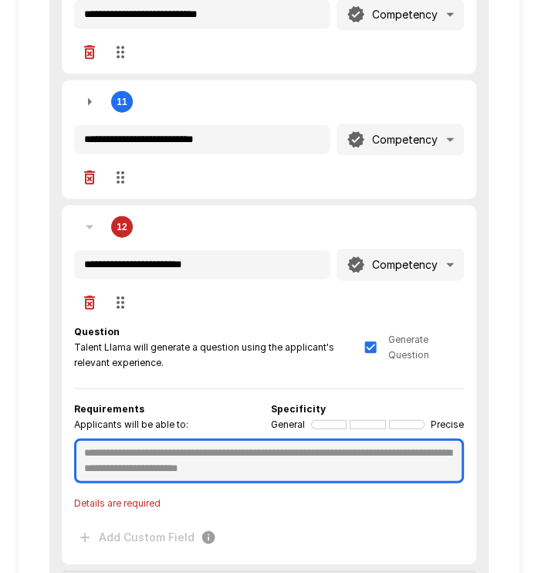
click at [180, 440] on textarea at bounding box center [269, 460] width 390 height 45
paste textarea "**********"
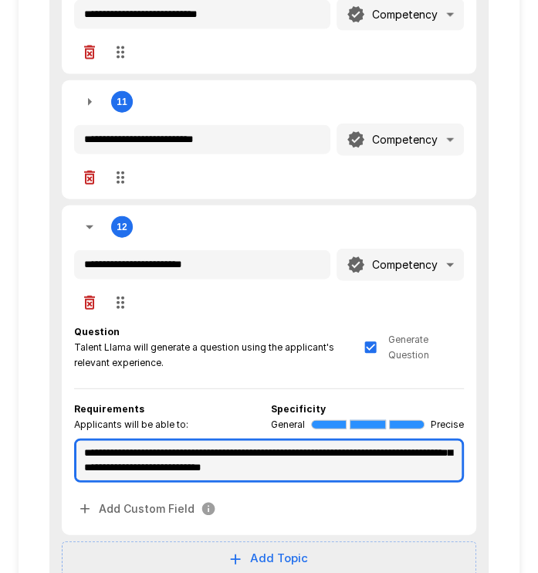
scroll to position [29, 0]
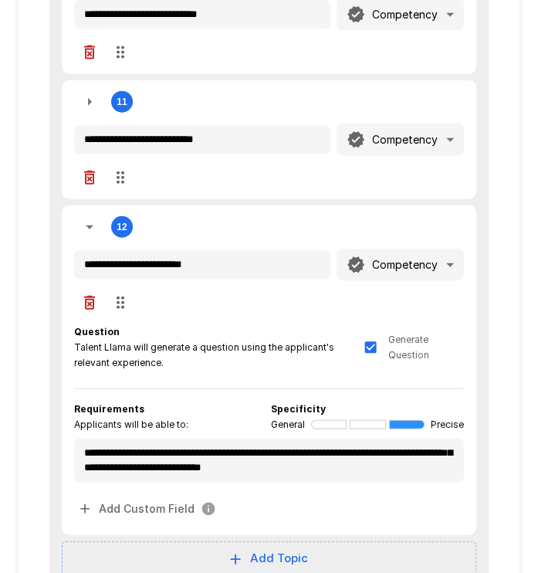
click at [91, 222] on icon "button" at bounding box center [89, 227] width 19 height 19
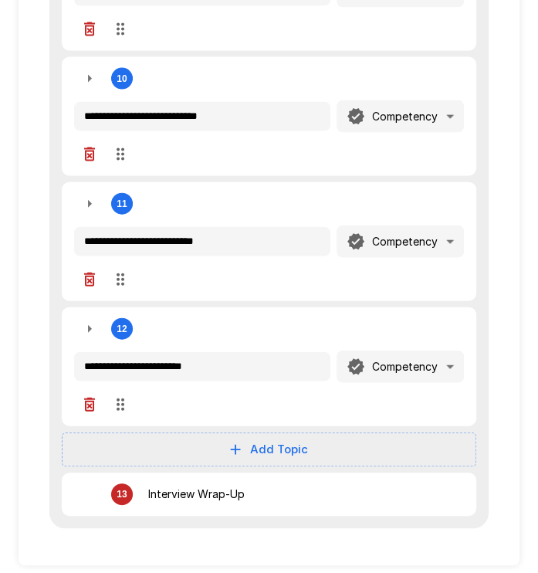
scroll to position [1498, 0]
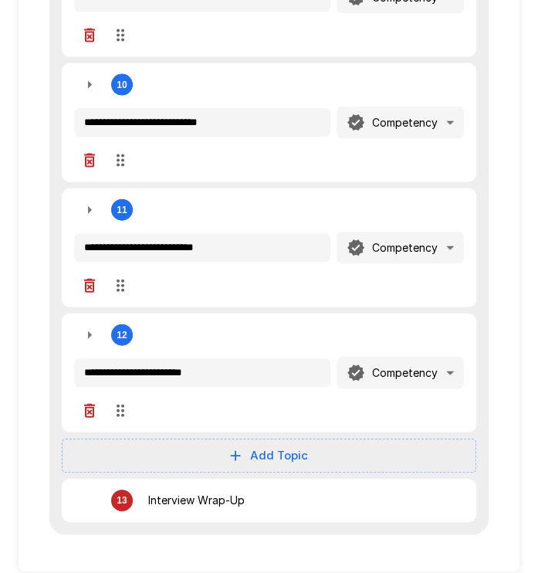
click at [271, 459] on button "Add Topic" at bounding box center [269, 455] width 415 height 34
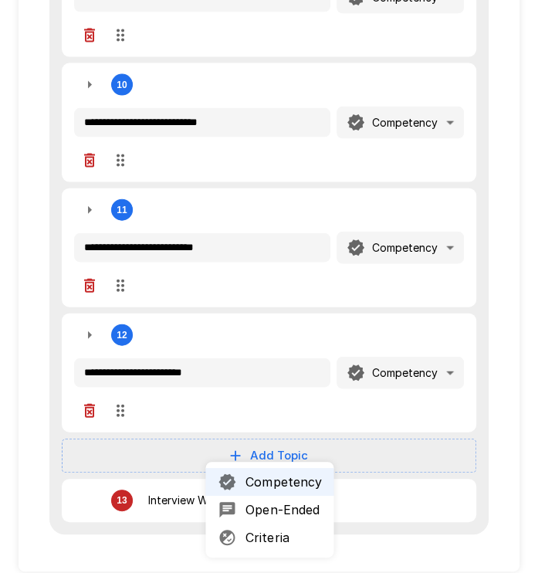
click at [265, 476] on span "Competency" at bounding box center [283, 481] width 76 height 19
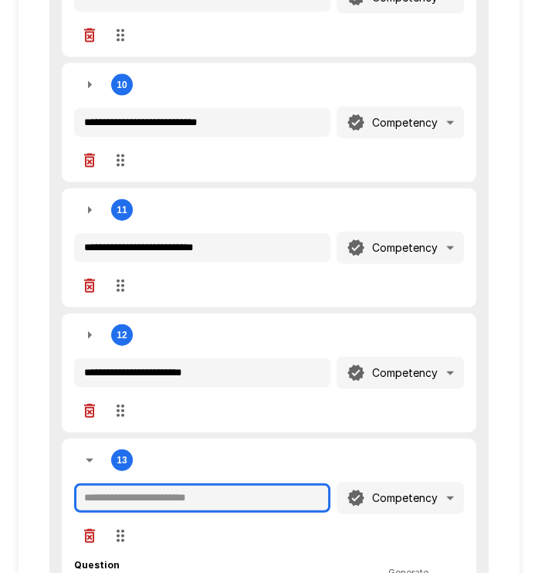
click at [225, 483] on input "text" at bounding box center [202, 497] width 256 height 29
paste input "**********"
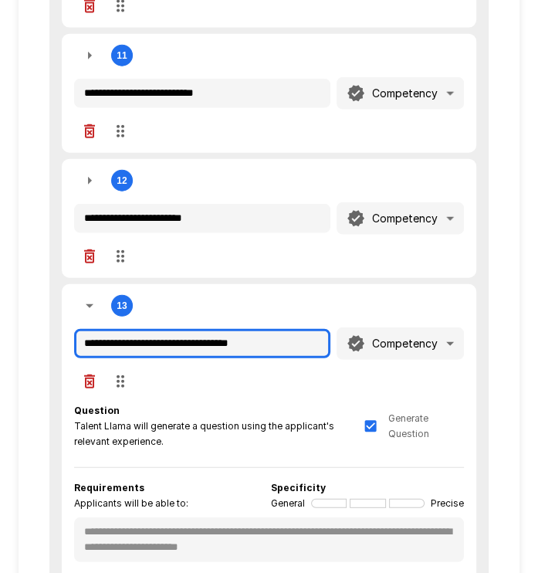
scroll to position [1729, 0]
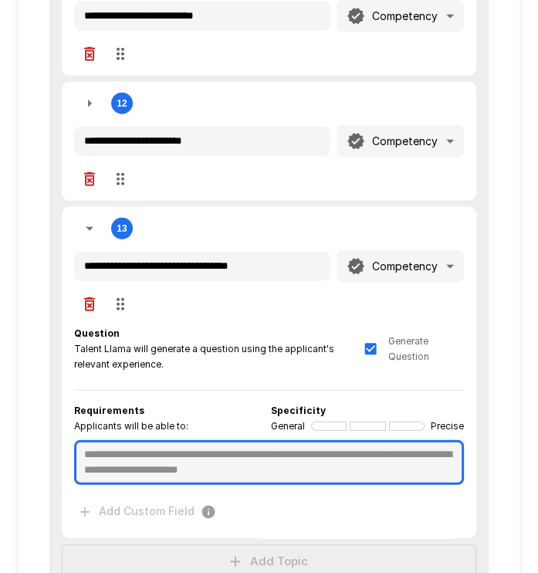
click at [195, 448] on textarea at bounding box center [269, 462] width 390 height 45
paste textarea "**********"
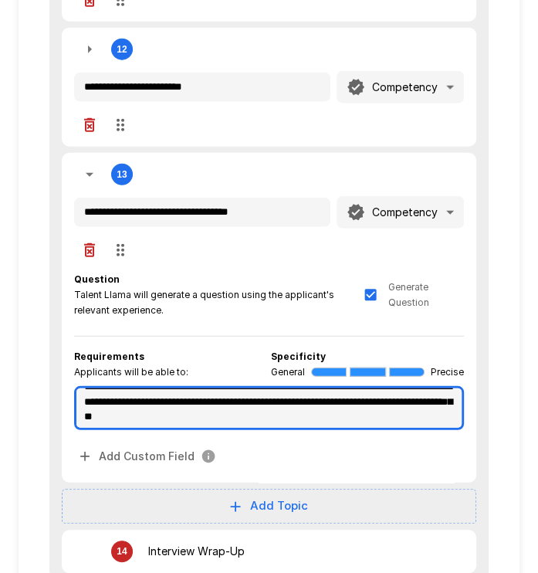
scroll to position [1756, 0]
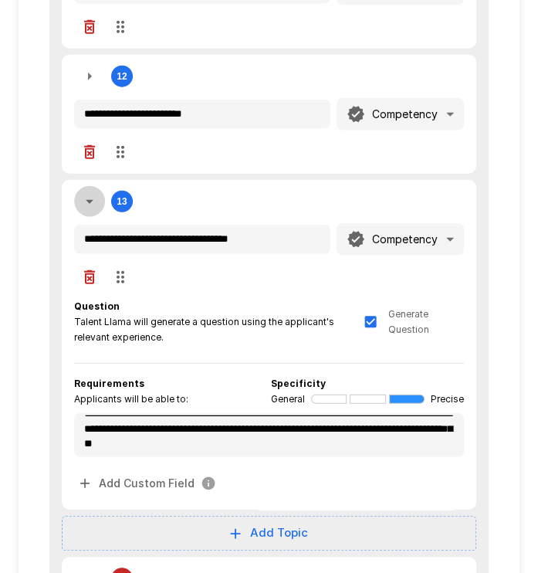
click at [89, 200] on icon "button" at bounding box center [90, 202] width 8 height 4
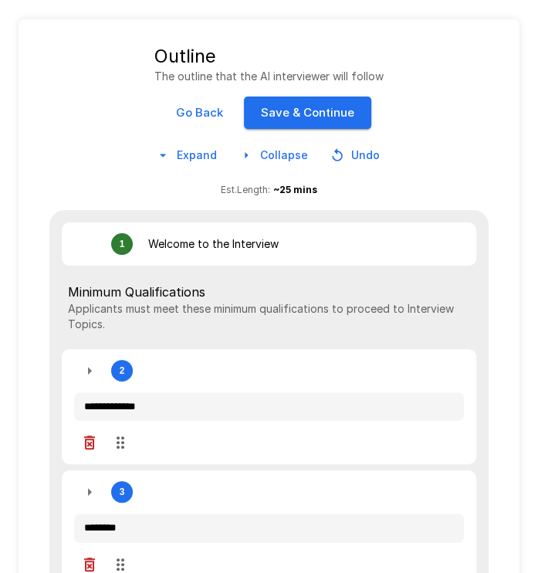
scroll to position [0, 0]
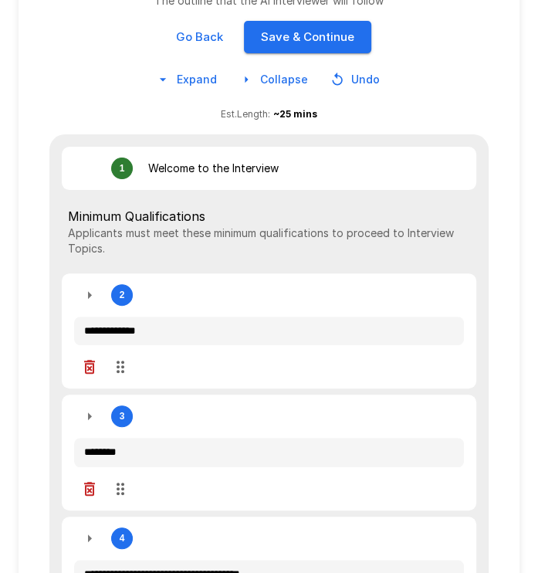
drag, startPoint x: 41, startPoint y: 285, endPoint x: 35, endPoint y: 391, distance: 106.7
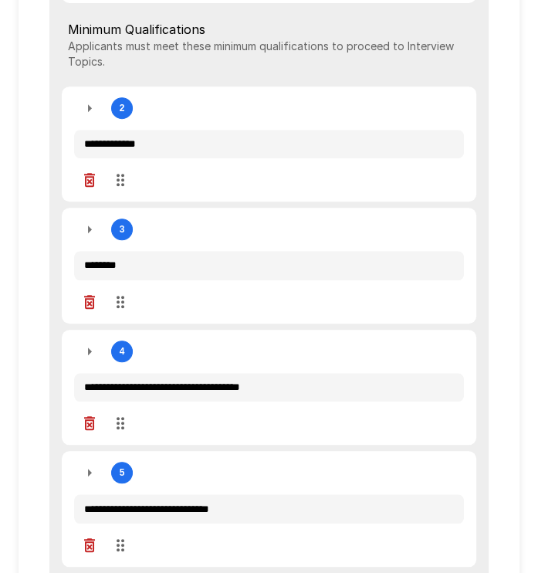
drag, startPoint x: 29, startPoint y: 316, endPoint x: 32, endPoint y: 331, distance: 15.9
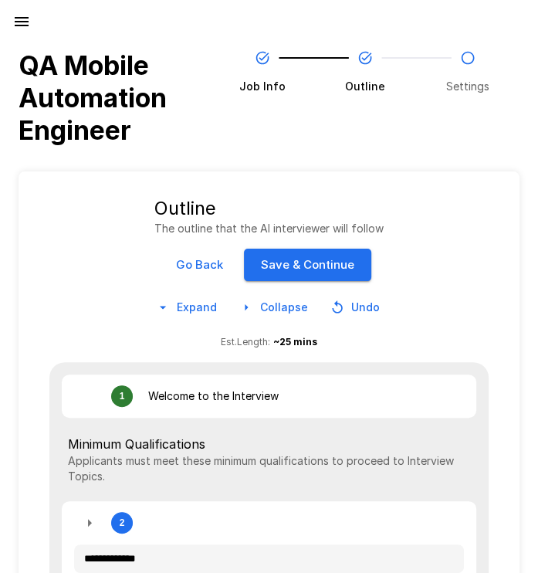
click at [313, 266] on button "Save & Continue" at bounding box center [307, 265] width 127 height 32
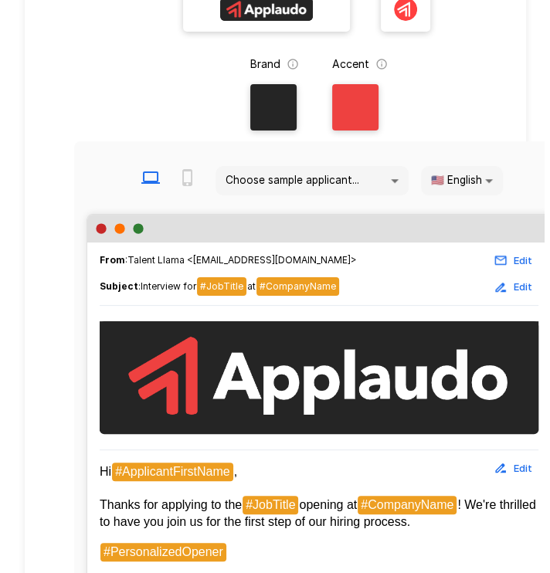
scroll to position [182, 0]
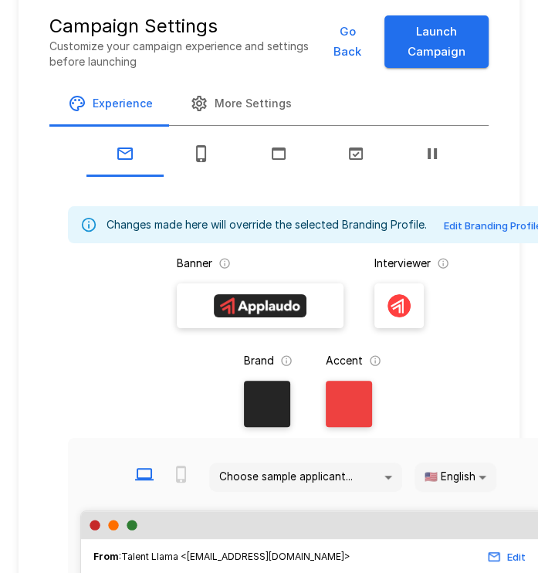
click at [409, 38] on button "Launch Campaign" at bounding box center [436, 41] width 104 height 53
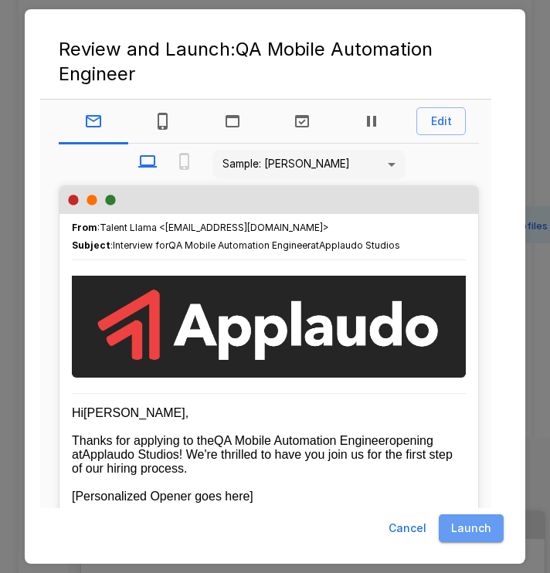
click at [467, 532] on button "Launch" at bounding box center [470, 528] width 65 height 29
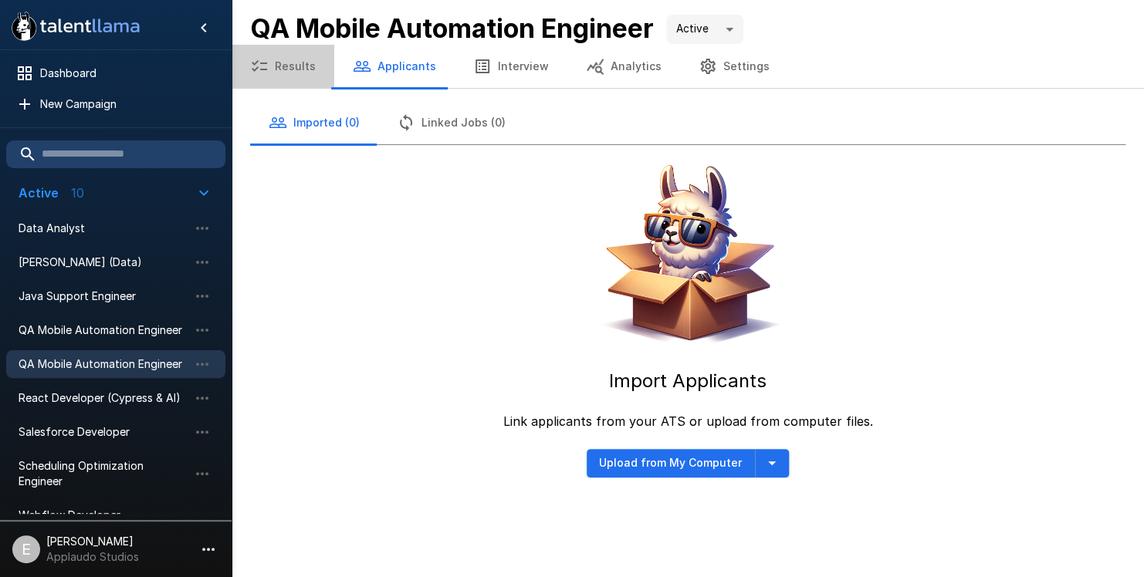
click at [293, 68] on button "Results" at bounding box center [283, 66] width 103 height 43
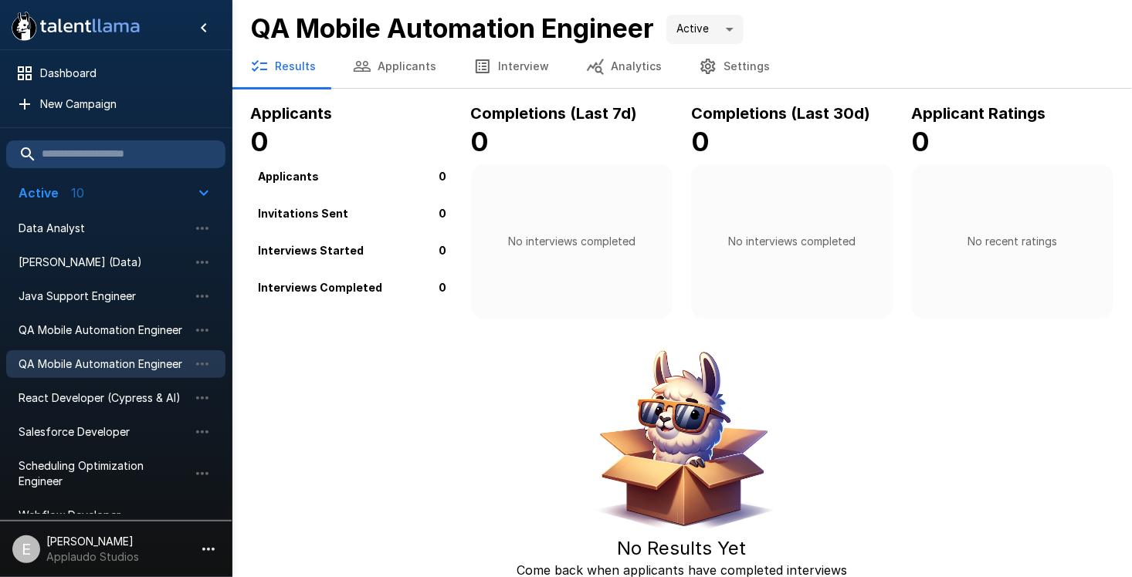
click at [521, 64] on button "Interview" at bounding box center [511, 66] width 113 height 43
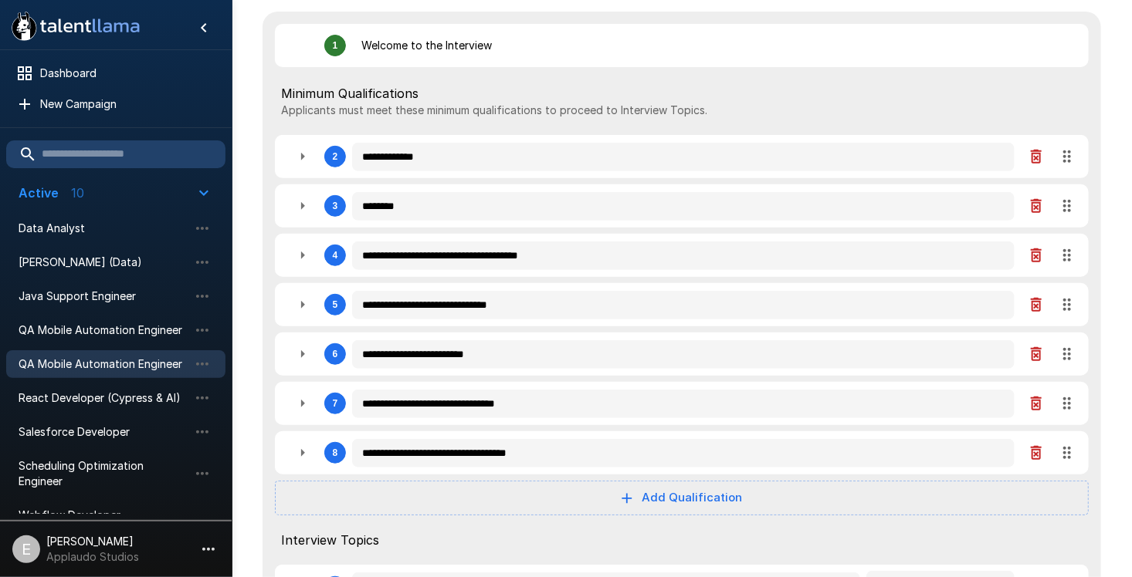
scroll to position [364, 0]
click at [162, 331] on span "QA Mobile Automation Engineer" at bounding box center [104, 330] width 170 height 15
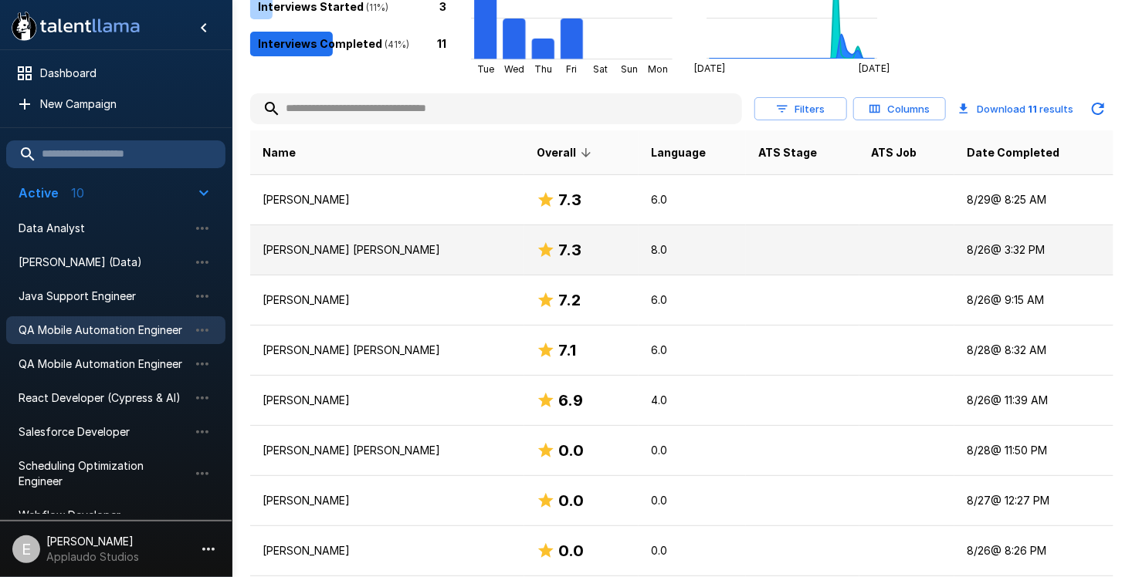
scroll to position [273, 0]
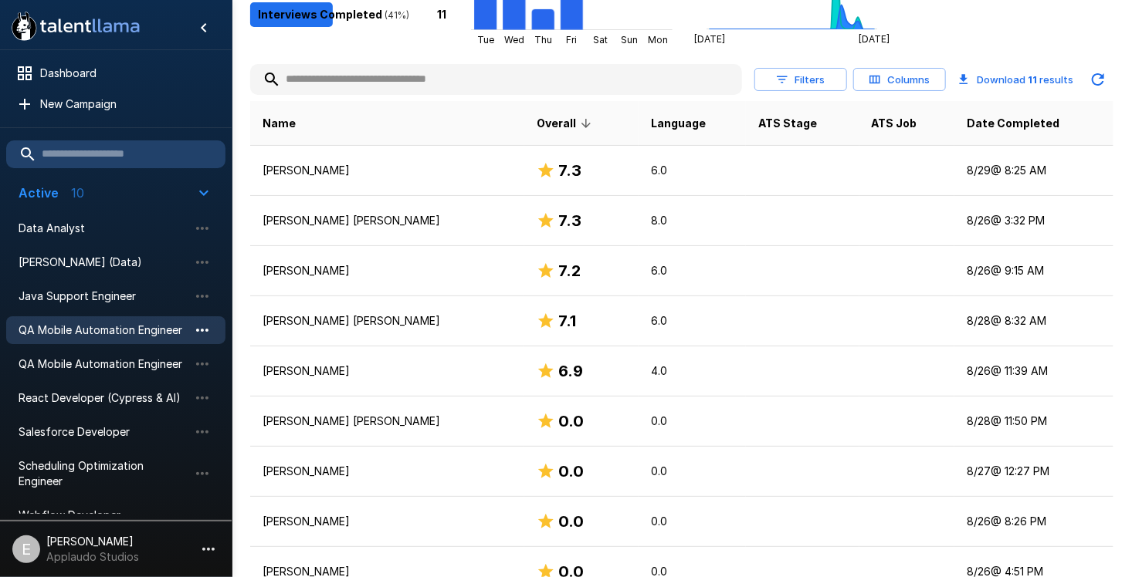
click at [203, 327] on icon "button" at bounding box center [202, 330] width 19 height 19
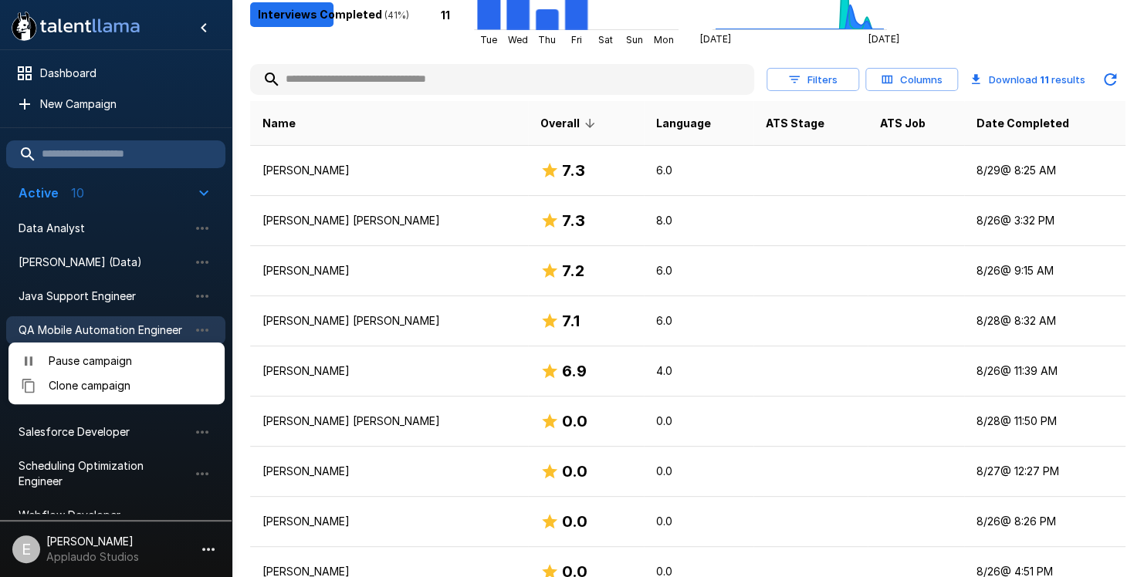
click at [272, 347] on div at bounding box center [572, 288] width 1144 height 577
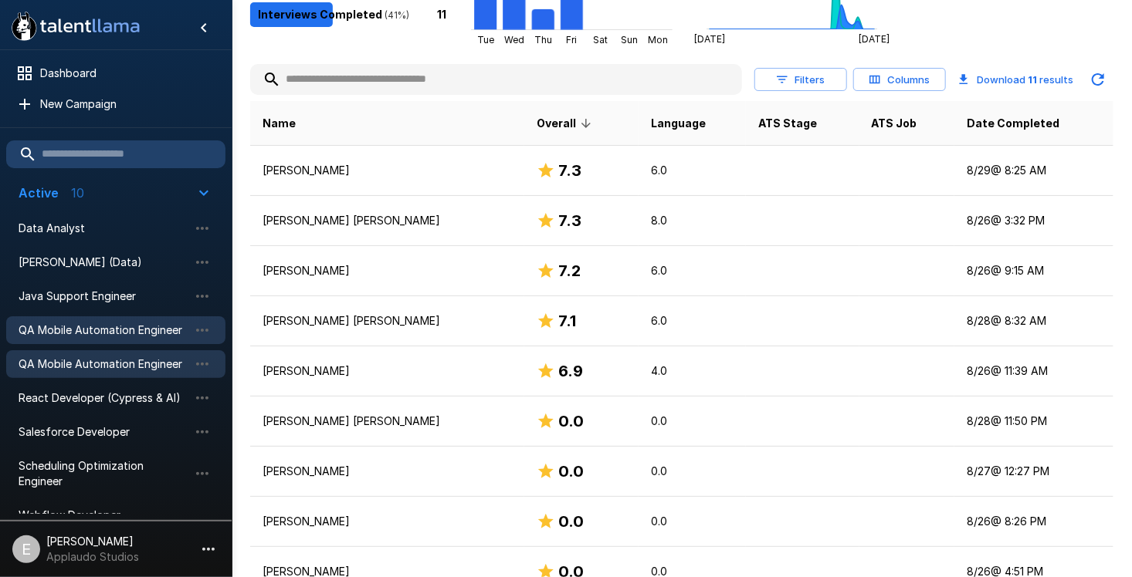
click at [127, 371] on span "QA Mobile Automation Engineer" at bounding box center [104, 364] width 170 height 15
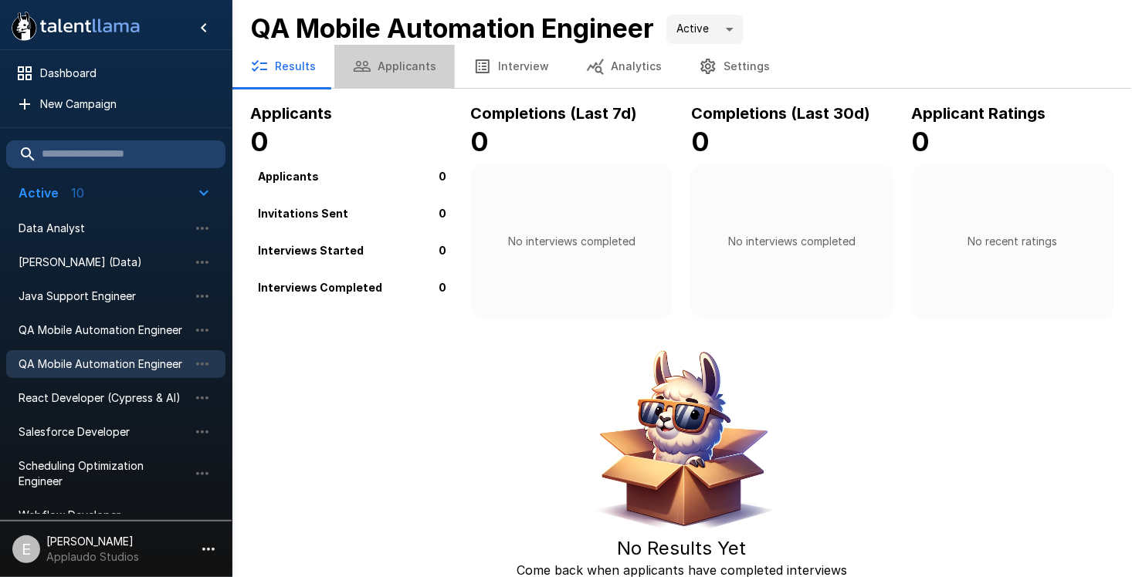
click at [418, 59] on button "Applicants" at bounding box center [394, 66] width 120 height 43
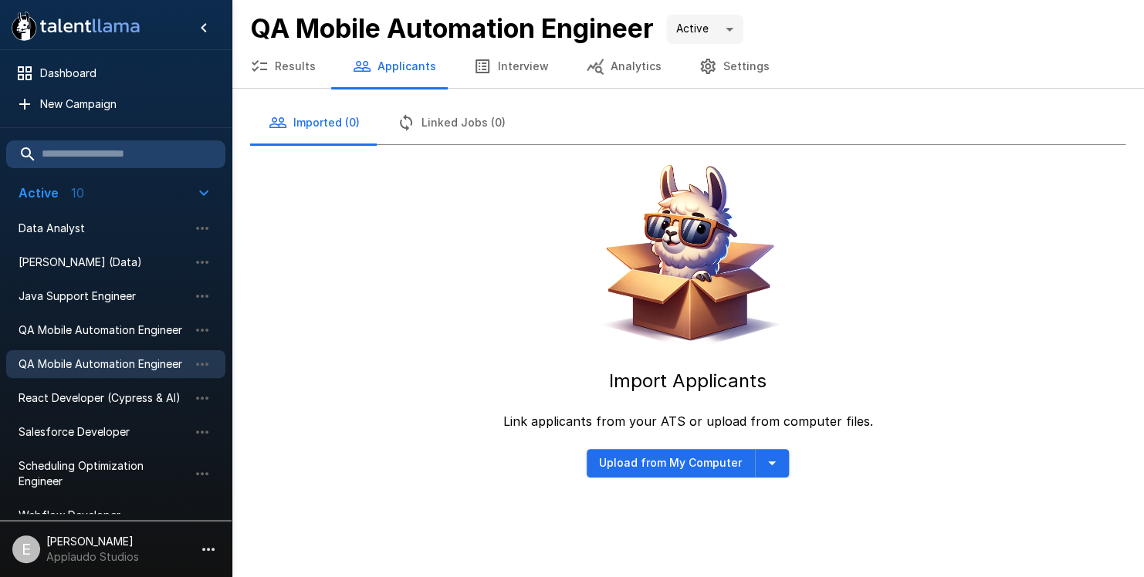
click at [478, 118] on button "Linked Jobs (0)" at bounding box center [451, 122] width 146 height 43
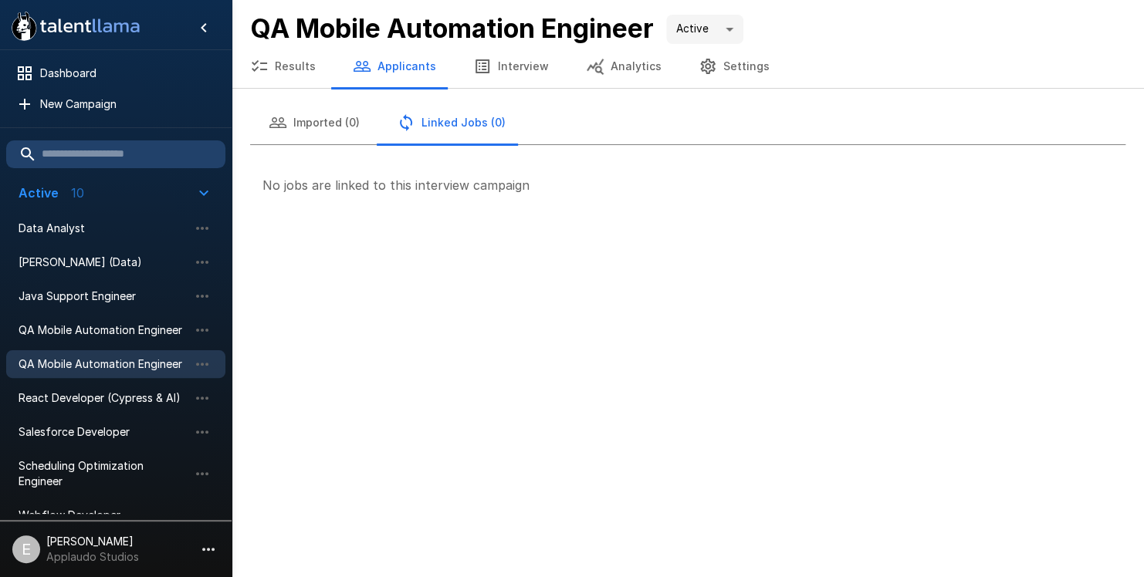
click at [501, 73] on button "Interview" at bounding box center [511, 66] width 113 height 43
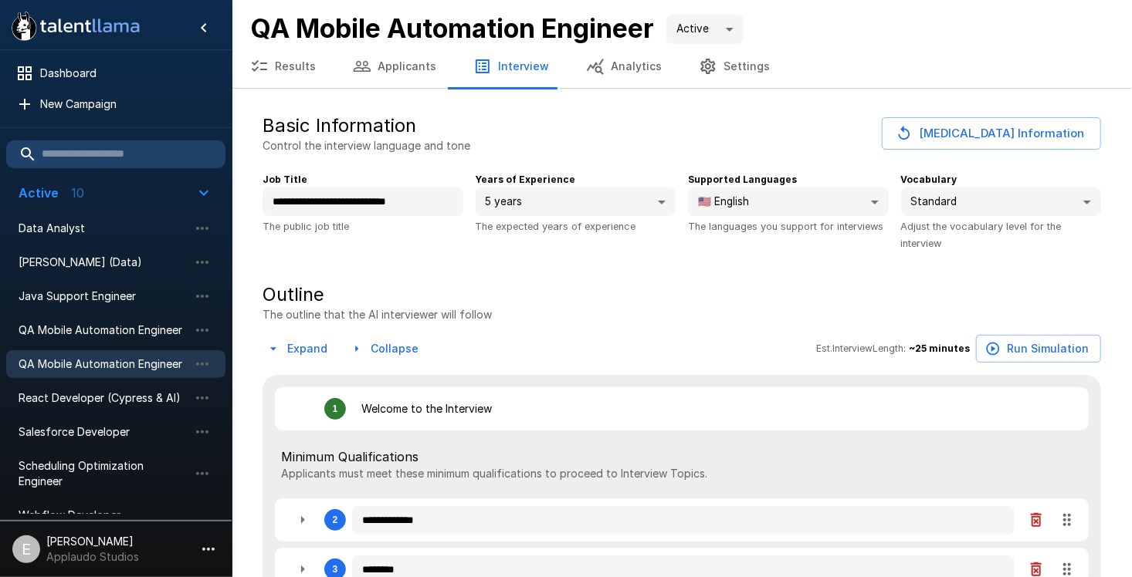
click at [733, 76] on button "Settings" at bounding box center [734, 66] width 108 height 43
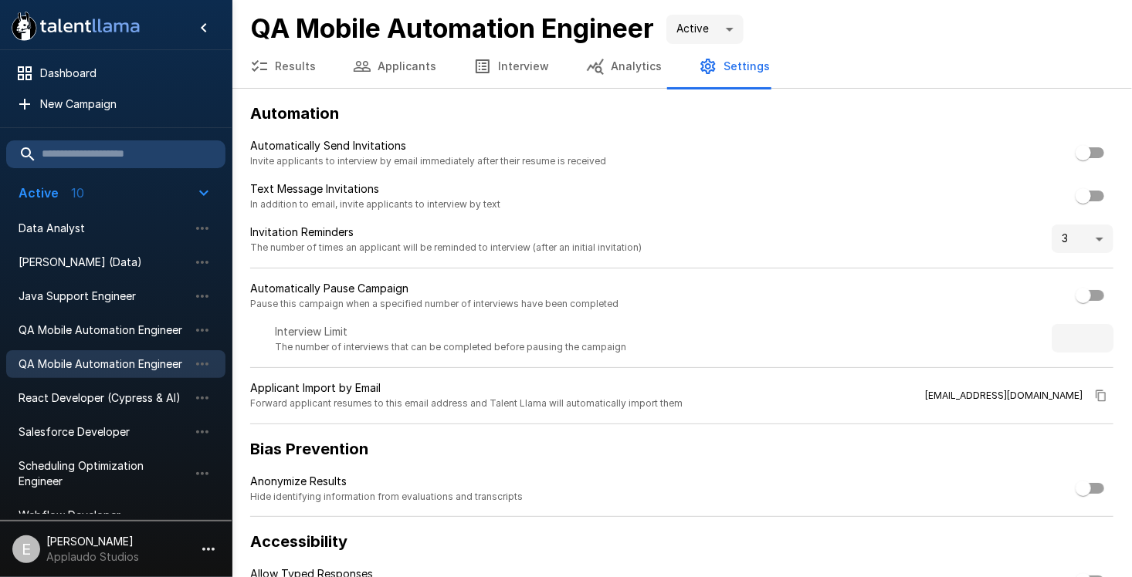
click at [290, 73] on button "Results" at bounding box center [283, 66] width 103 height 43
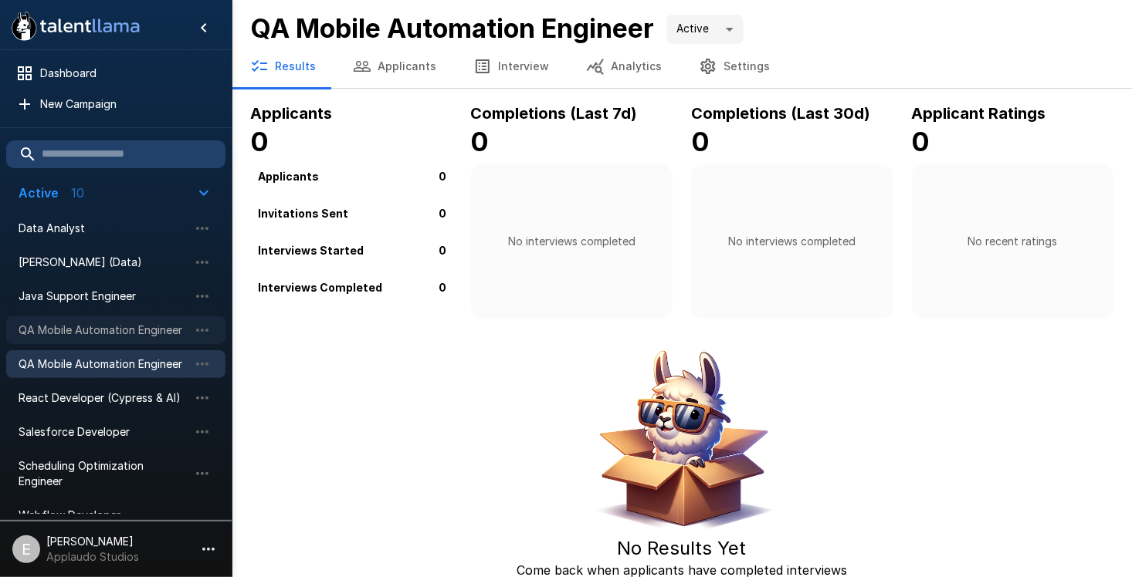
click at [151, 343] on div "QA Mobile Automation Engineer" at bounding box center [115, 330] width 219 height 28
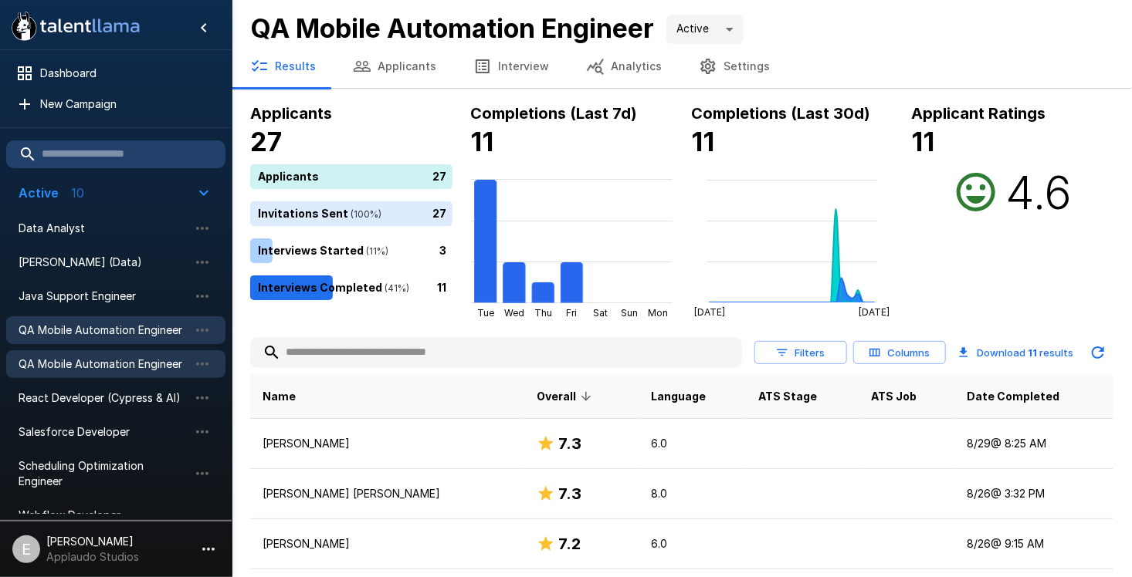
click at [144, 357] on span "QA Mobile Automation Engineer" at bounding box center [104, 364] width 170 height 15
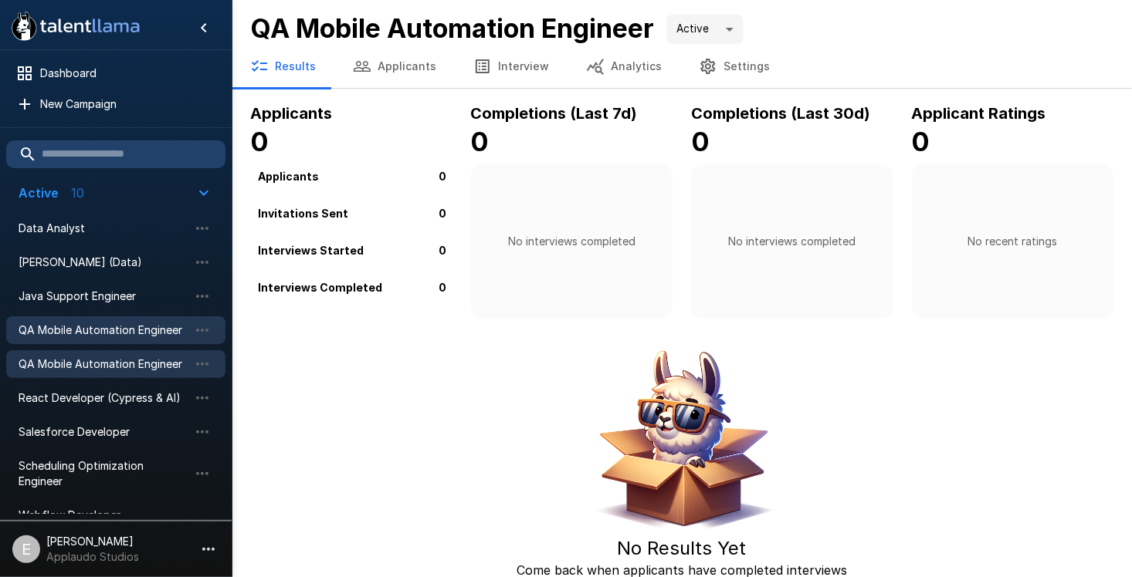
click at [117, 317] on div "QA Mobile Automation Engineer" at bounding box center [115, 330] width 219 height 28
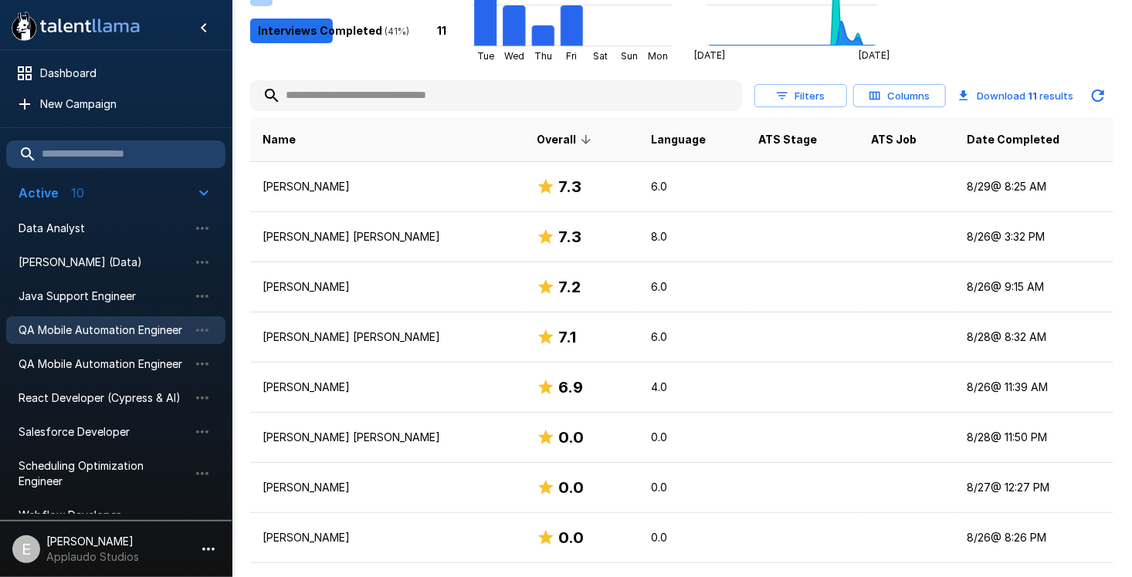
scroll to position [443, 0]
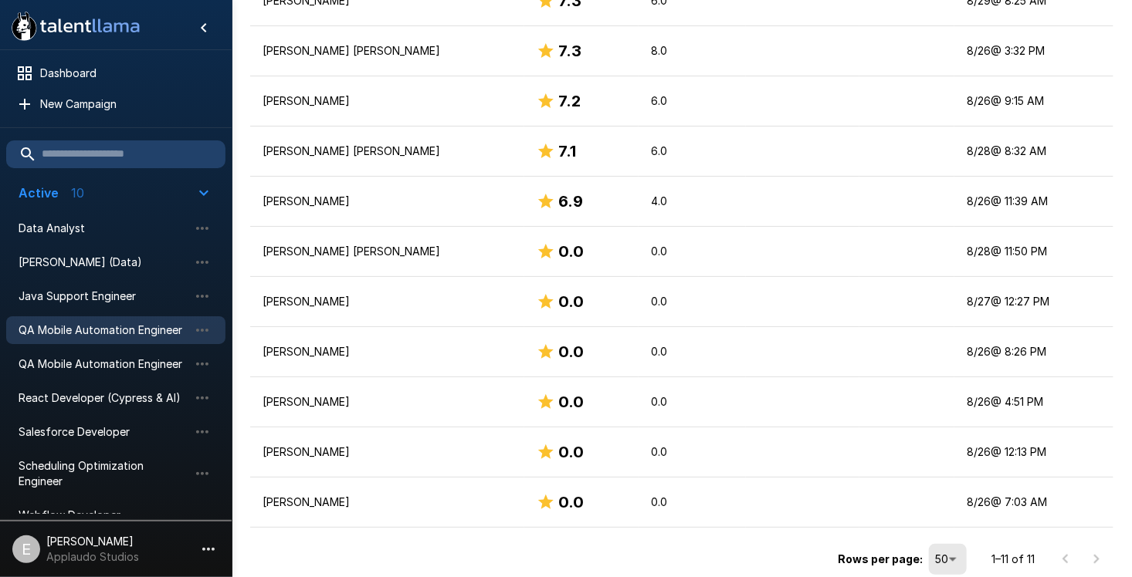
click at [66, 346] on li "QA Mobile Automation Engineer" at bounding box center [115, 330] width 219 height 34
click at [119, 361] on span "QA Mobile Automation Engineer" at bounding box center [104, 364] width 170 height 15
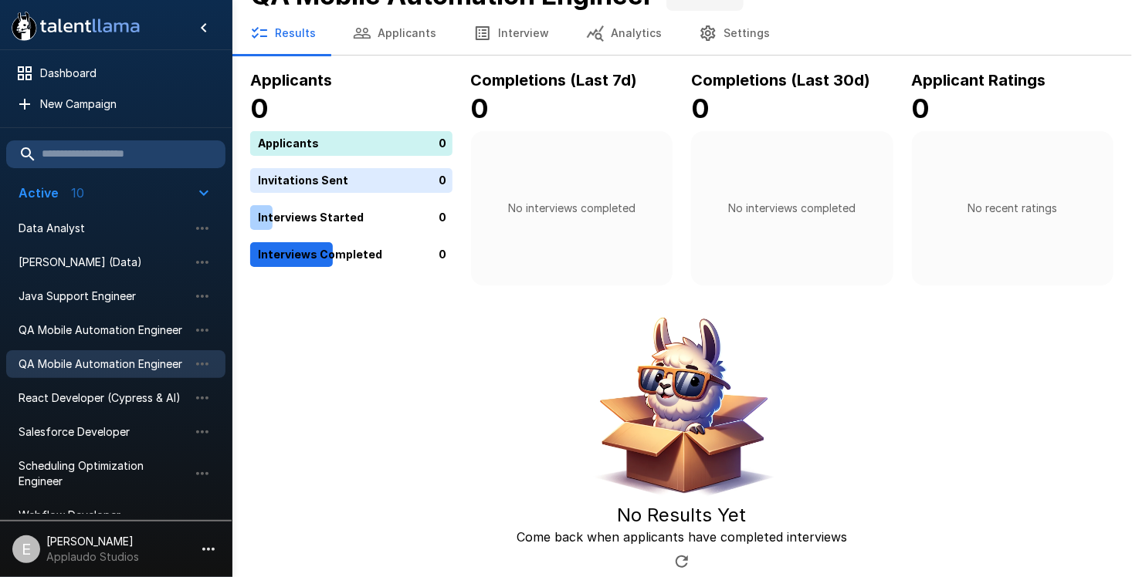
scroll to position [32, 0]
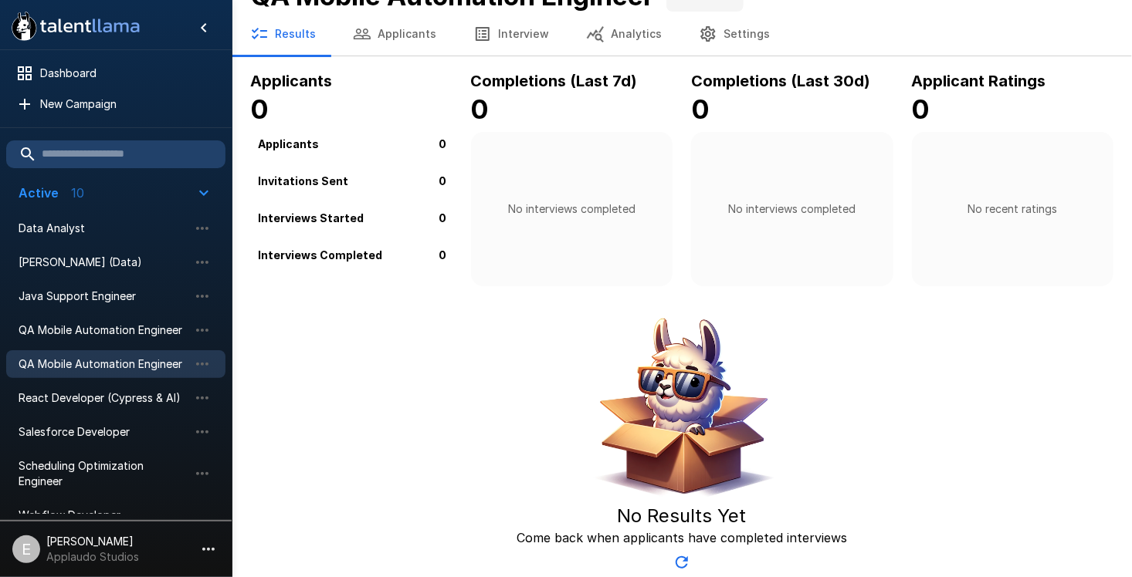
click at [752, 36] on button "Settings" at bounding box center [734, 33] width 108 height 43
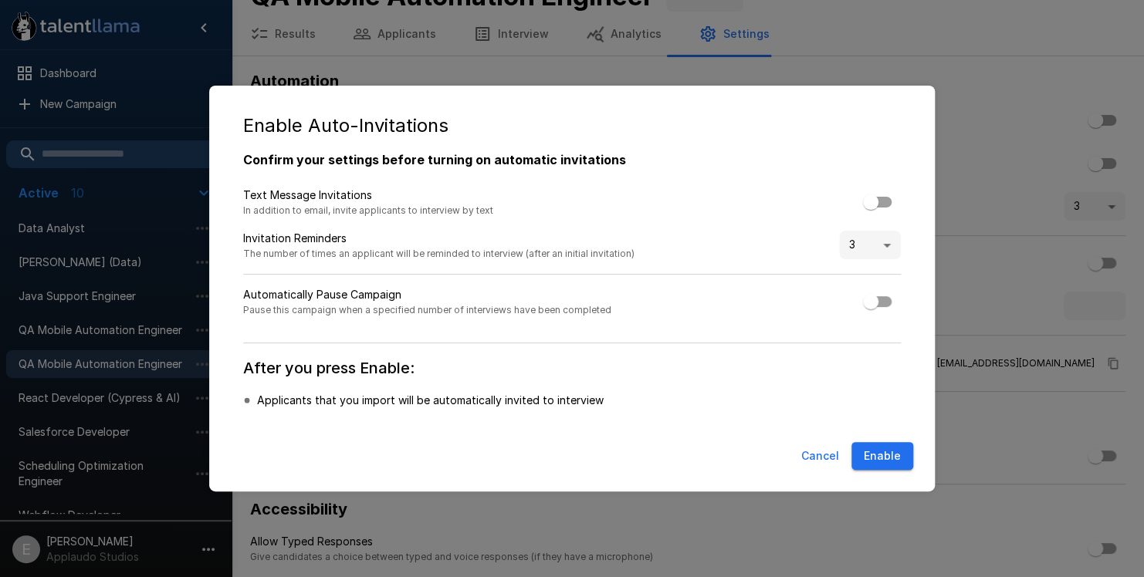
click at [811, 459] on button "Cancel" at bounding box center [820, 456] width 50 height 29
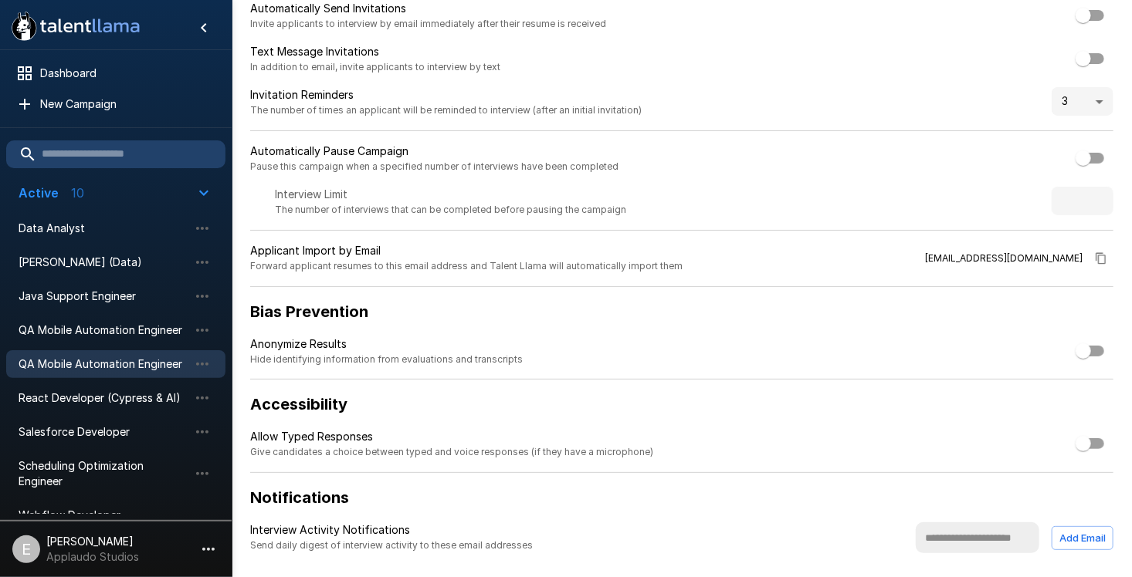
scroll to position [137, 0]
click at [202, 326] on icon "button" at bounding box center [202, 330] width 19 height 19
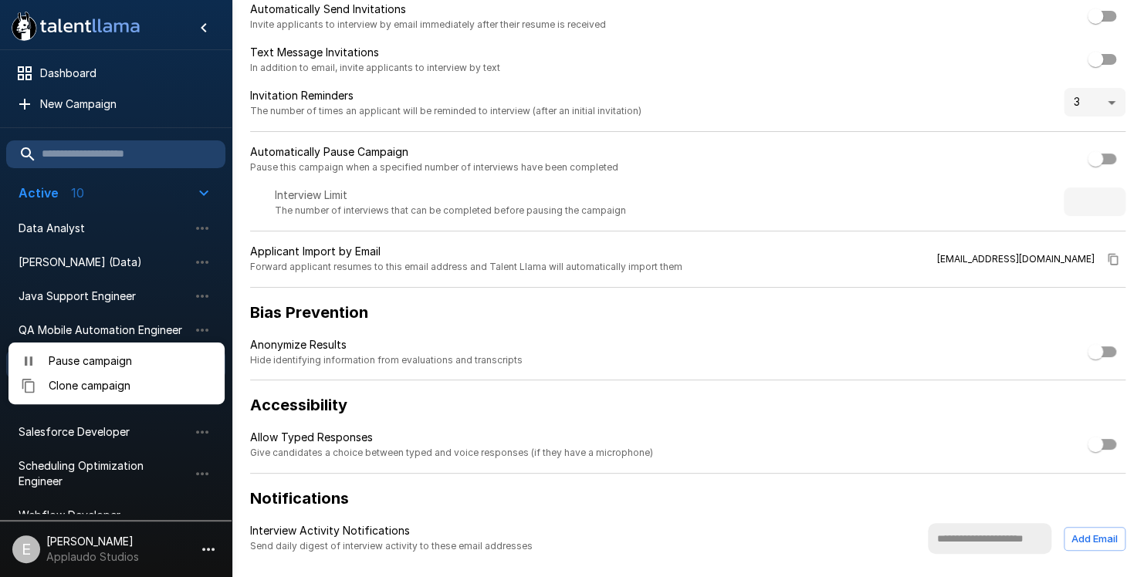
click at [174, 326] on div at bounding box center [572, 288] width 1144 height 577
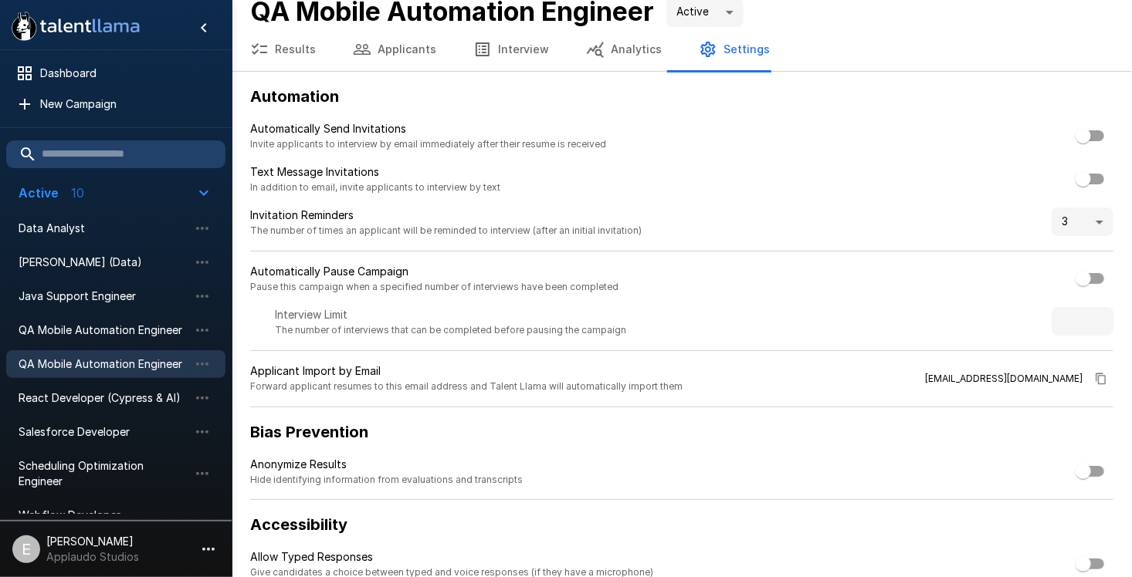
scroll to position [0, 0]
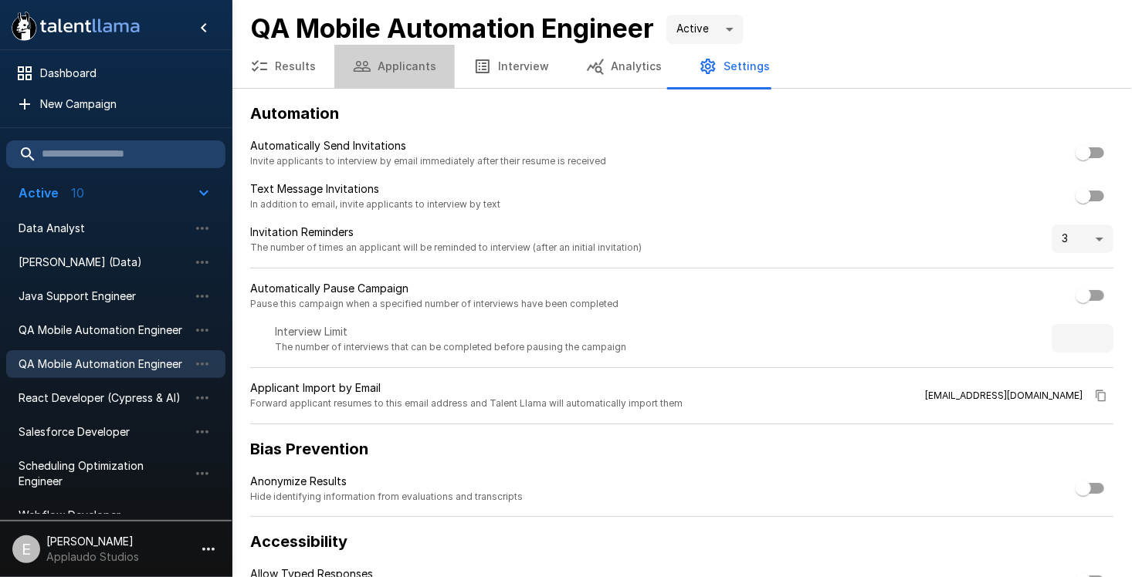
click at [398, 80] on button "Applicants" at bounding box center [394, 66] width 120 height 43
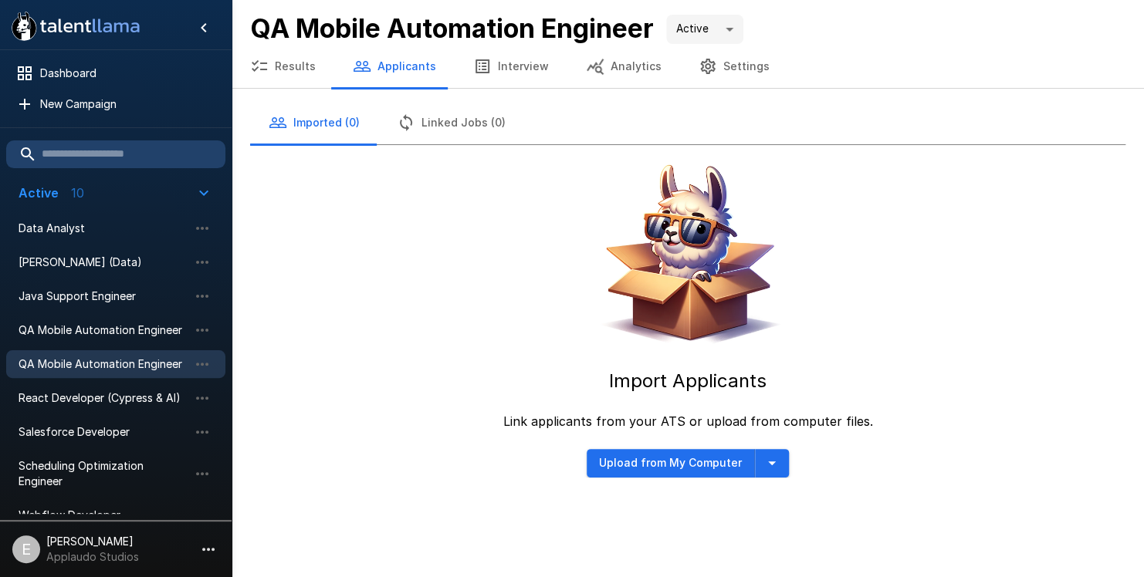
click at [309, 63] on button "Results" at bounding box center [283, 66] width 103 height 43
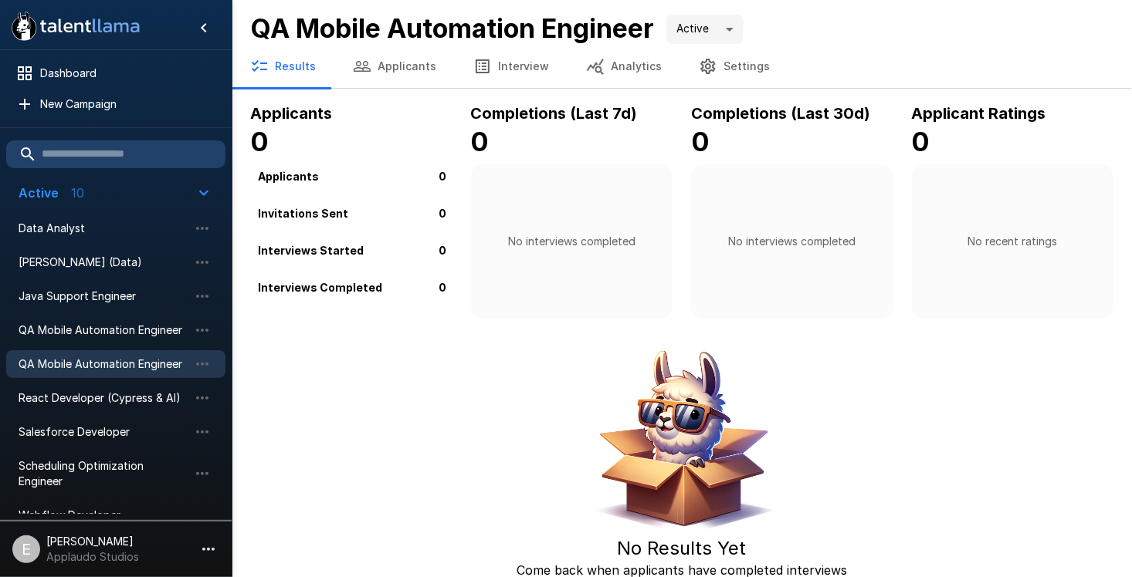
click at [403, 76] on button "Applicants" at bounding box center [394, 66] width 120 height 43
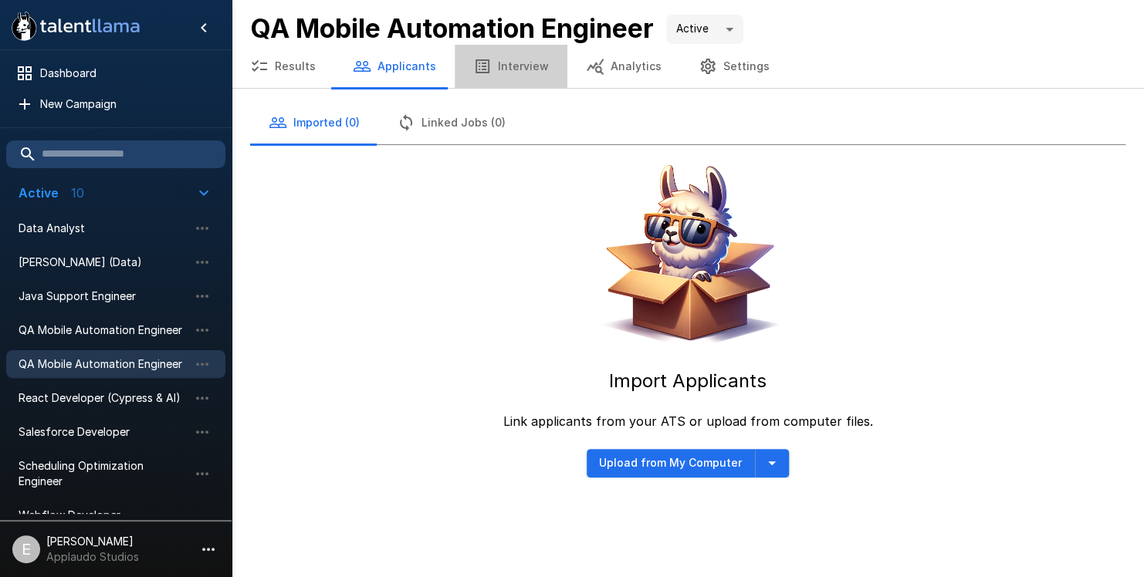
click at [505, 68] on button "Interview" at bounding box center [511, 66] width 113 height 43
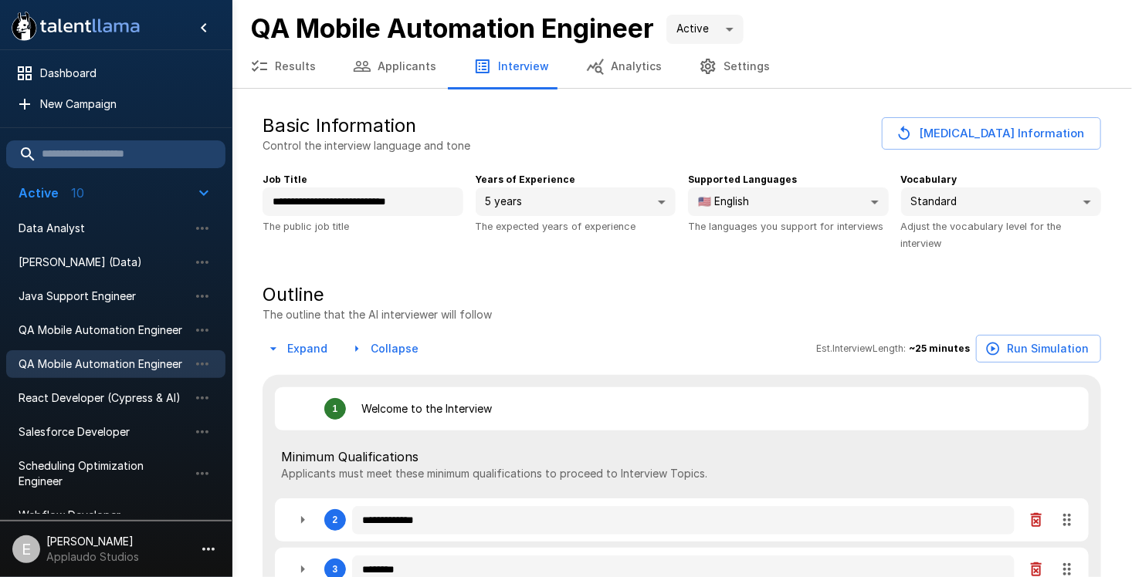
click at [637, 75] on button "Analytics" at bounding box center [623, 66] width 113 height 43
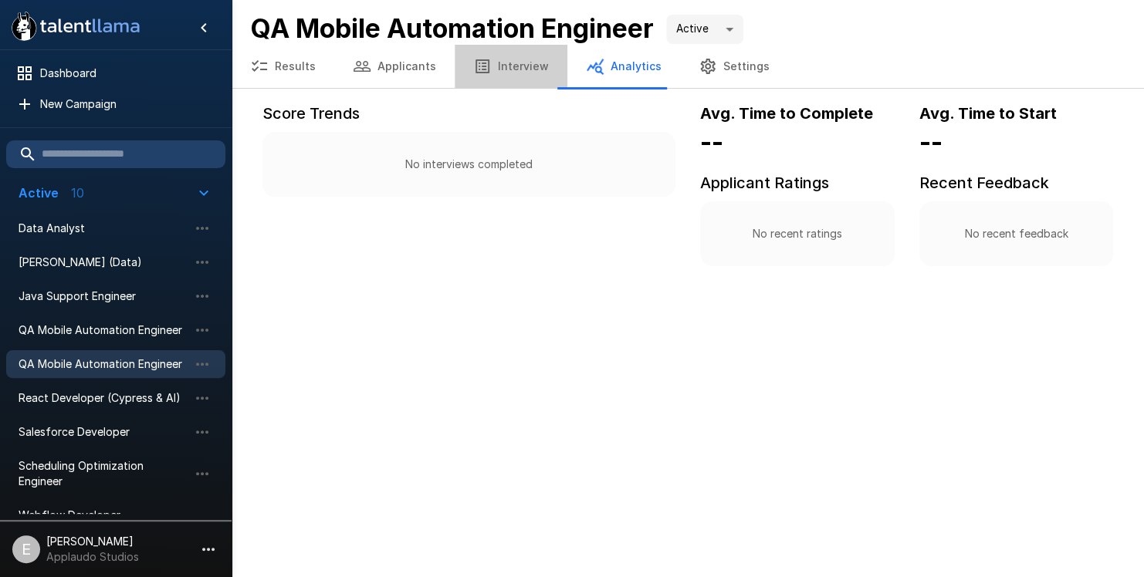
click at [506, 75] on button "Interview" at bounding box center [511, 66] width 113 height 43
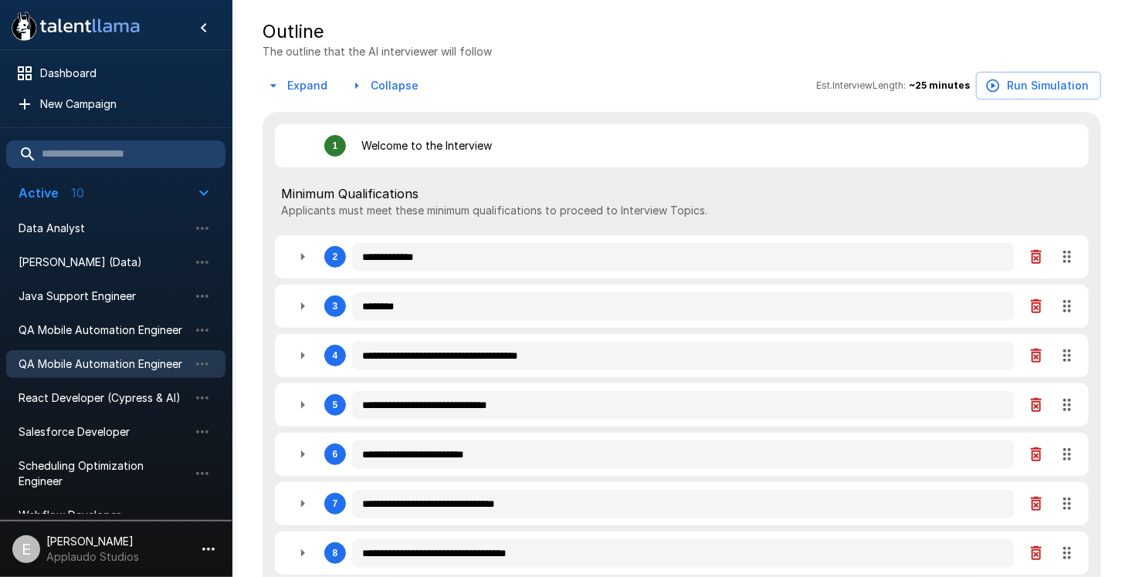
scroll to position [266, 0]
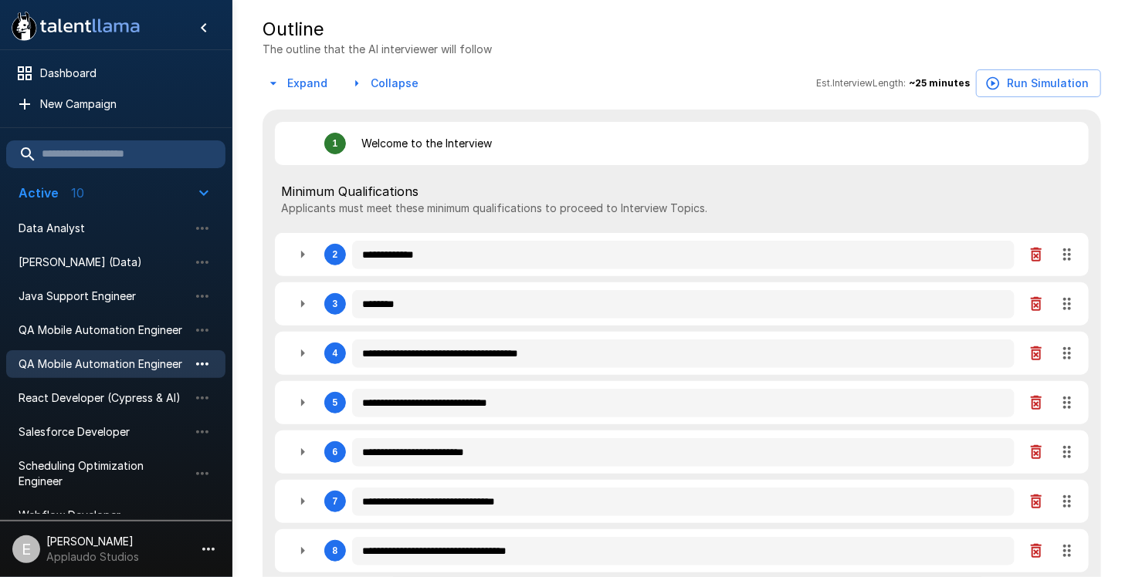
click at [203, 360] on icon "button" at bounding box center [202, 364] width 19 height 19
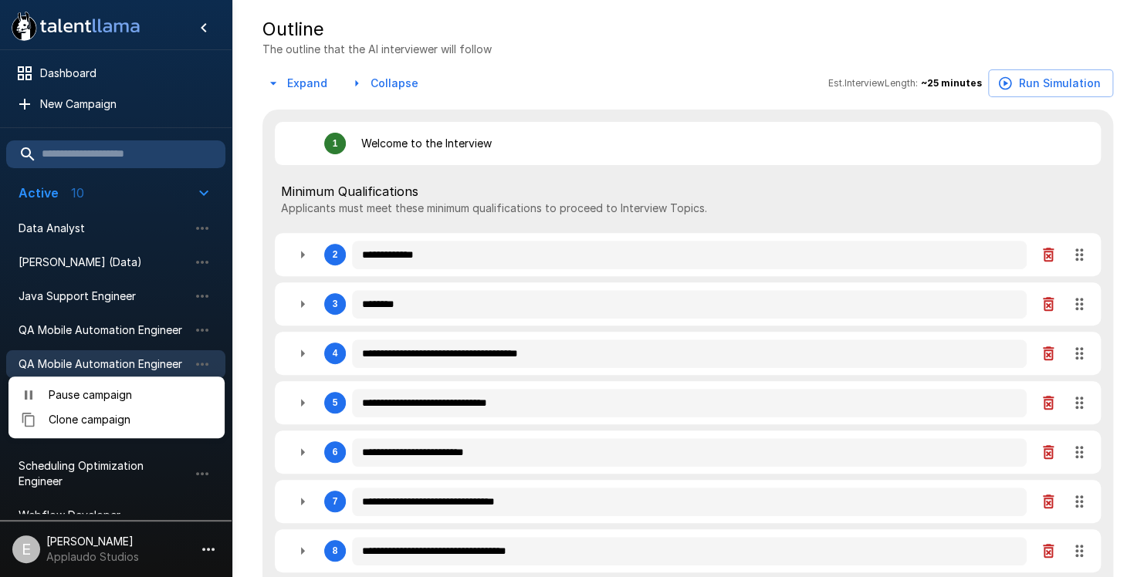
click at [545, 73] on div at bounding box center [572, 288] width 1144 height 577
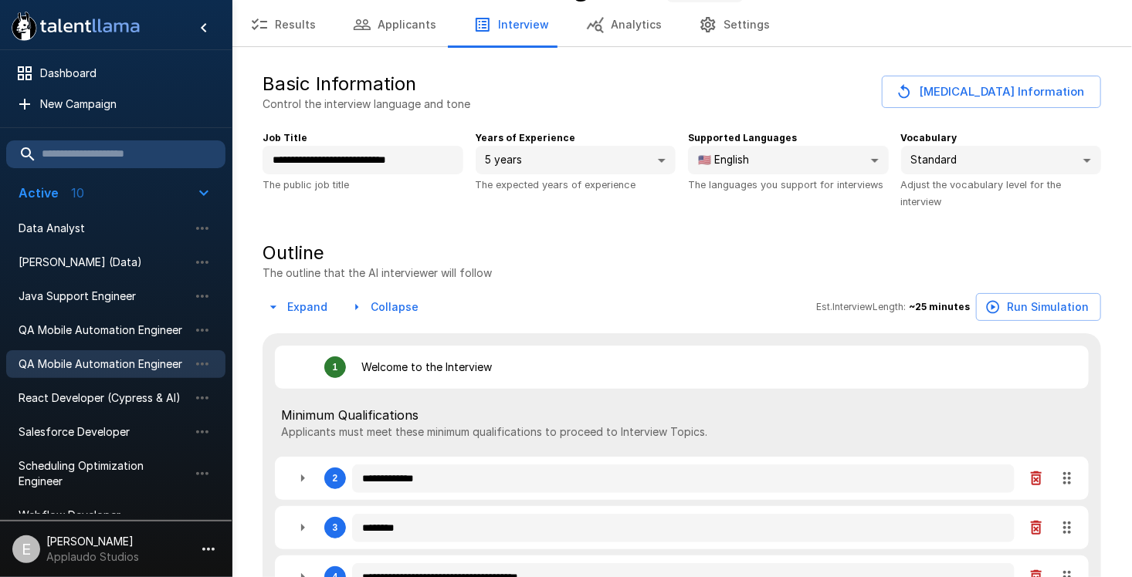
scroll to position [0, 0]
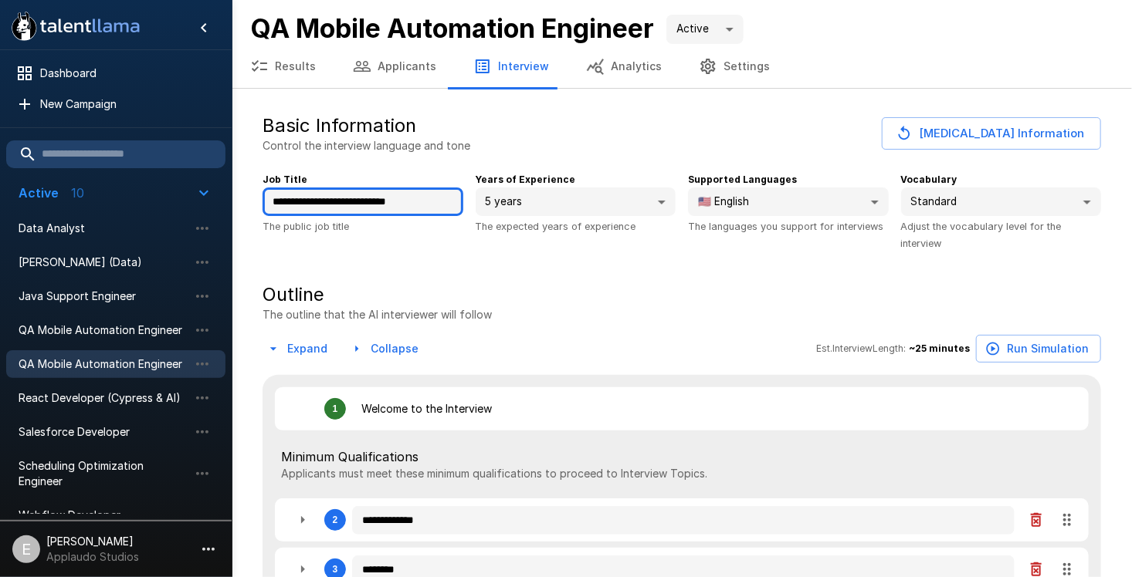
click at [444, 197] on input "**********" at bounding box center [362, 202] width 201 height 29
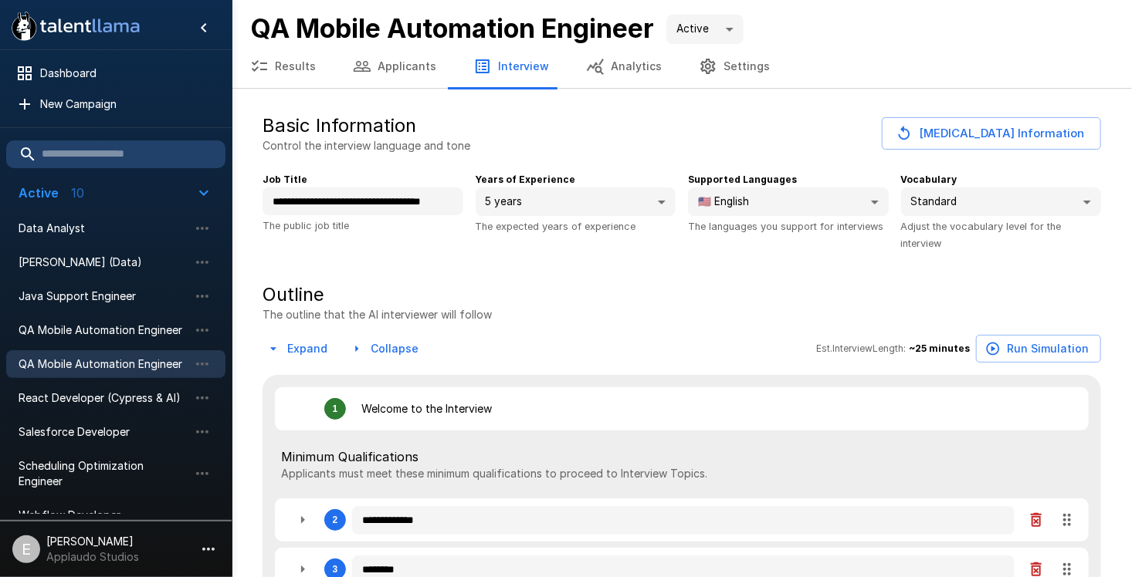
click at [748, 351] on div "Expand Collapse Est. Interview Length: ~ 25 minutes Run Simulation" at bounding box center [681, 349] width 838 height 29
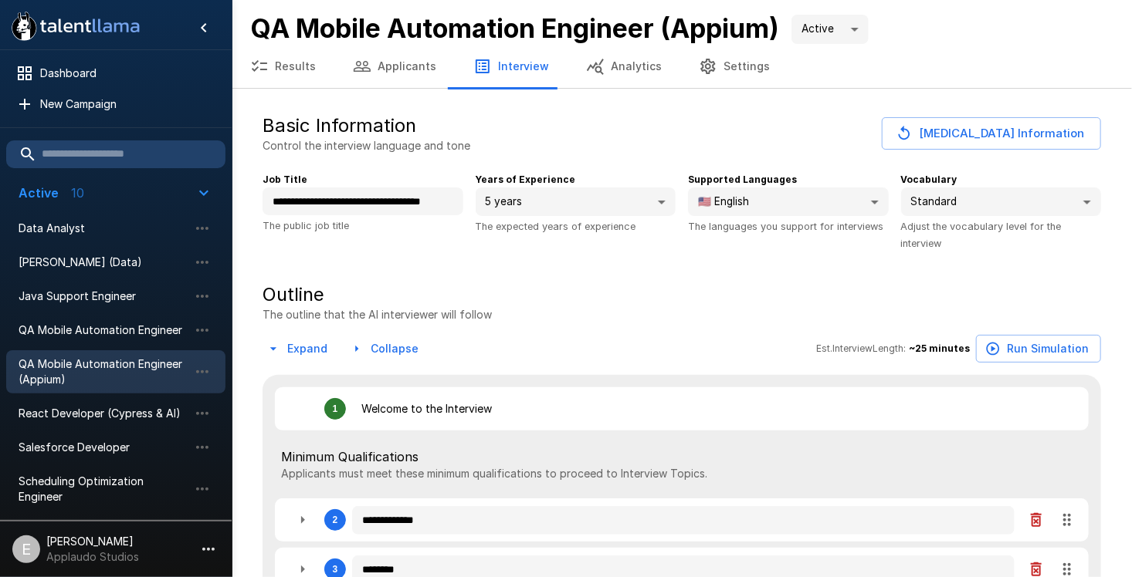
scroll to position [0, 0]
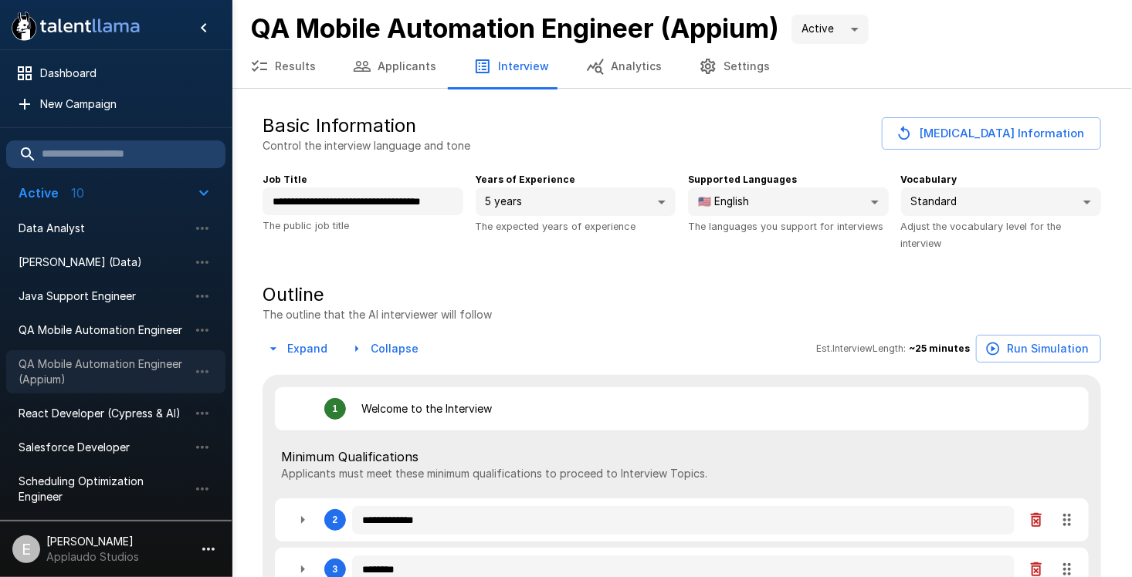
click at [121, 388] on div "QA Mobile Automation Engineer (Appium)" at bounding box center [115, 371] width 219 height 43
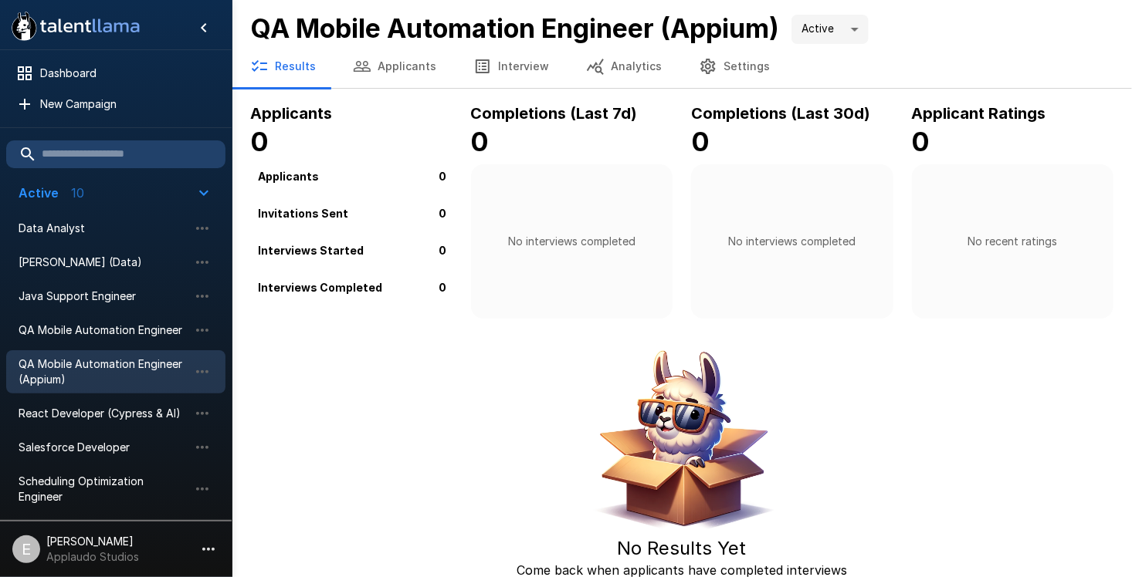
click at [380, 423] on div "No Results Yet Come back when applicants have completed interviews" at bounding box center [681, 477] width 863 height 267
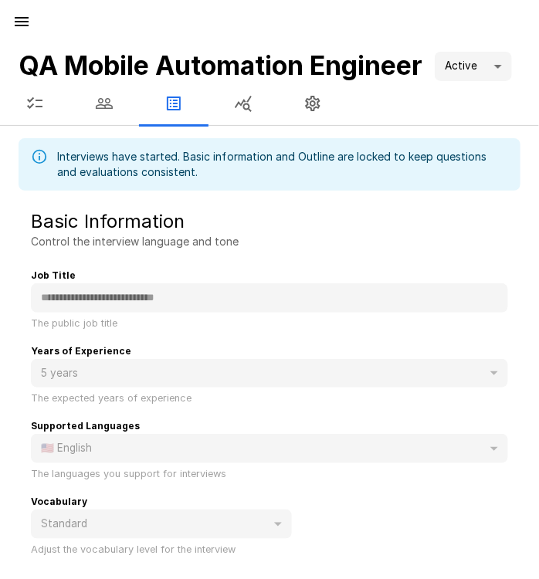
click at [25, 111] on icon "button" at bounding box center [34, 103] width 19 height 19
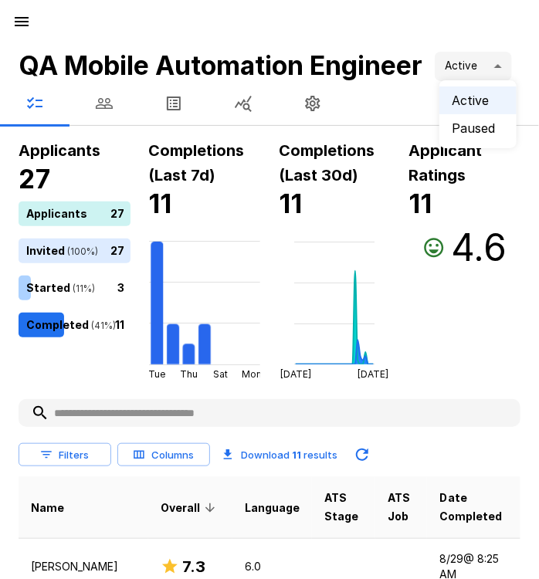
click at [480, 64] on body "QA Mobile Automation Engineer Active **** Applicants 27 Applicants 27 Invited (…" at bounding box center [275, 289] width 551 height 579
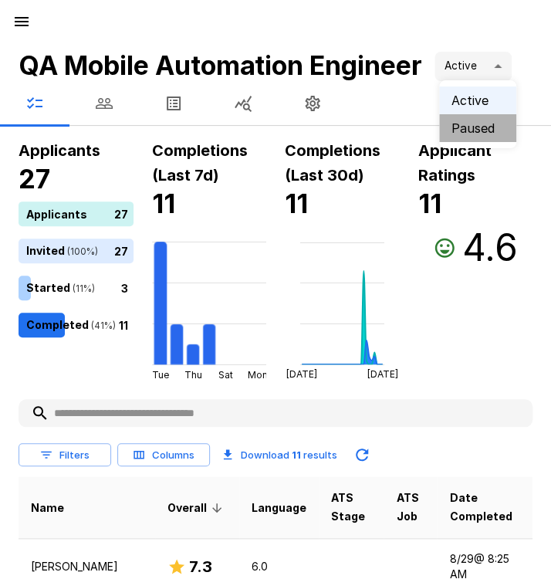
click at [471, 118] on li "Paused" at bounding box center [477, 128] width 77 height 28
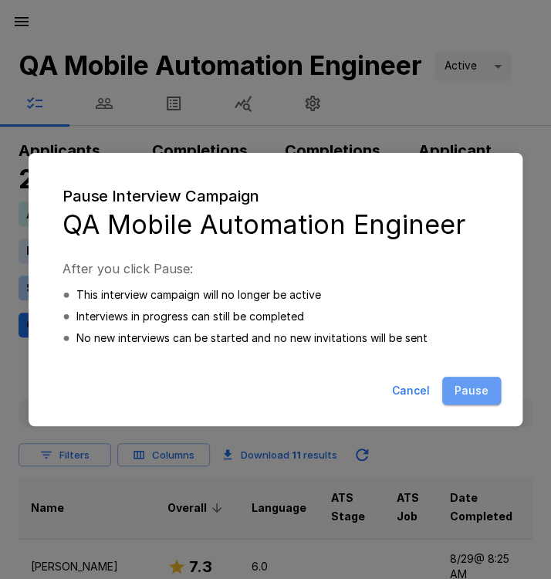
click at [461, 389] on button "Pause" at bounding box center [471, 391] width 59 height 29
type input "*****"
